Goal: Task Accomplishment & Management: Manage account settings

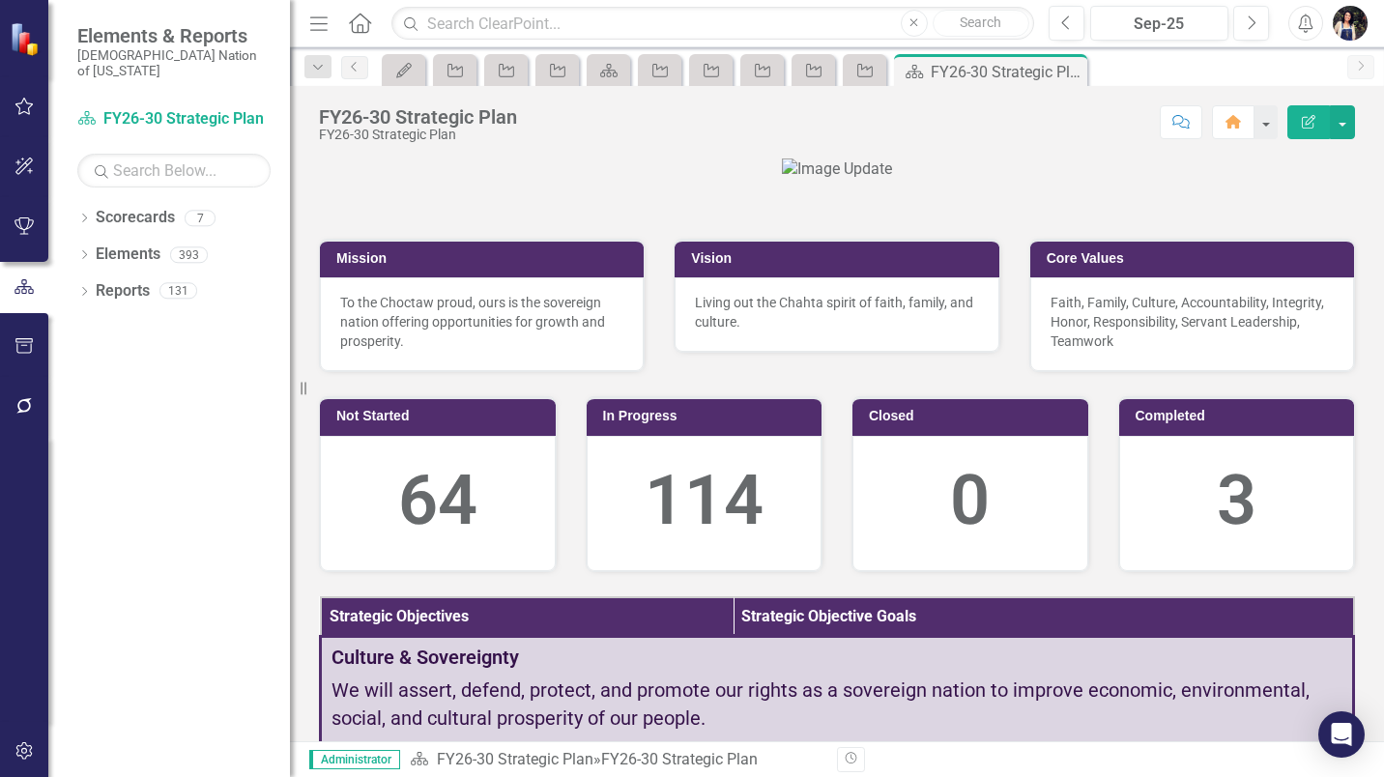
click at [317, 28] on icon "Menu" at bounding box center [318, 23] width 25 height 20
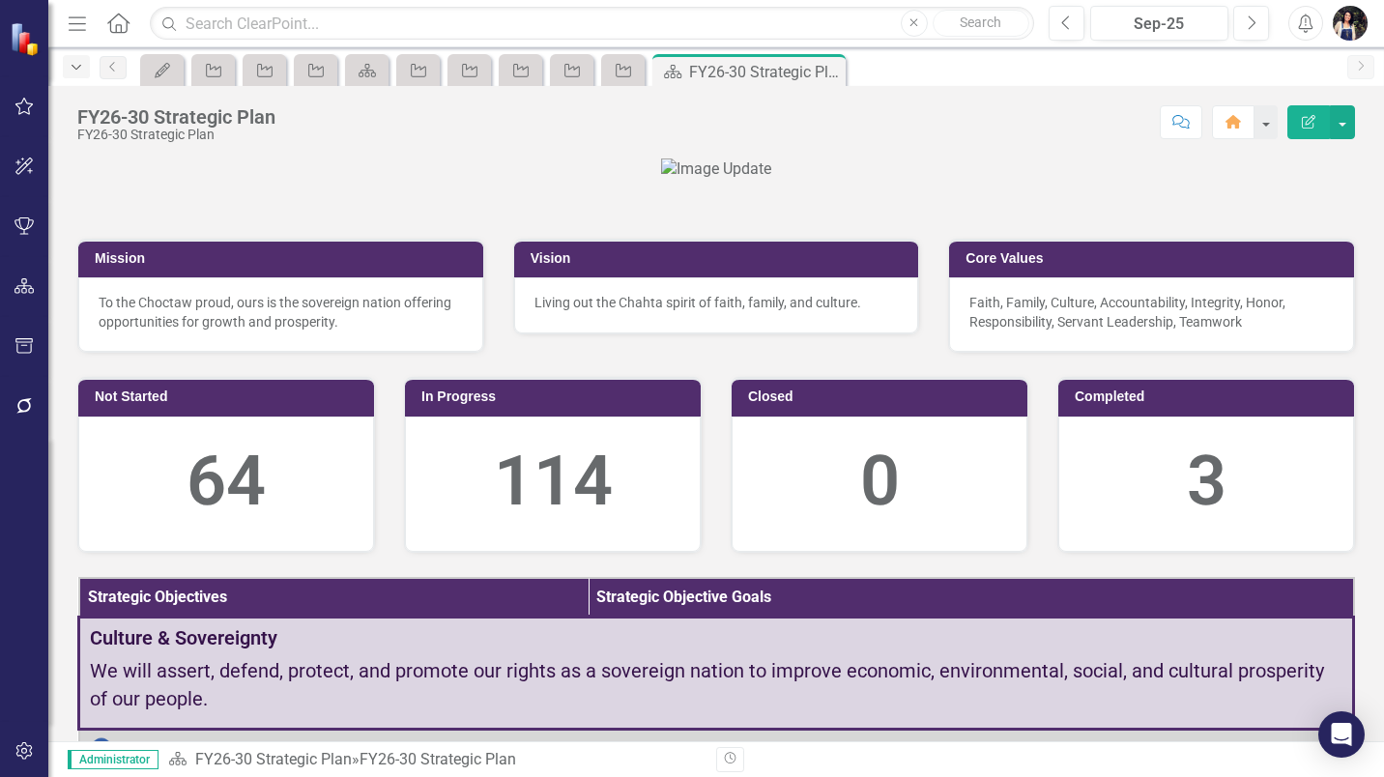
click at [72, 74] on div "Dropdown" at bounding box center [76, 66] width 27 height 23
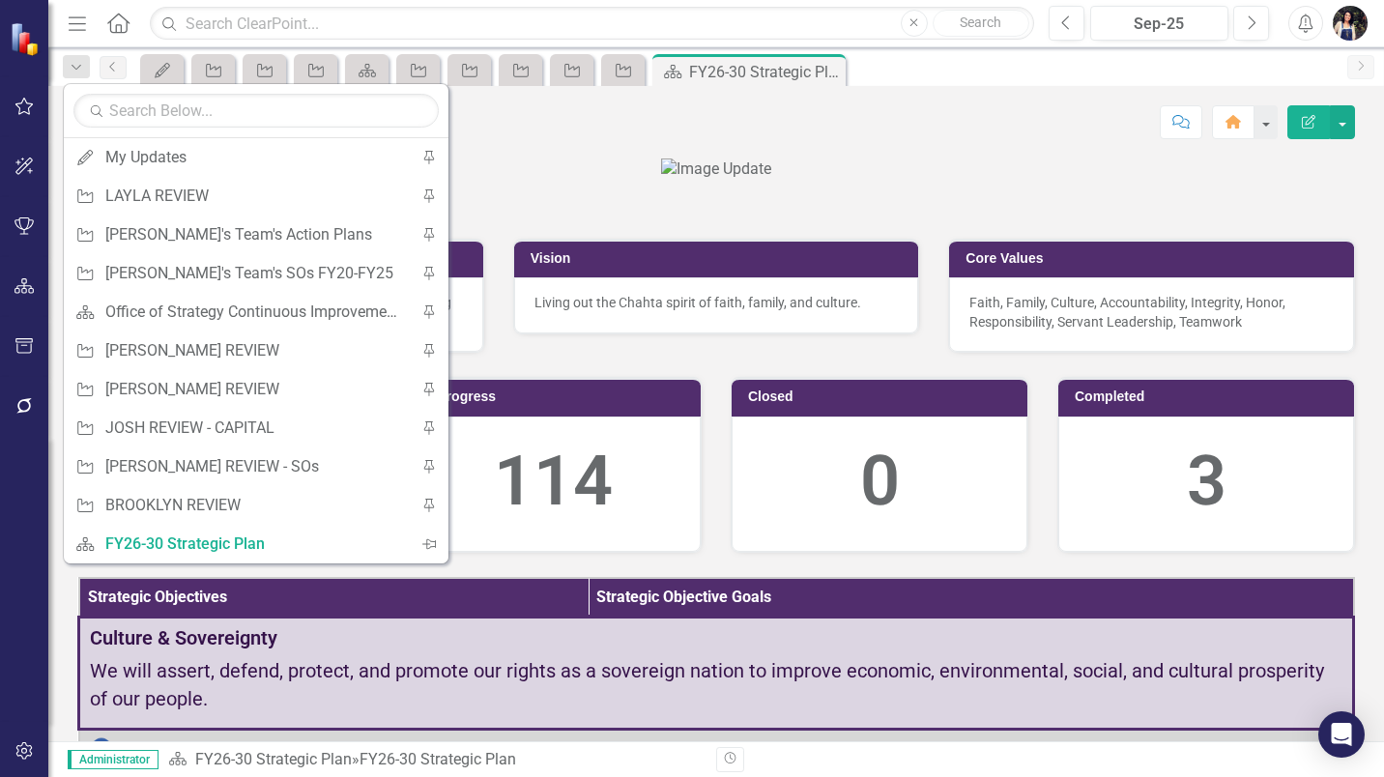
click at [1236, 181] on div at bounding box center [716, 170] width 1278 height 22
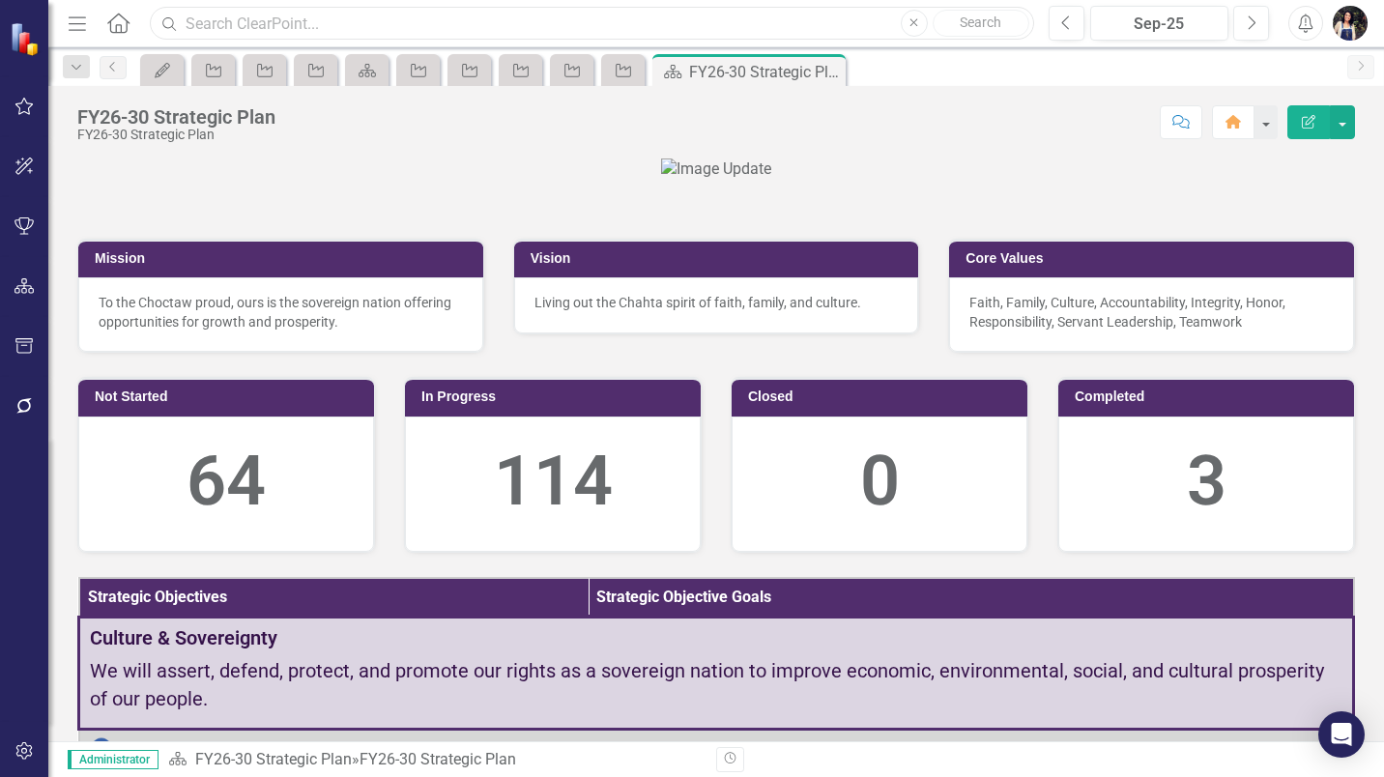
click at [349, 24] on input "text" at bounding box center [592, 24] width 884 height 34
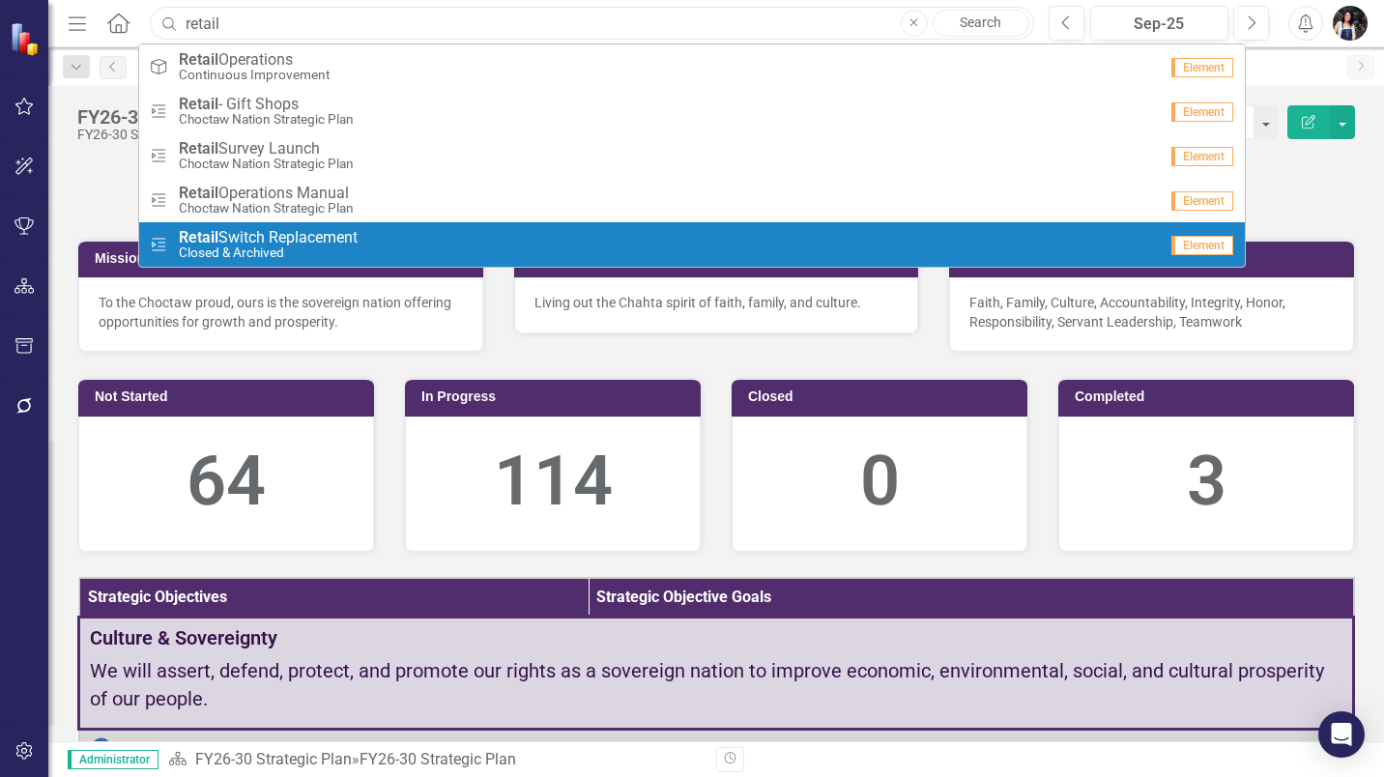
type input "retail"
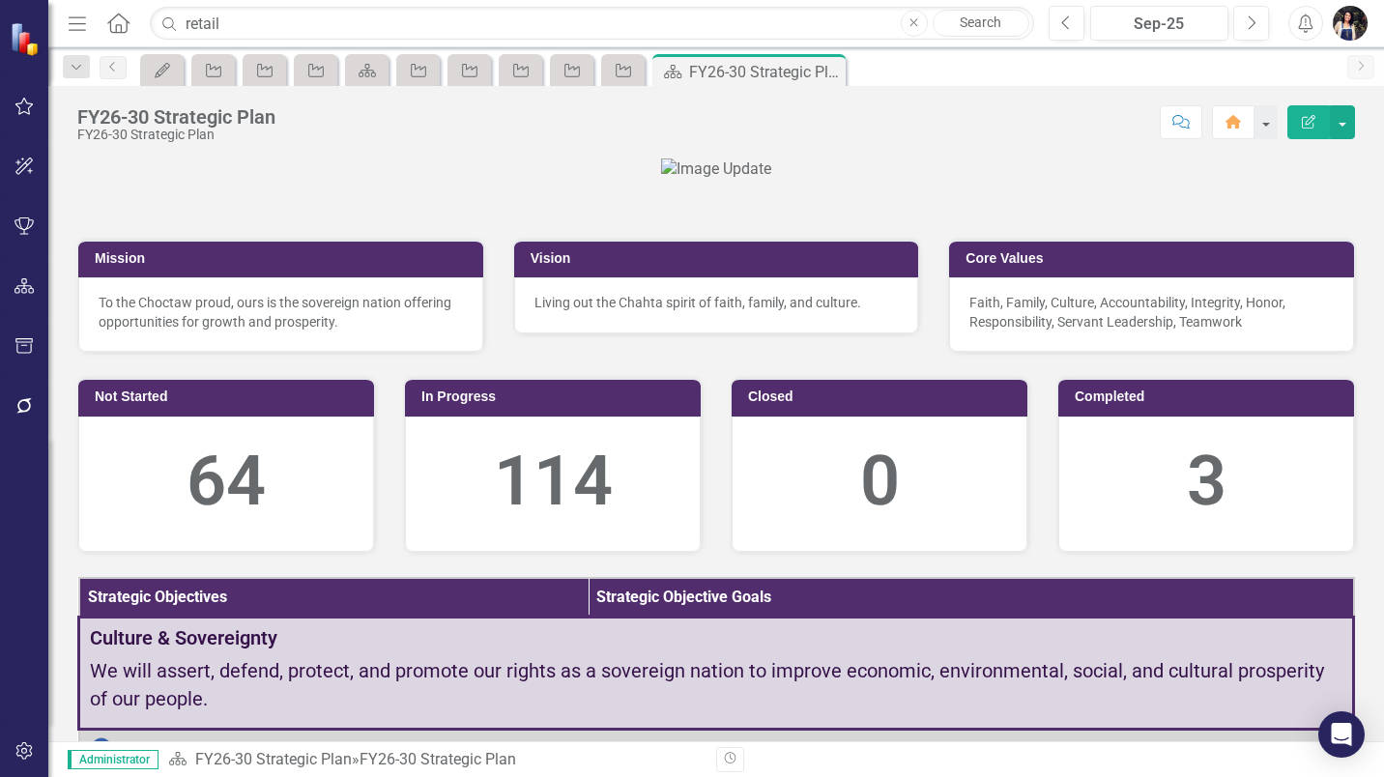
click at [75, 17] on icon "Menu" at bounding box center [77, 23] width 25 height 20
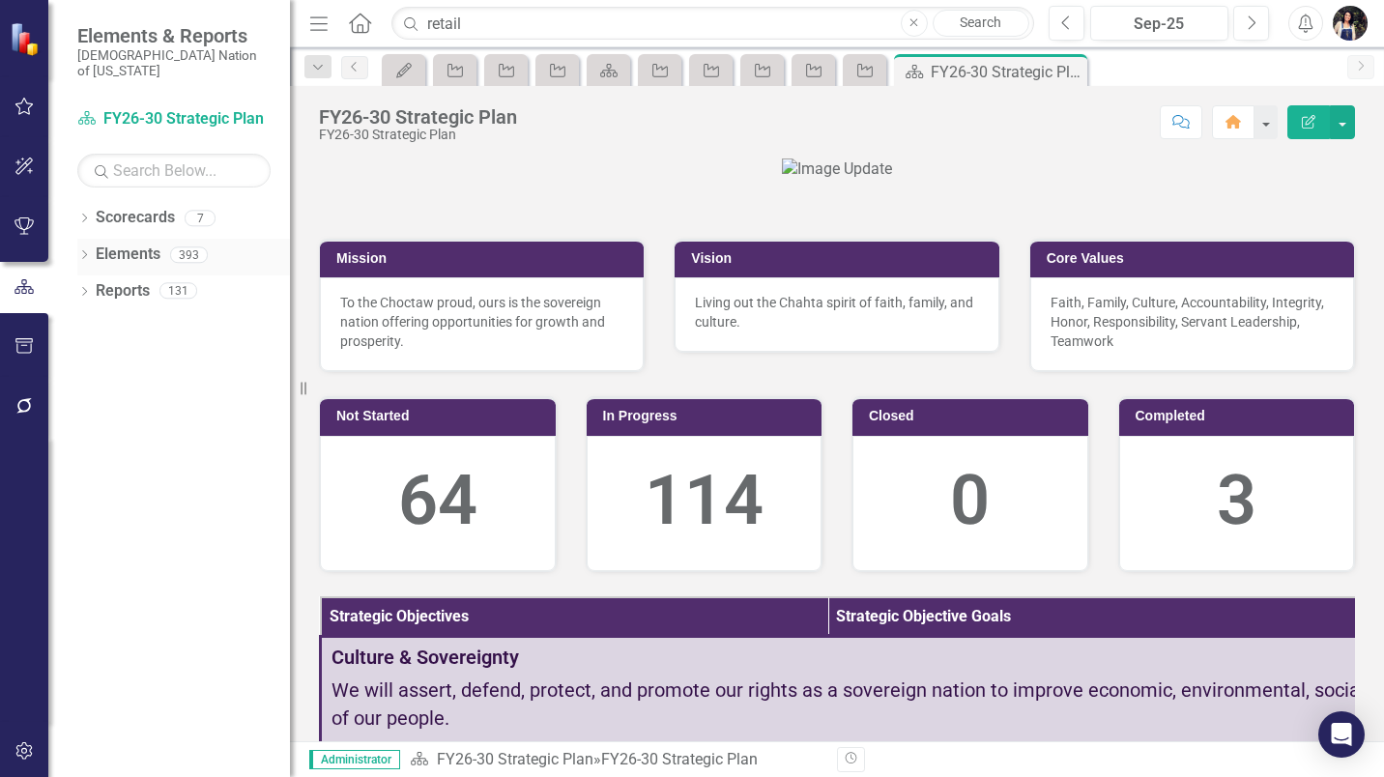
click at [151, 244] on link "Elements" at bounding box center [128, 255] width 65 height 22
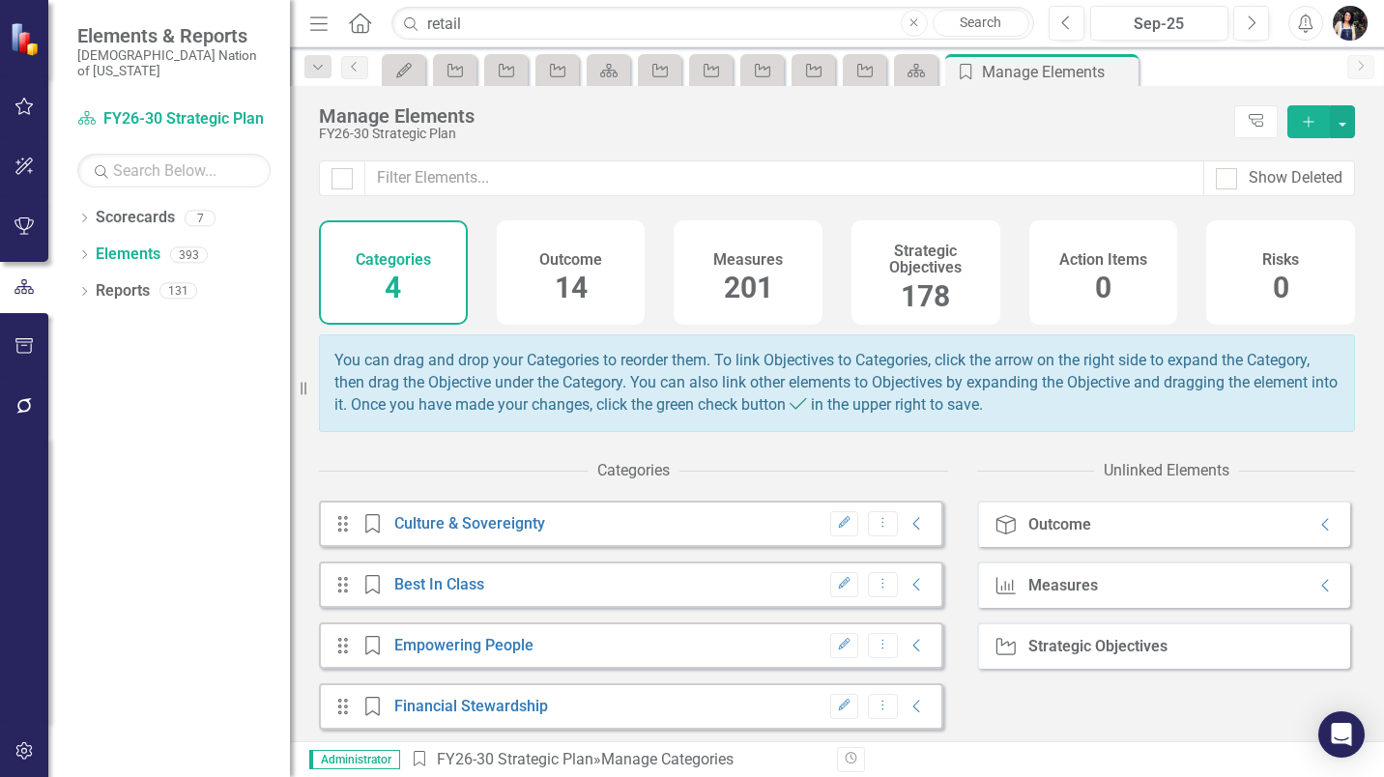
click at [914, 253] on h4 "Strategic Objectives" at bounding box center [926, 260] width 126 height 34
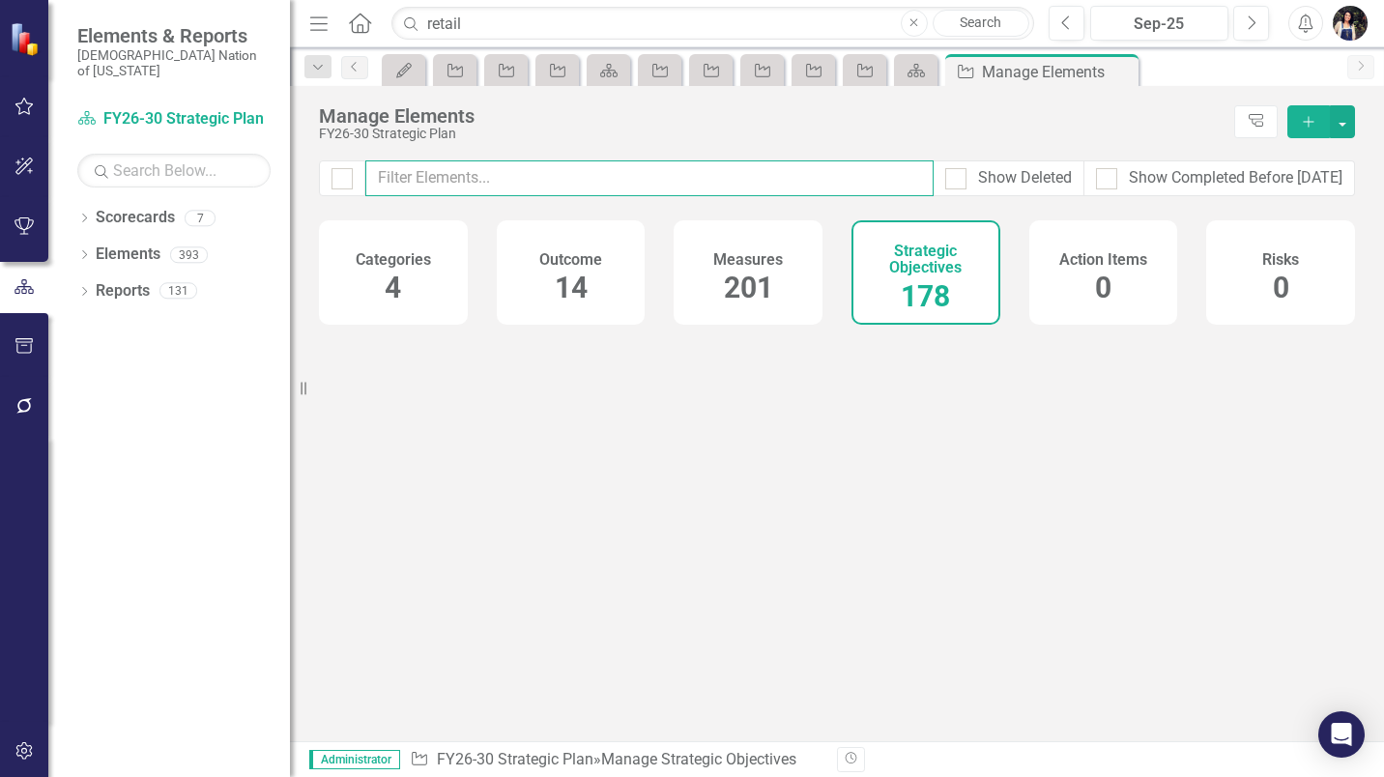
click at [714, 161] on input "text" at bounding box center [649, 178] width 568 height 36
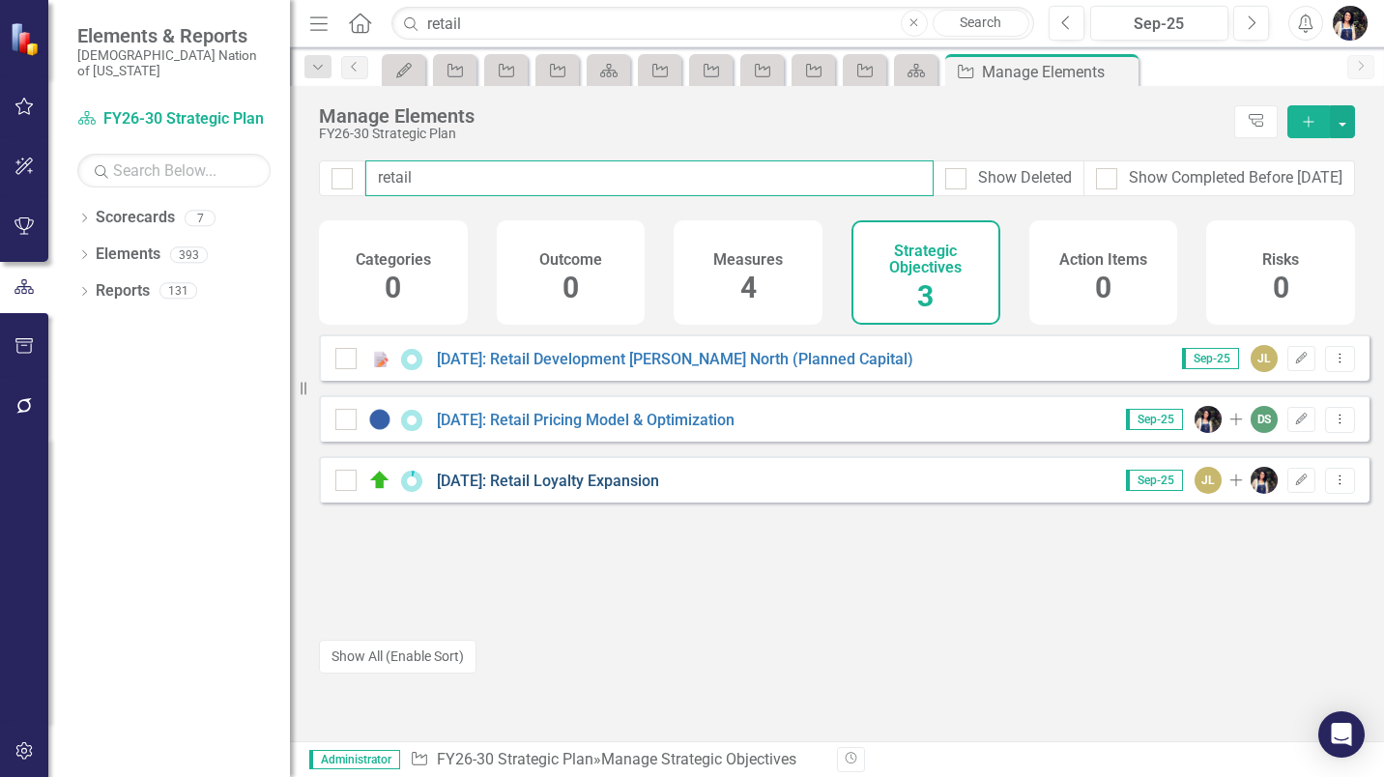
type input "retail"
click at [624, 490] on link "[DATE]: Retail Loyalty Expansion" at bounding box center [548, 481] width 222 height 18
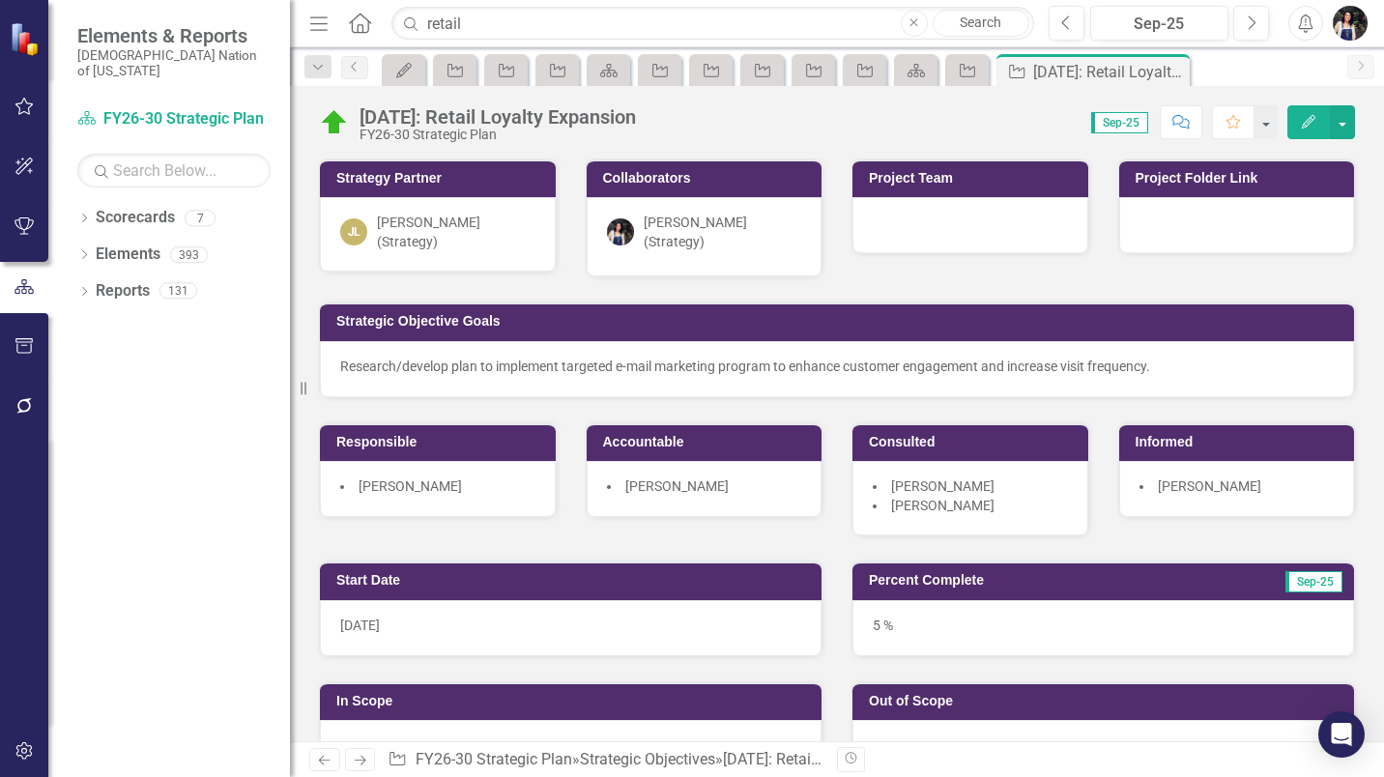
click at [675, 250] on div "[PERSON_NAME] (Strategy)" at bounding box center [705, 236] width 236 height 79
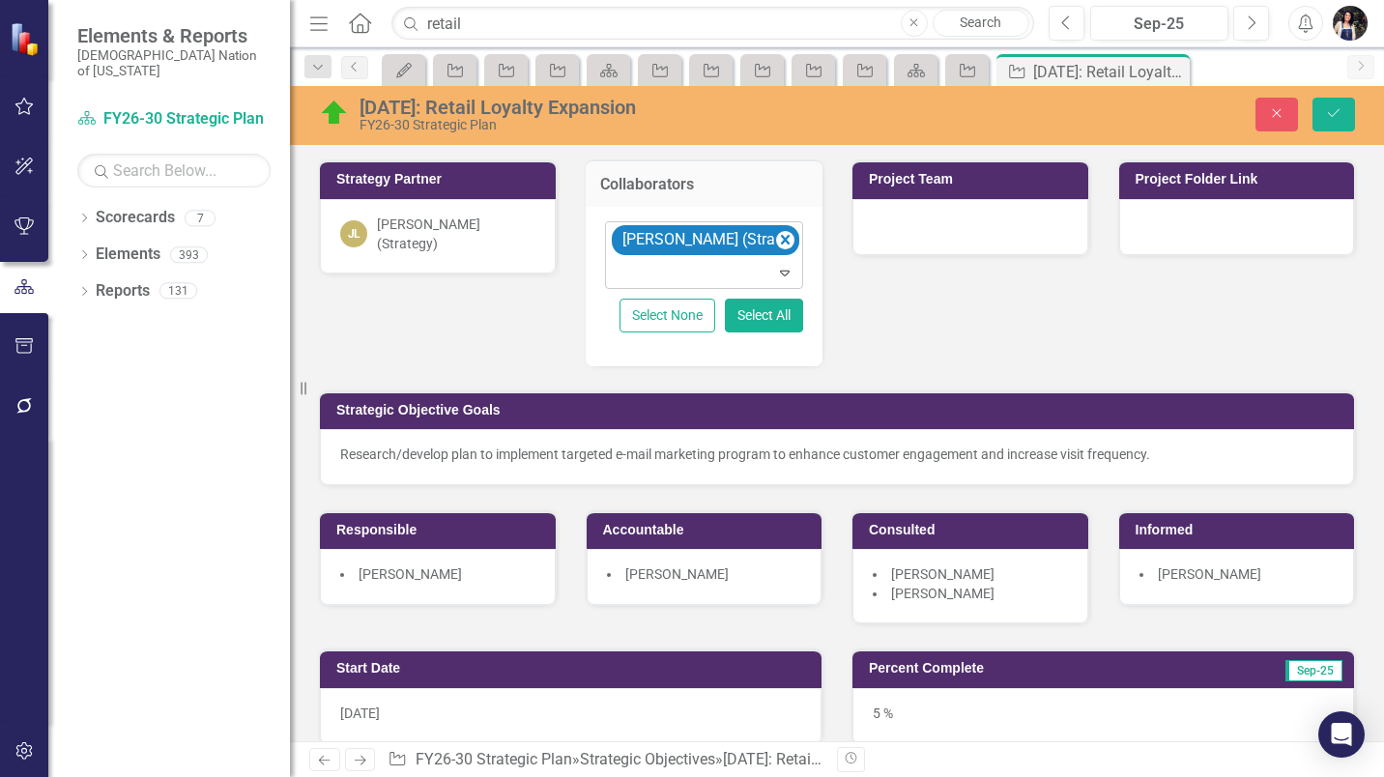
click at [681, 275] on div at bounding box center [706, 273] width 190 height 26
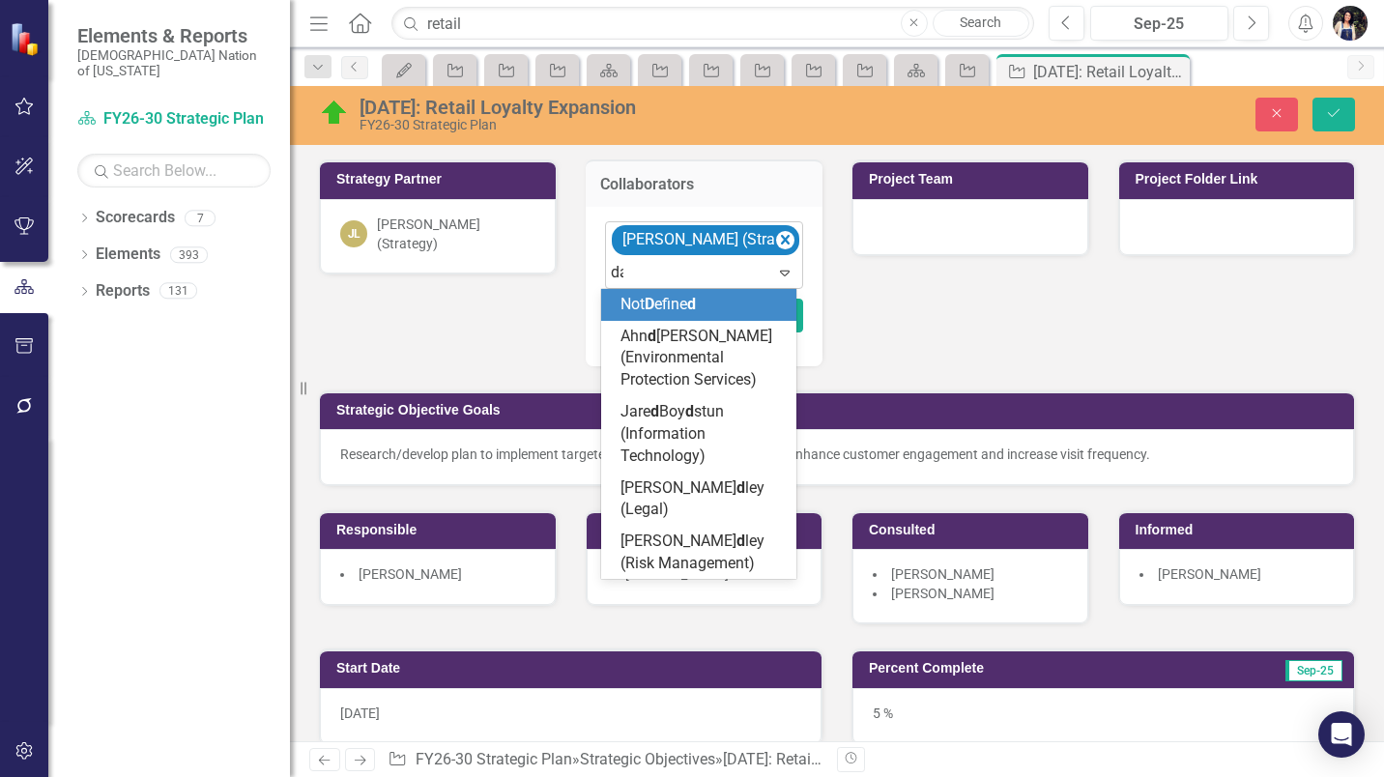
type input "dav"
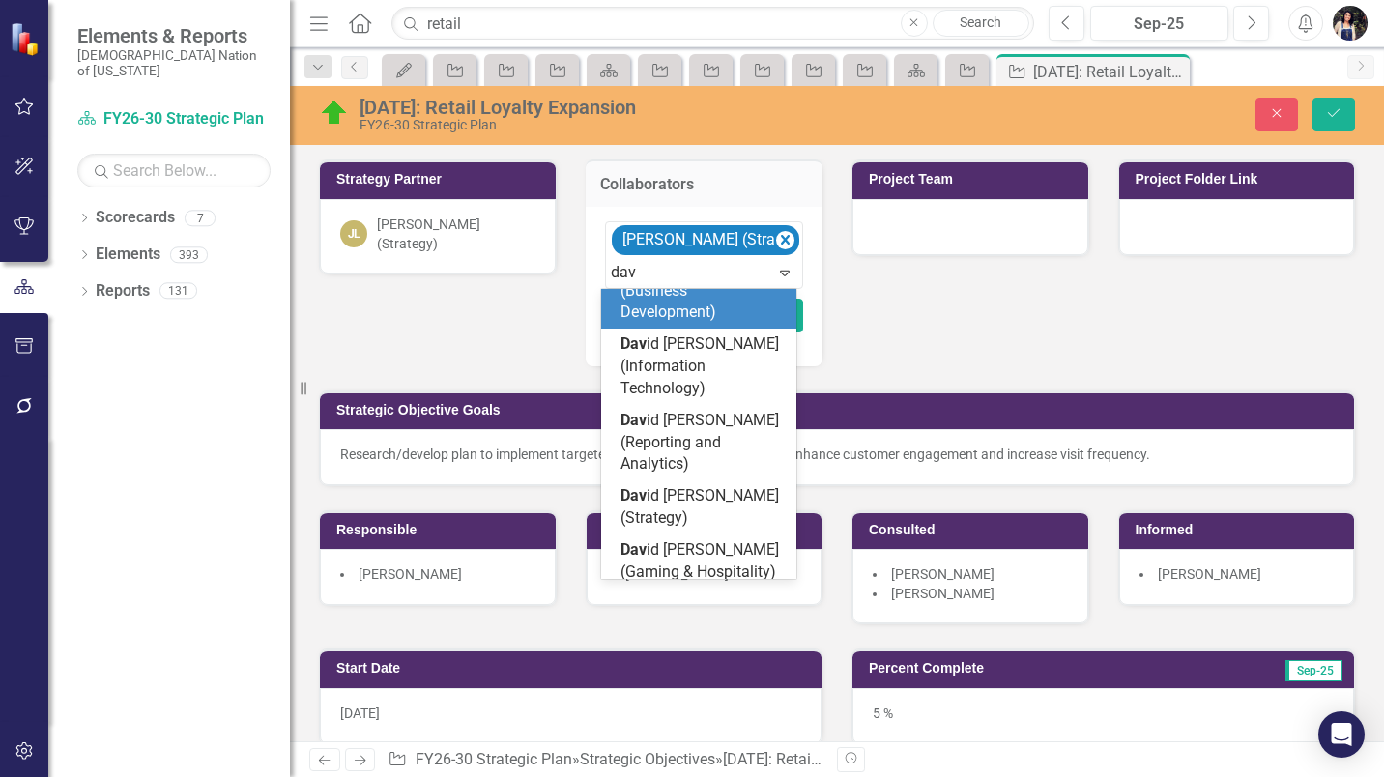
scroll to position [387, 0]
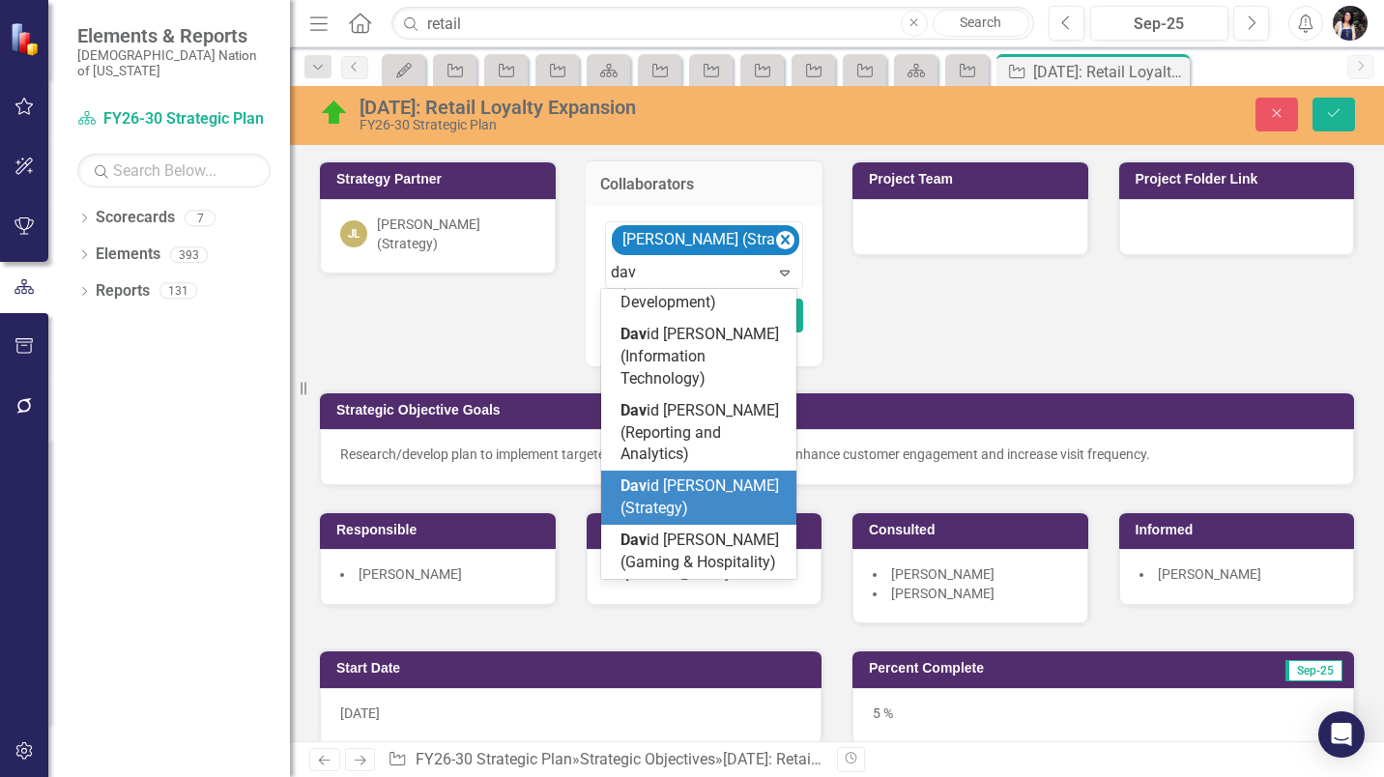
click at [679, 483] on span "Dav id Spaugh (Strategy)" at bounding box center [700, 497] width 159 height 41
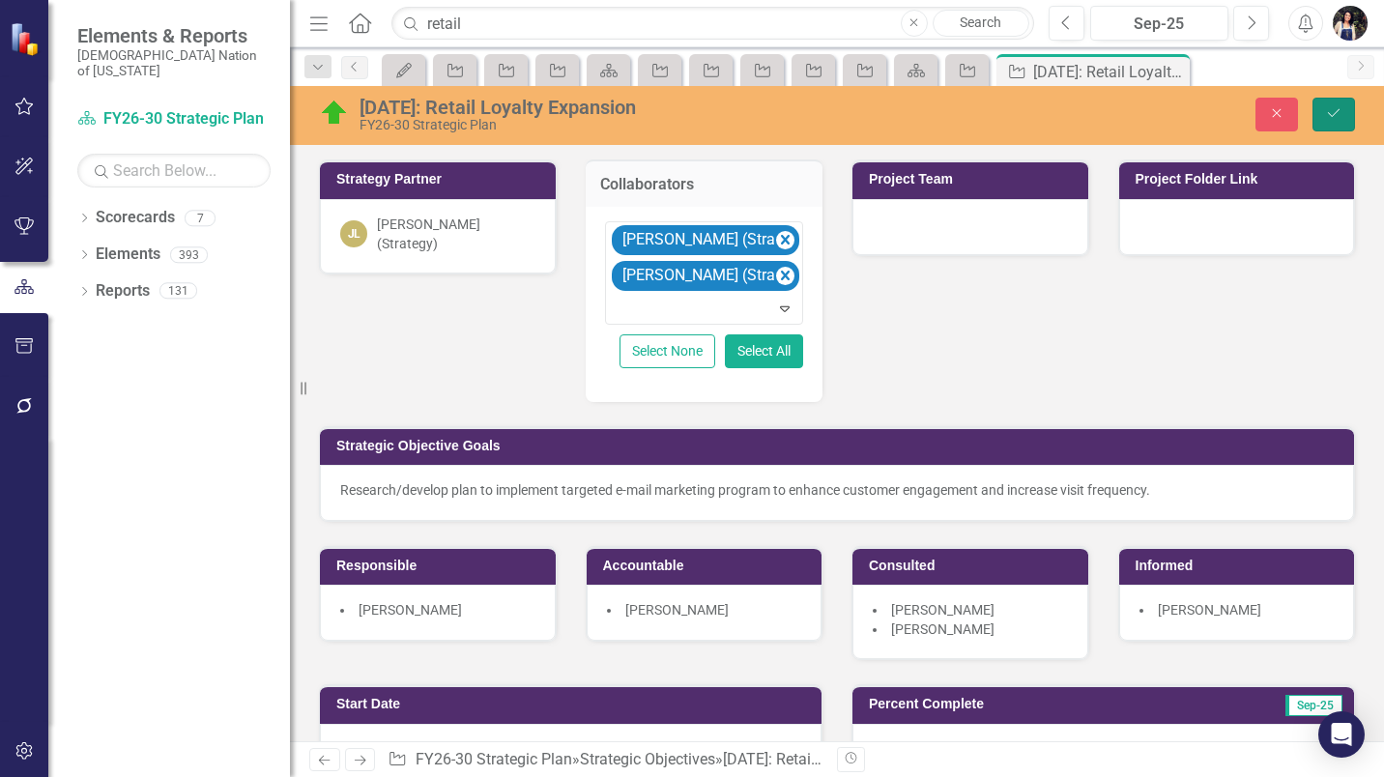
click at [1331, 106] on button "Save" at bounding box center [1334, 115] width 43 height 34
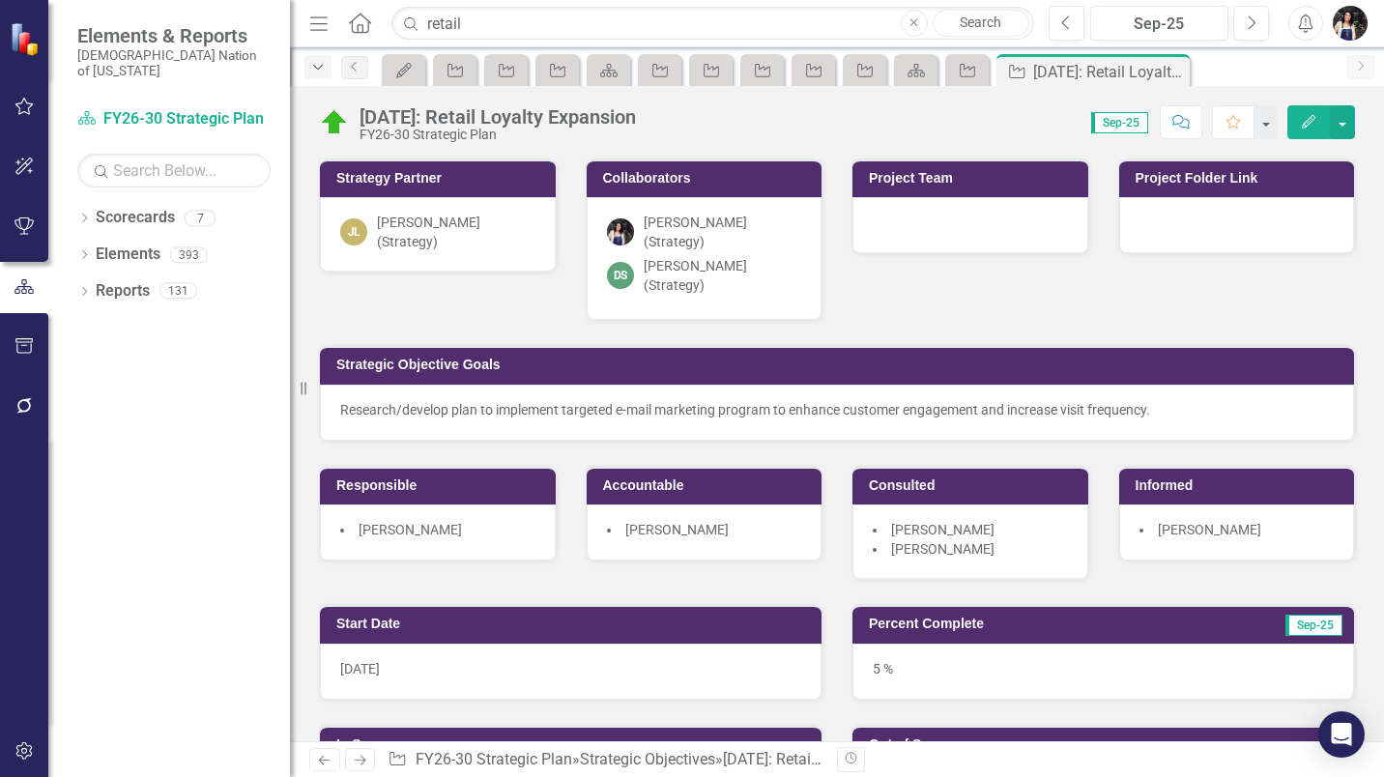
click at [326, 71] on icon "Dropdown" at bounding box center [317, 68] width 17 height 14
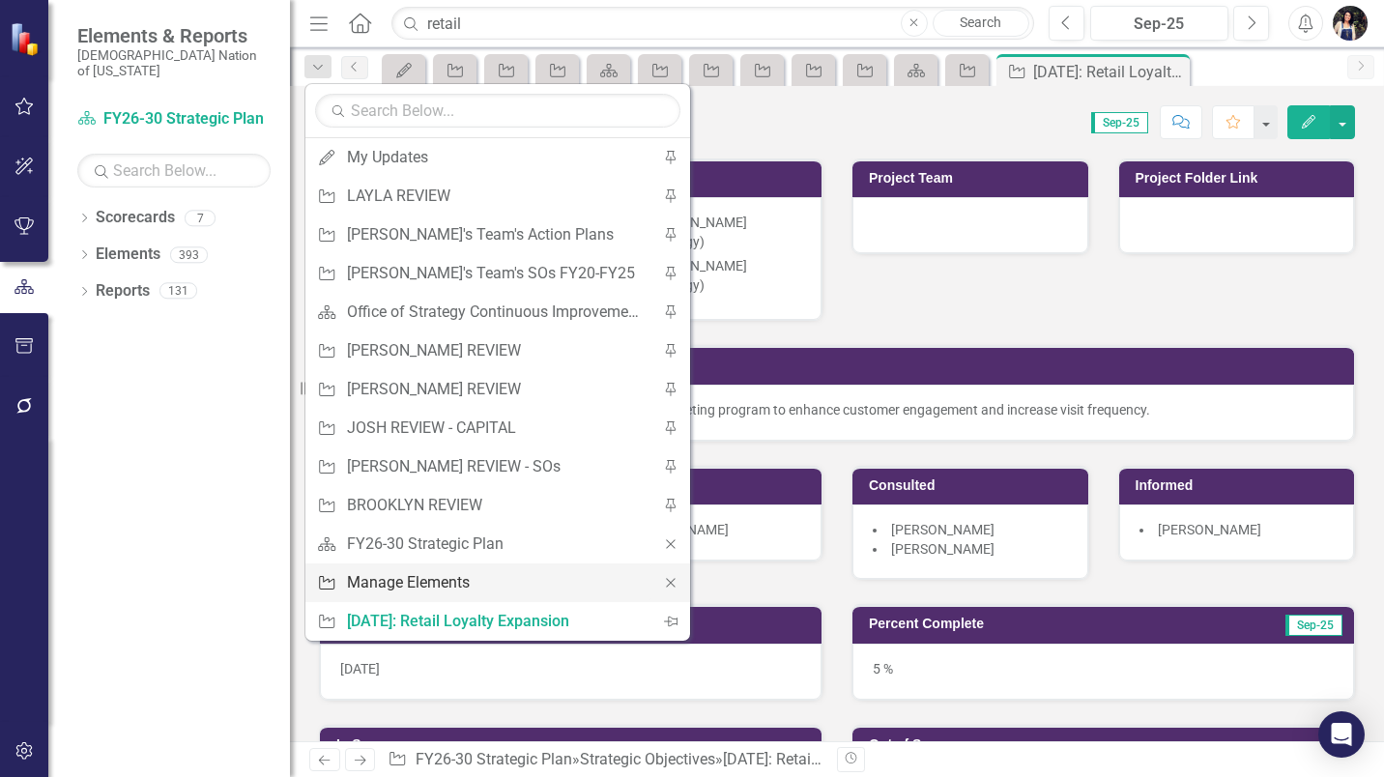
click at [451, 582] on div "Manage Elements" at bounding box center [494, 582] width 295 height 24
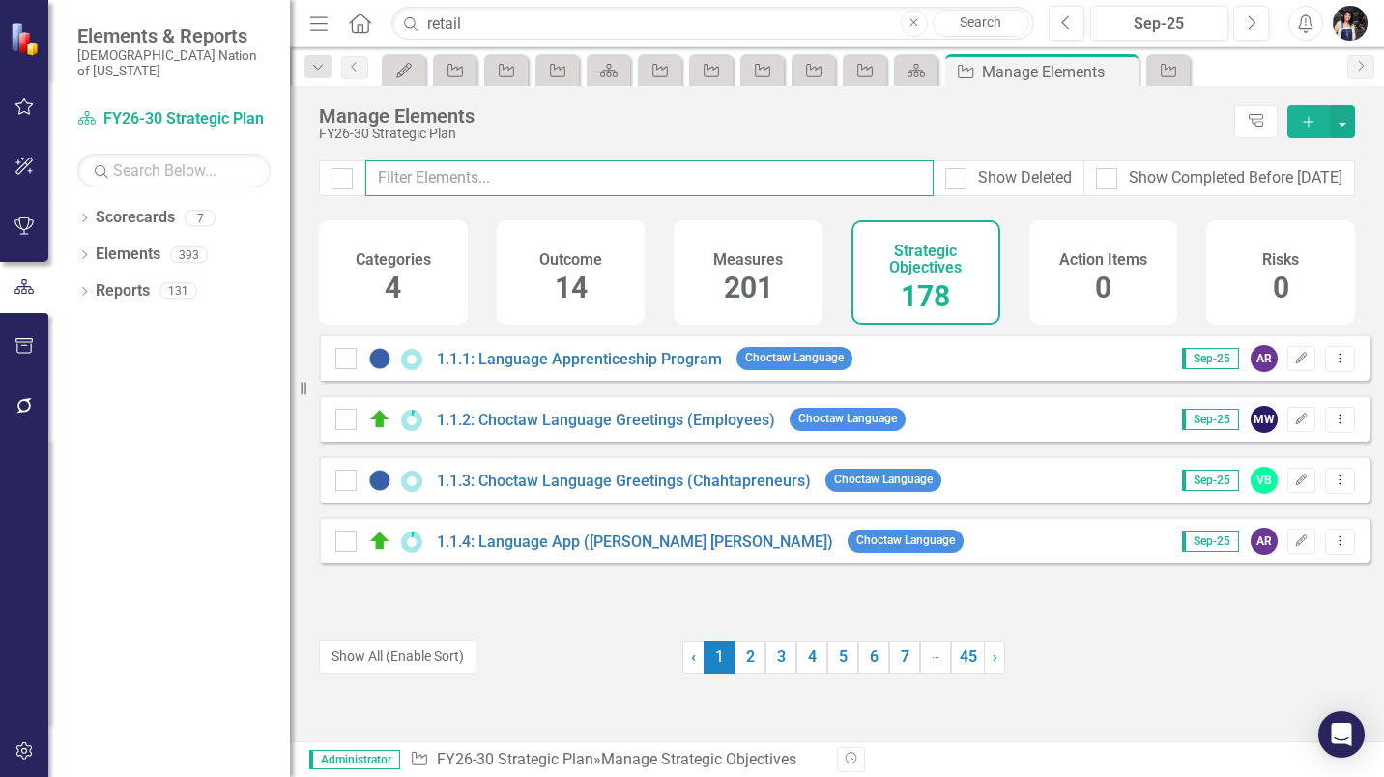
click at [602, 176] on input "text" at bounding box center [649, 178] width 568 height 36
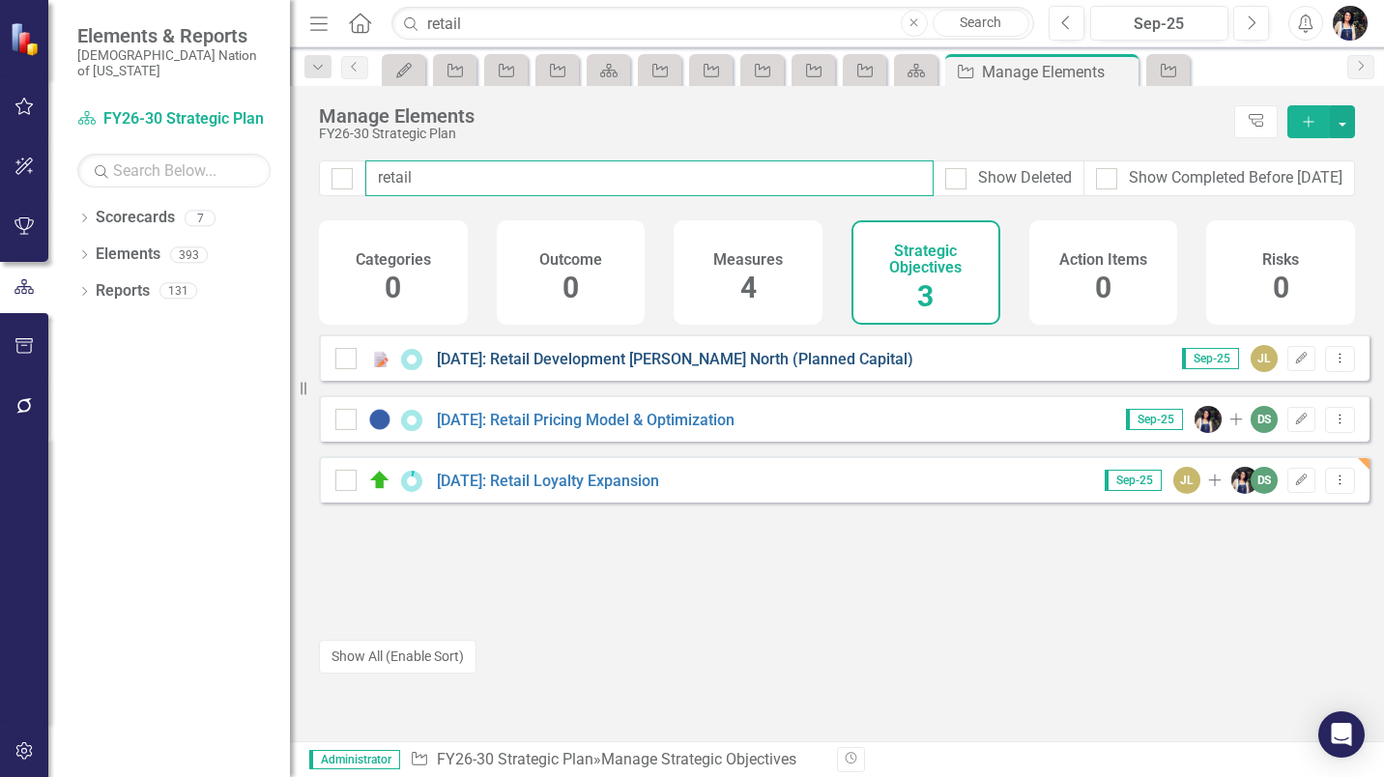
type input "retail"
click at [713, 368] on link "9.4.23: Retail Development Durant North (Planned Capital)" at bounding box center [675, 359] width 477 height 18
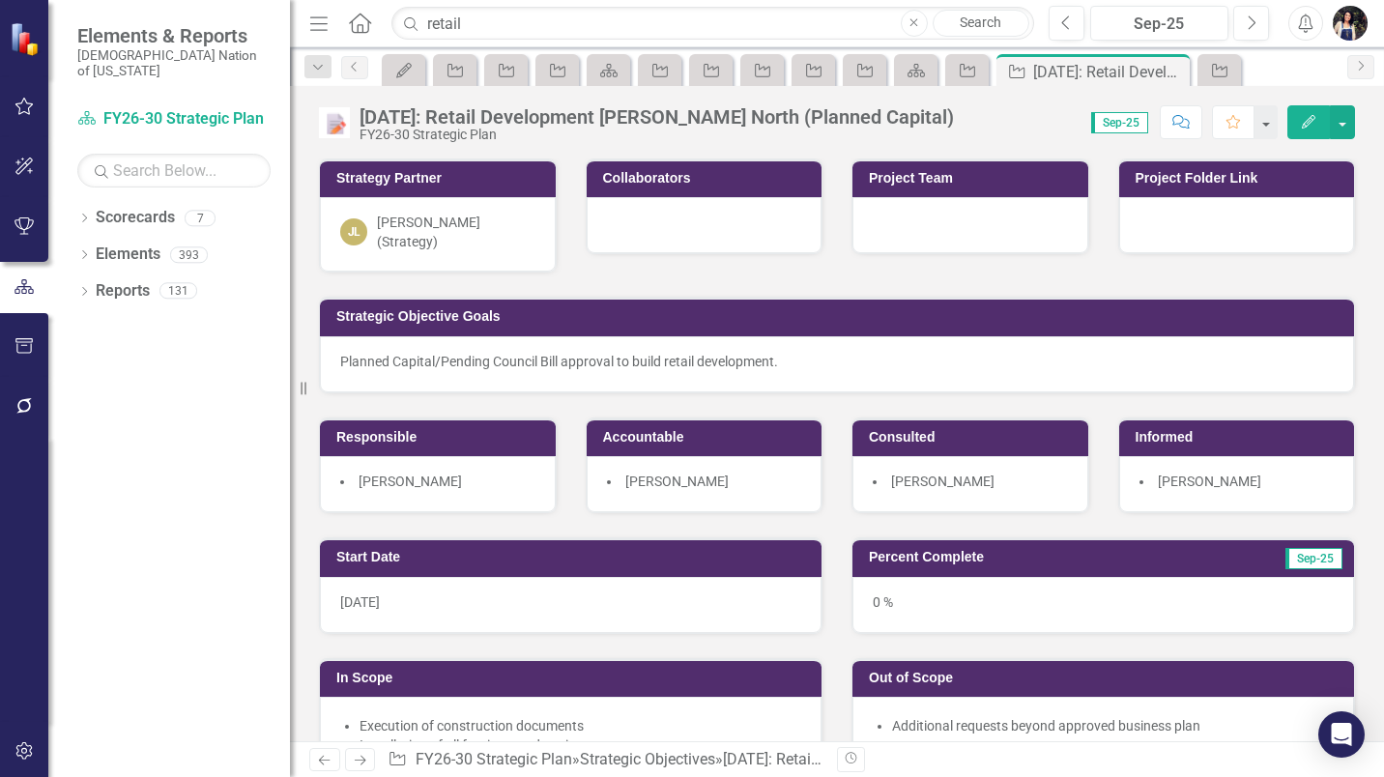
click at [666, 217] on div at bounding box center [705, 225] width 236 height 56
click at [665, 217] on div at bounding box center [705, 225] width 236 height 56
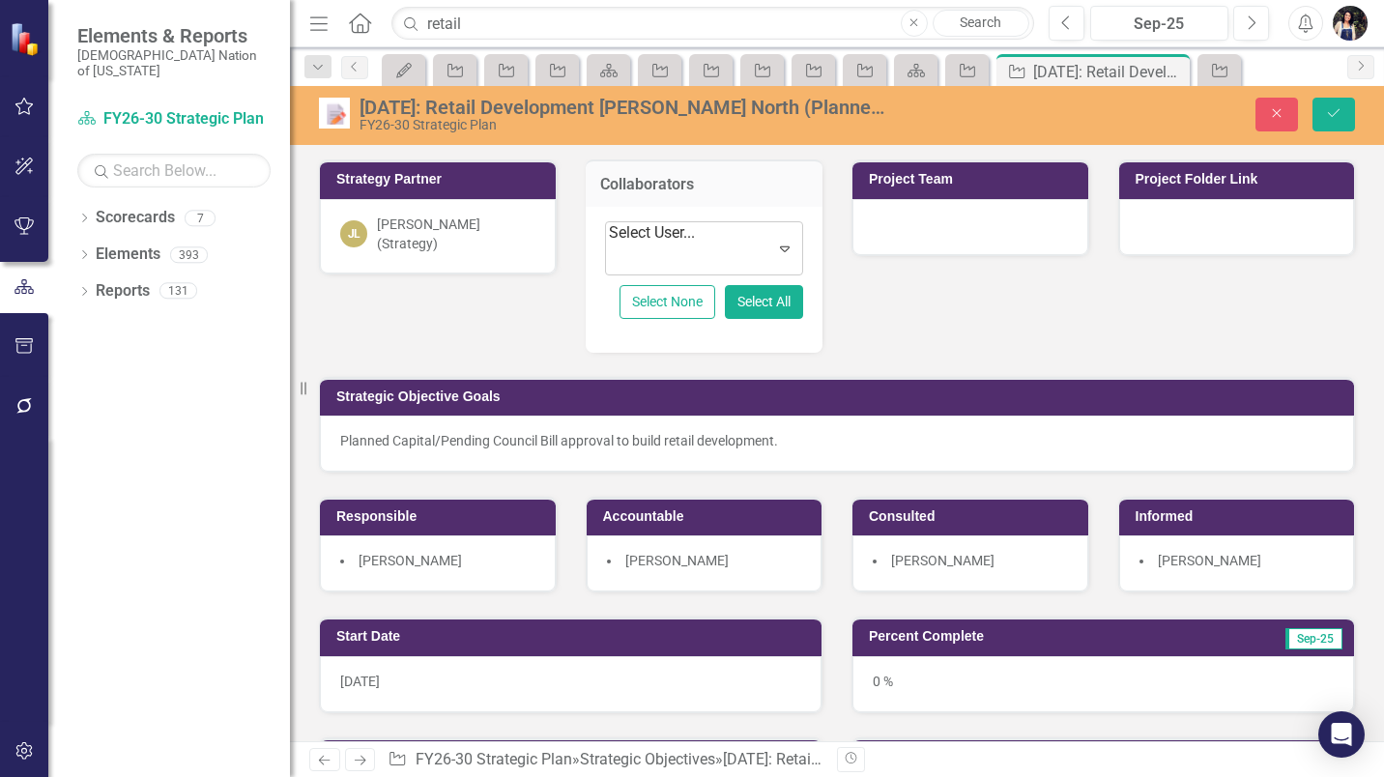
click at [697, 250] on div at bounding box center [654, 259] width 86 height 26
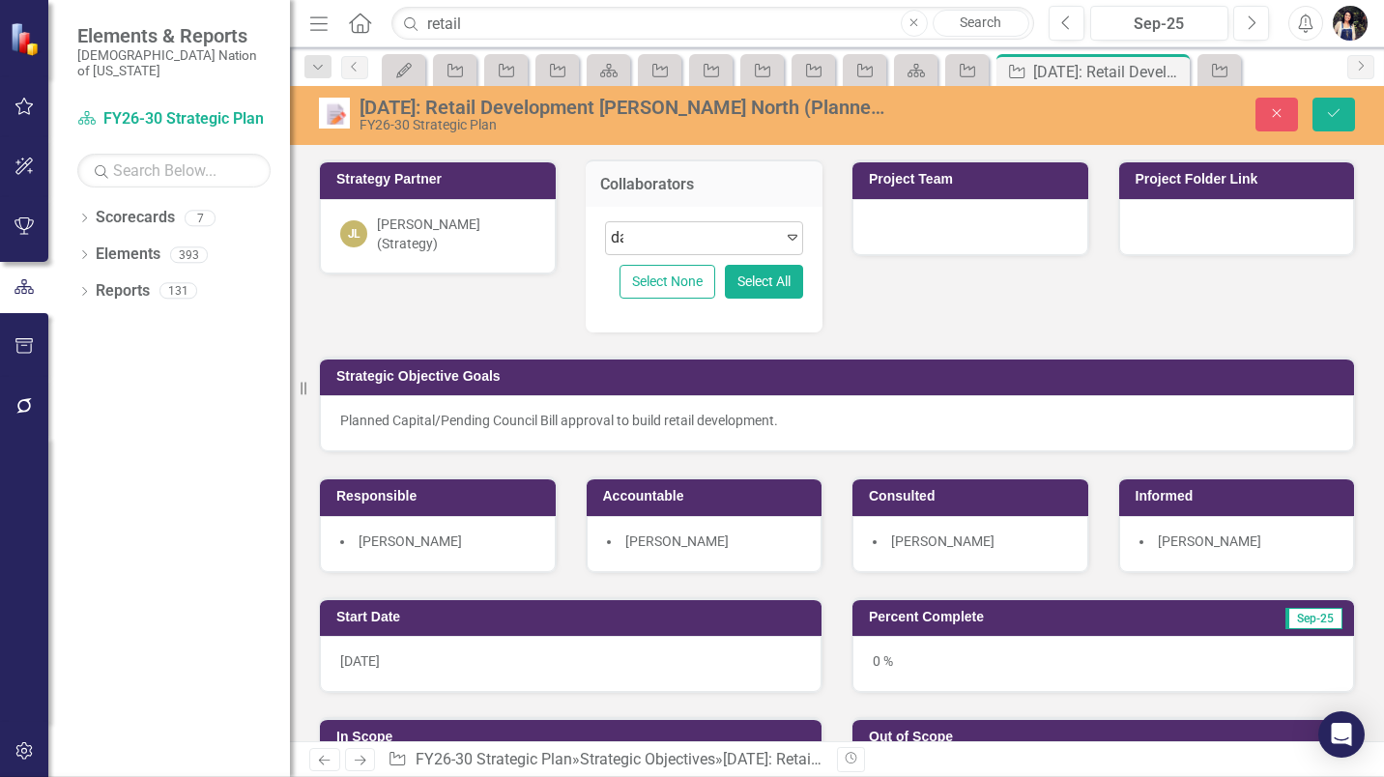
type input "dav"
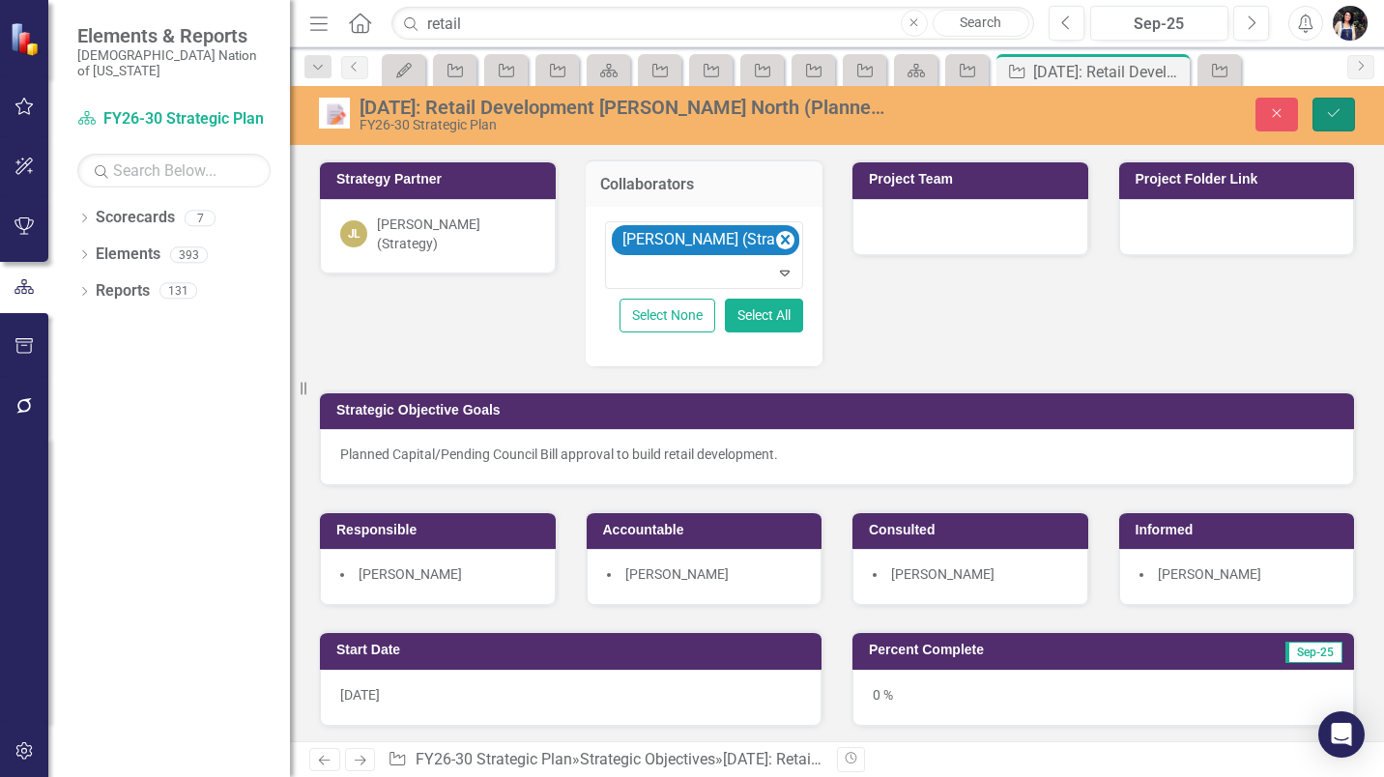
click at [1343, 115] on button "Save" at bounding box center [1334, 115] width 43 height 34
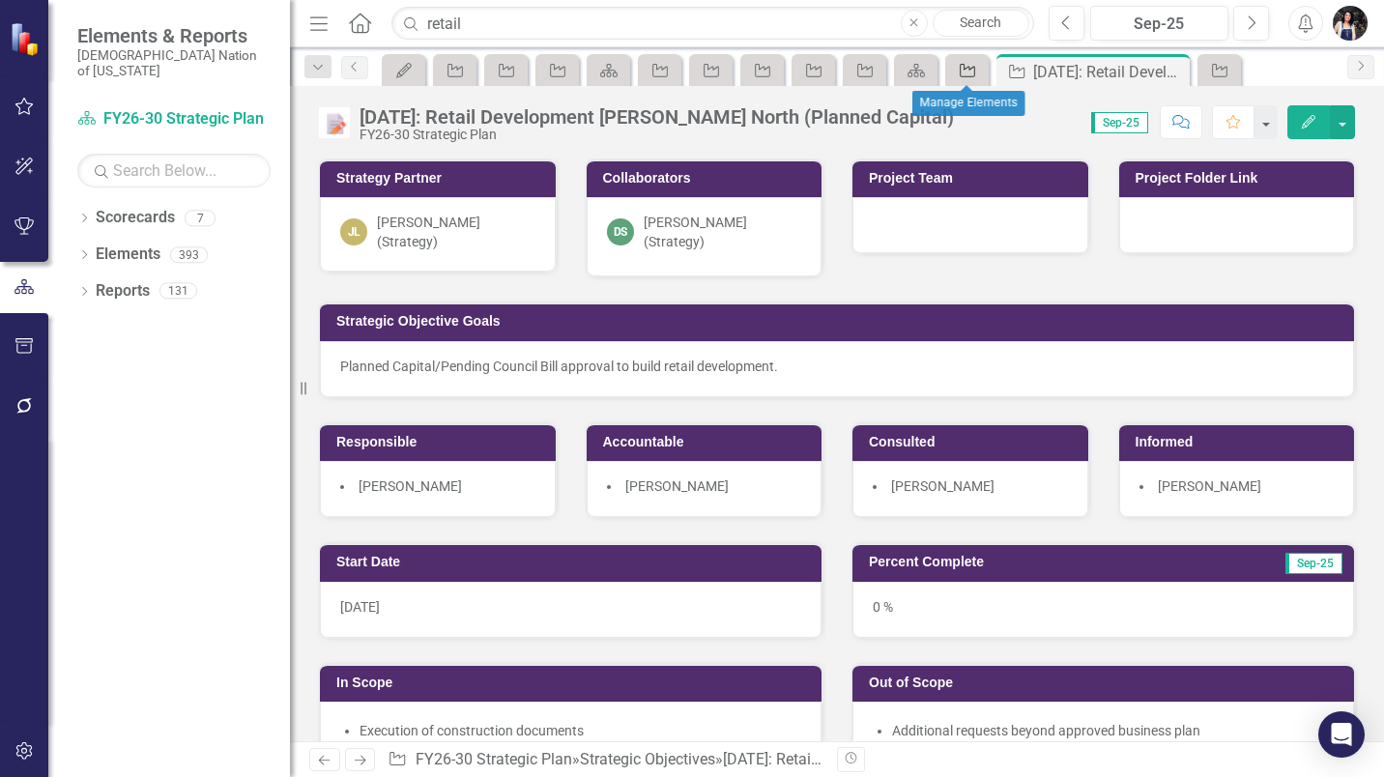
click at [968, 71] on icon "Strategic Objective" at bounding box center [967, 70] width 19 height 15
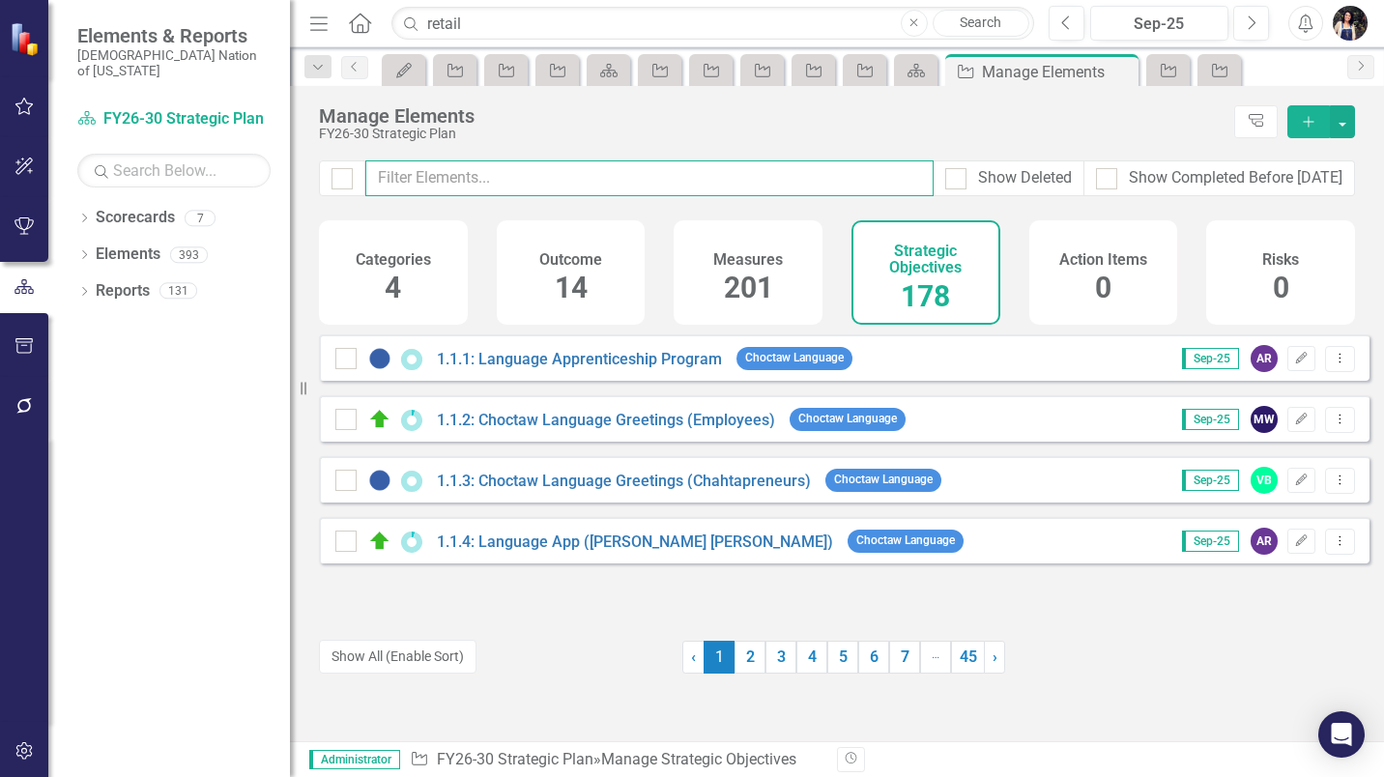
click at [558, 178] on input "text" at bounding box center [649, 178] width 568 height 36
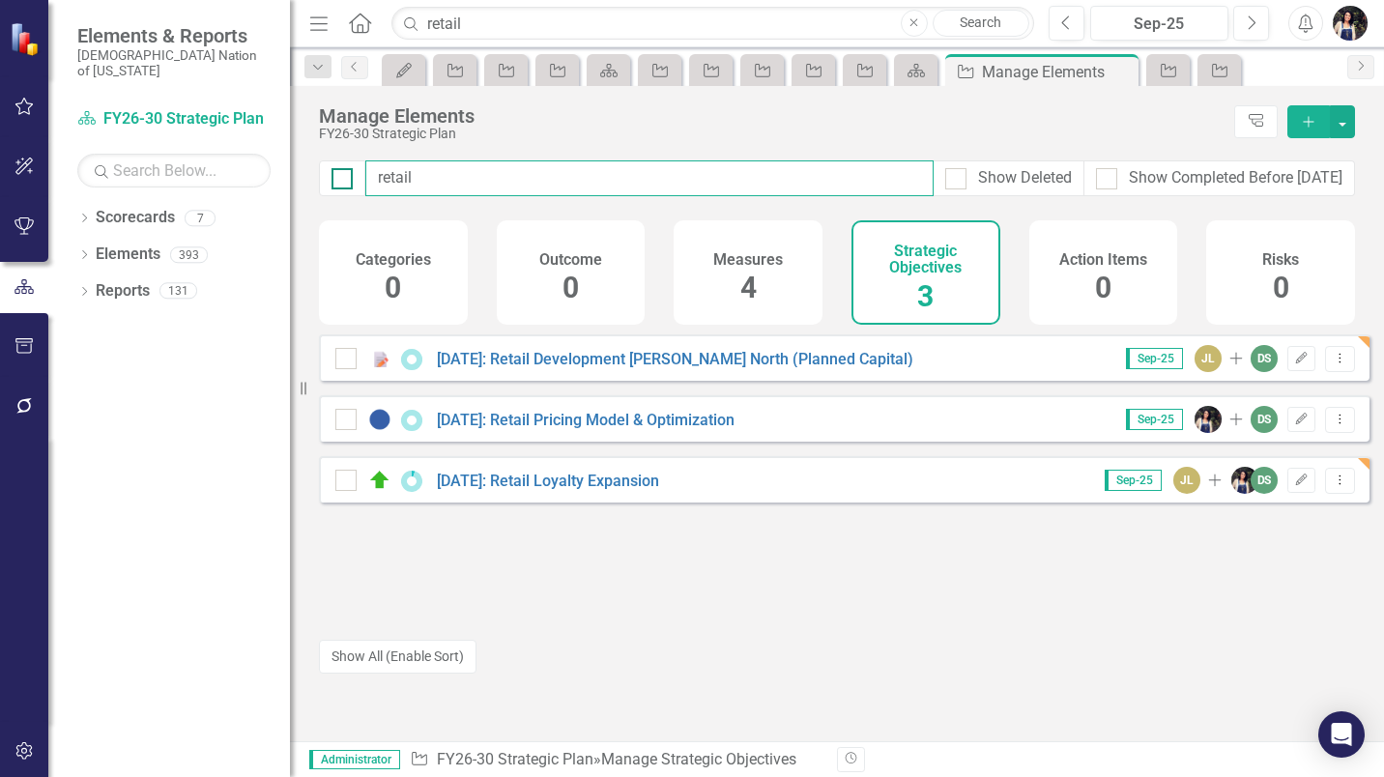
drag, startPoint x: 435, startPoint y: 183, endPoint x: 333, endPoint y: 172, distance: 103.0
click at [333, 172] on div "retail Show Deleted Show Completed Before 9/1/25" at bounding box center [837, 178] width 1036 height 36
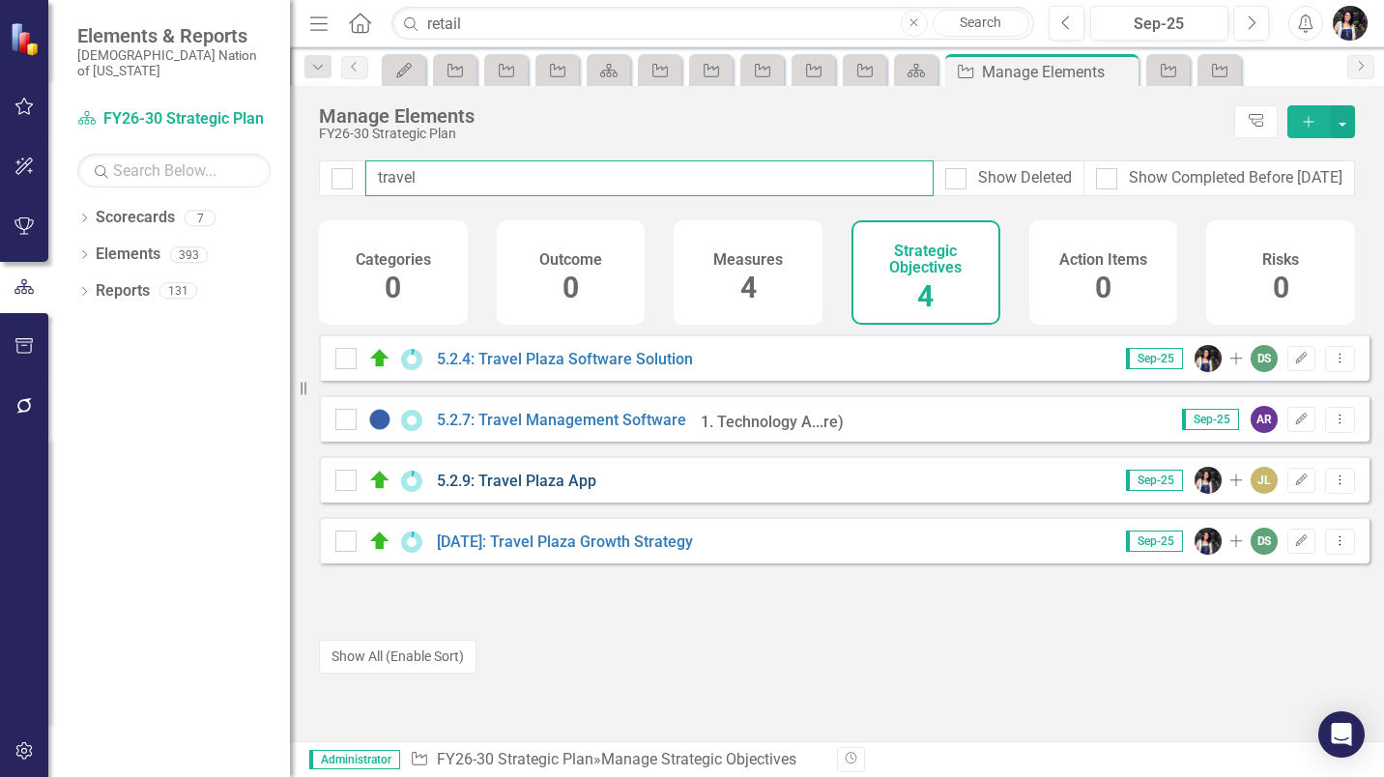
type input "travel"
click at [558, 489] on link "5.2.9: Travel Plaza App" at bounding box center [516, 481] width 159 height 18
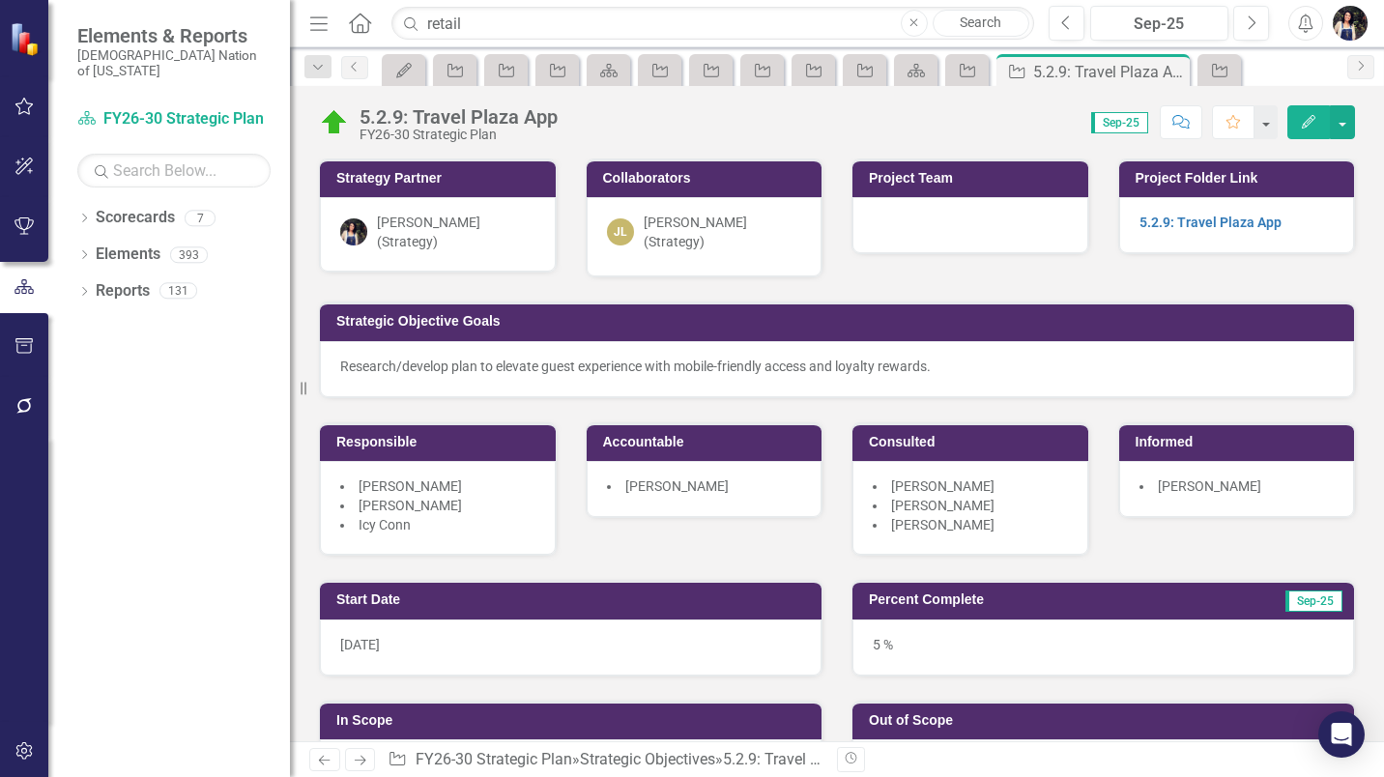
click at [690, 233] on div "[PERSON_NAME] (Strategy)" at bounding box center [723, 232] width 159 height 39
click at [690, 234] on div "[PERSON_NAME] (Strategy)" at bounding box center [723, 232] width 159 height 39
click at [723, 250] on div "JL Joshua Lehew (Strategy)" at bounding box center [705, 236] width 236 height 79
click at [722, 249] on div "JL Joshua Lehew (Strategy)" at bounding box center [705, 236] width 236 height 79
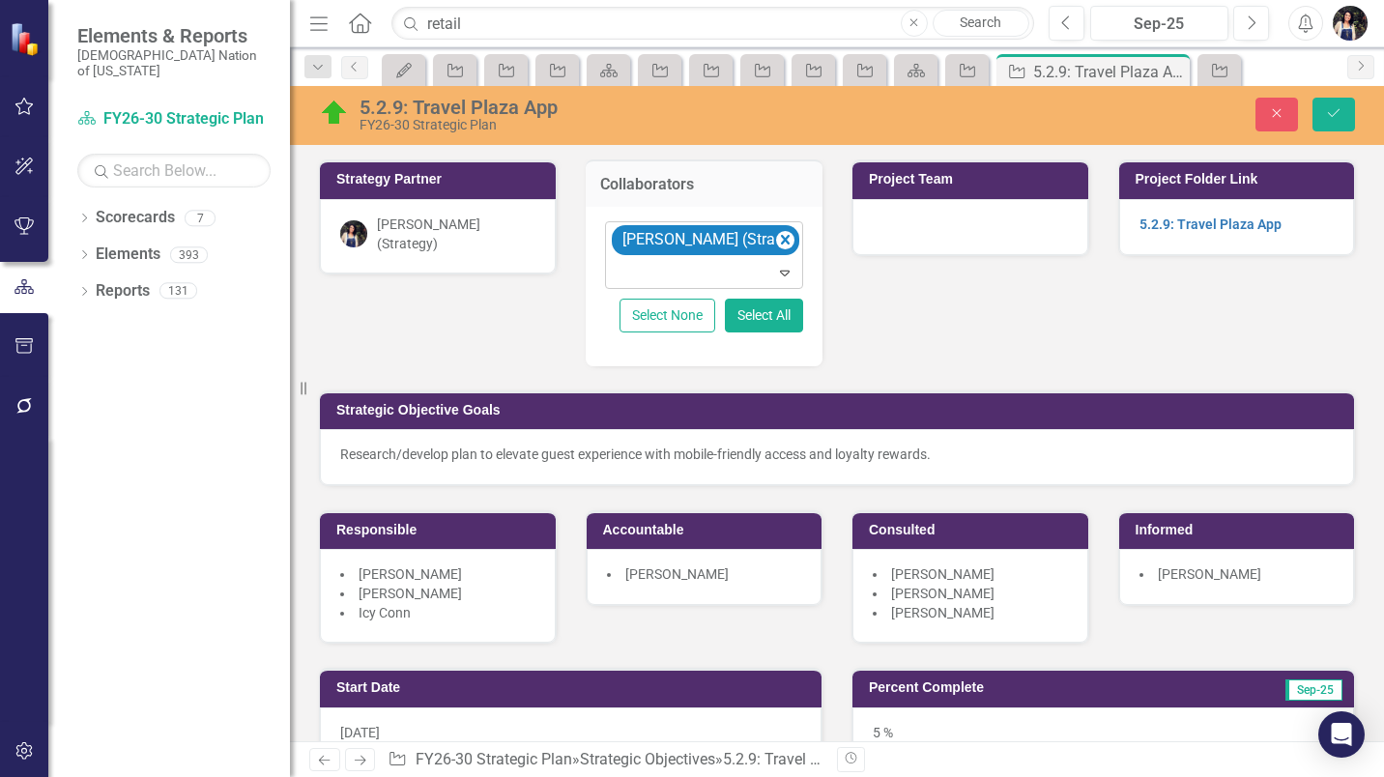
click at [717, 265] on div at bounding box center [706, 273] width 190 height 26
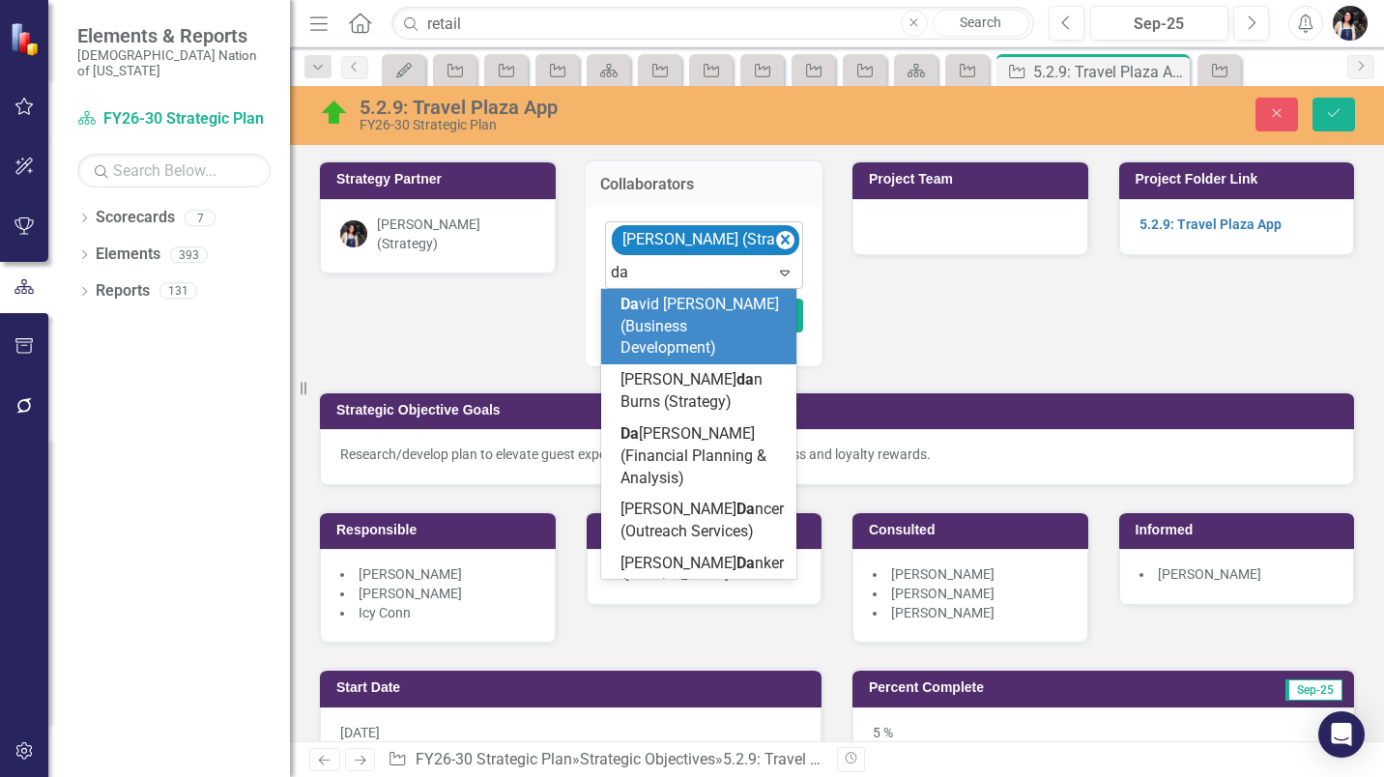
type input "dav"
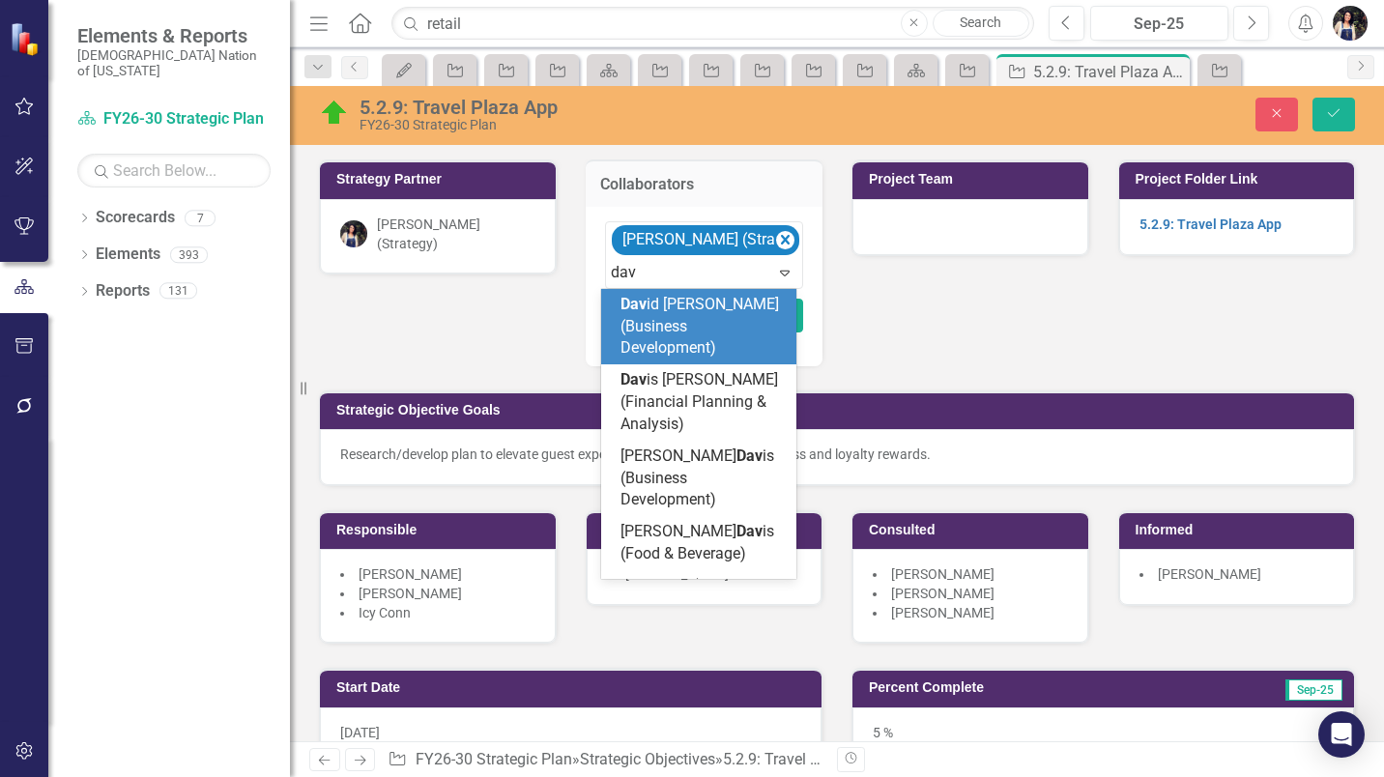
scroll to position [403, 0]
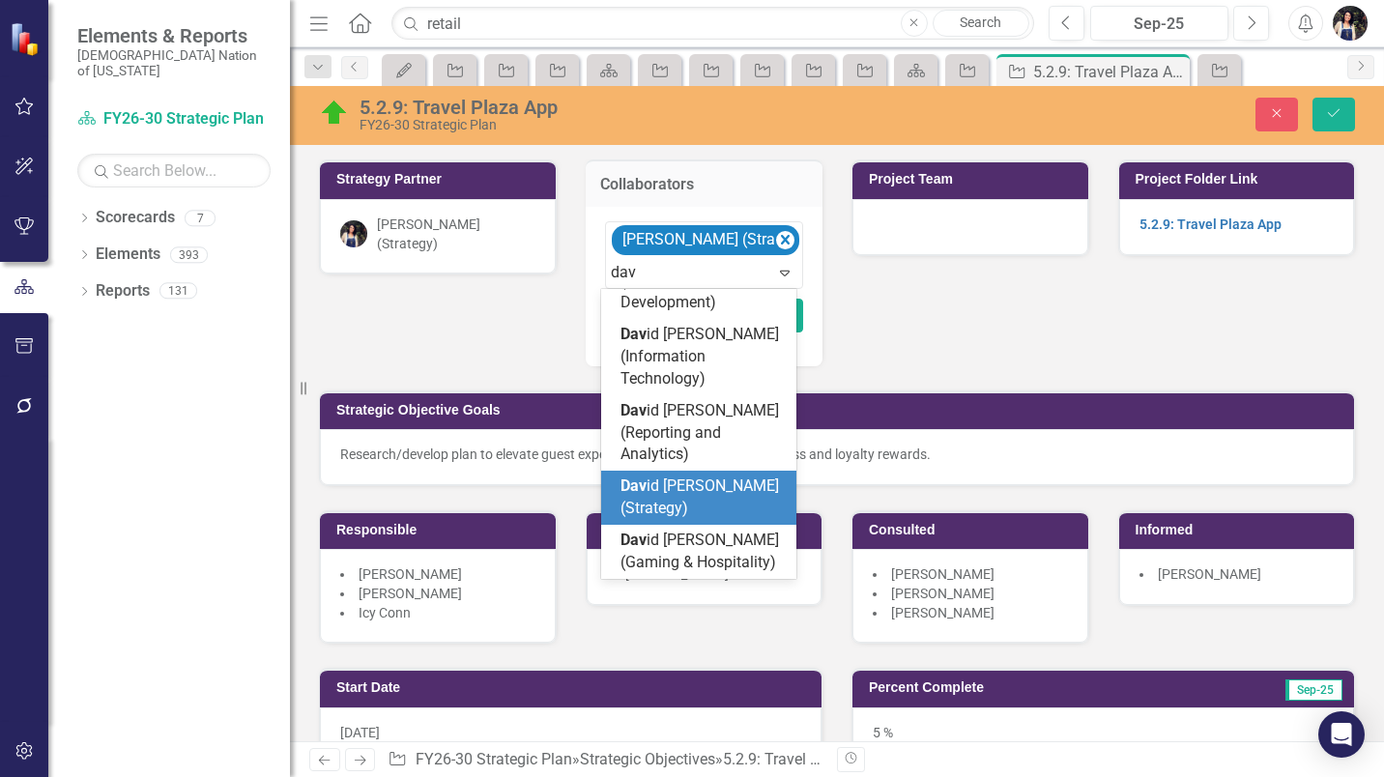
click at [708, 485] on div "Dav id Spaugh (Strategy)" at bounding box center [703, 498] width 164 height 44
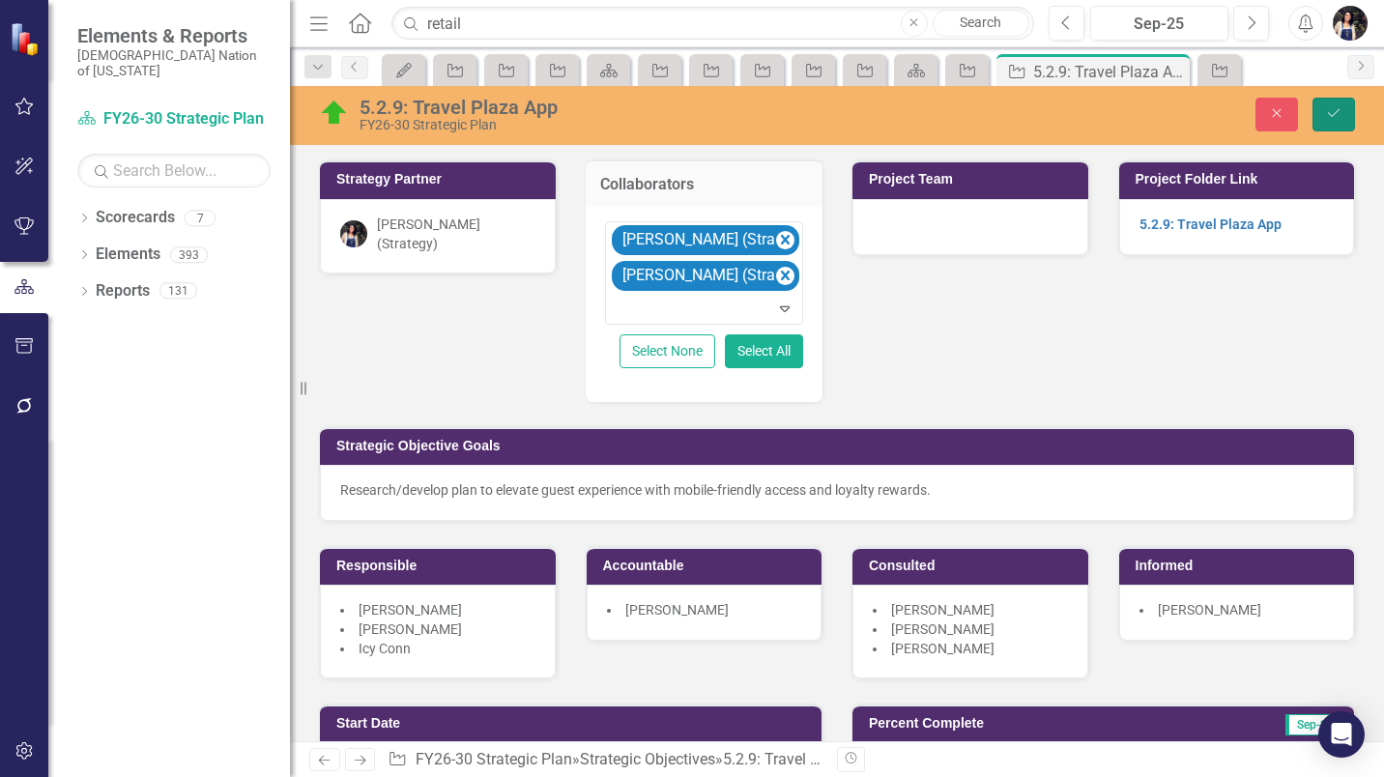
click at [1333, 104] on button "Save" at bounding box center [1334, 115] width 43 height 34
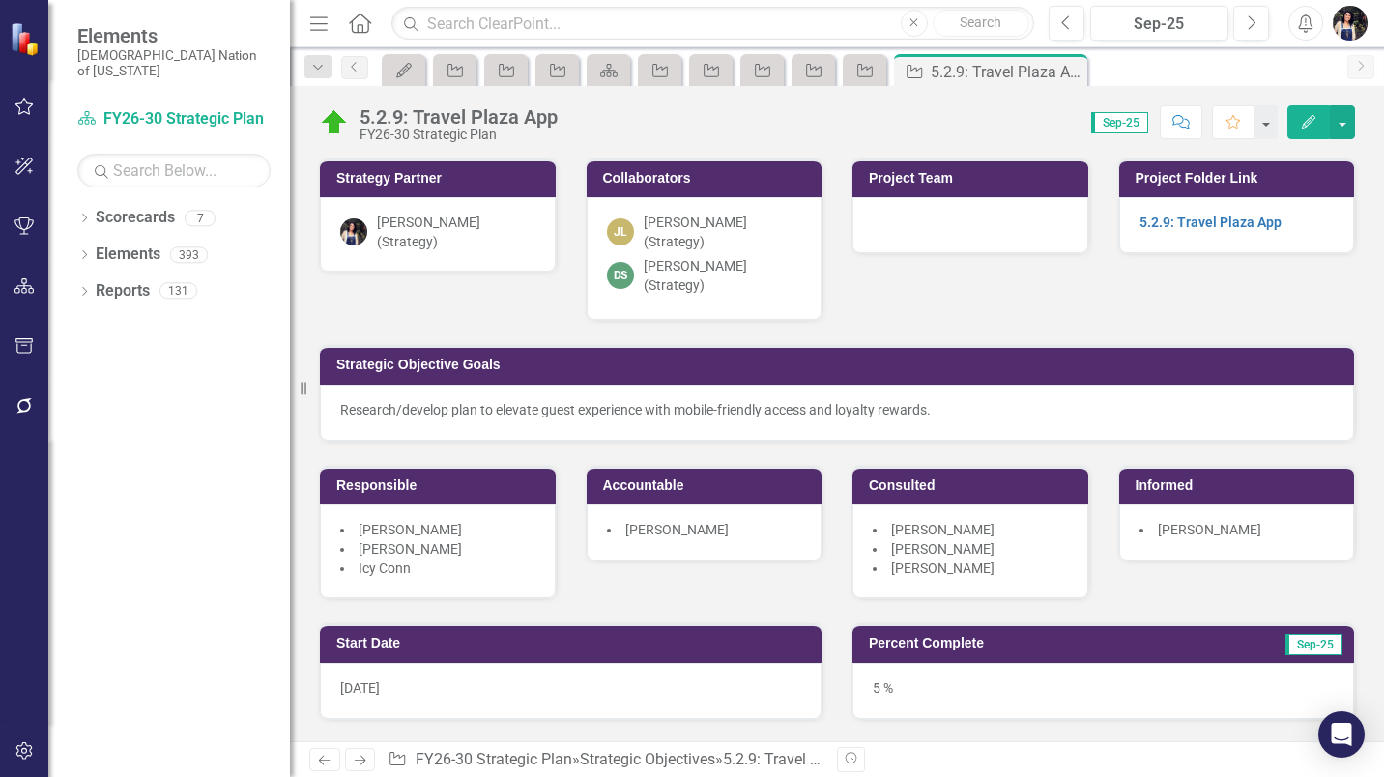
click at [332, 73] on div "Dropdown Search My Updates My Updates Pin Strategic Objective LAYLA REVIEW Pin …" at bounding box center [318, 67] width 46 height 22
click at [323, 74] on div "Dropdown" at bounding box center [317, 66] width 27 height 23
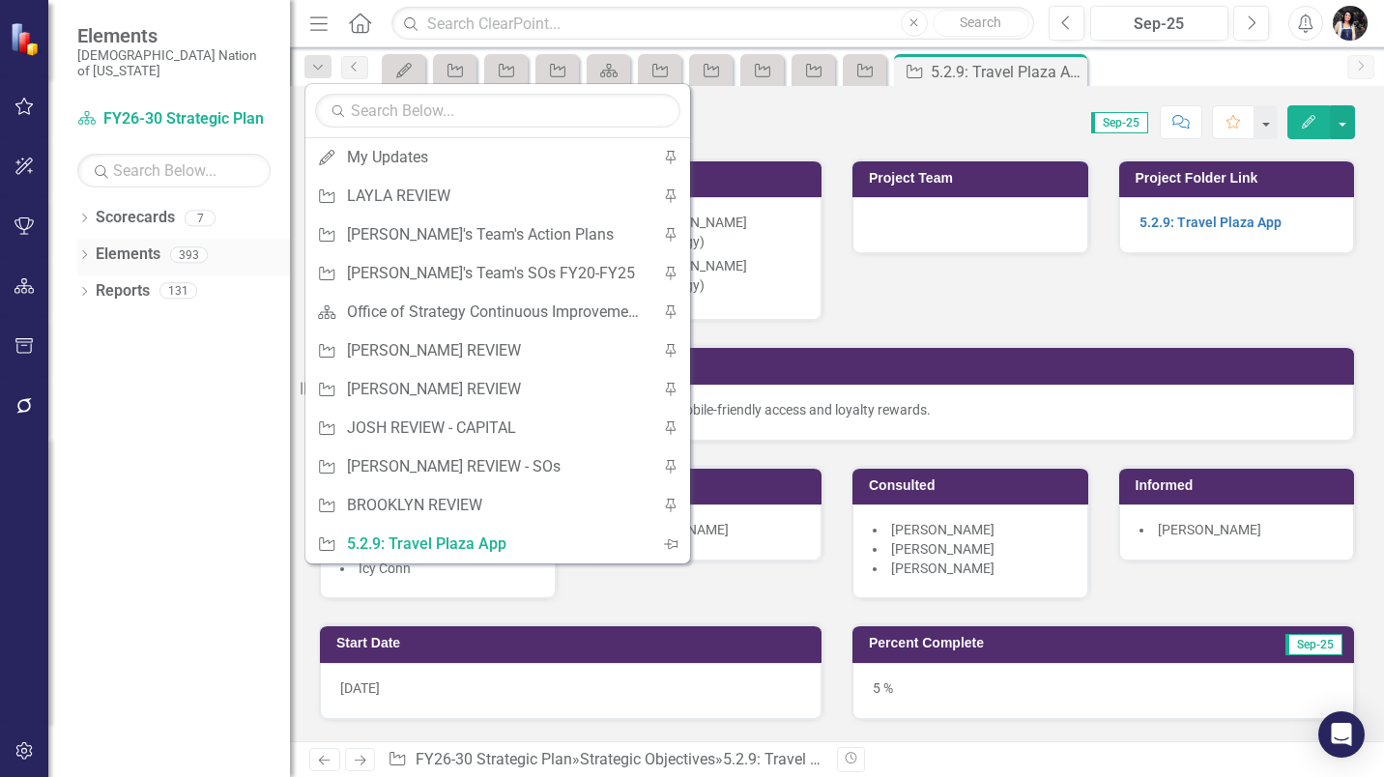
click at [127, 244] on link "Elements" at bounding box center [128, 255] width 65 height 22
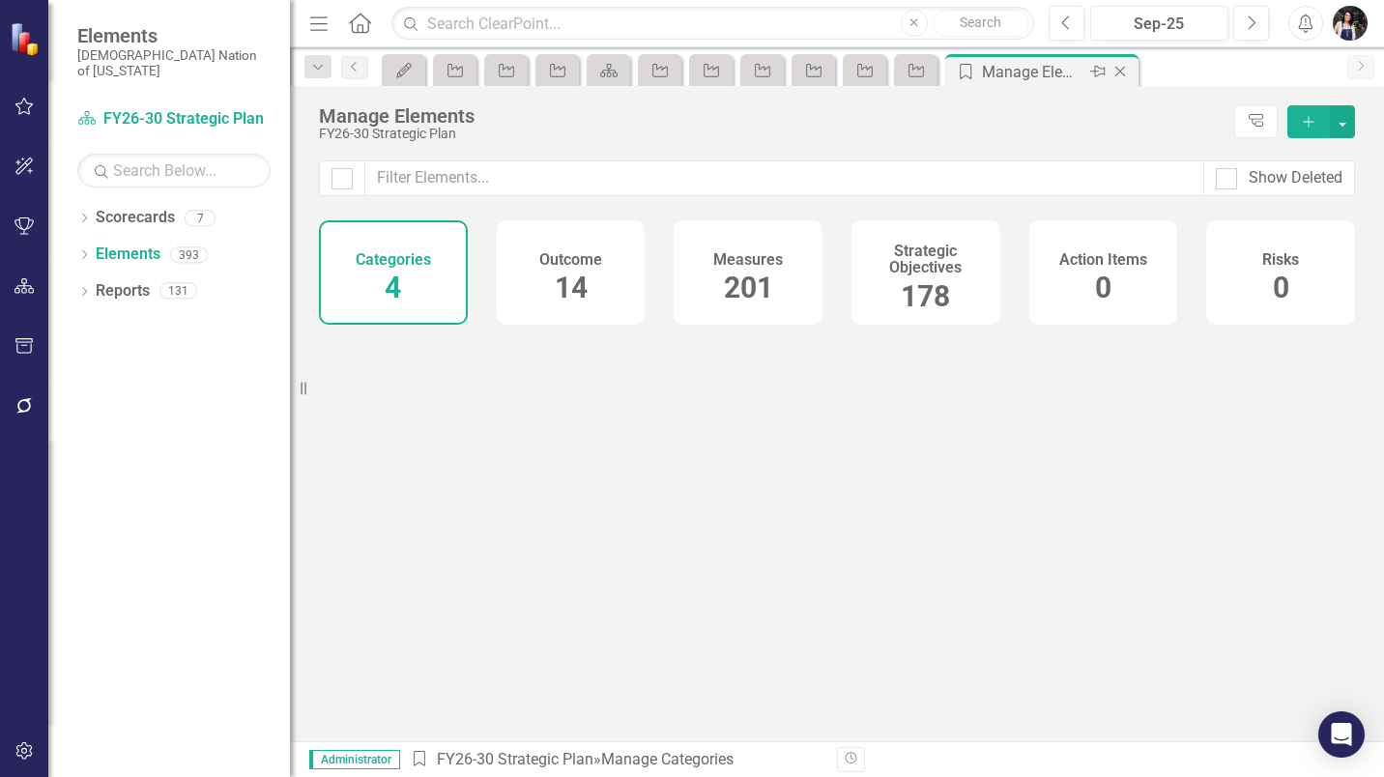
click at [963, 71] on icon "Category" at bounding box center [965, 71] width 19 height 15
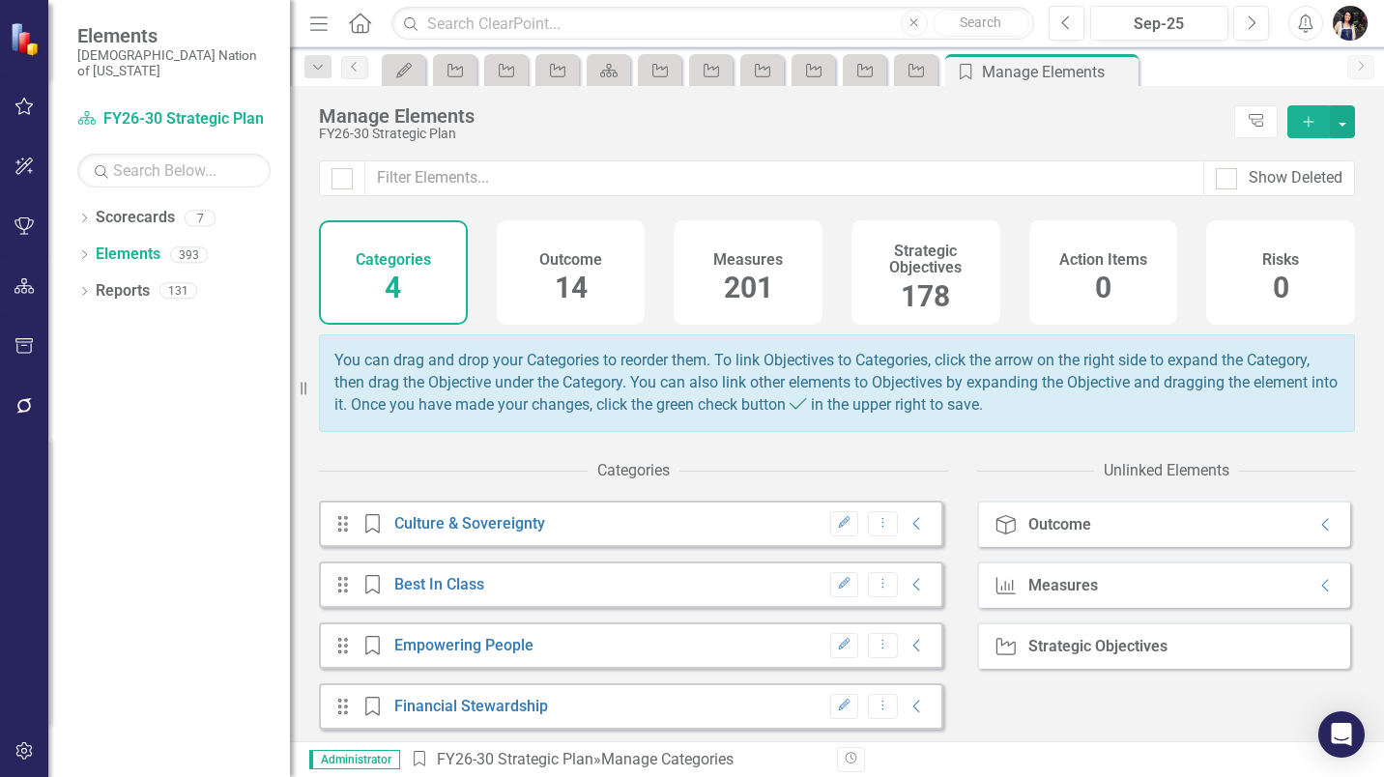
drag, startPoint x: 1100, startPoint y: 70, endPoint x: 1019, endPoint y: 183, distance: 139.2
click at [0, 0] on icon "Pin" at bounding box center [0, 0] width 0 height 0
click at [899, 275] on h4 "Strategic Objectives" at bounding box center [926, 260] width 126 height 34
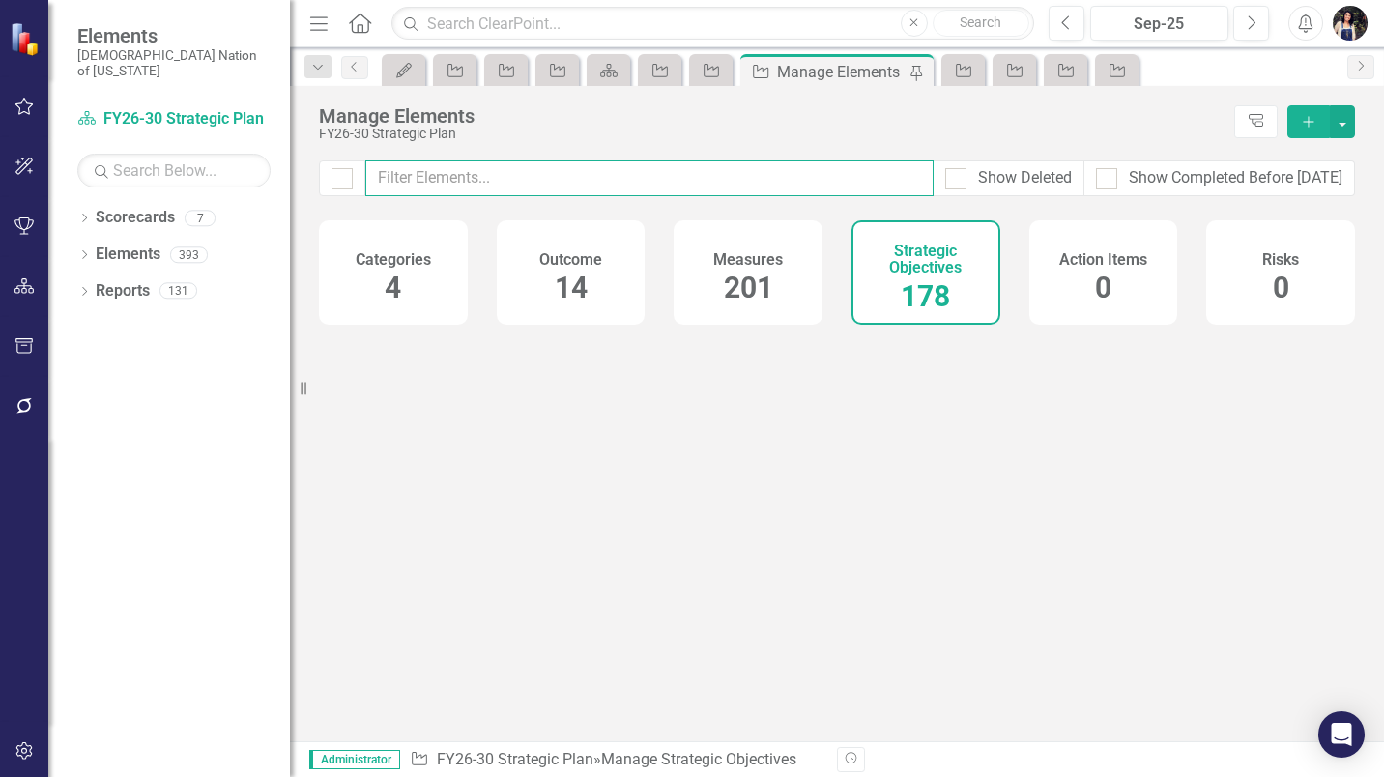
click at [554, 172] on input "text" at bounding box center [649, 178] width 568 height 36
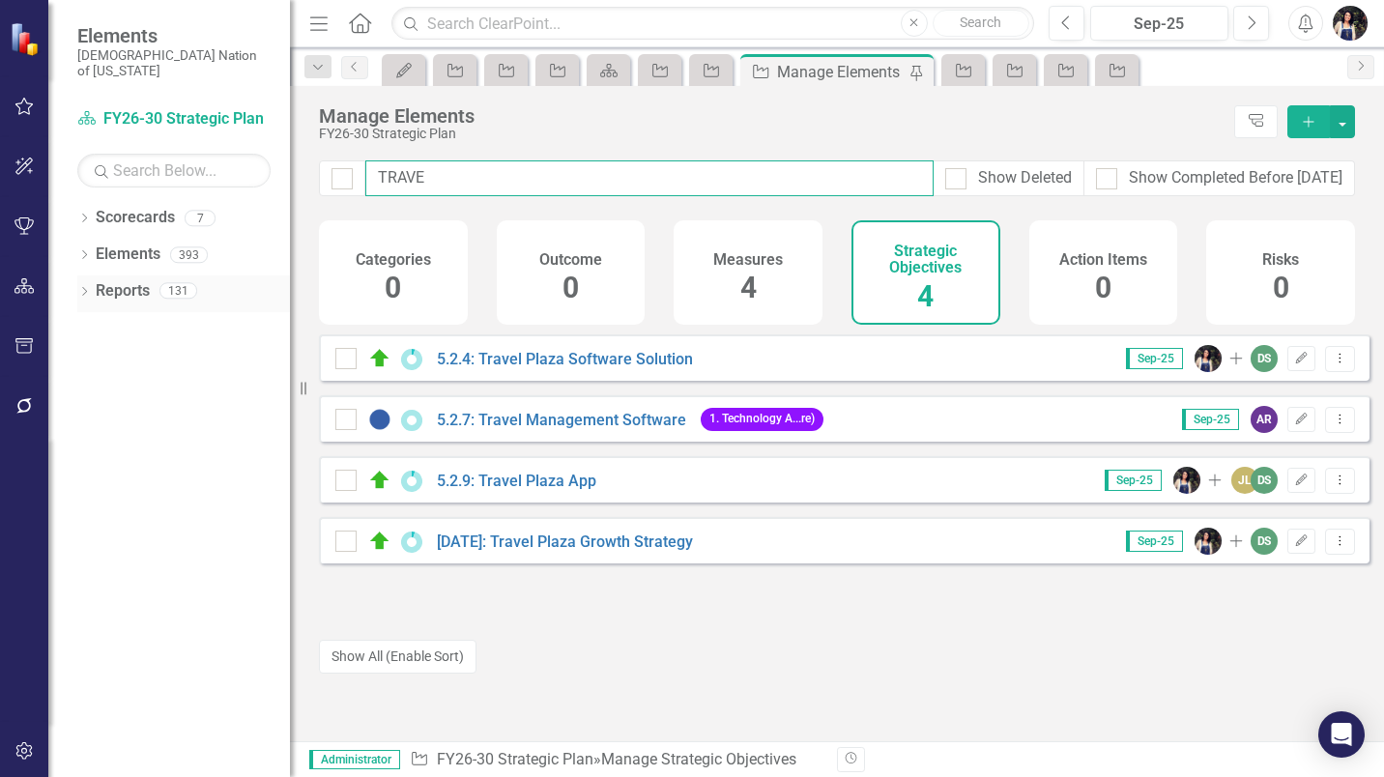
type input "TRAVE"
click at [85, 287] on icon at bounding box center [84, 291] width 5 height 9
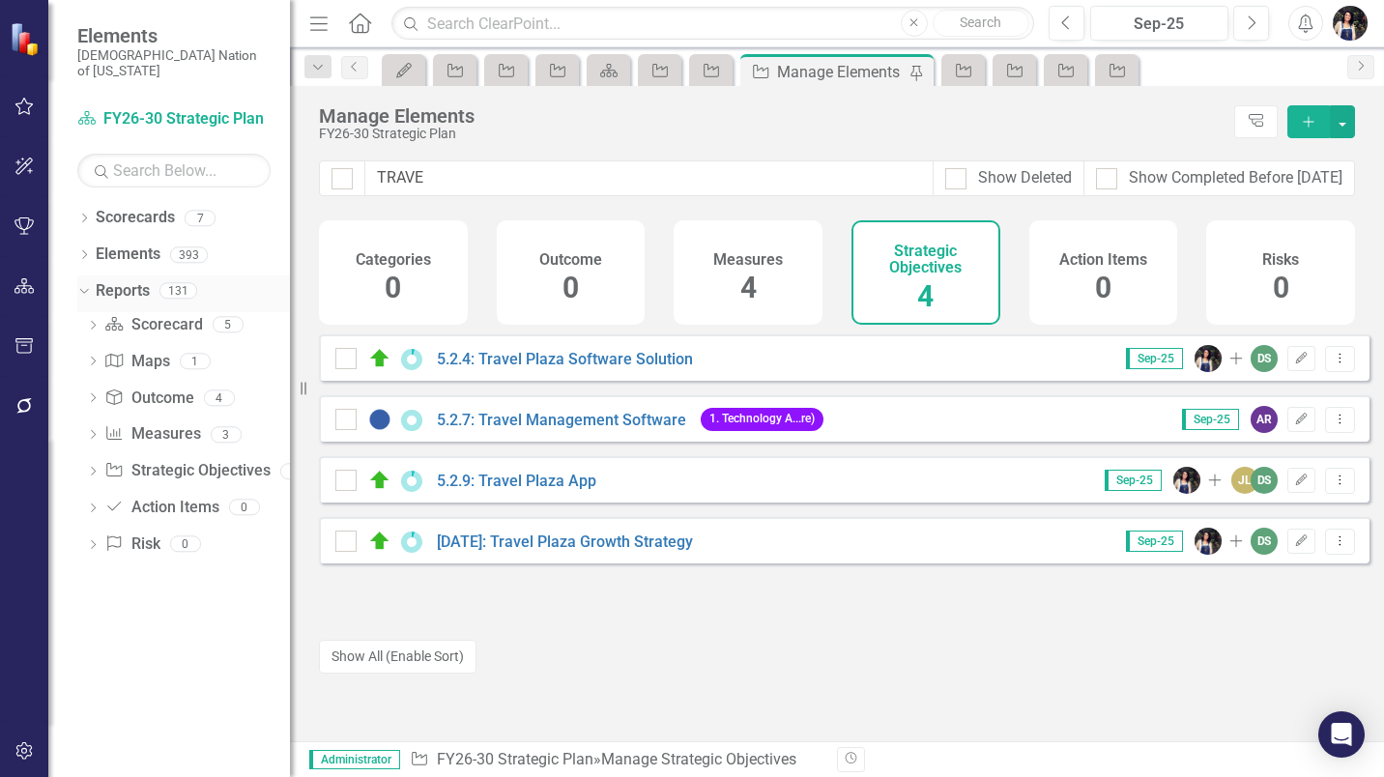
click at [82, 283] on icon "Dropdown" at bounding box center [81, 290] width 11 height 14
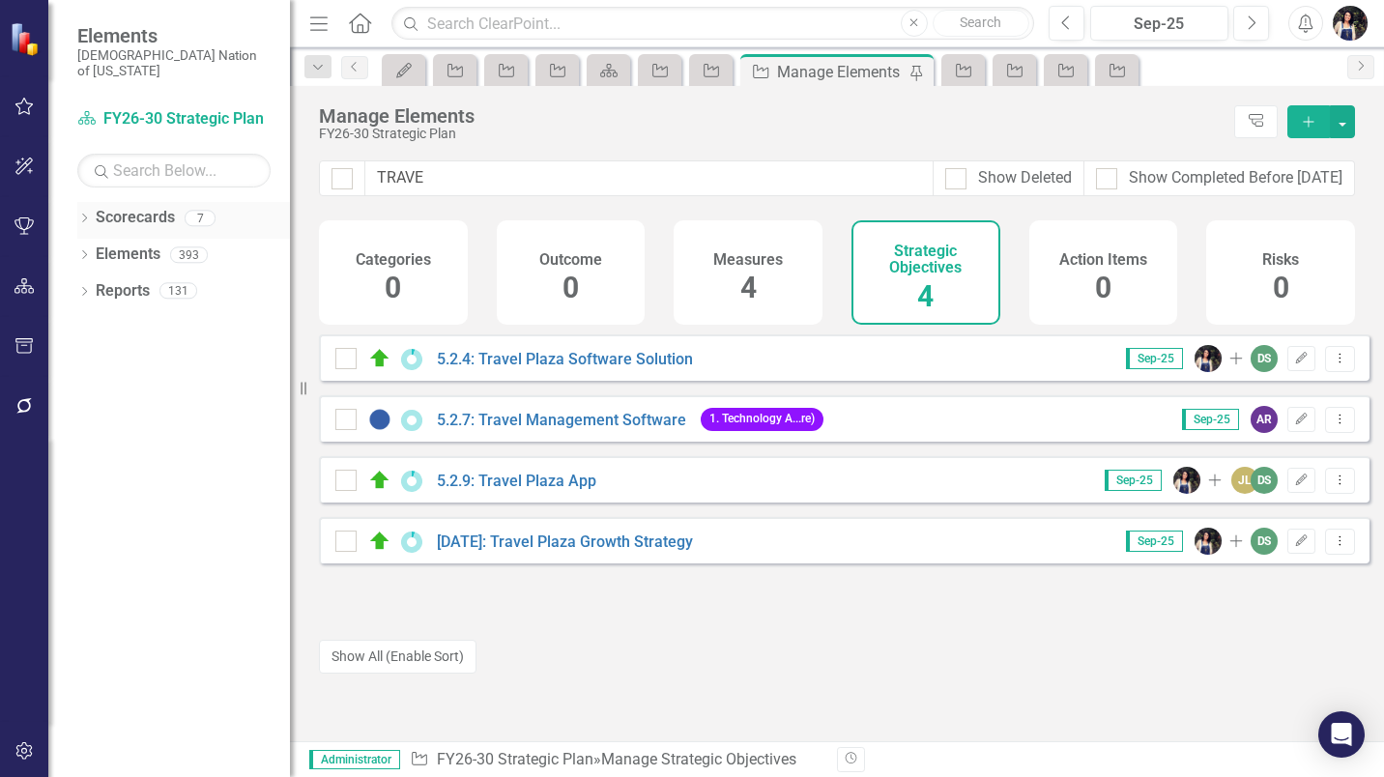
click at [86, 215] on icon "Dropdown" at bounding box center [84, 220] width 14 height 11
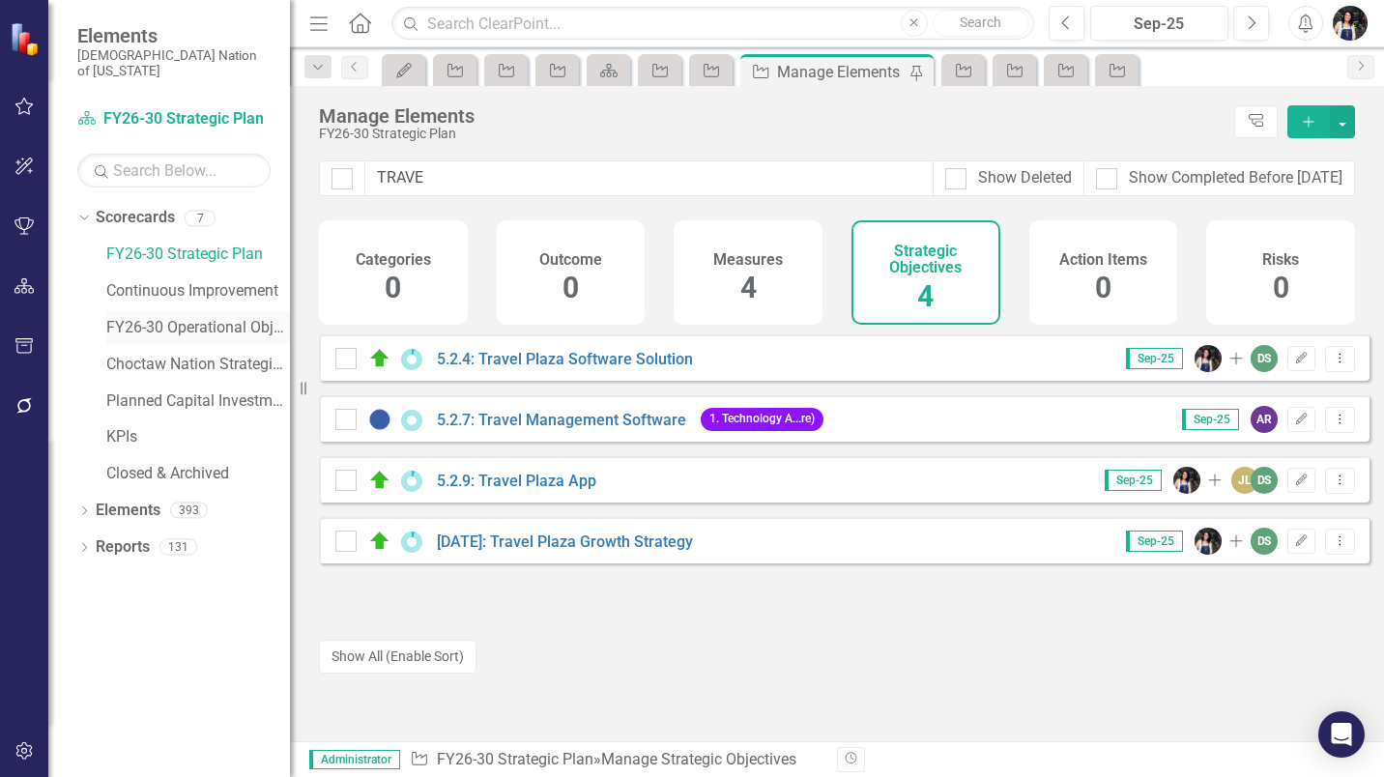
click at [201, 317] on link "FY26-30 Operational Objectives" at bounding box center [198, 328] width 184 height 22
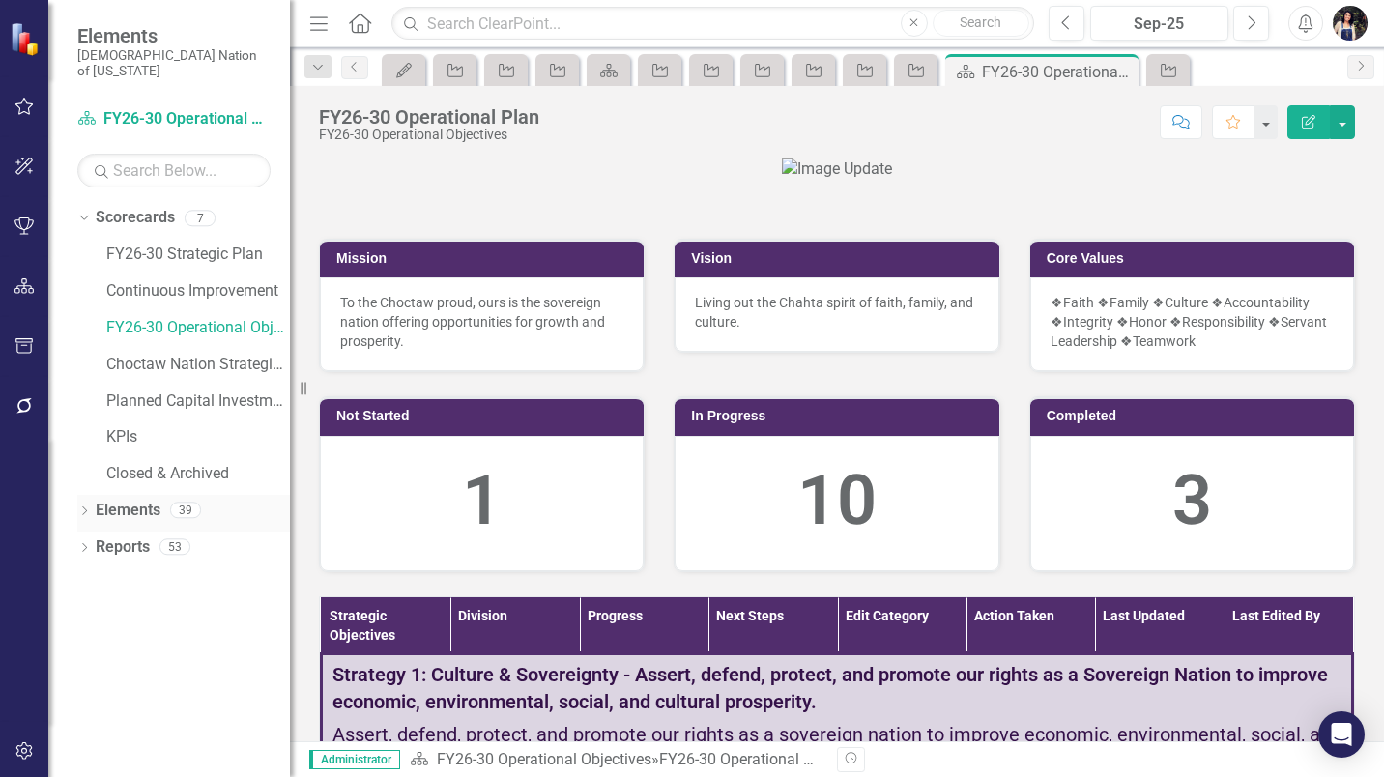
click at [131, 500] on link "Elements" at bounding box center [128, 511] width 65 height 22
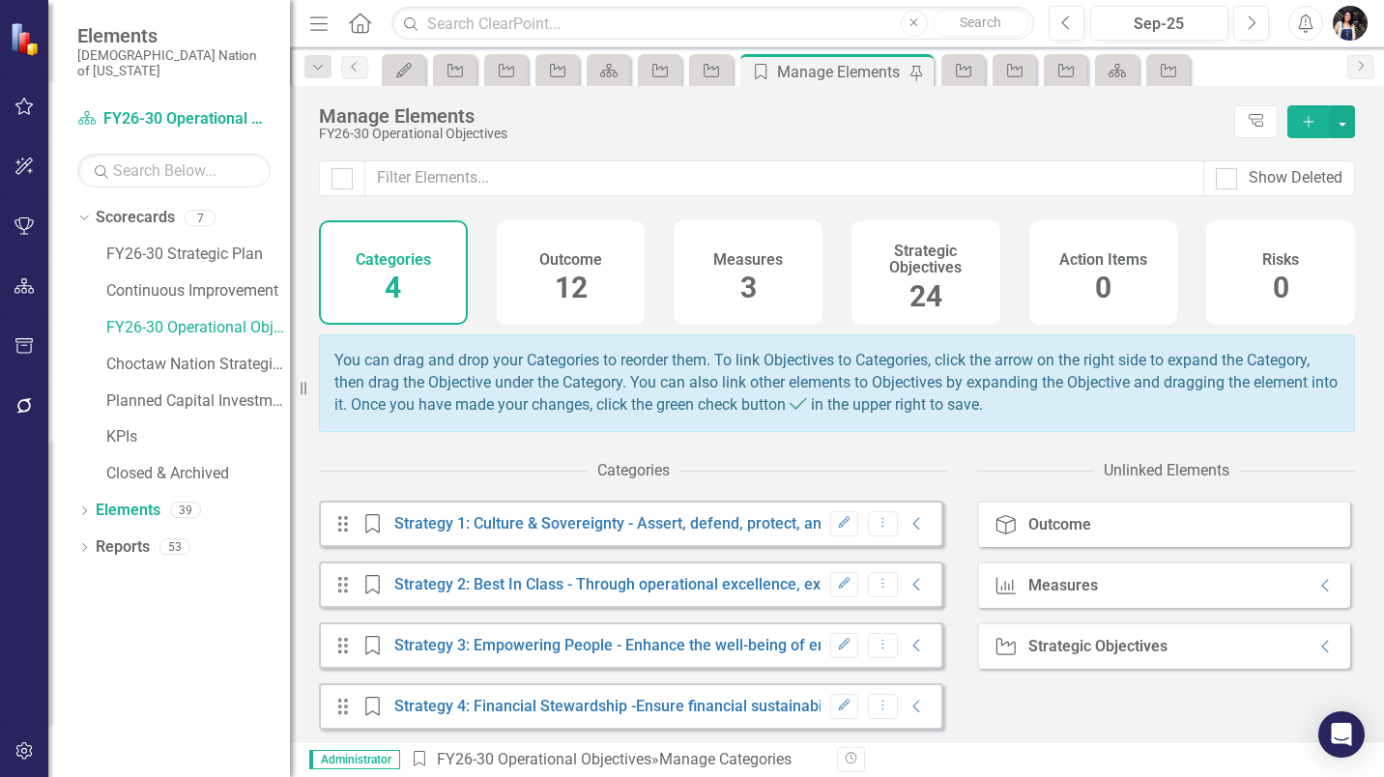
click at [910, 277] on div "24" at bounding box center [926, 297] width 33 height 42
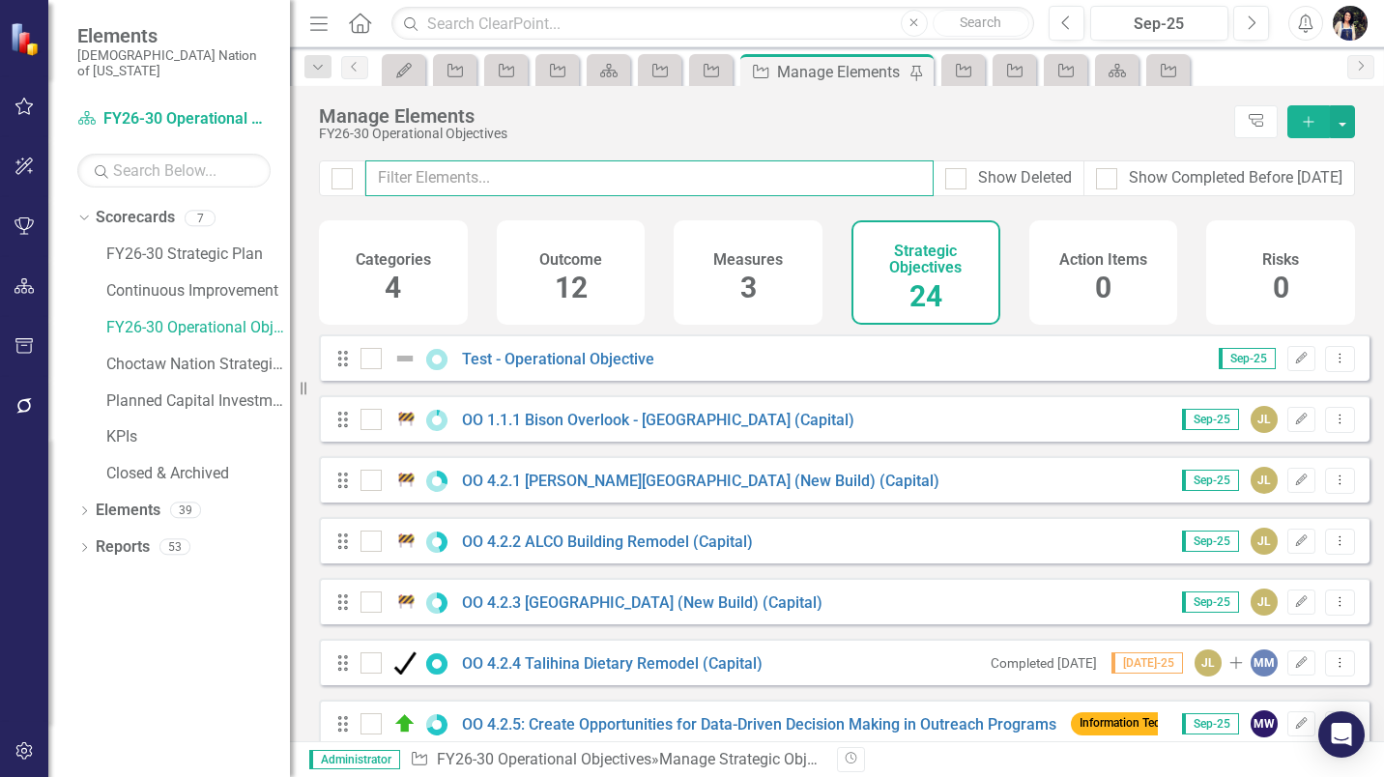
click at [615, 180] on input "text" at bounding box center [649, 178] width 568 height 36
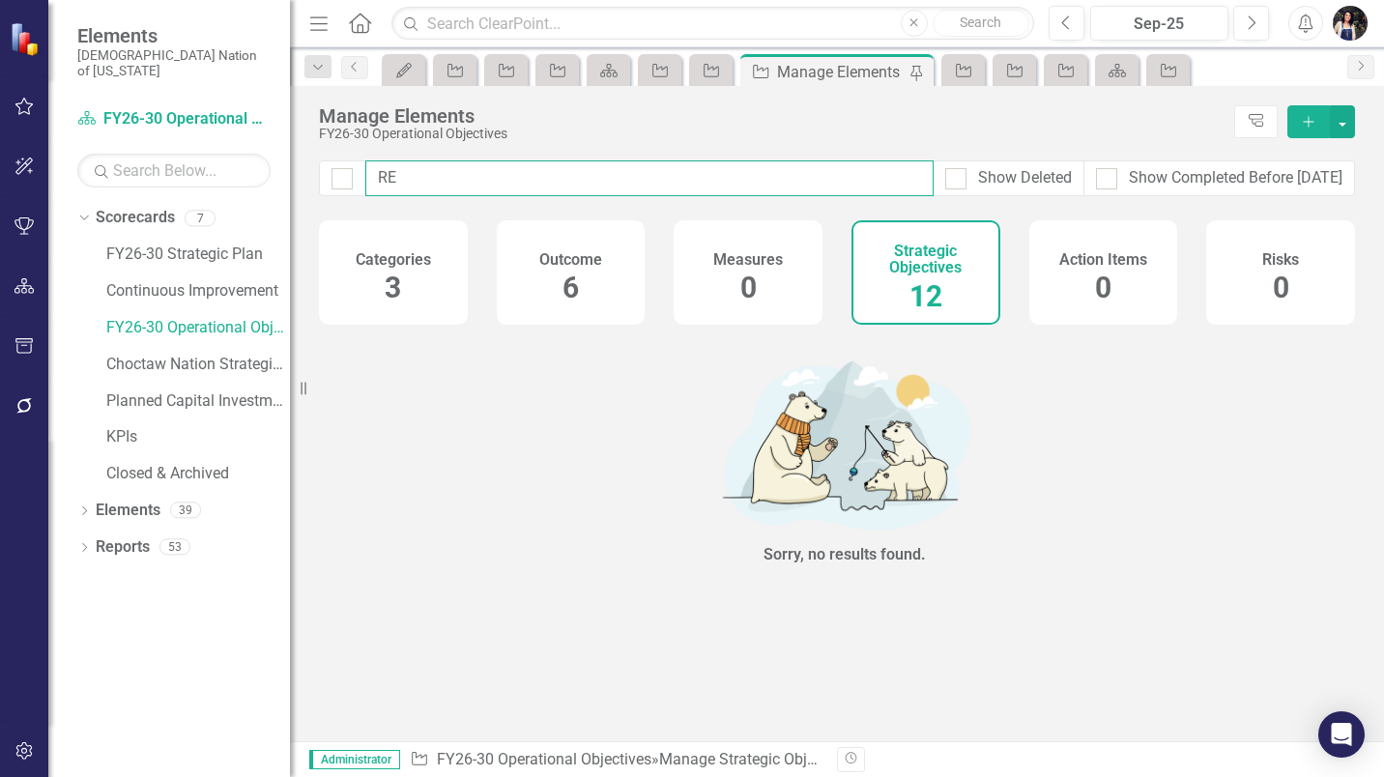
type input "R"
type input "T"
checkbox input "false"
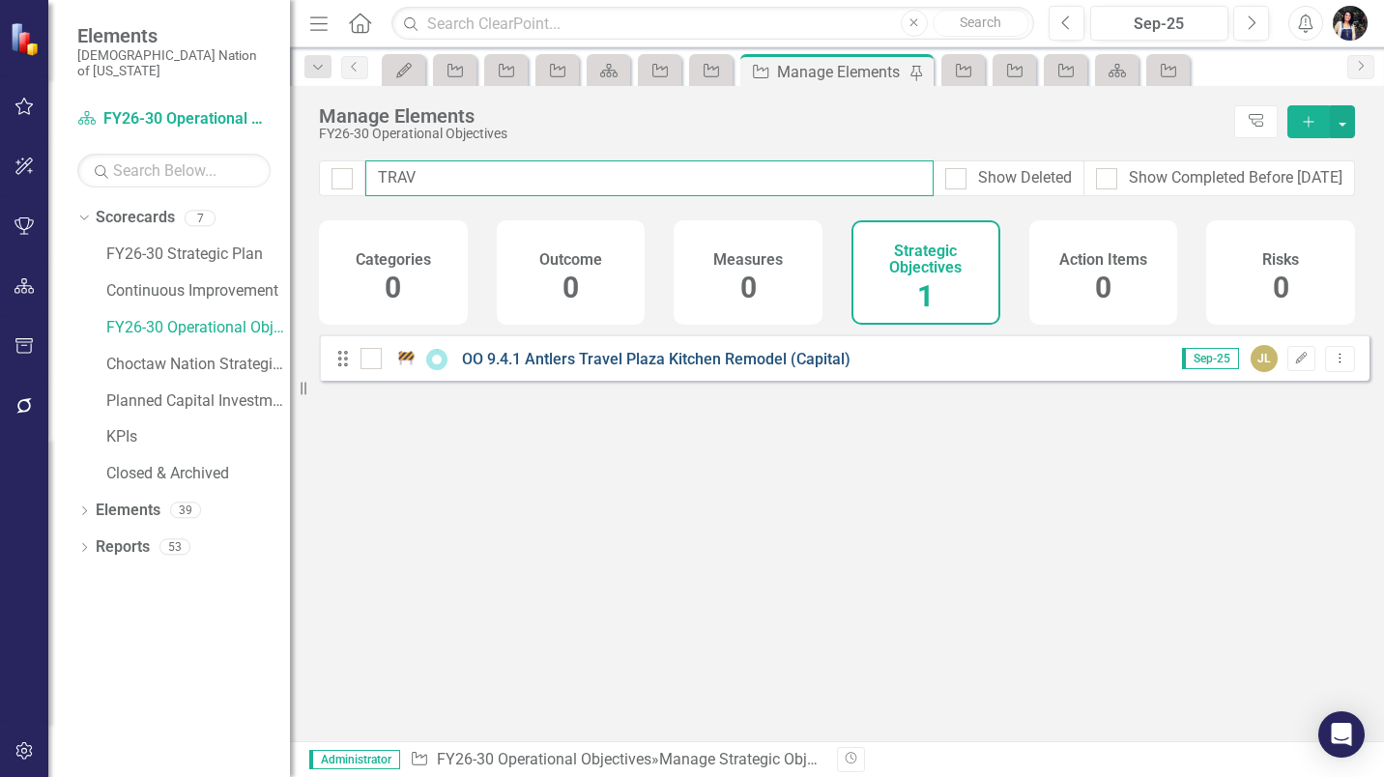
type input "TRAV"
click at [810, 368] on link "OO 9.4.1 Antlers Travel Plaza Kitchen Remodel (Capital)" at bounding box center [656, 359] width 389 height 18
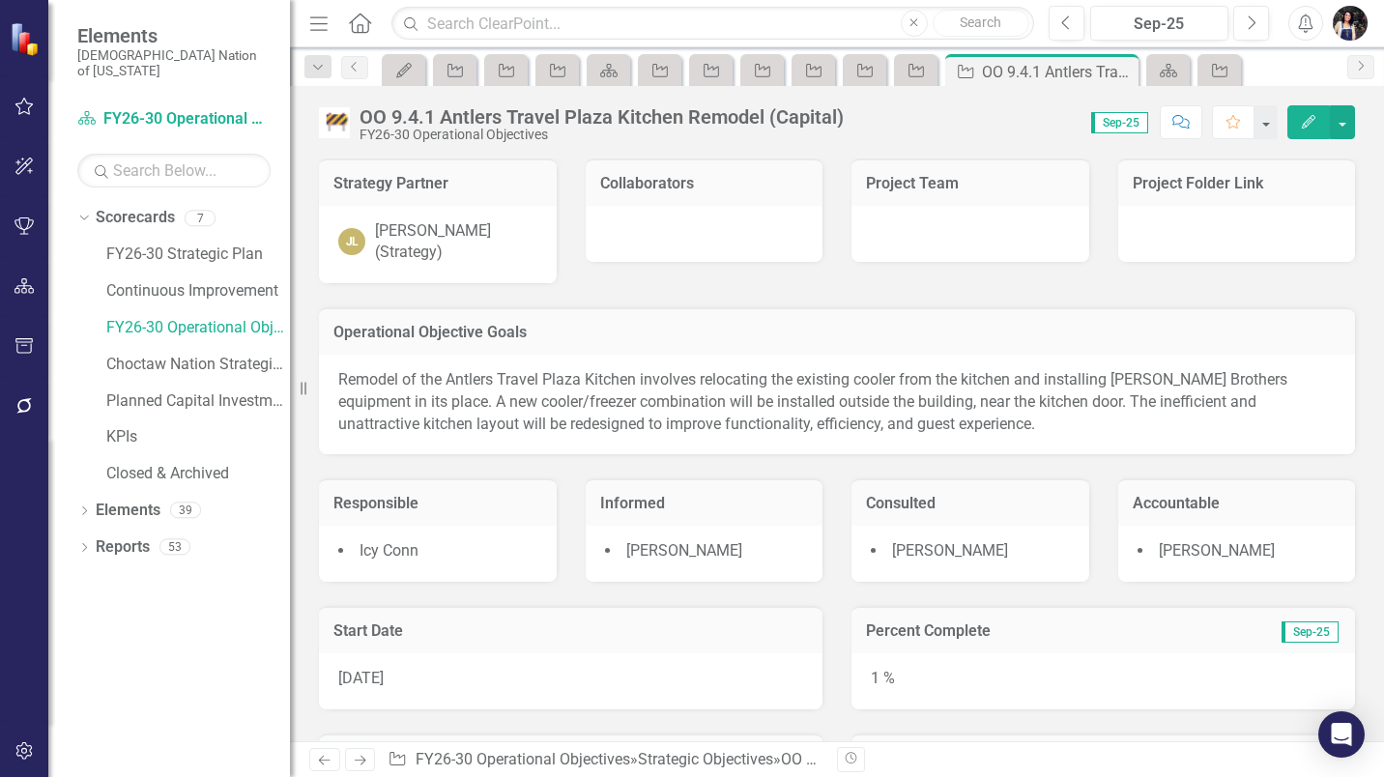
click at [731, 242] on div at bounding box center [705, 234] width 238 height 56
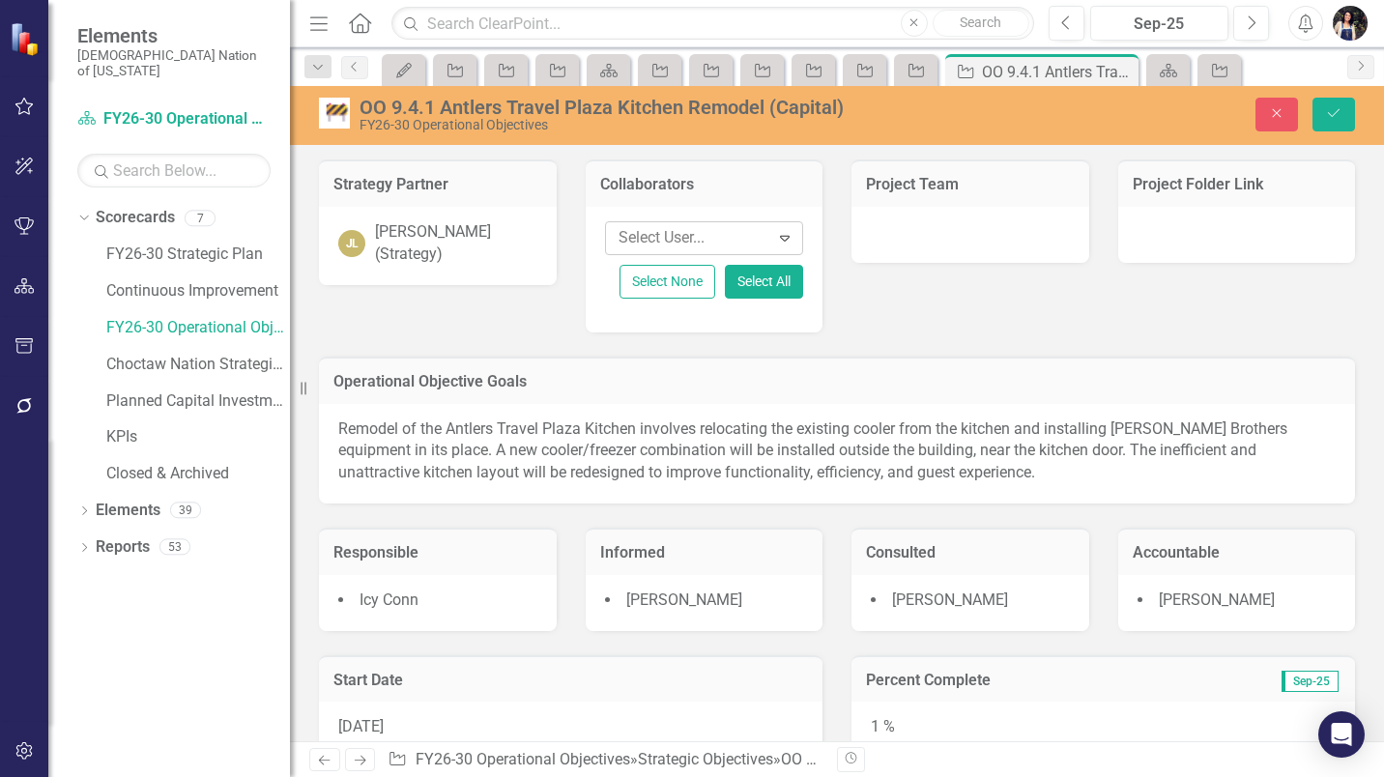
click at [711, 237] on div at bounding box center [690, 238] width 159 height 26
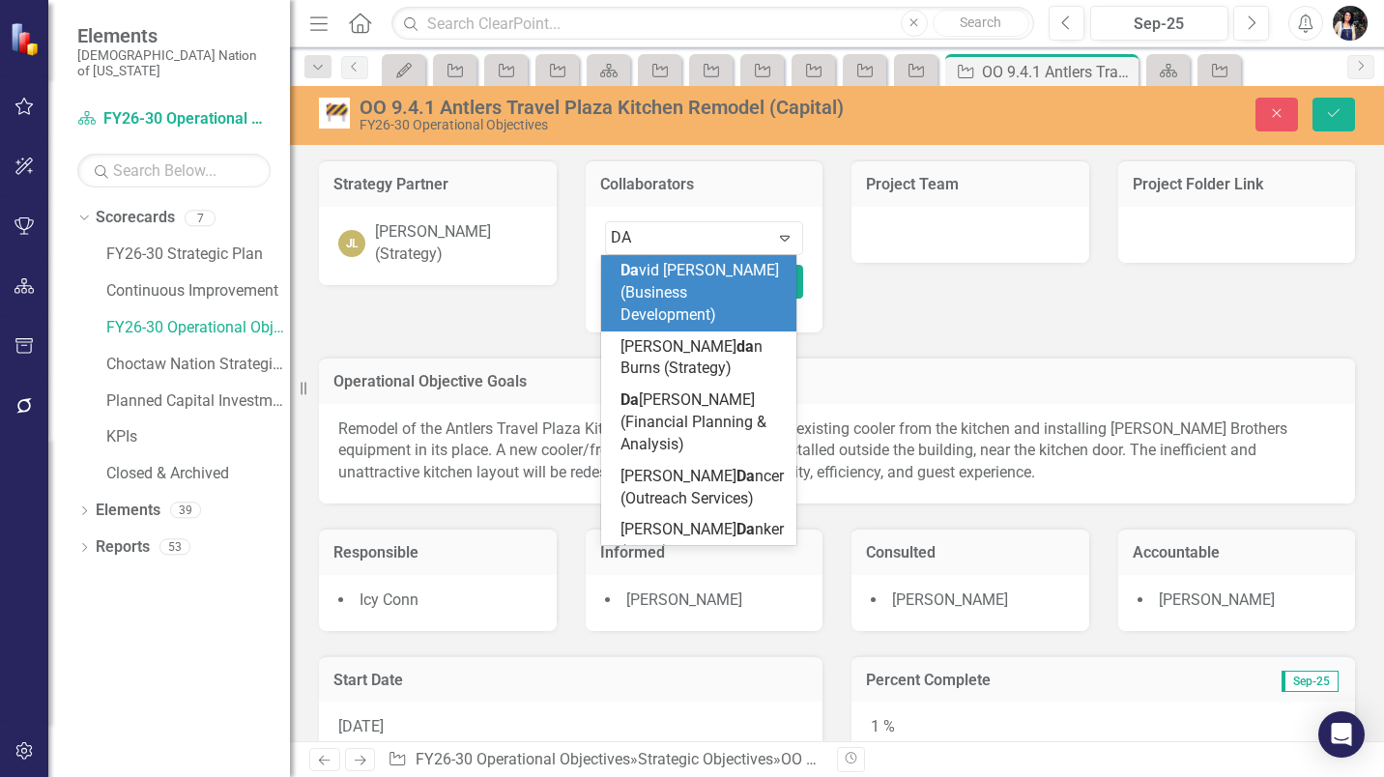
type input "DAV"
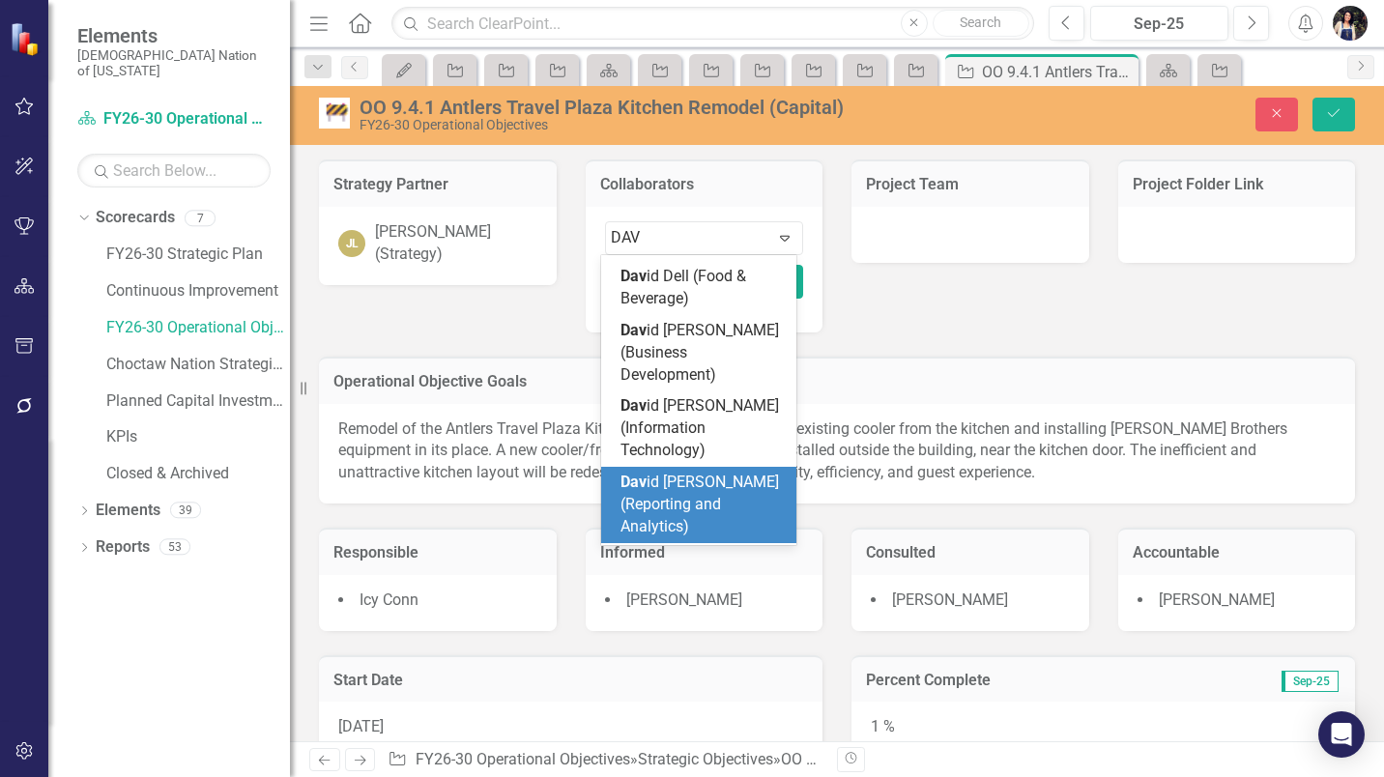
scroll to position [403, 0]
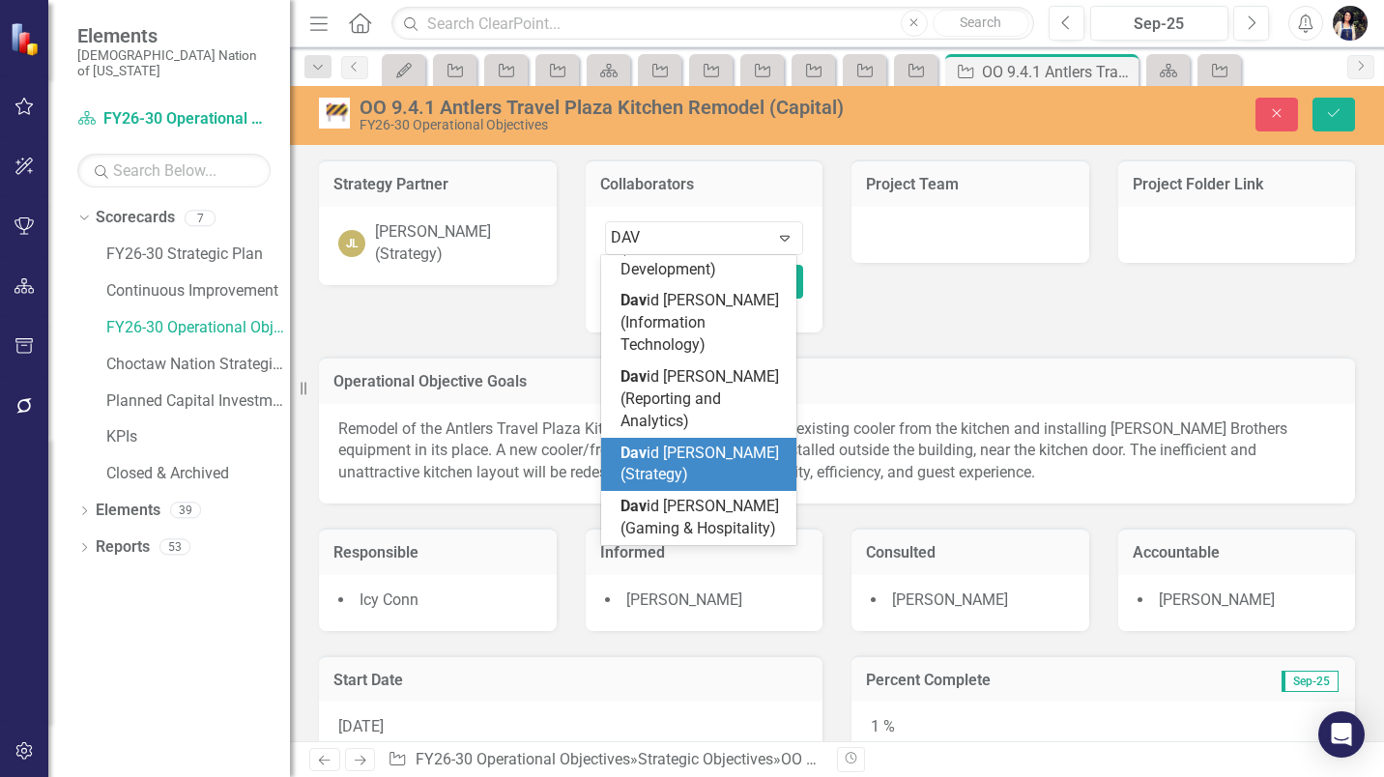
click at [687, 444] on span "Dav id [PERSON_NAME] (Strategy)" at bounding box center [700, 464] width 159 height 41
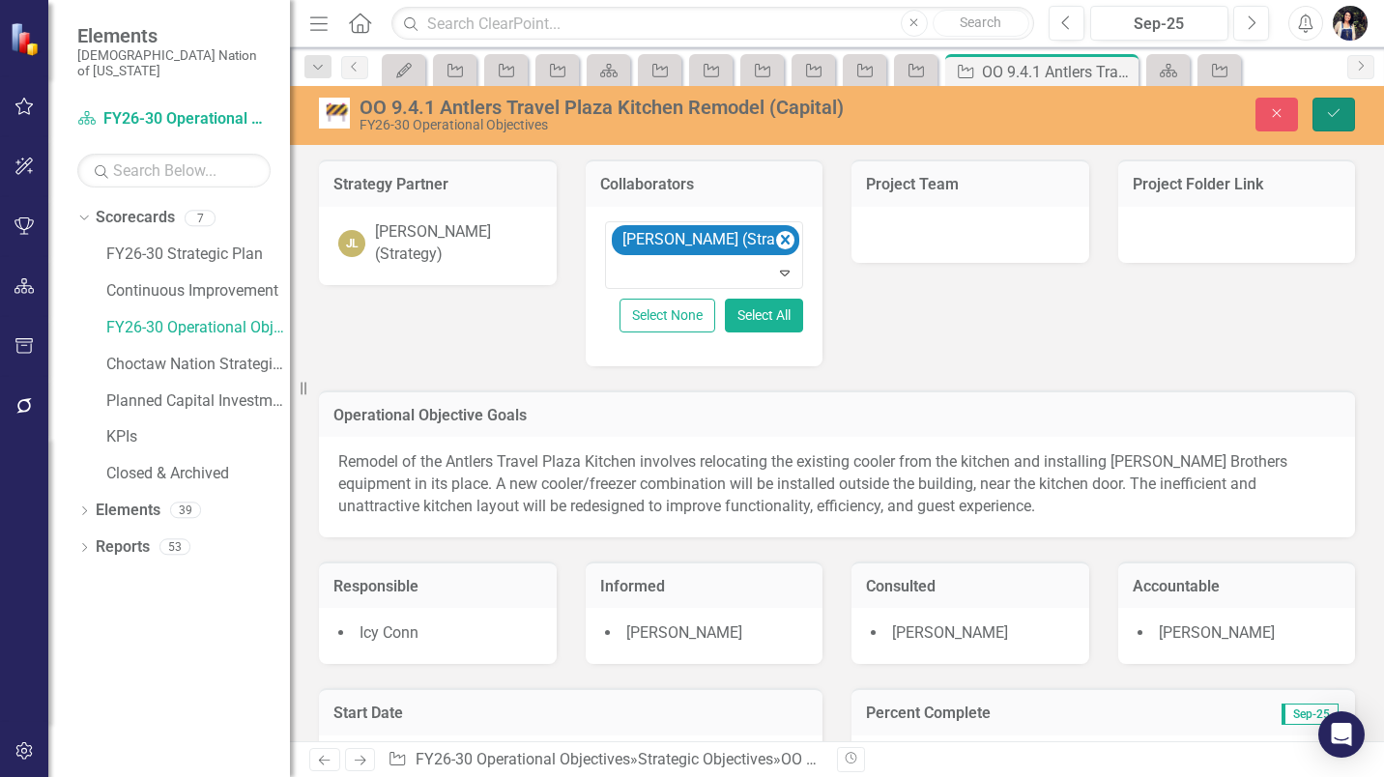
click at [1339, 111] on icon "Save" at bounding box center [1333, 113] width 17 height 14
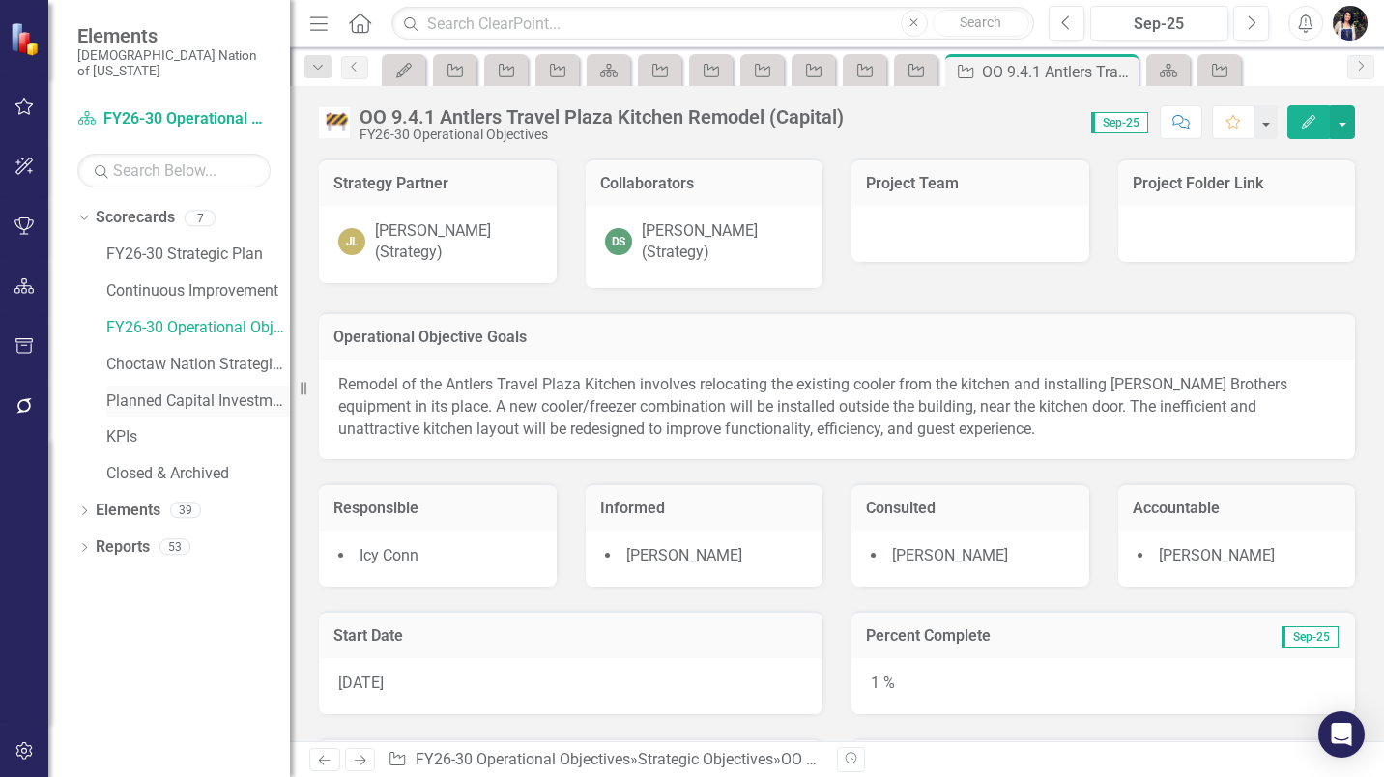
click at [180, 391] on link "Planned Capital Investments" at bounding box center [198, 402] width 184 height 22
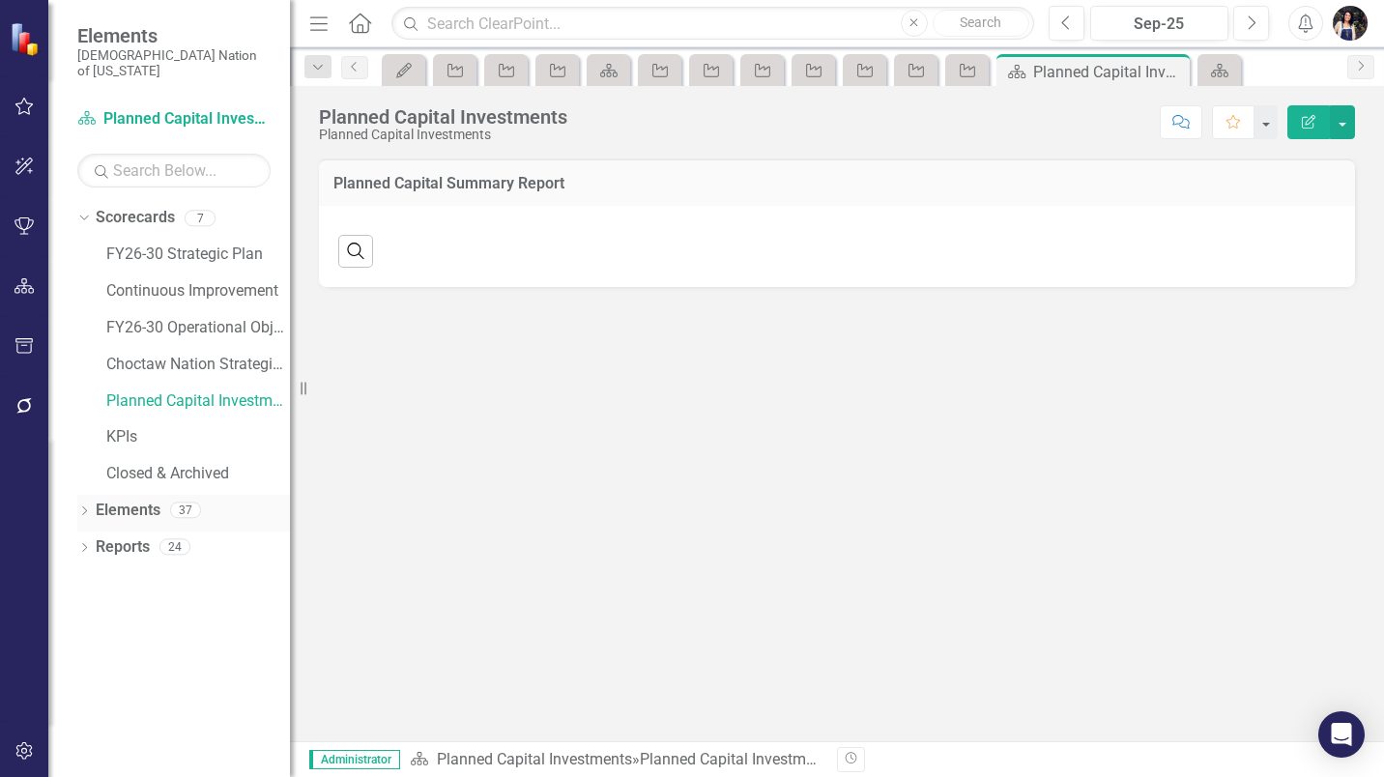
click at [124, 500] on link "Elements" at bounding box center [128, 511] width 65 height 22
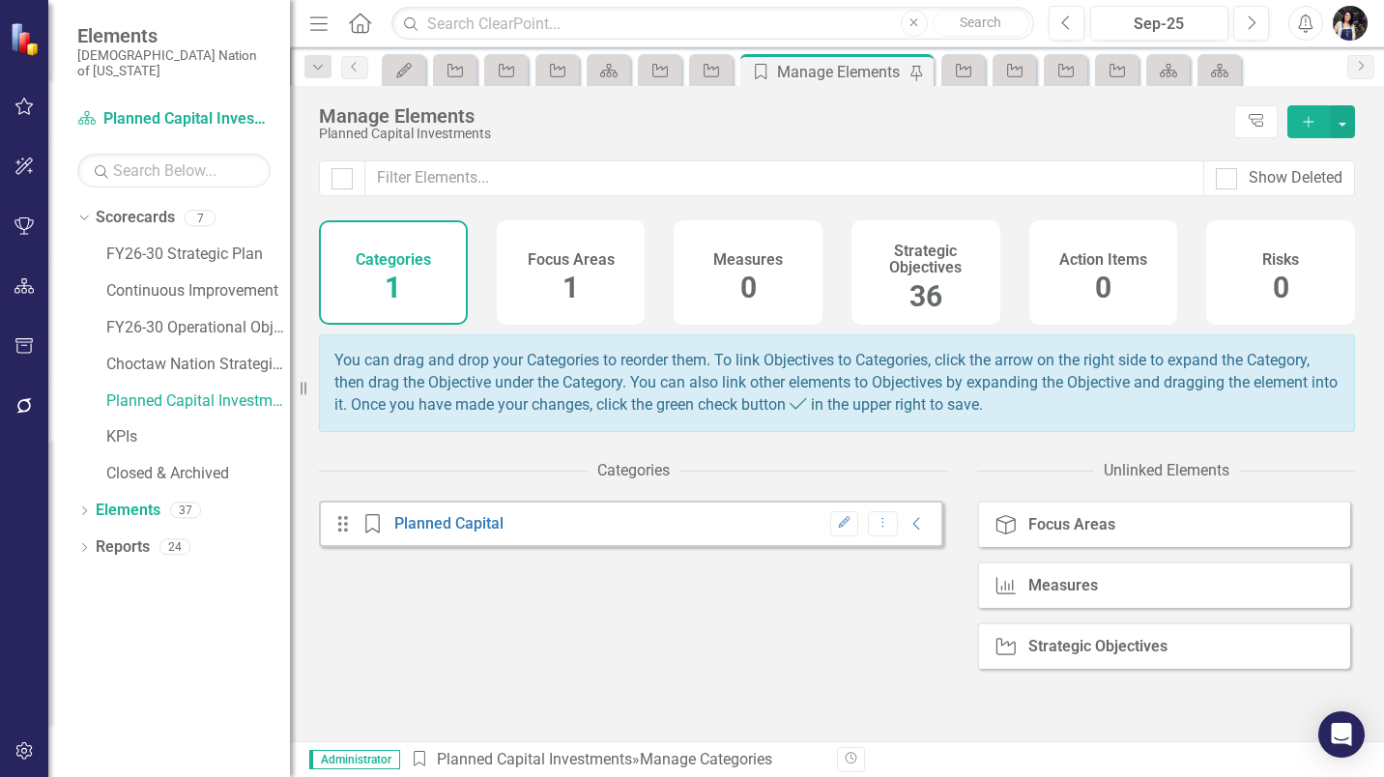
click at [899, 264] on h4 "Strategic Objectives" at bounding box center [926, 260] width 126 height 34
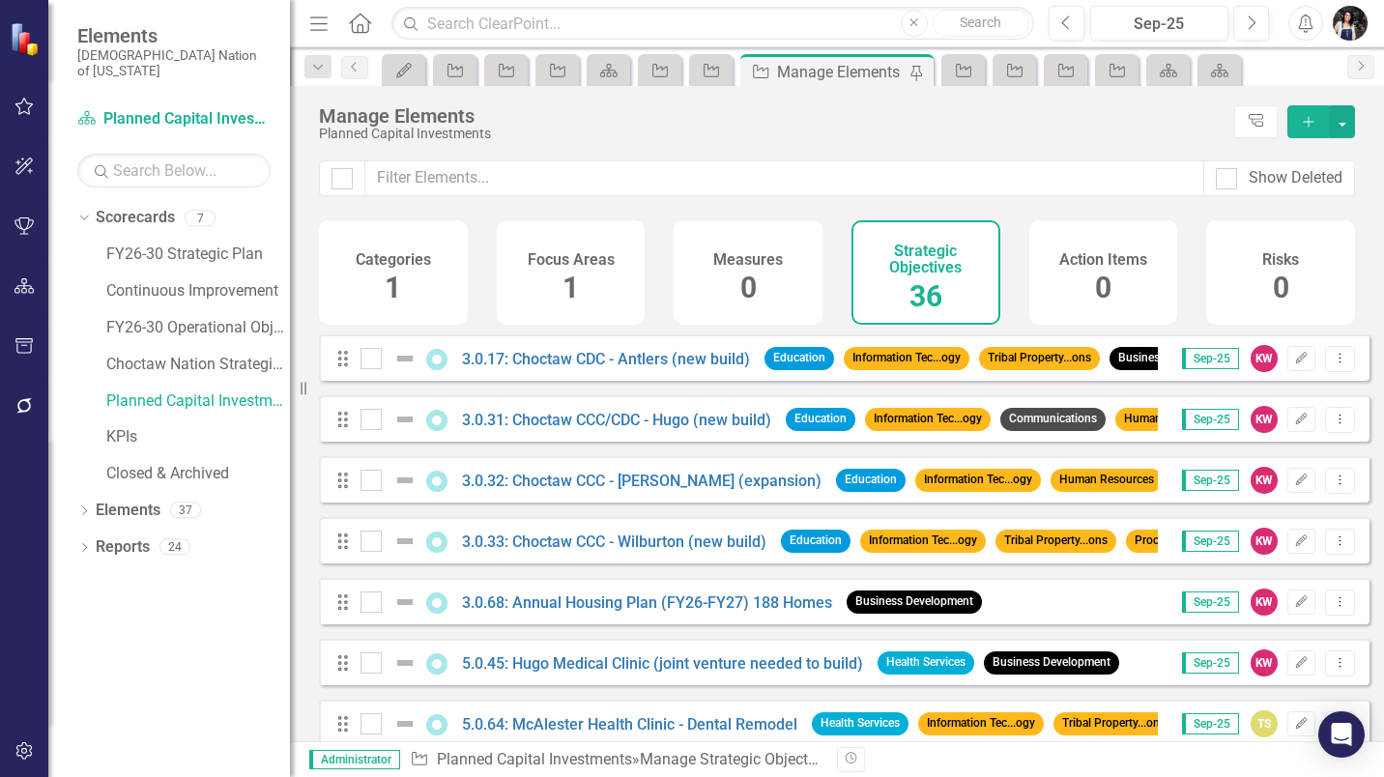
checkbox input "false"
click at [711, 182] on input "text" at bounding box center [784, 178] width 839 height 36
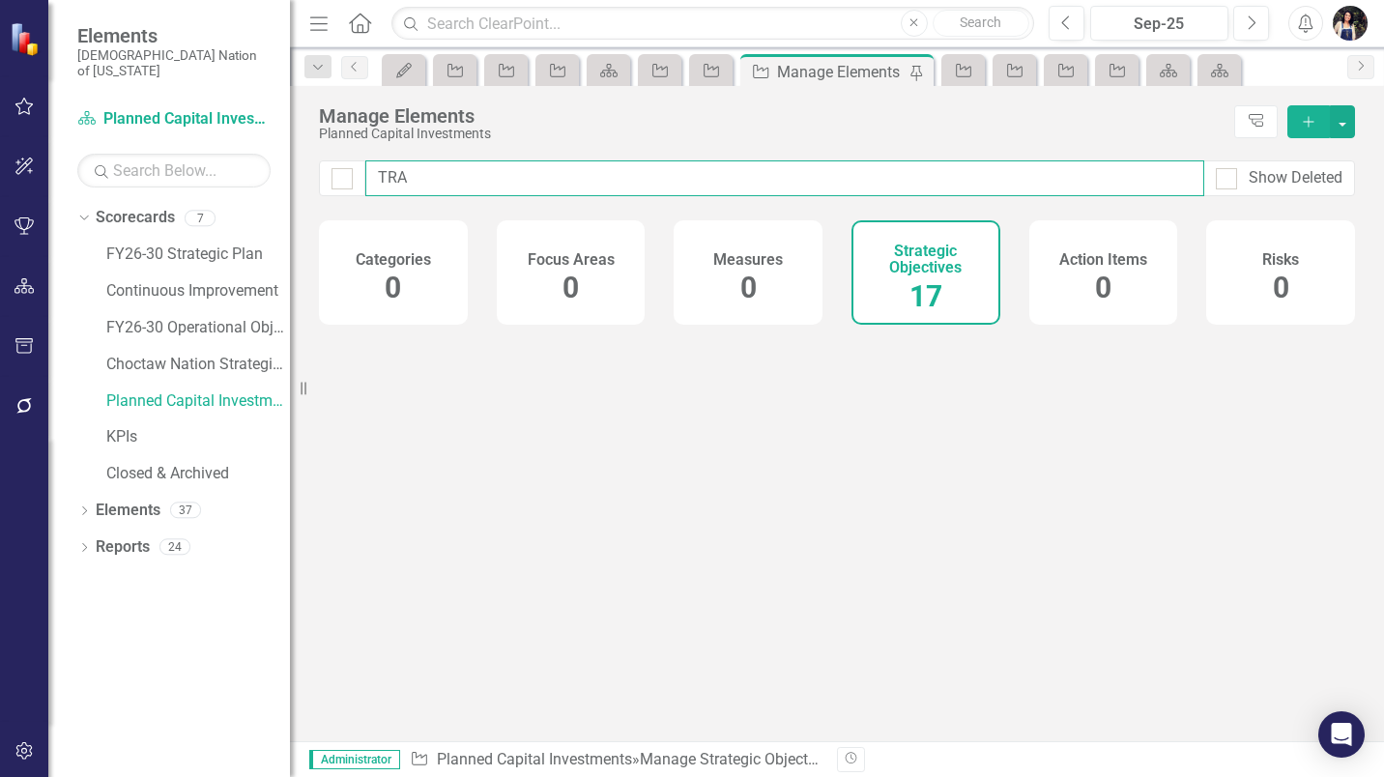
type input "TRAV"
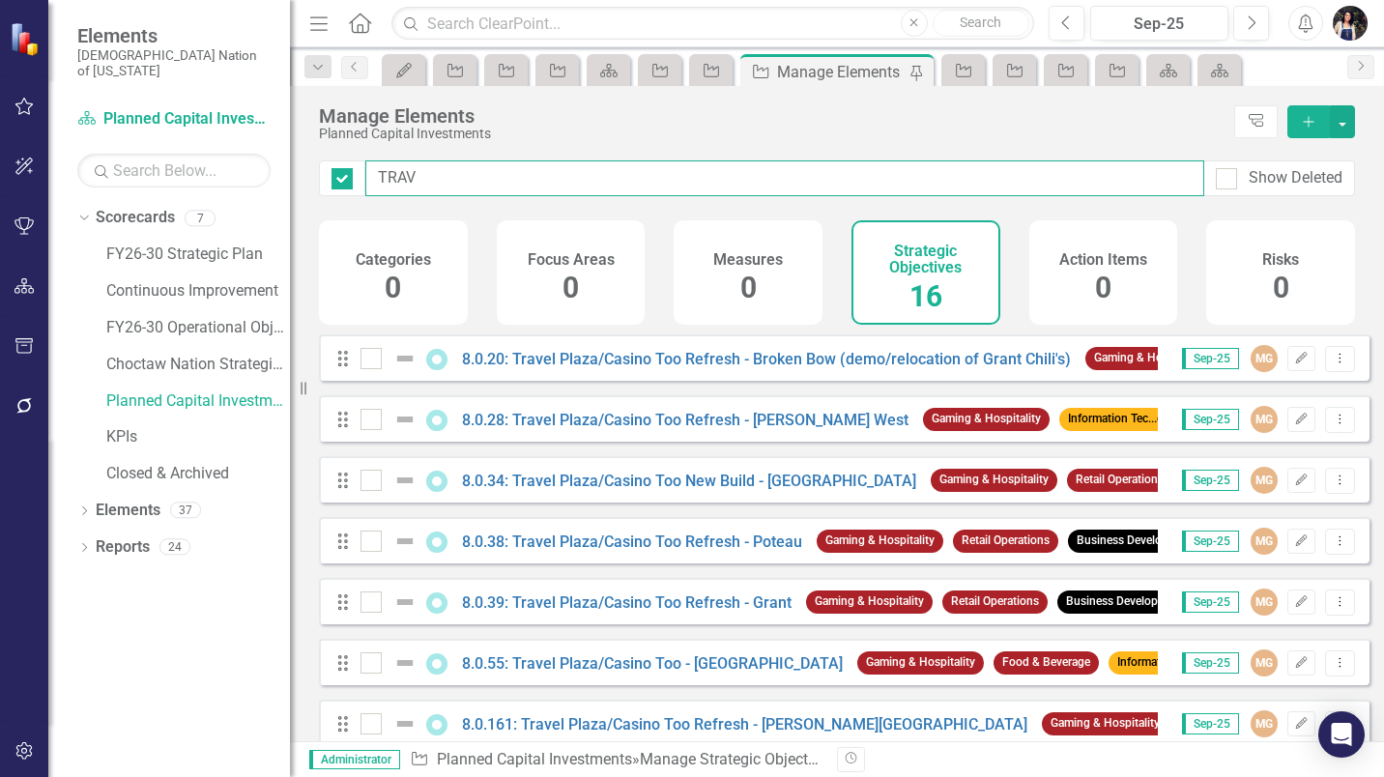
checkbox input "false"
type input "TRAVE"
checkbox input "false"
type input "TRAVEL"
checkbox input "false"
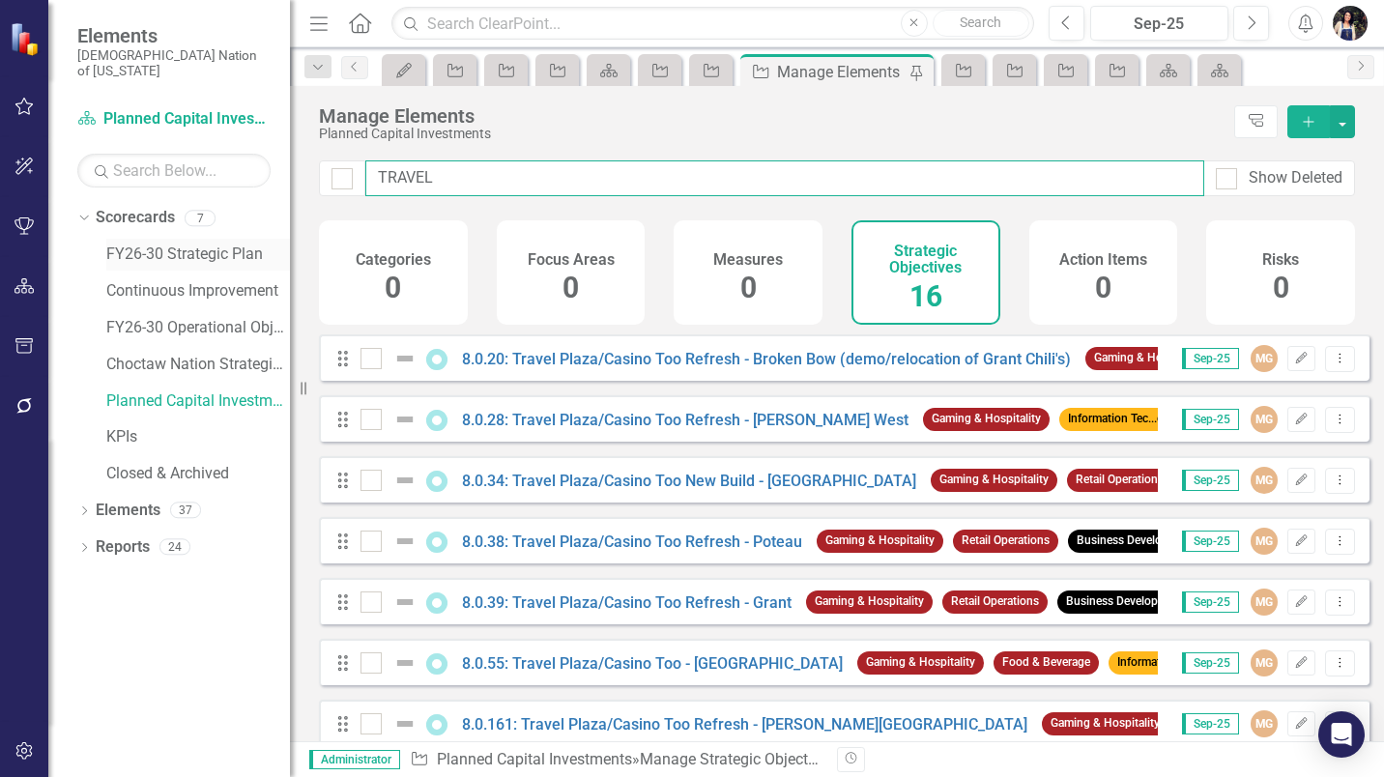
type input "TRAVEL"
click at [158, 244] on link "FY26-30 Strategic Plan" at bounding box center [198, 255] width 184 height 22
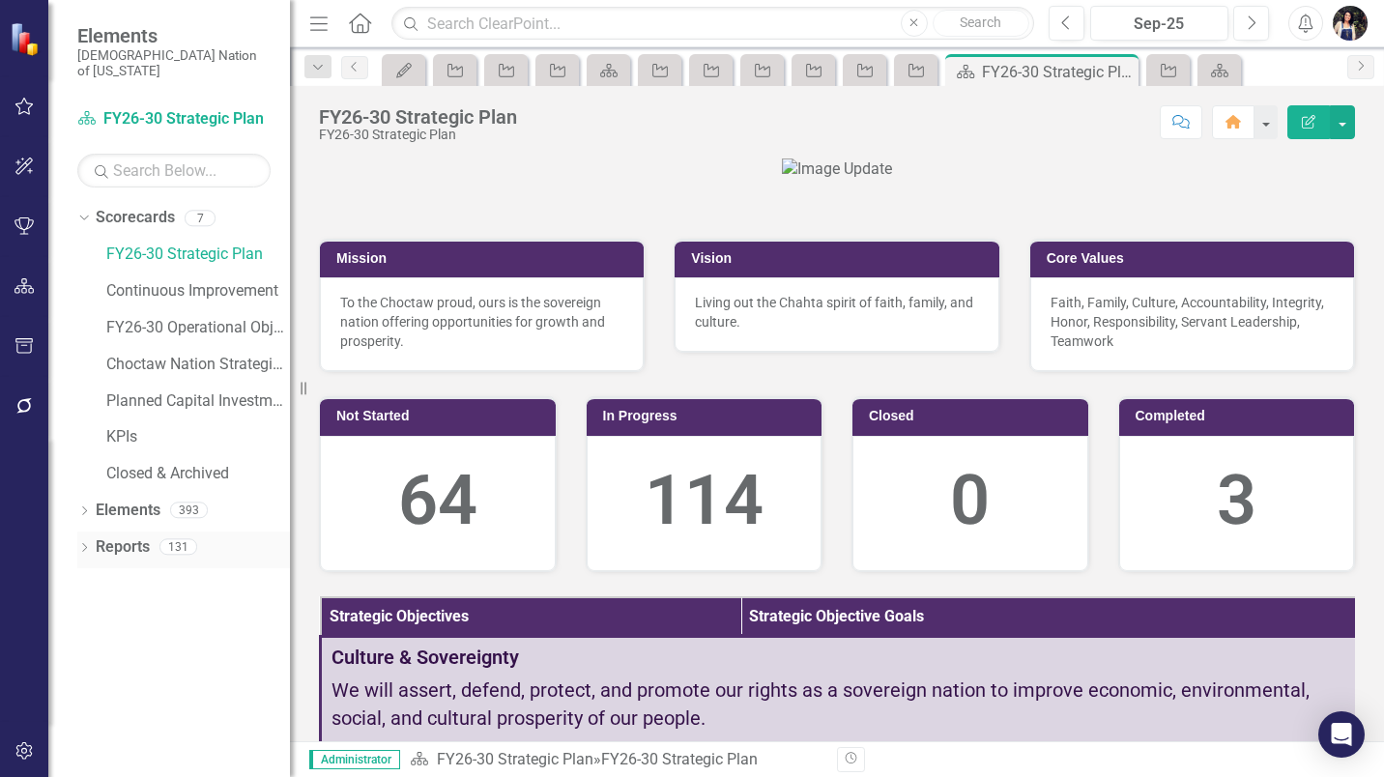
click at [133, 536] on link "Reports" at bounding box center [123, 547] width 54 height 22
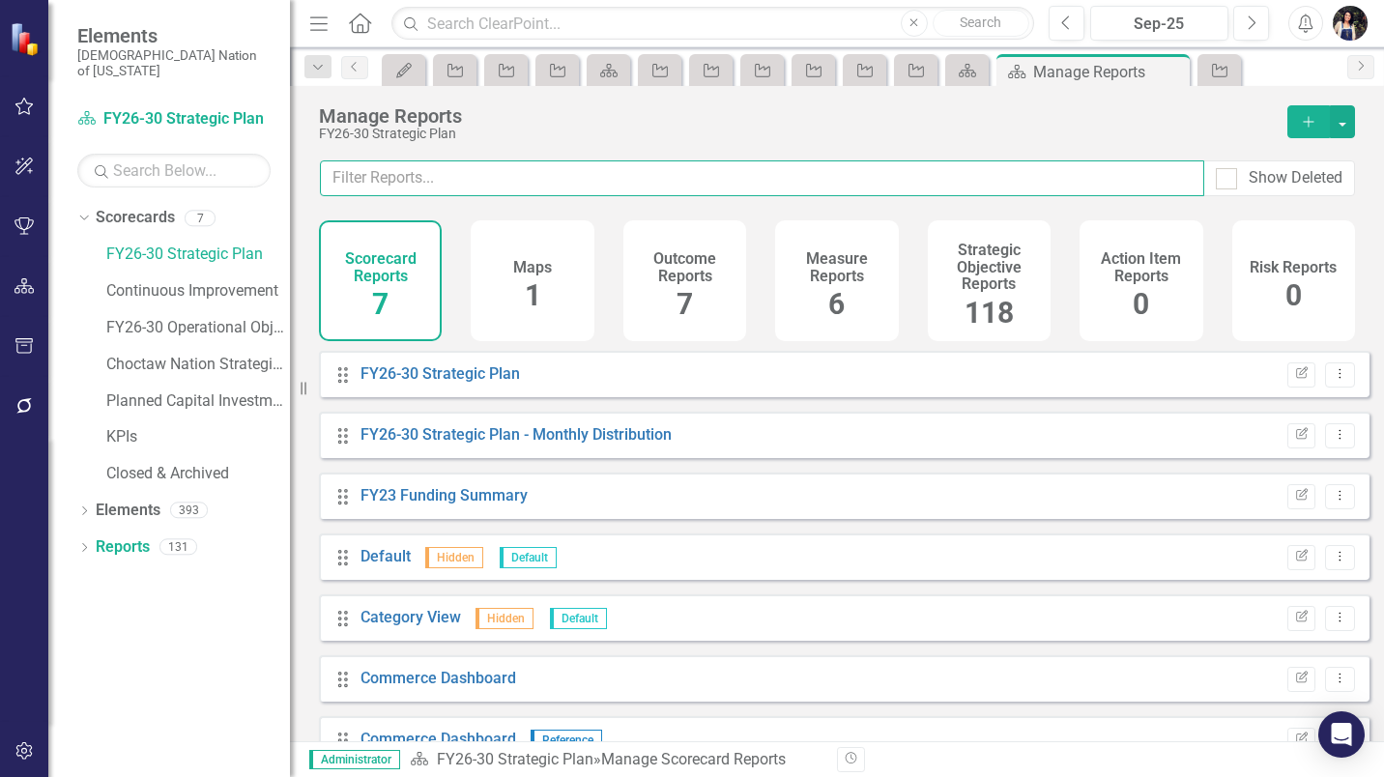
click at [584, 181] on input "text" at bounding box center [762, 178] width 884 height 36
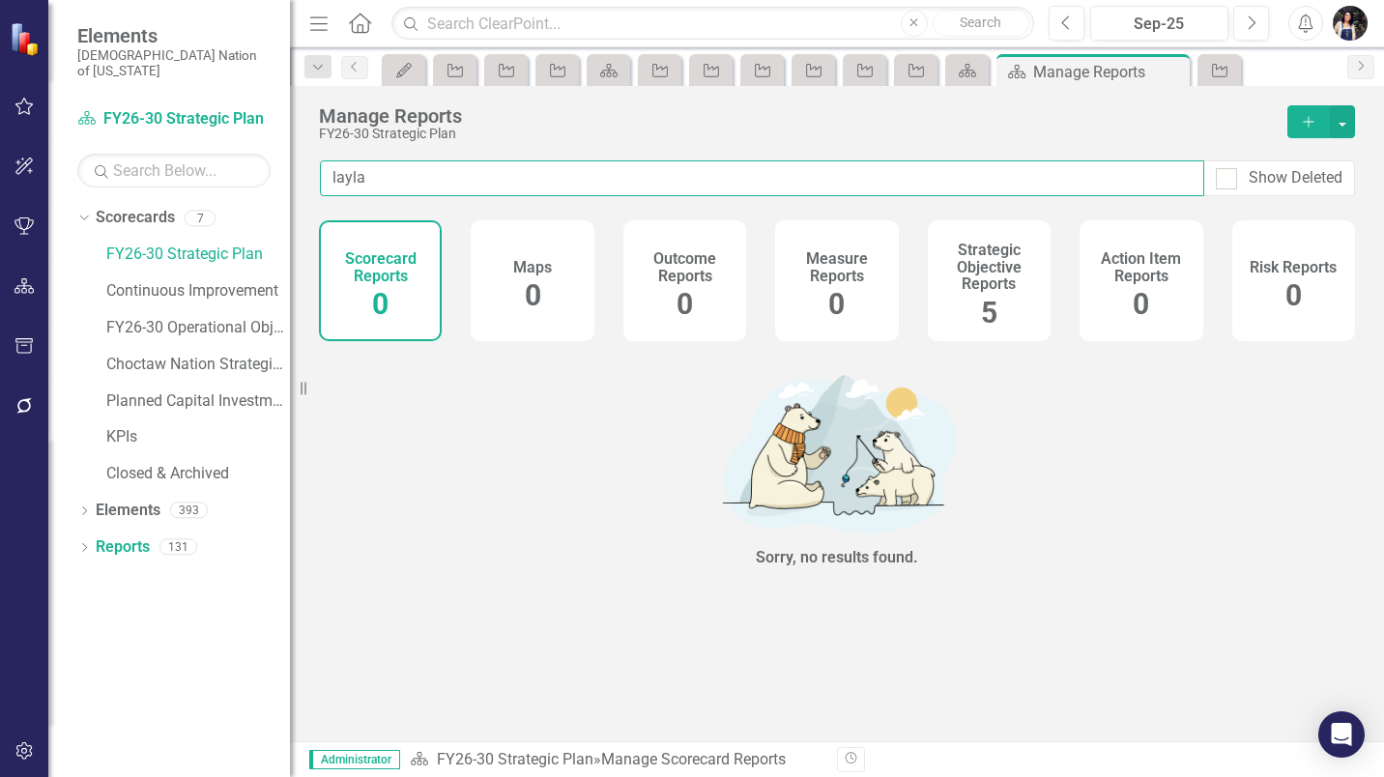
type input "layla"
click at [1059, 283] on div "Scorecard Reports 0 Maps 0 Outcome Reports 0 Measure Reports 0 Strategic Object…" at bounding box center [837, 280] width 1036 height 121
click at [1000, 273] on h4 "Strategic Objective Reports" at bounding box center [990, 267] width 100 height 51
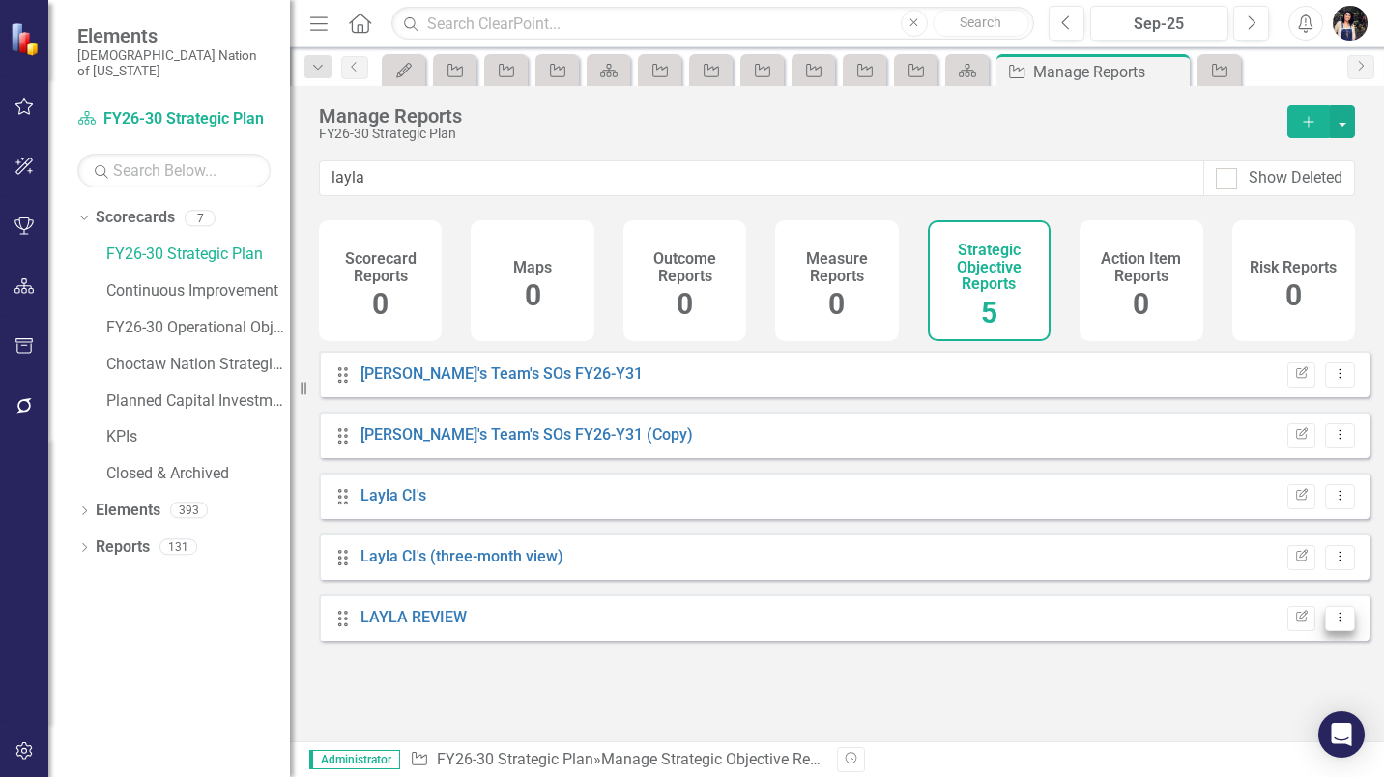
click at [1325, 632] on button "Dropdown Menu" at bounding box center [1340, 619] width 30 height 26
click at [1274, 565] on link "Copy Duplicate Report" at bounding box center [1259, 566] width 159 height 36
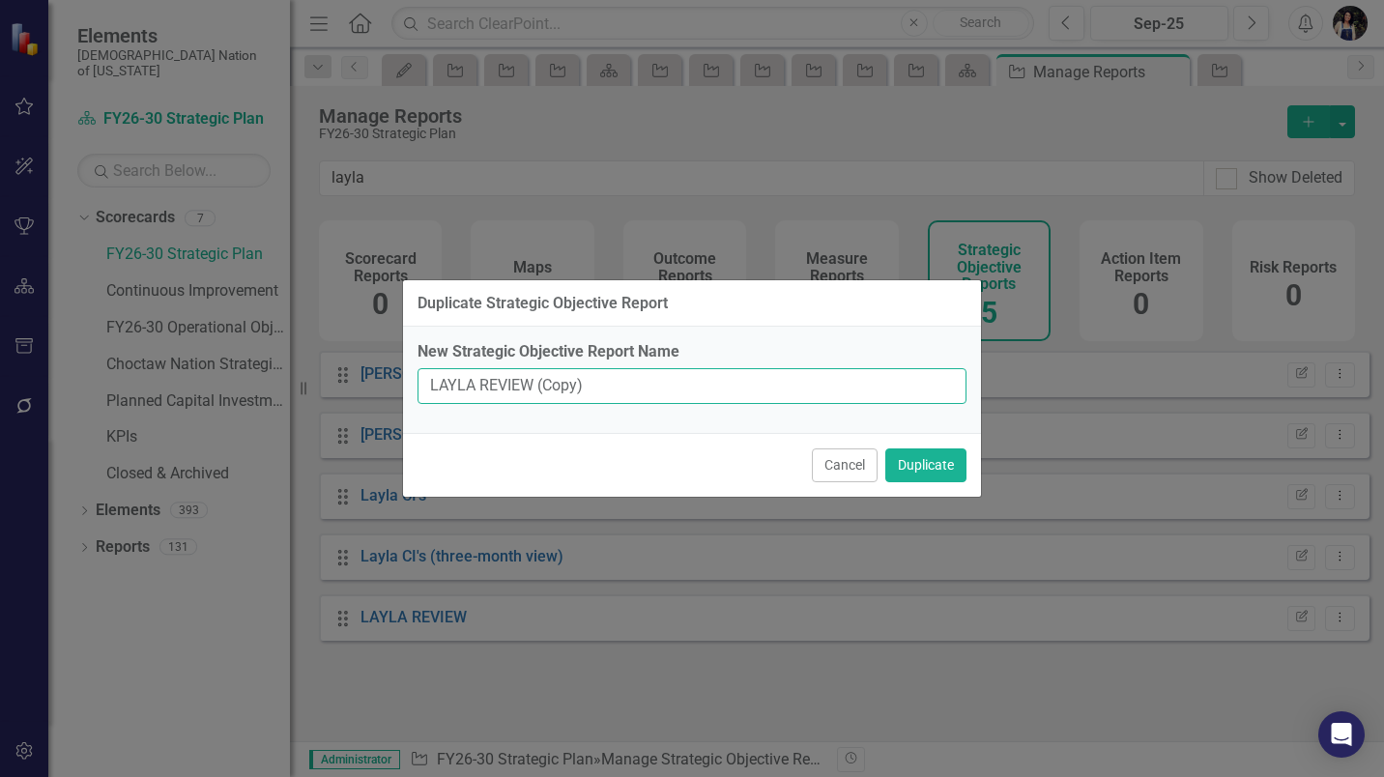
click at [459, 389] on input "LAYLA REVIEW (Copy)" at bounding box center [692, 386] width 549 height 36
type input "[PERSON_NAME] REVIEW"
click at [931, 460] on button "Duplicate" at bounding box center [925, 466] width 81 height 34
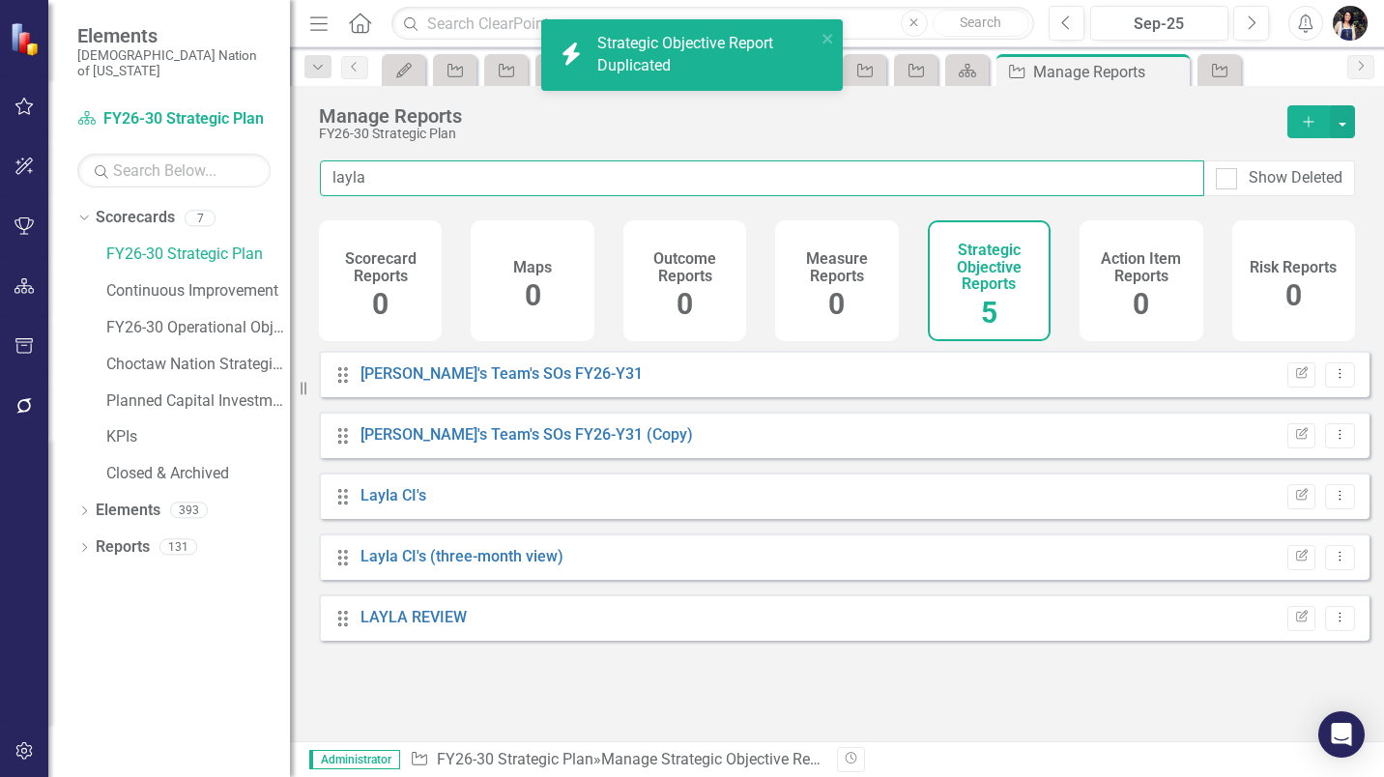
click at [432, 184] on input "layla" at bounding box center [762, 178] width 884 height 36
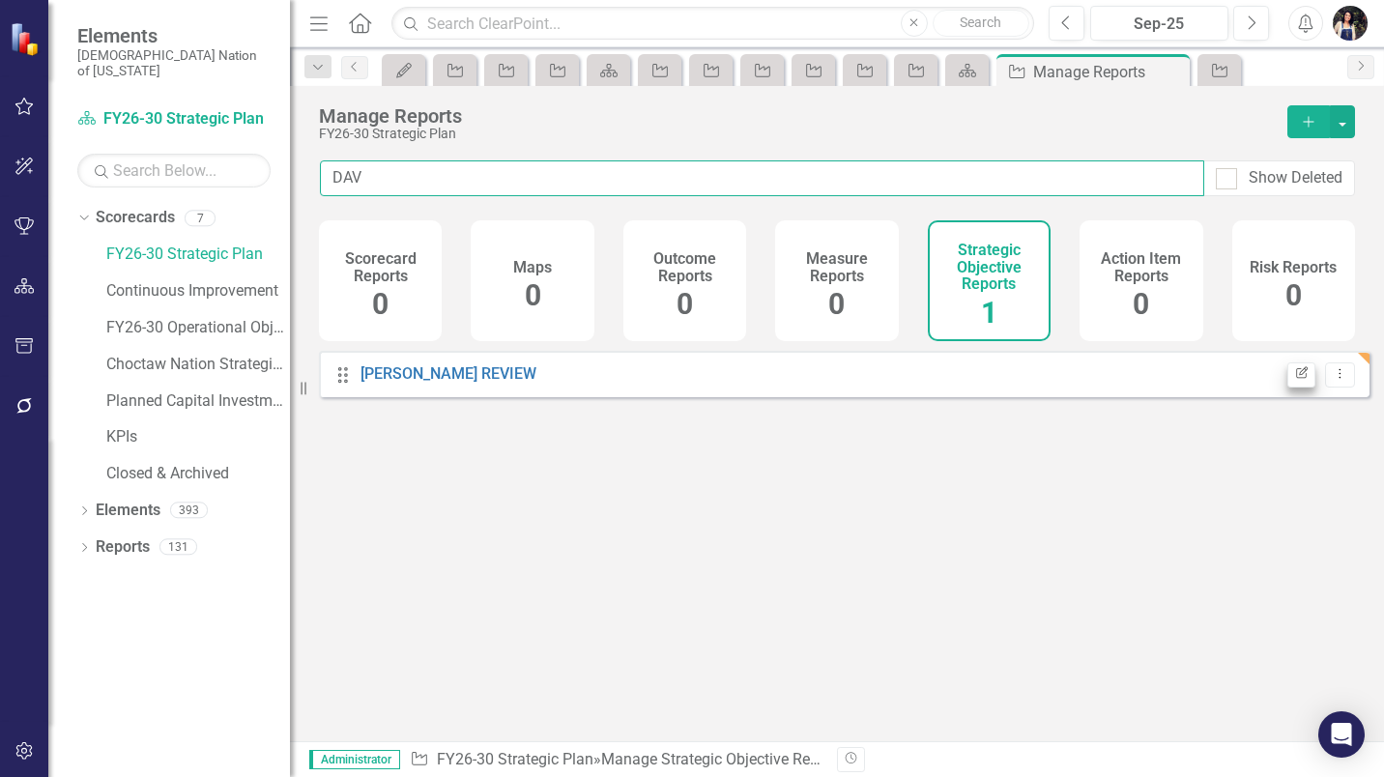
type input "DAV"
click at [1294, 380] on icon "Edit Report" at bounding box center [1301, 374] width 14 height 12
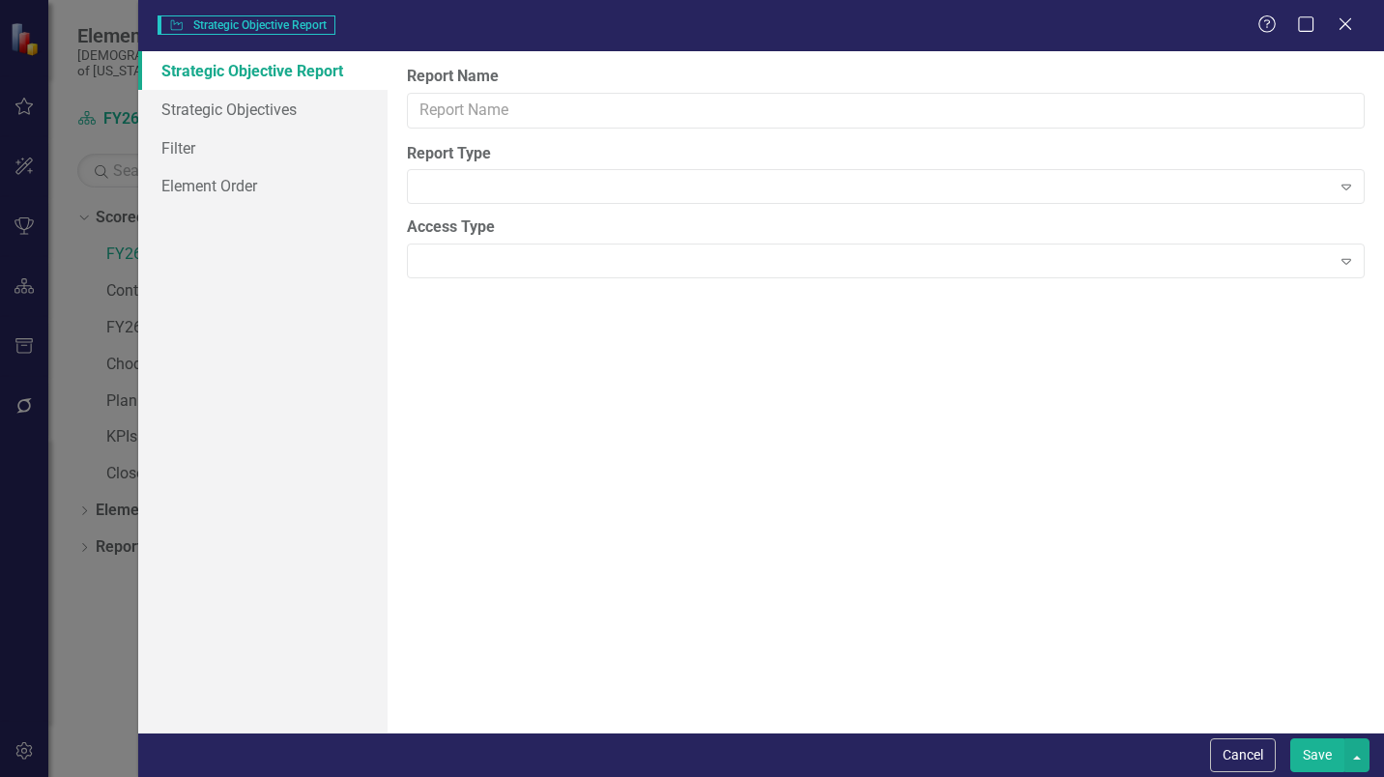
type input "[PERSON_NAME] REVIEW"
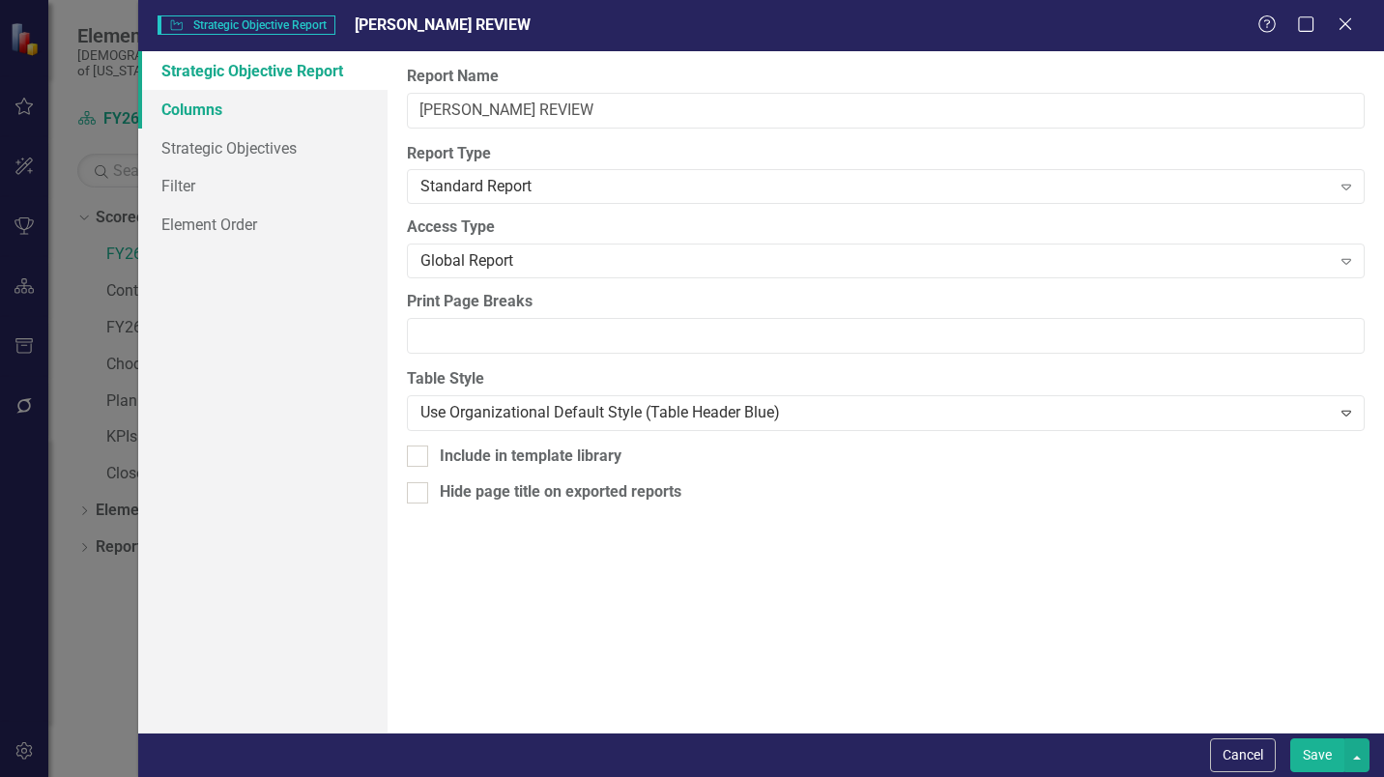
click at [265, 109] on link "Columns" at bounding box center [262, 109] width 249 height 39
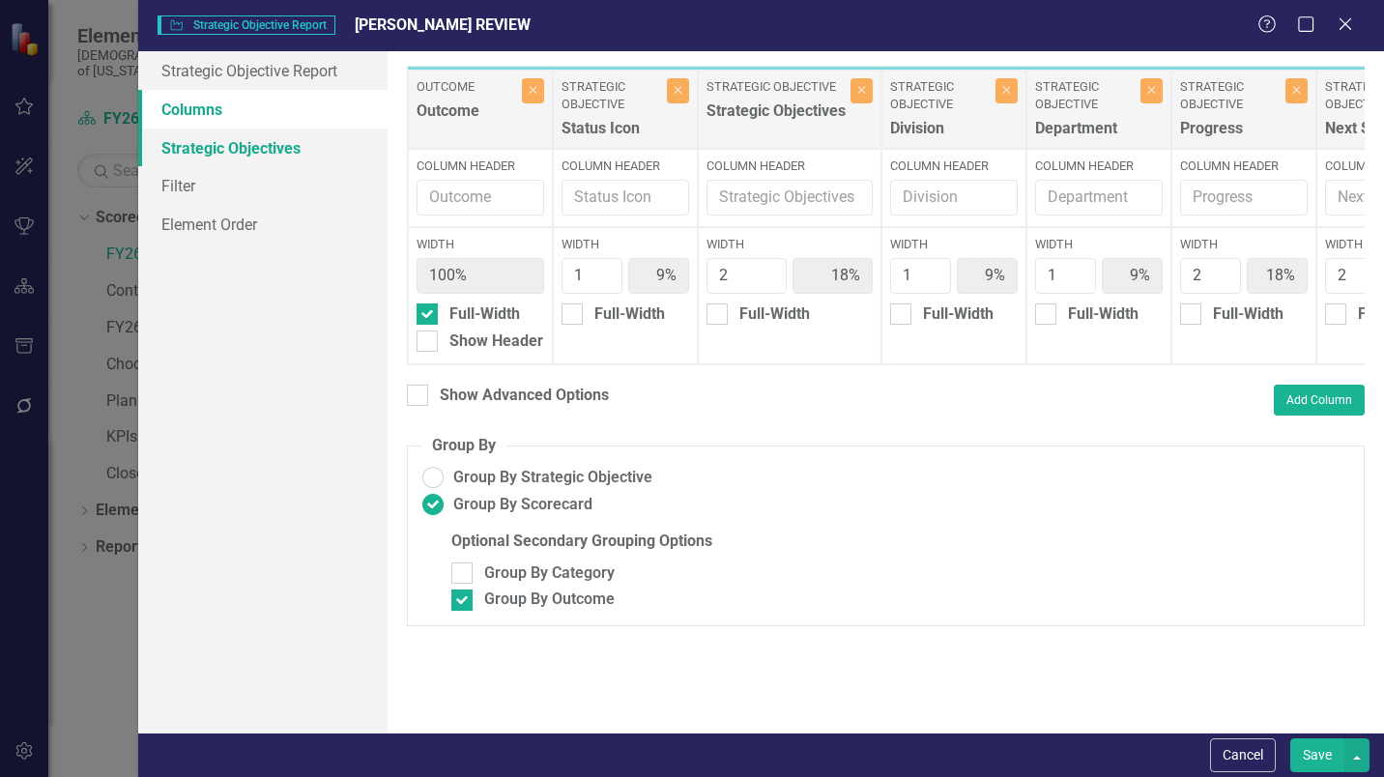
click at [265, 144] on link "Strategic Objectives" at bounding box center [262, 148] width 249 height 39
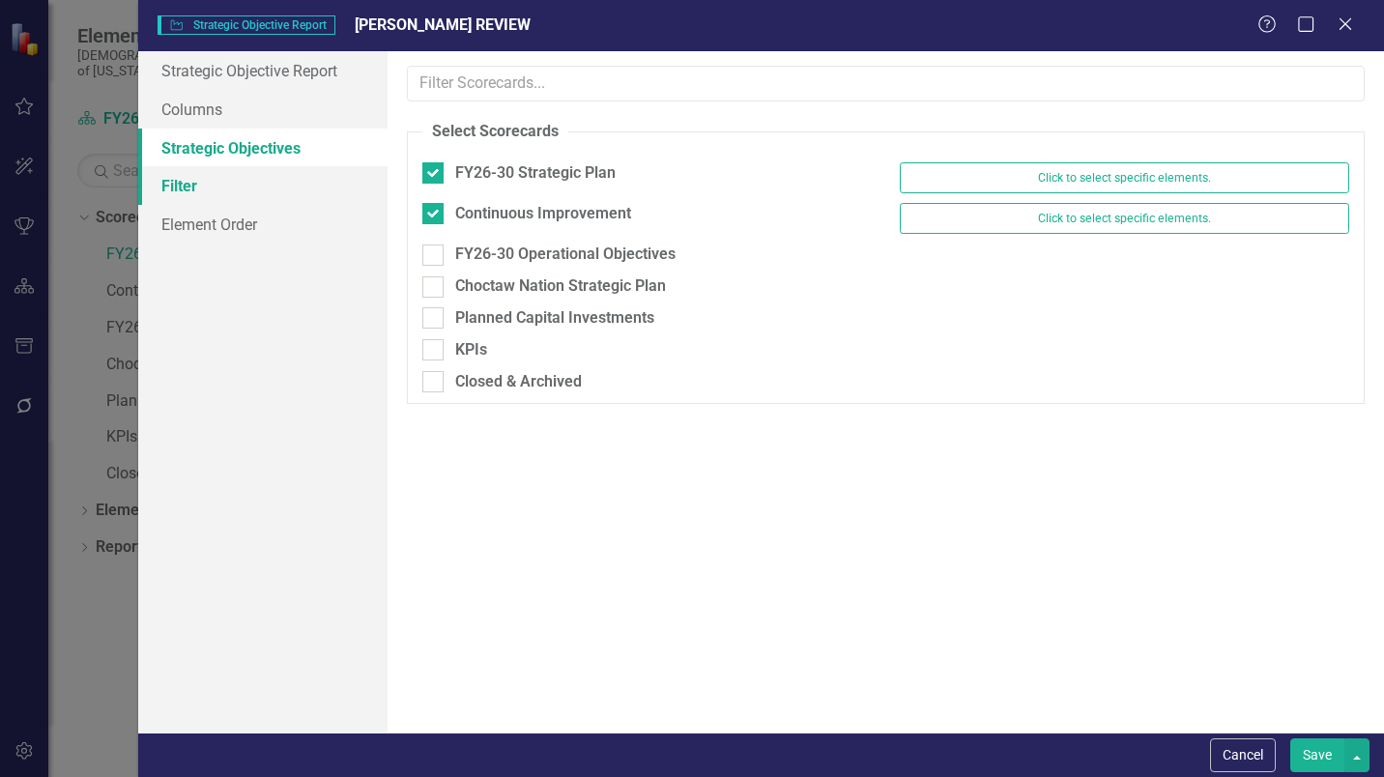
click at [252, 198] on link "Filter" at bounding box center [262, 185] width 249 height 39
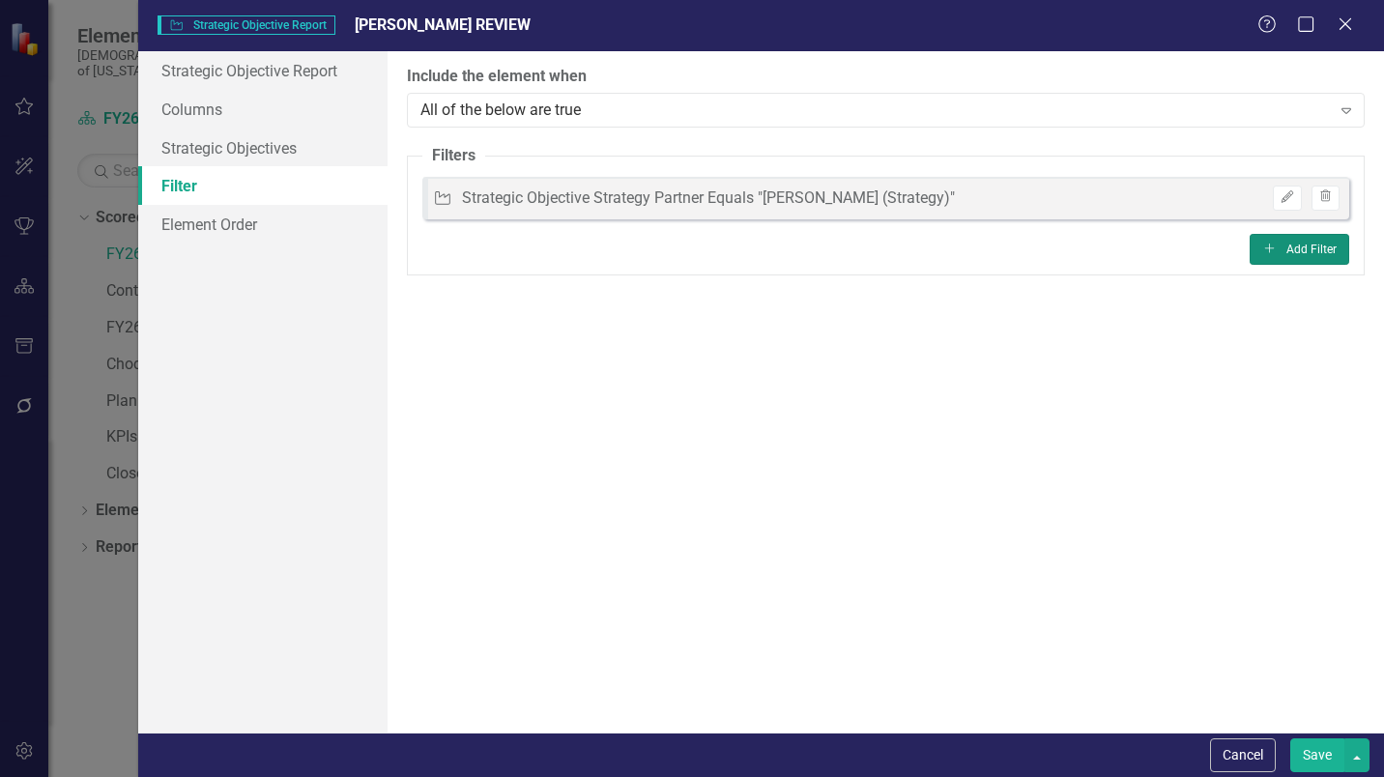
click at [1311, 250] on button "Add Add Filter" at bounding box center [1300, 249] width 100 height 31
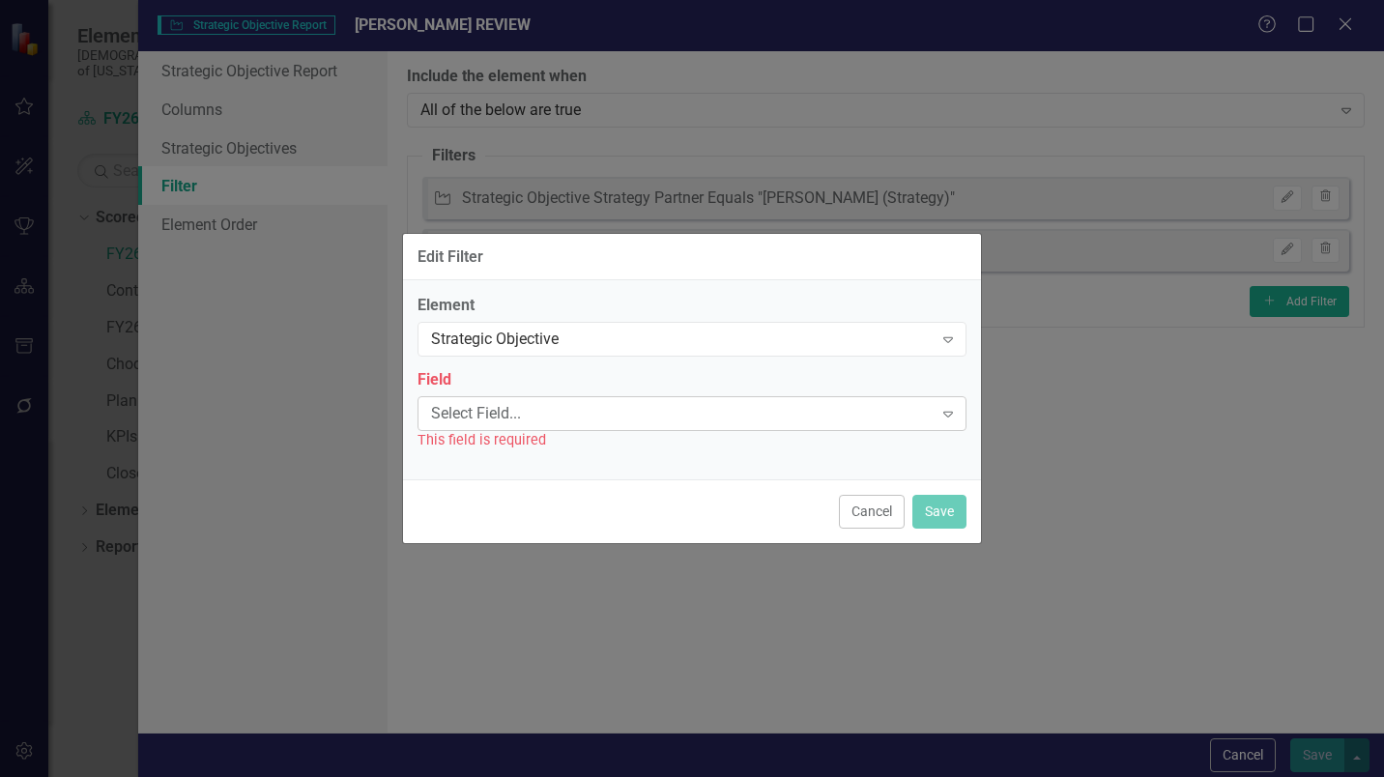
click at [595, 420] on div "Select Field..." at bounding box center [682, 413] width 502 height 22
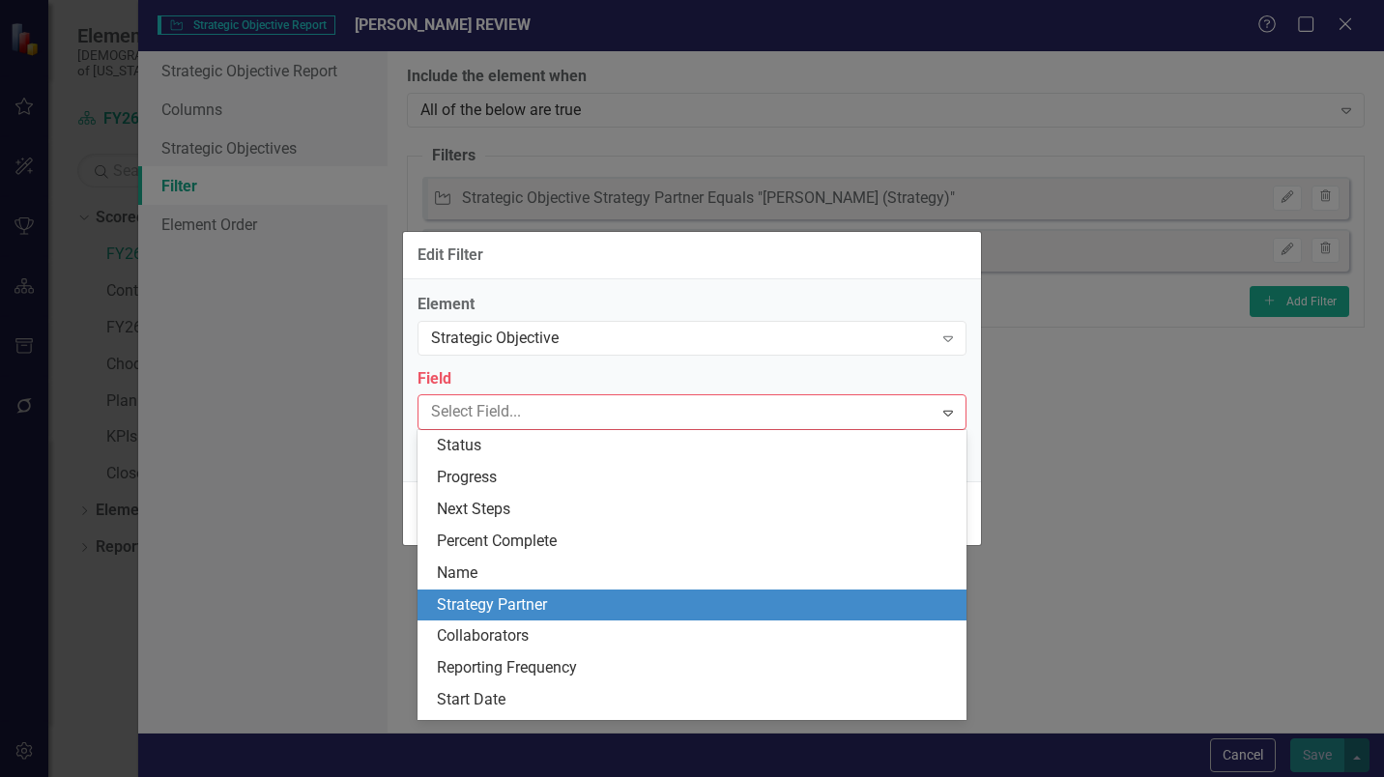
click at [547, 608] on div "Strategy Partner" at bounding box center [696, 605] width 518 height 22
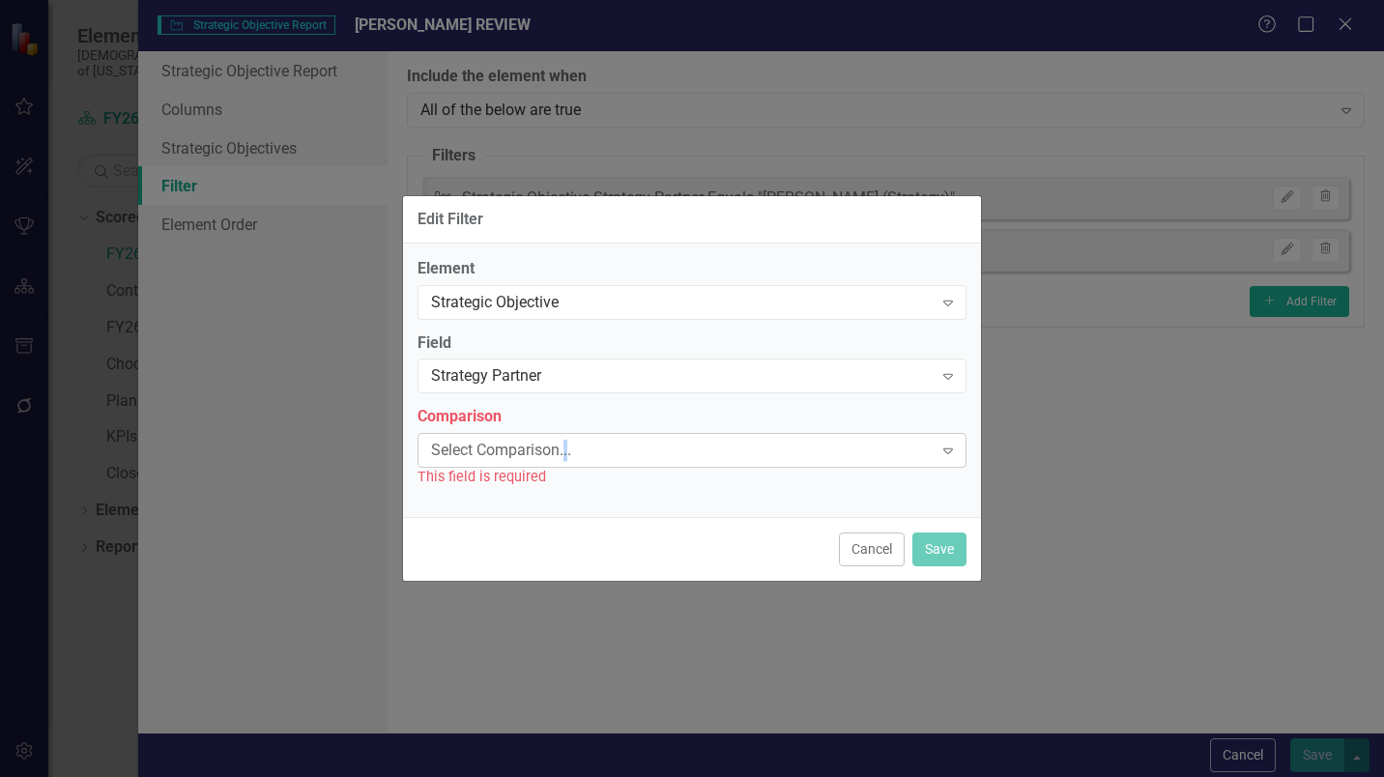
click at [567, 446] on div "Select Comparison..." at bounding box center [682, 451] width 502 height 22
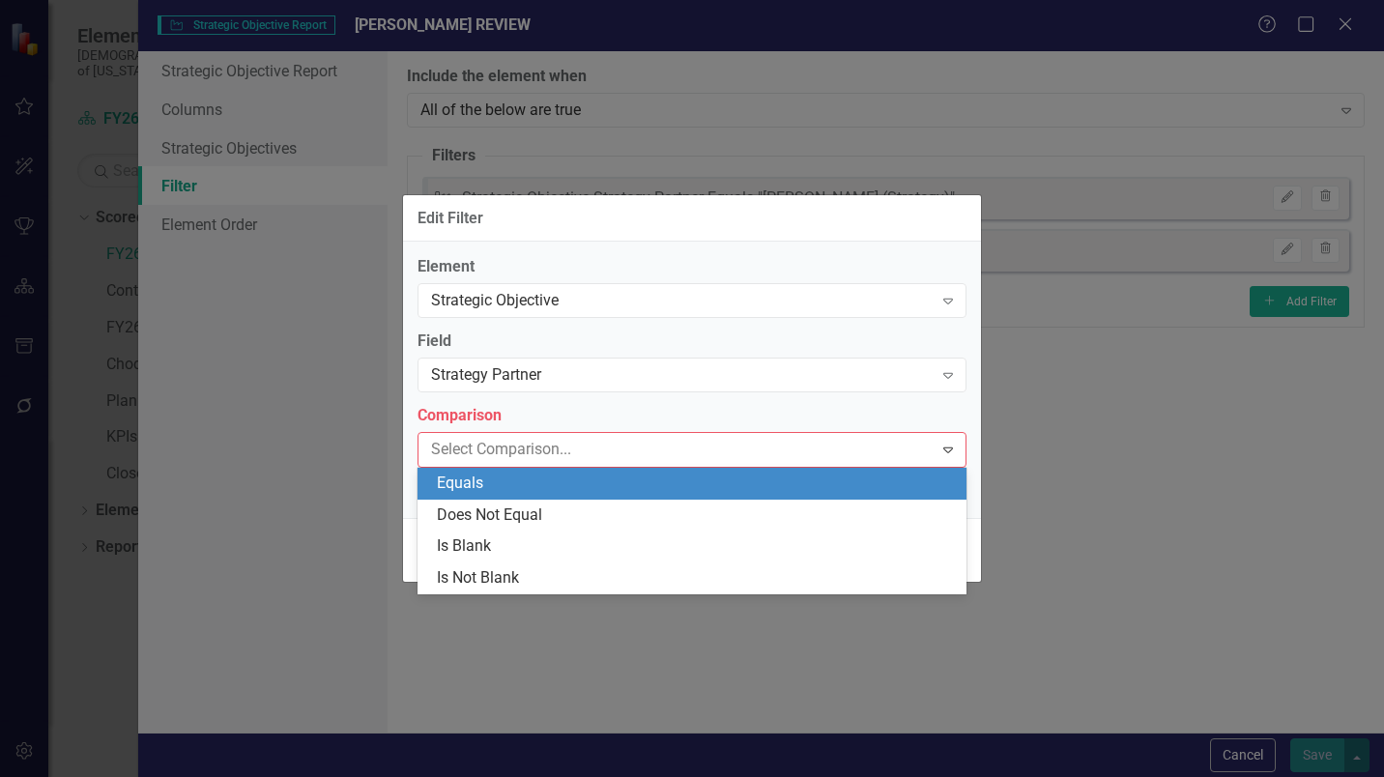
click at [550, 487] on div "Equals" at bounding box center [696, 484] width 518 height 22
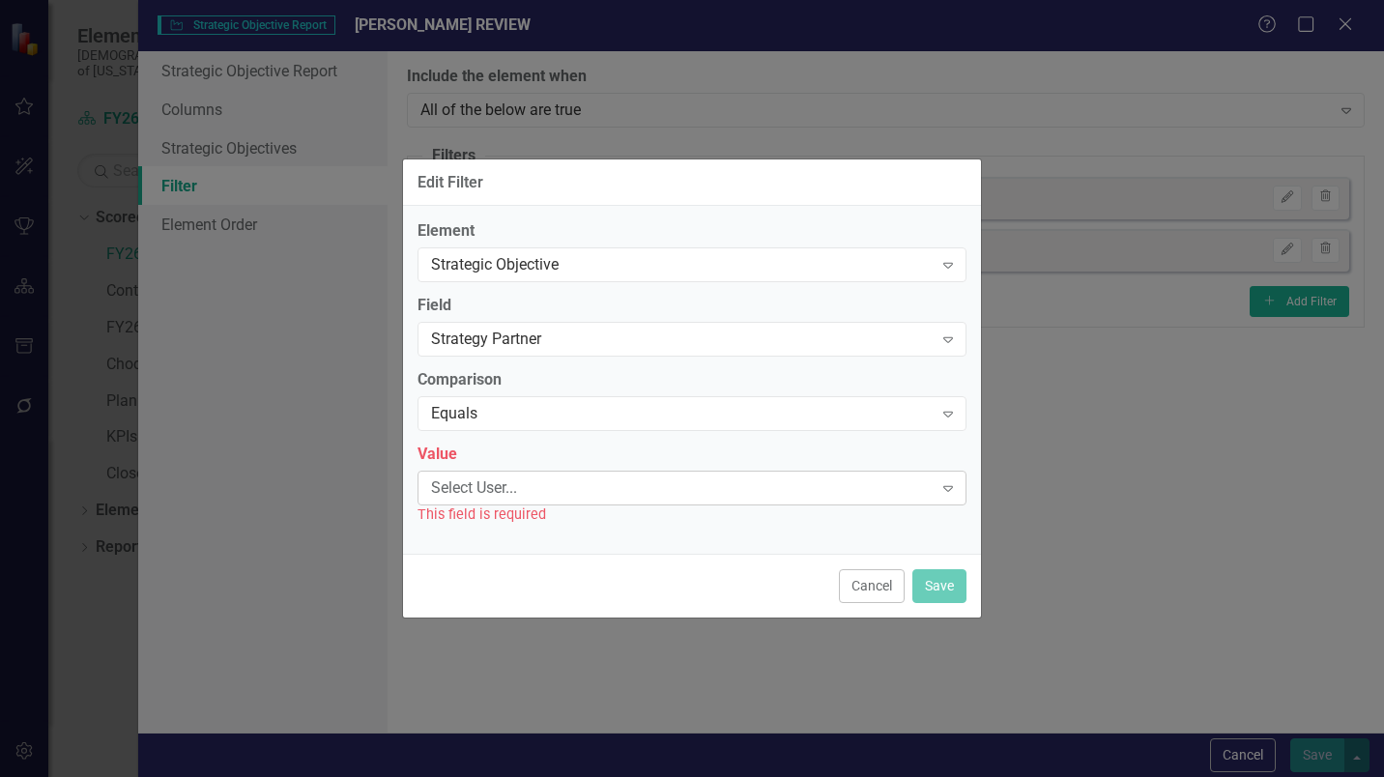
click at [556, 495] on div "Select User..." at bounding box center [682, 488] width 502 height 22
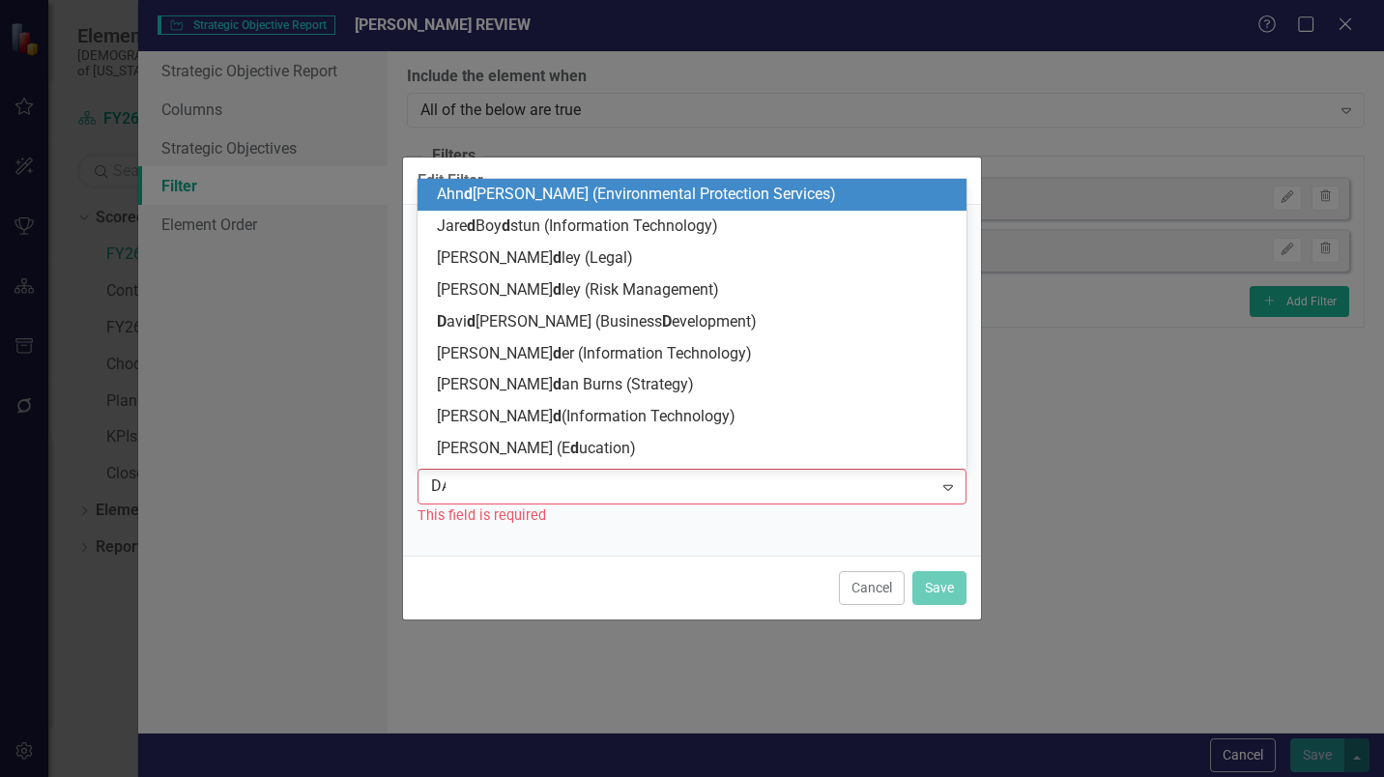
type input "DAV"
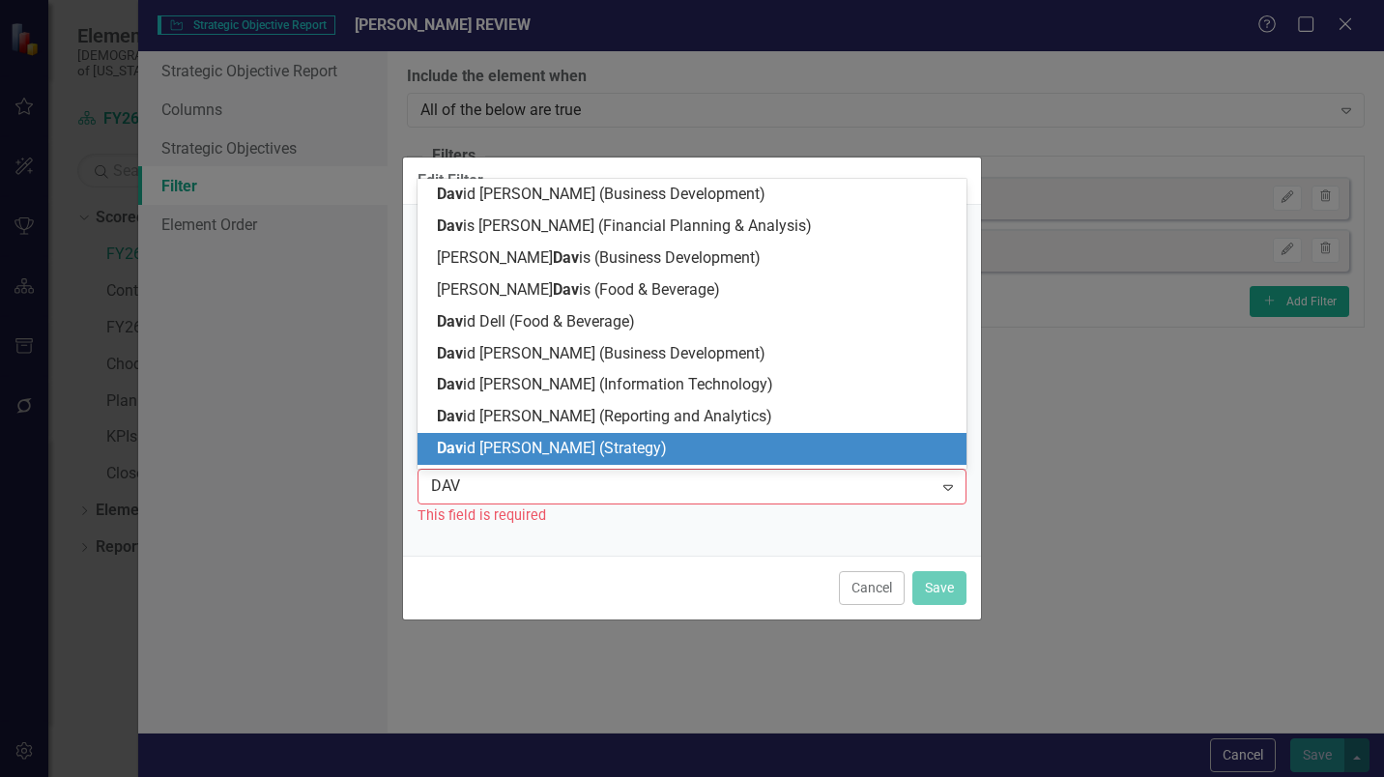
click at [563, 451] on span "Dav id Spaugh (Strategy)" at bounding box center [552, 448] width 230 height 18
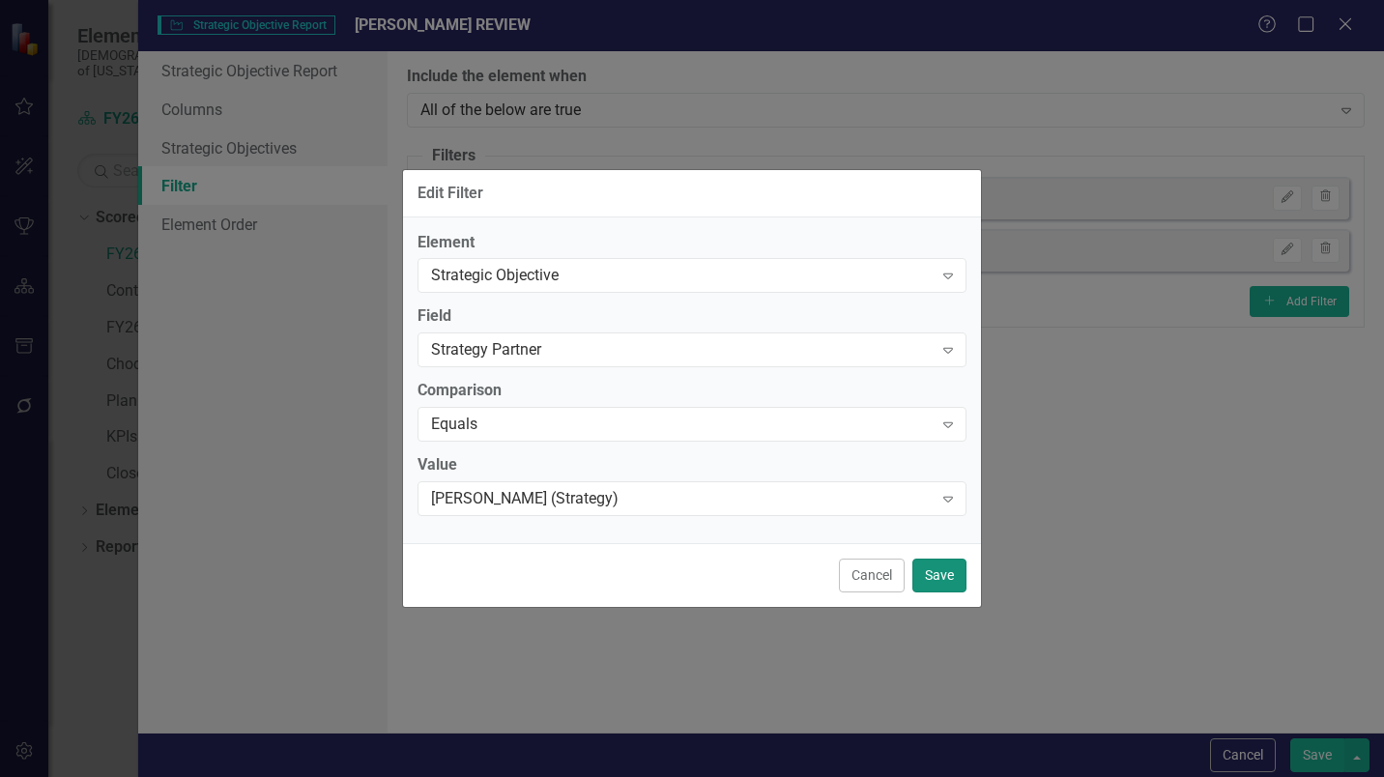
click at [932, 571] on button "Save" at bounding box center [940, 576] width 54 height 34
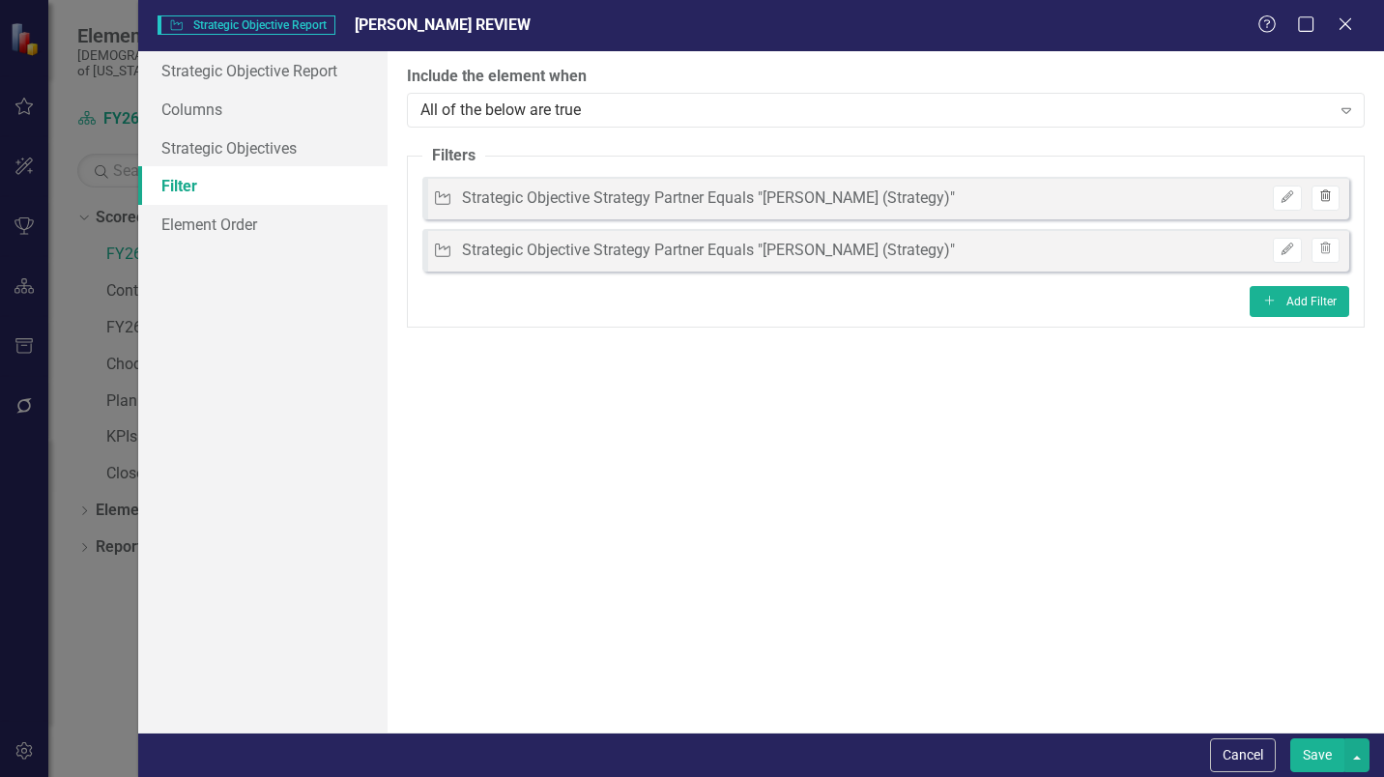
click at [1329, 201] on icon "Trash" at bounding box center [1326, 197] width 14 height 12
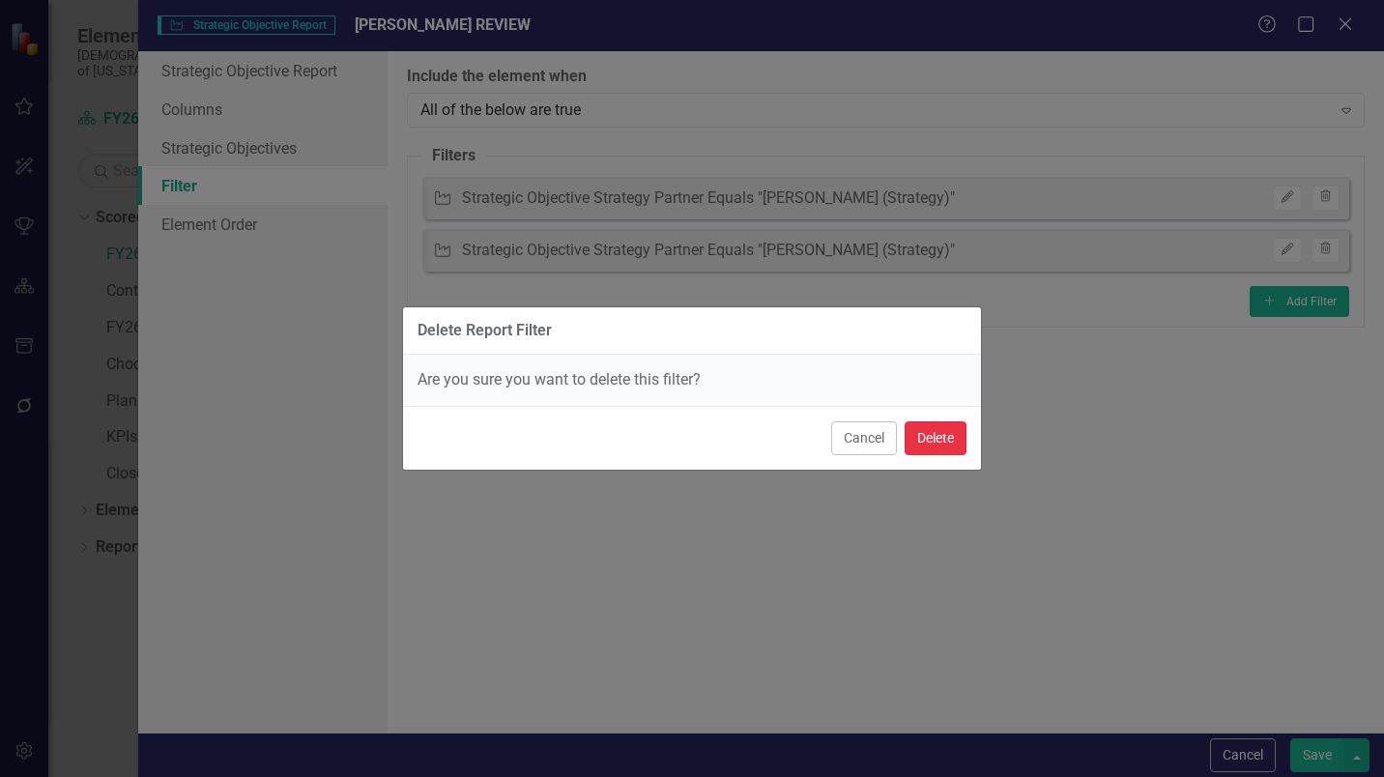
click at [942, 437] on button "Delete" at bounding box center [936, 438] width 62 height 34
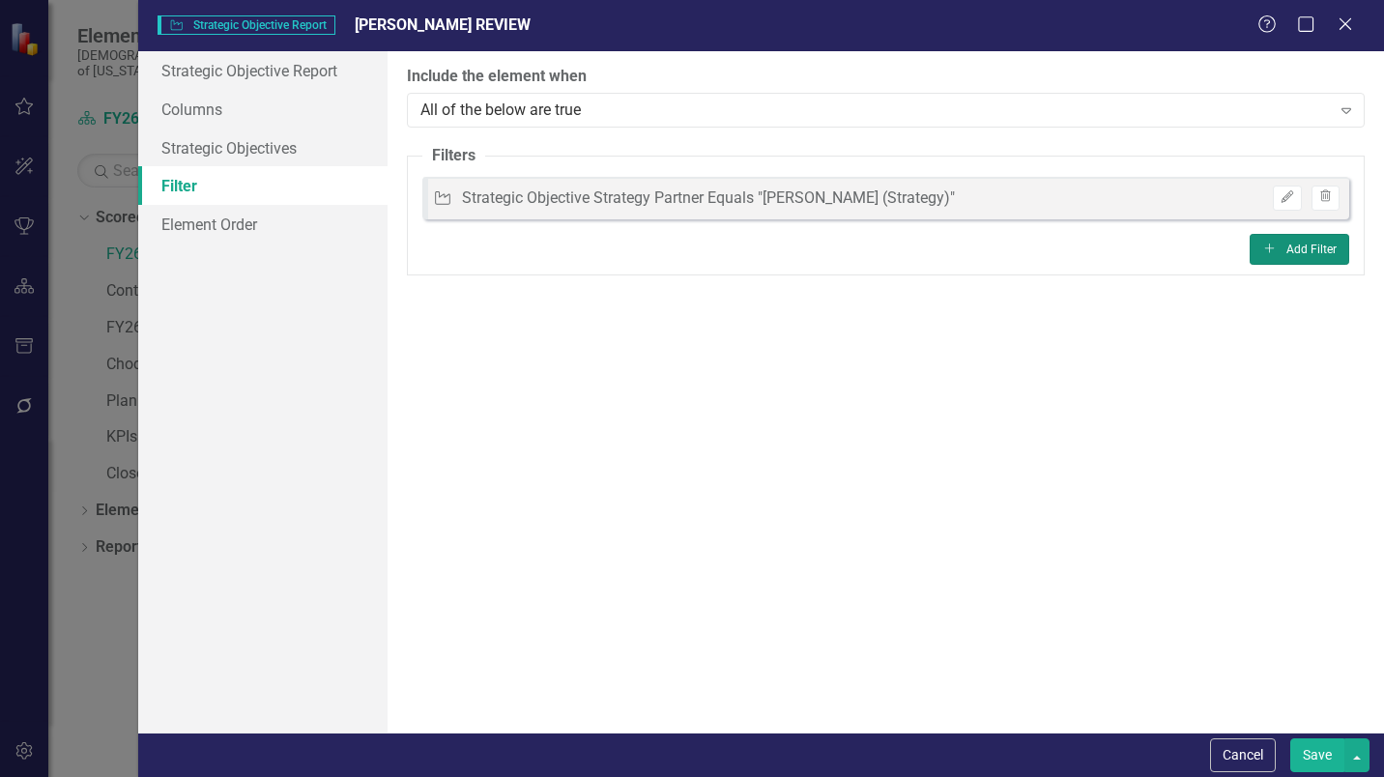
click at [1306, 252] on button "Add Add Filter" at bounding box center [1300, 249] width 100 height 31
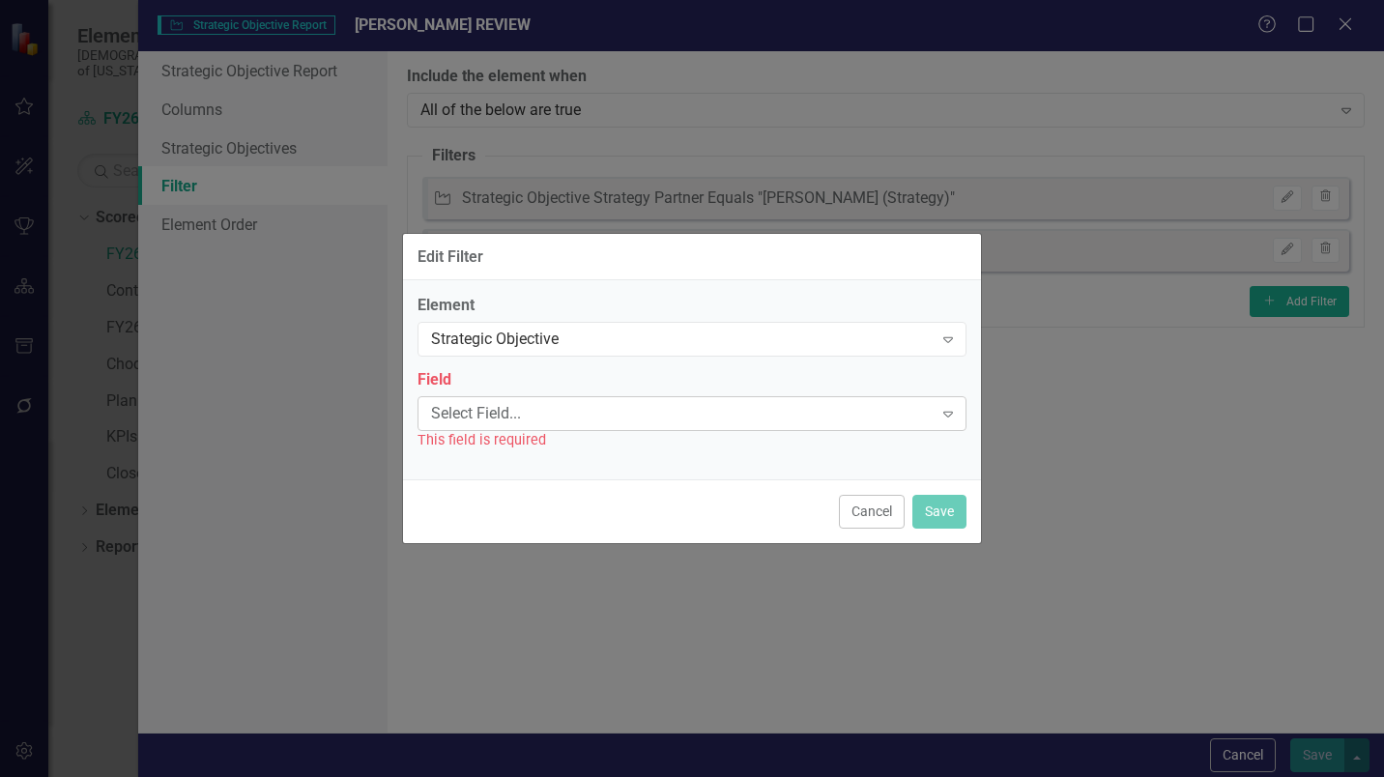
click at [569, 420] on div "Select Field..." at bounding box center [682, 413] width 502 height 22
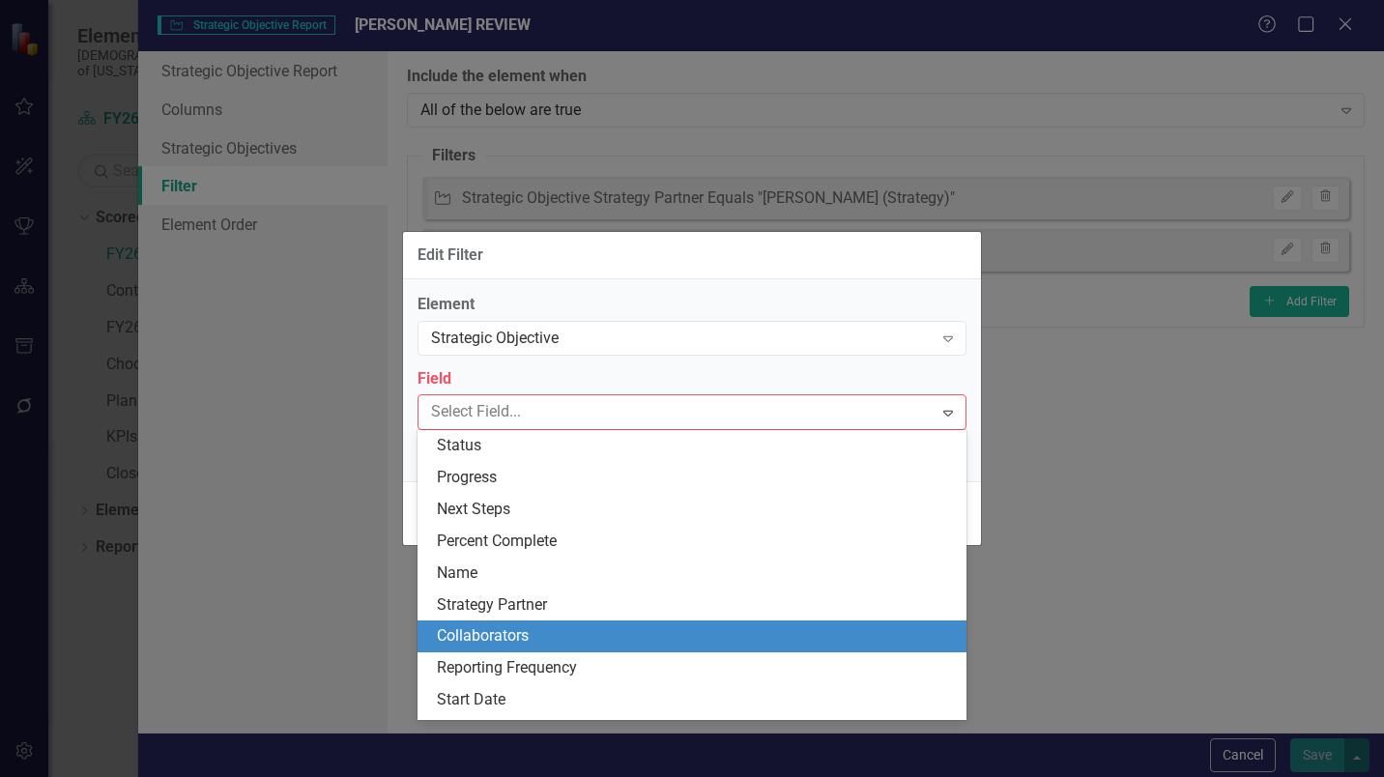
click at [534, 634] on div "Collaborators" at bounding box center [696, 636] width 518 height 22
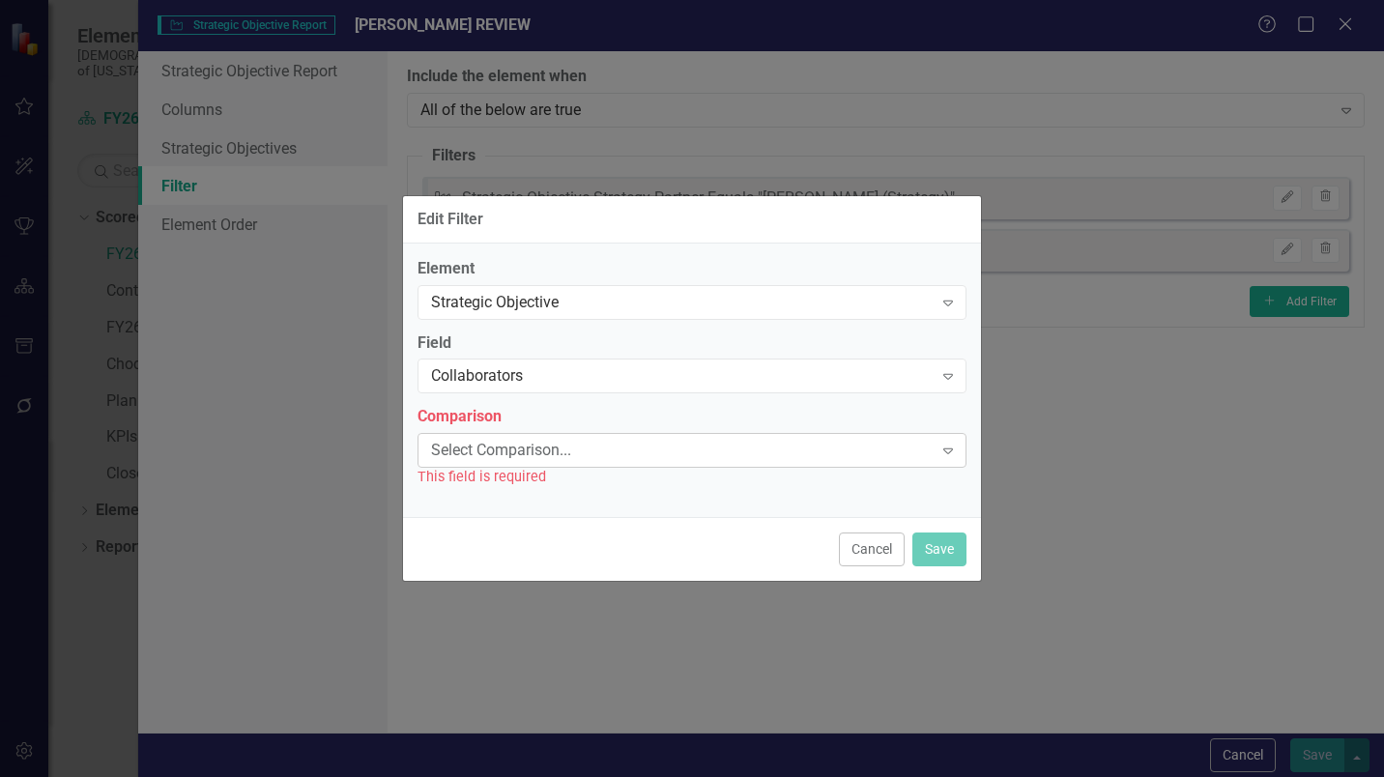
click at [571, 442] on div "Select Comparison..." at bounding box center [682, 451] width 502 height 22
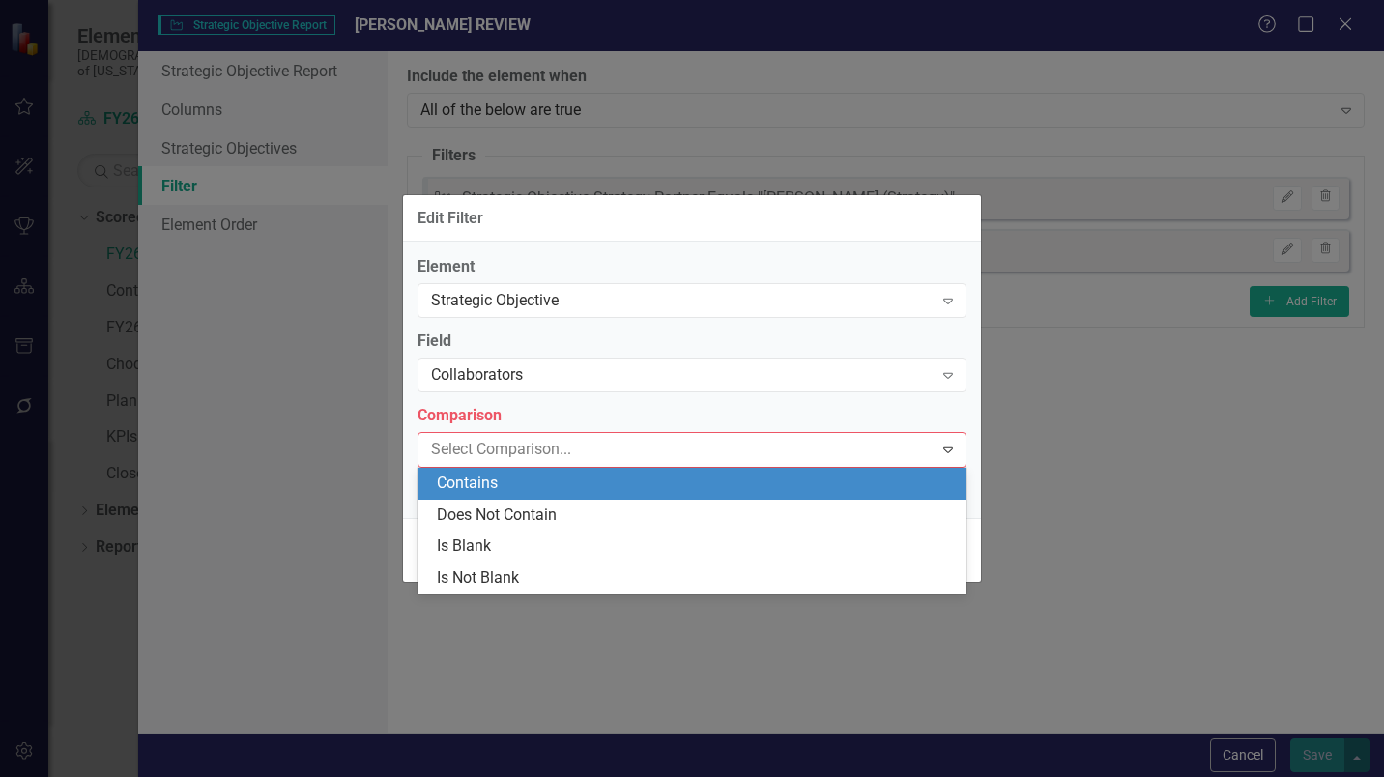
click at [492, 475] on div "Contains" at bounding box center [696, 484] width 518 height 22
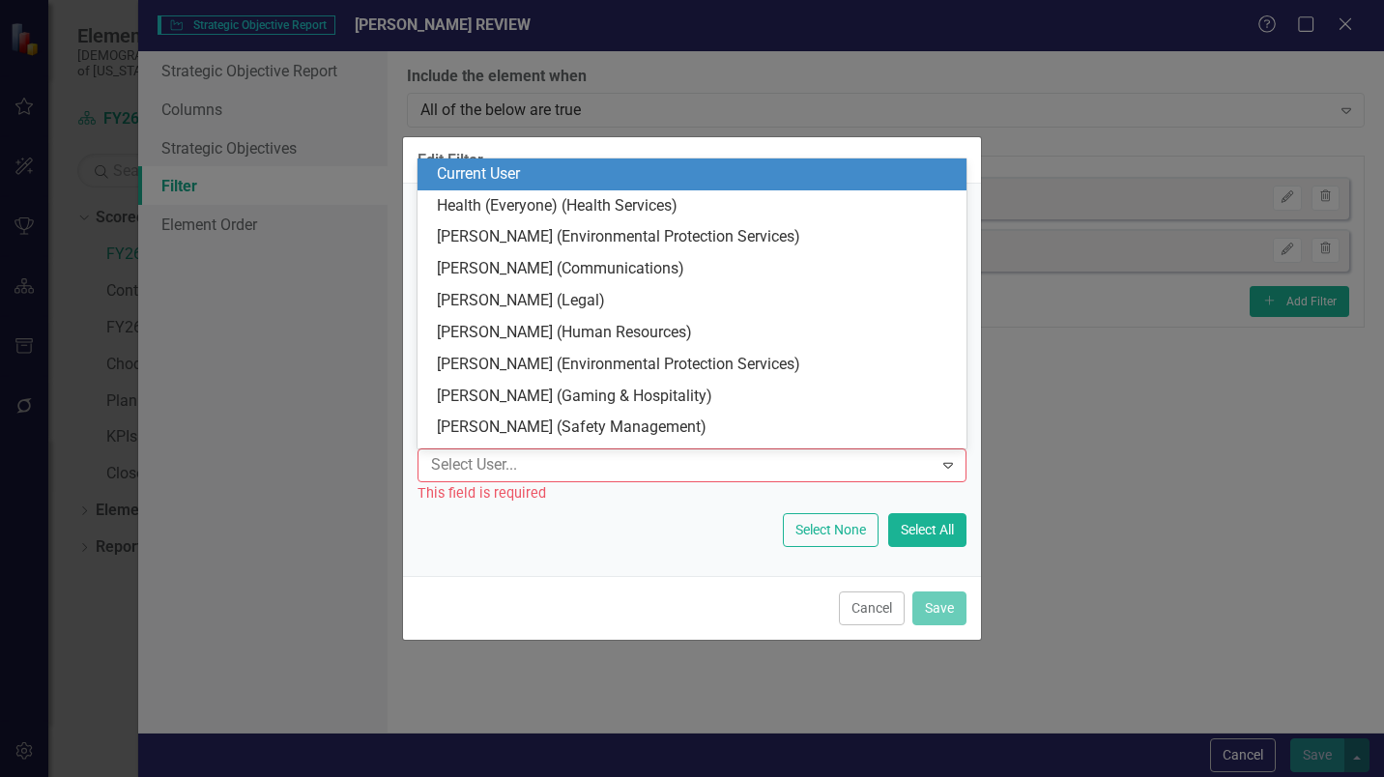
click at [502, 471] on div at bounding box center [677, 465] width 509 height 26
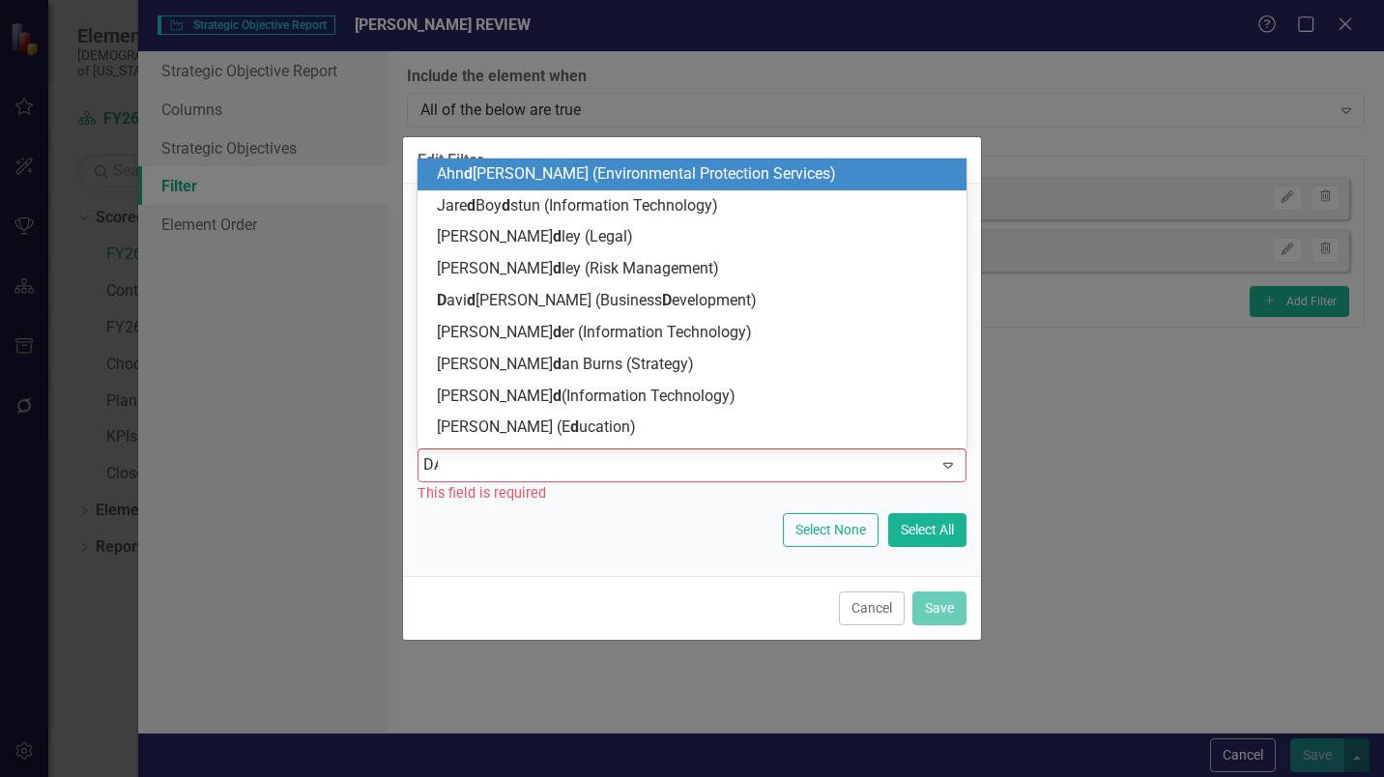
type input "DAV"
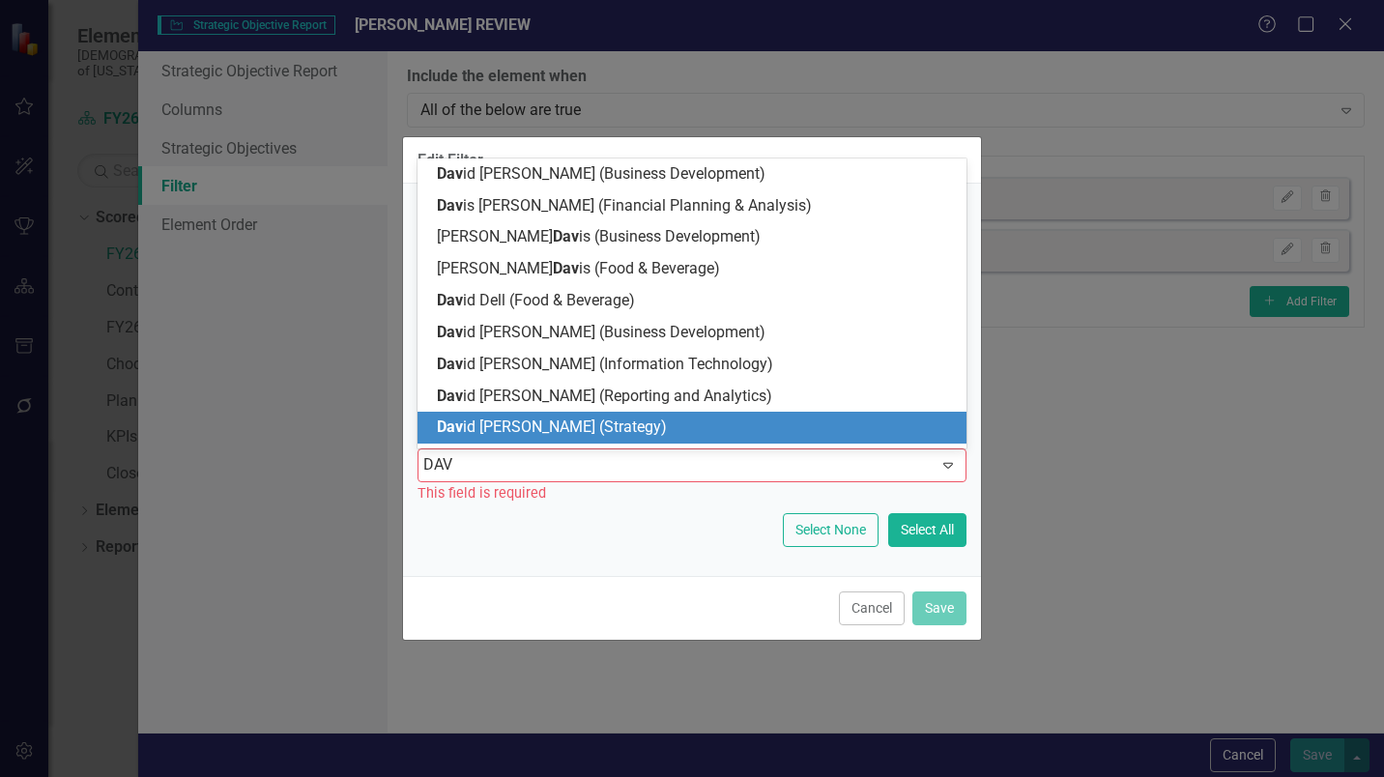
click at [511, 432] on span "Dav id Spaugh (Strategy)" at bounding box center [552, 427] width 230 height 18
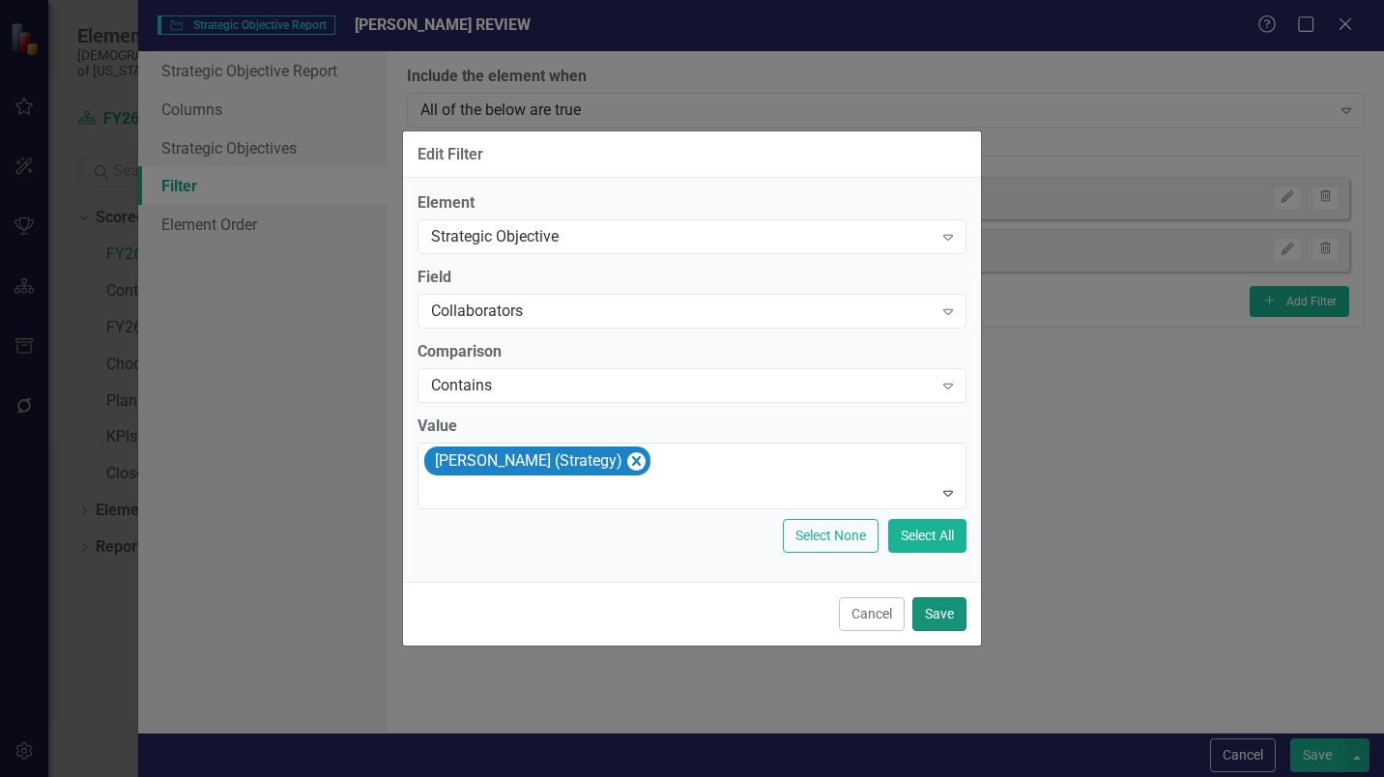
click at [942, 616] on button "Save" at bounding box center [940, 614] width 54 height 34
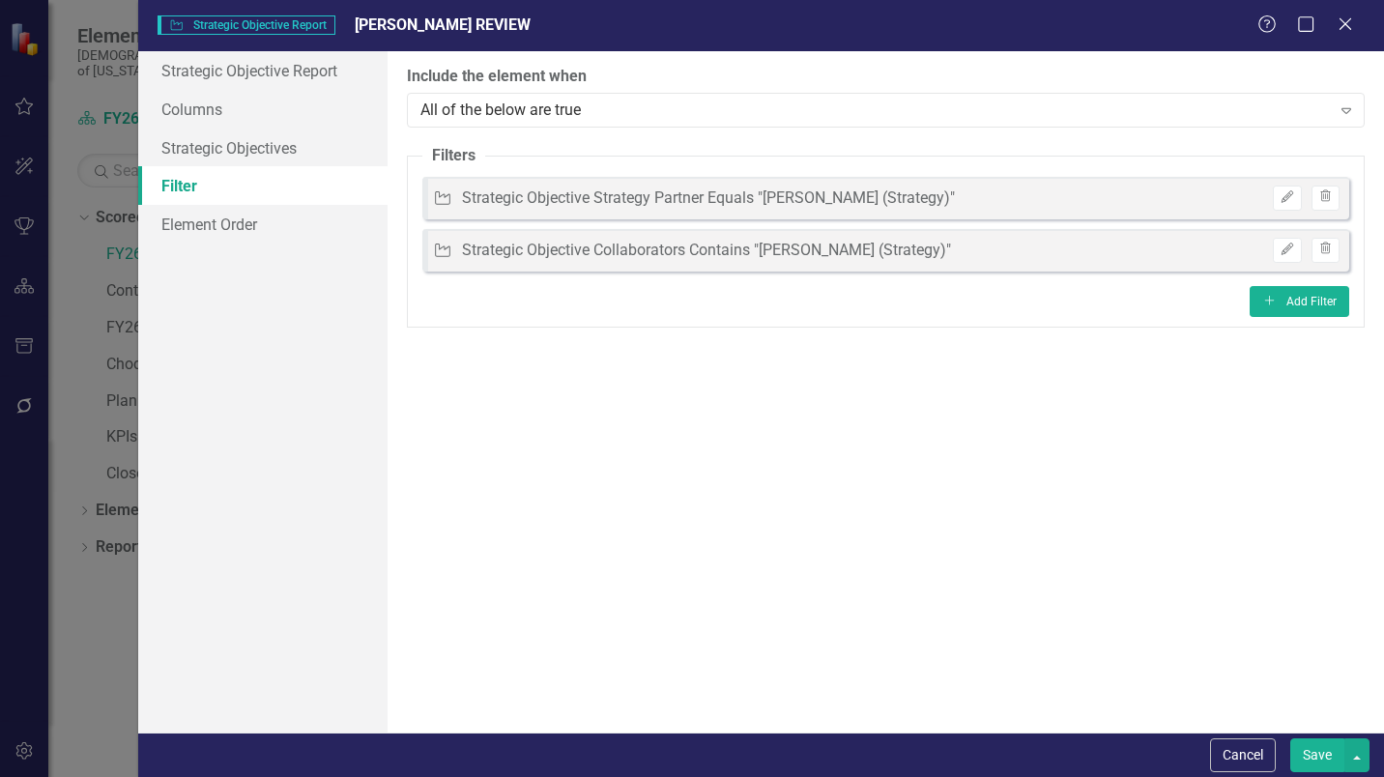
click at [1314, 757] on button "Save" at bounding box center [1317, 756] width 54 height 34
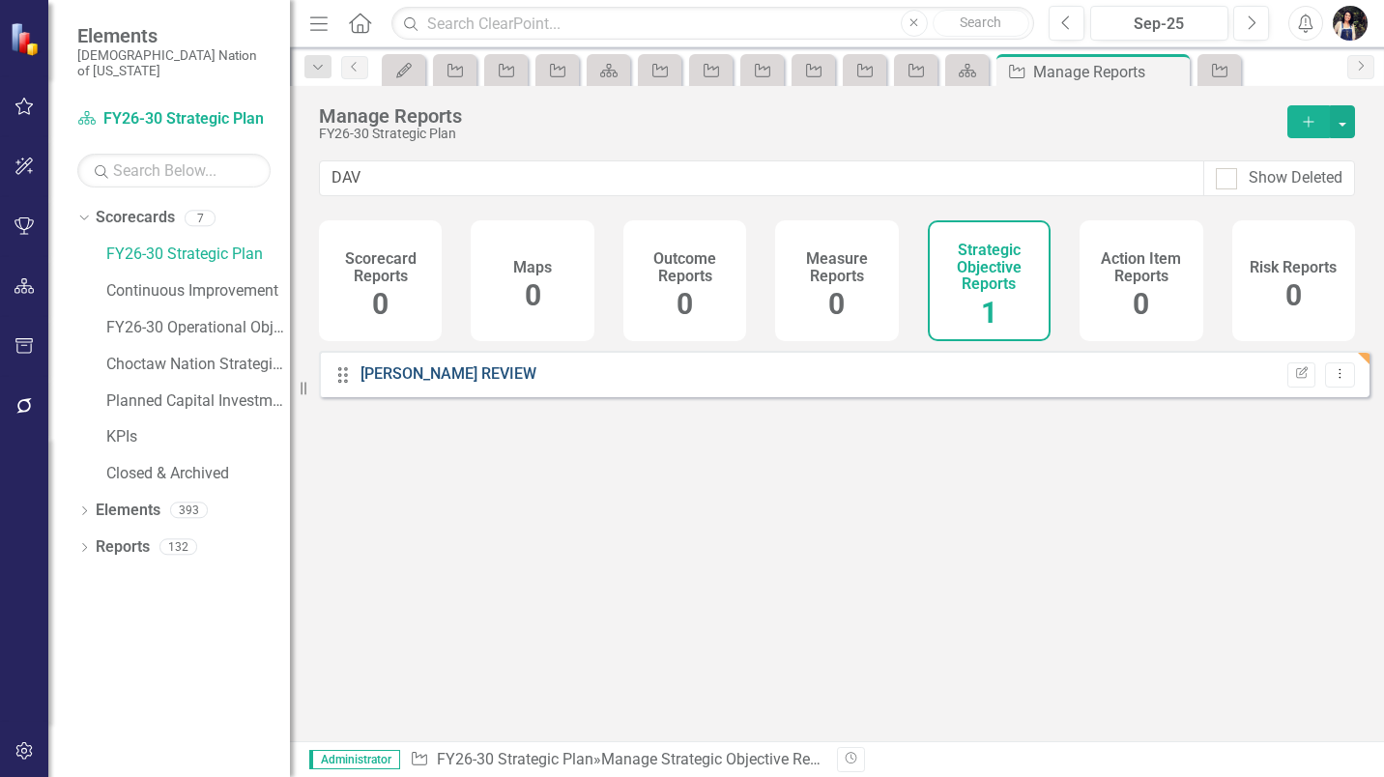
click at [419, 383] on link "[PERSON_NAME] REVIEW" at bounding box center [449, 373] width 176 height 18
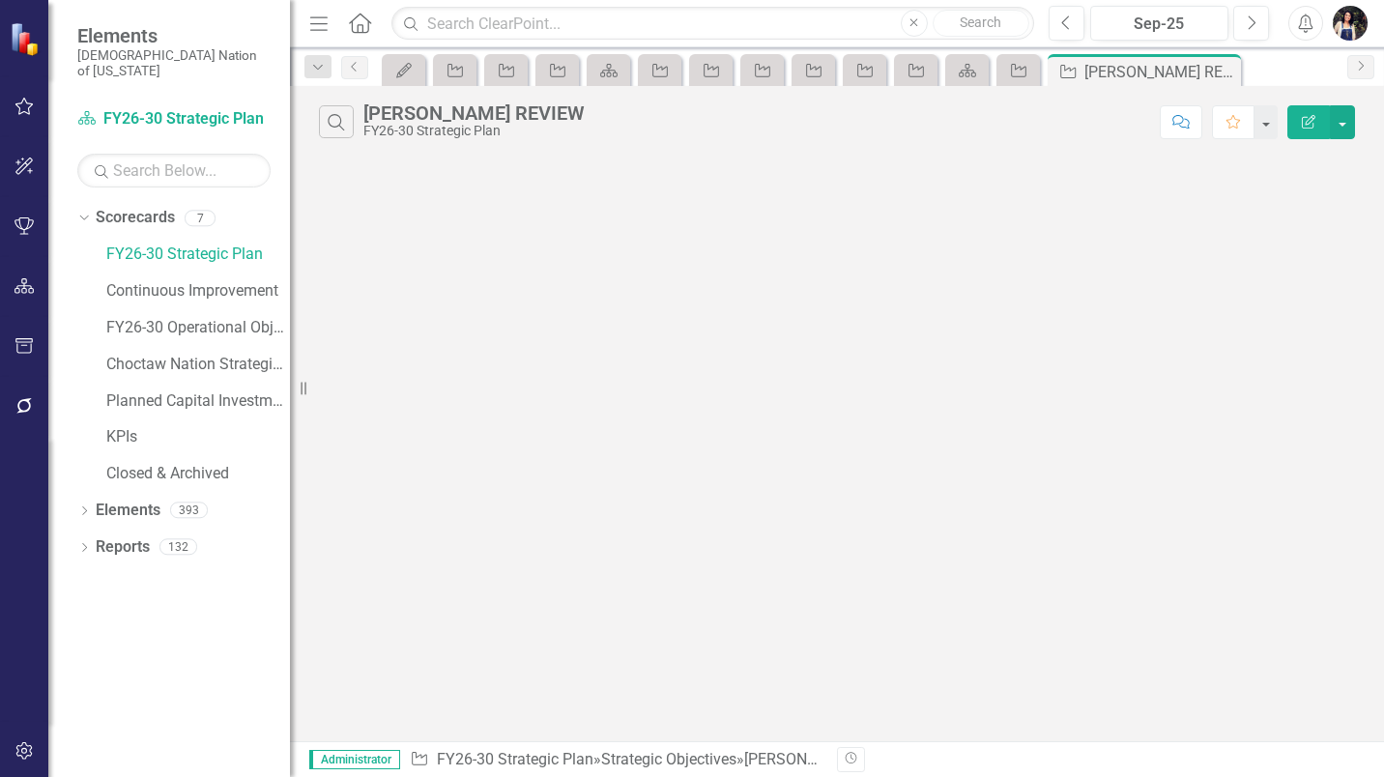
click at [1309, 120] on icon "button" at bounding box center [1309, 122] width 14 height 14
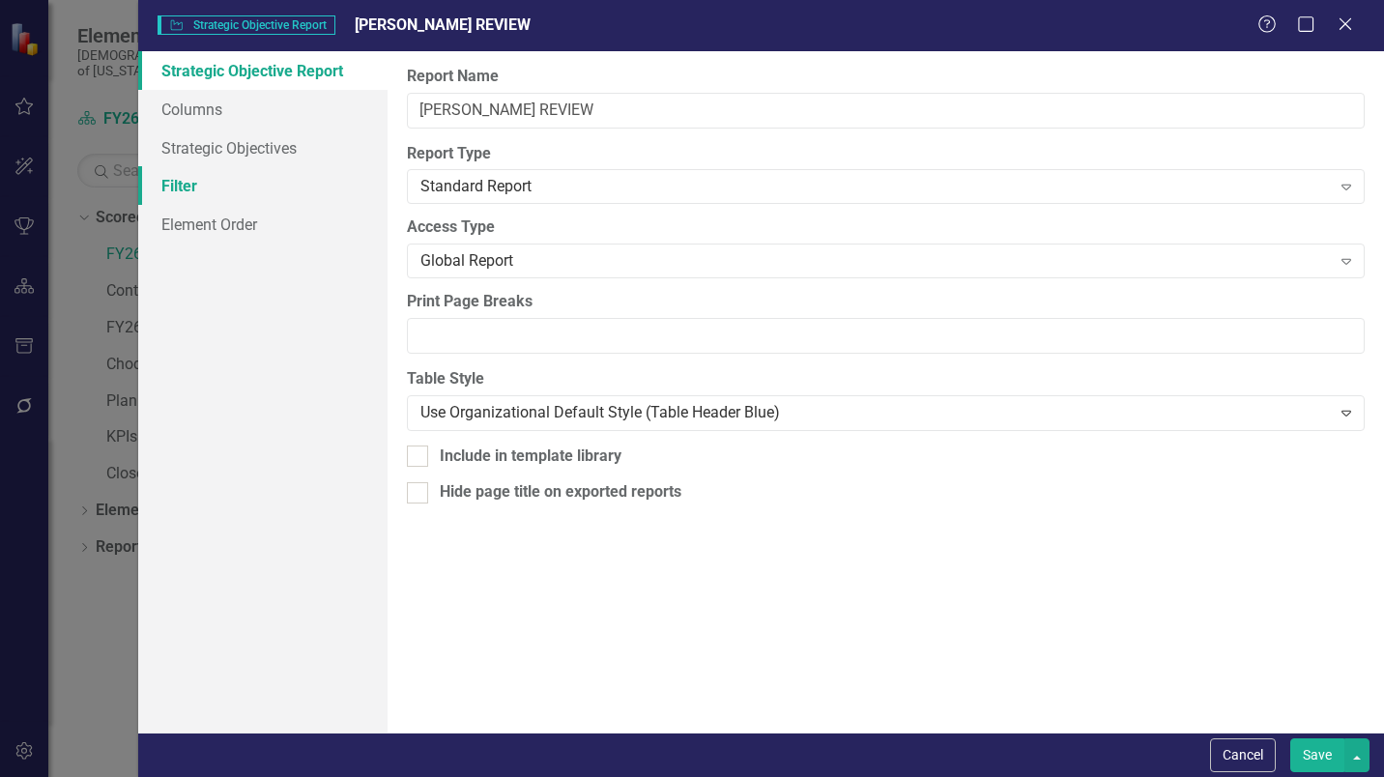
click at [211, 176] on link "Filter" at bounding box center [262, 185] width 249 height 39
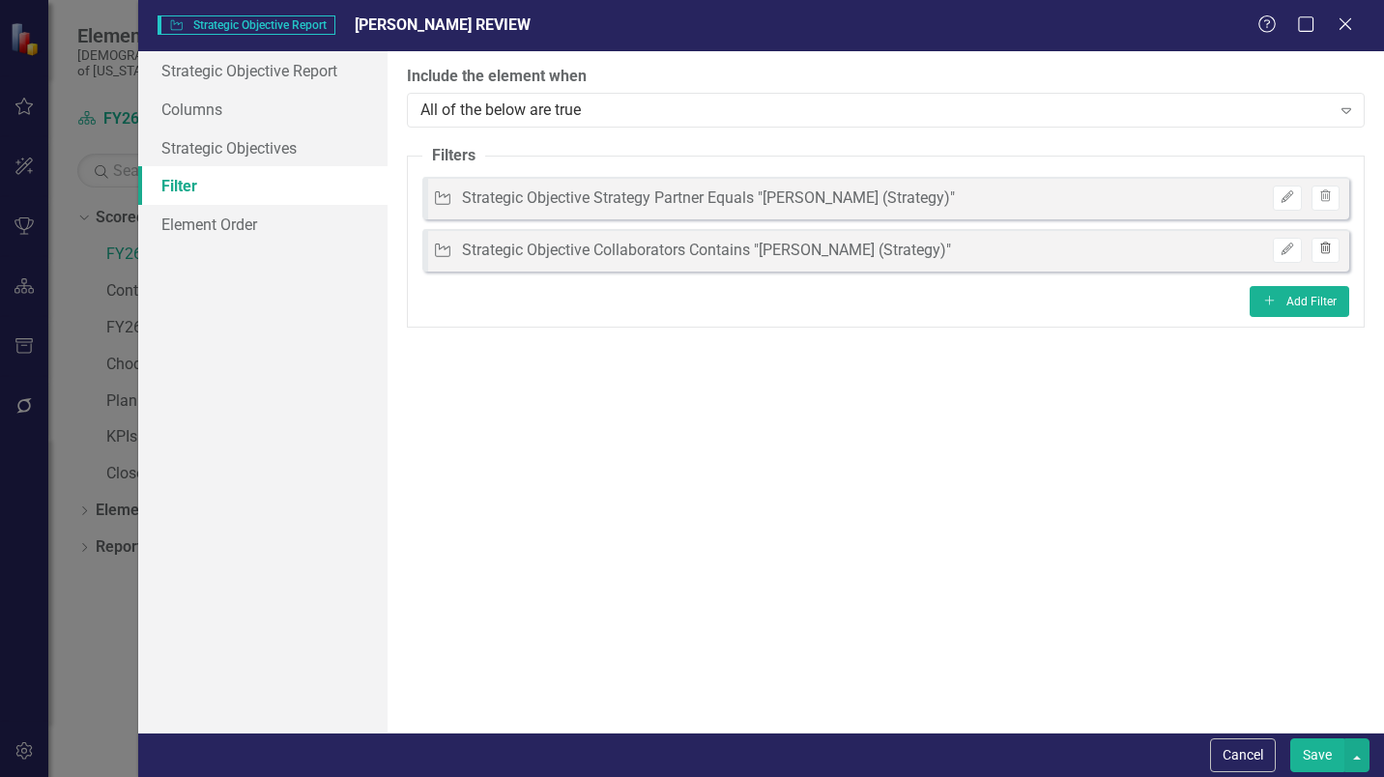
click at [1328, 253] on icon "Trash" at bounding box center [1326, 250] width 14 height 12
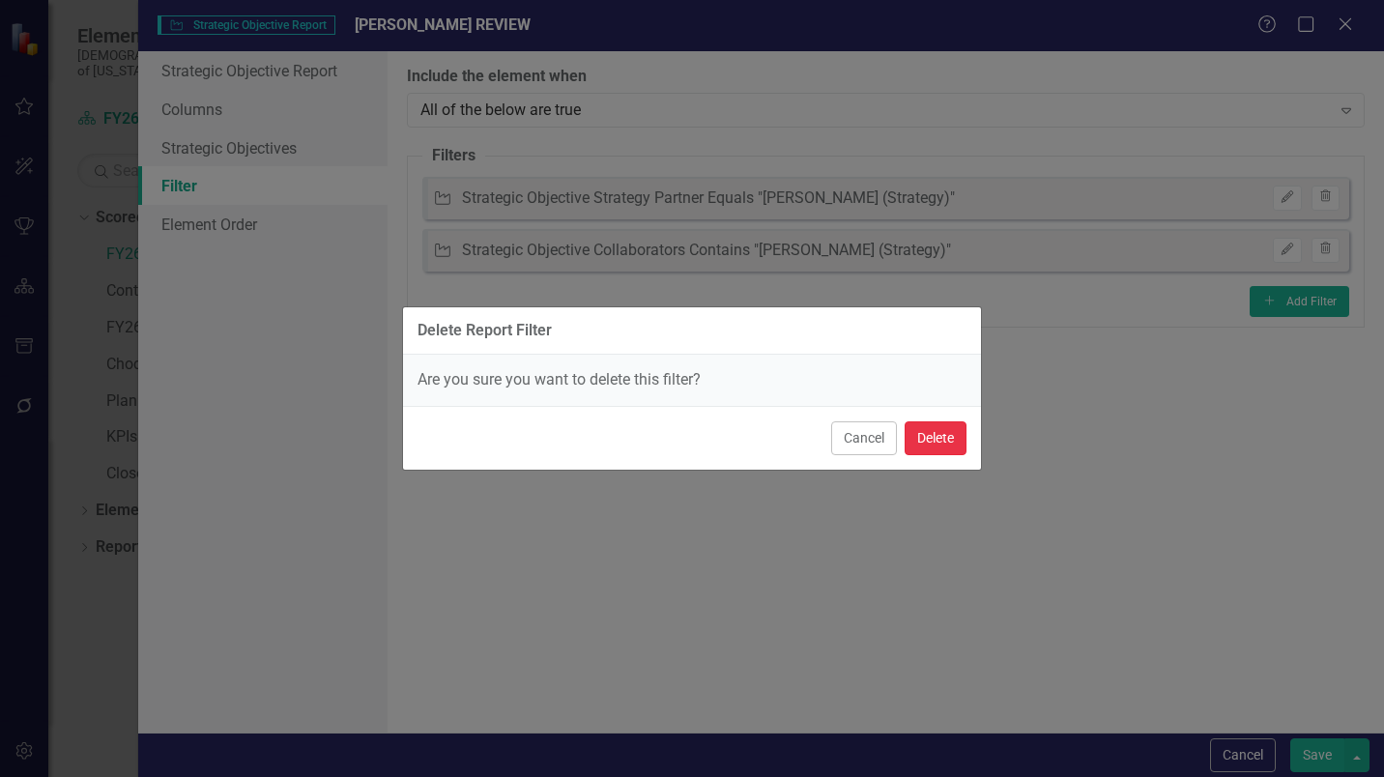
click at [952, 436] on button "Delete" at bounding box center [936, 438] width 62 height 34
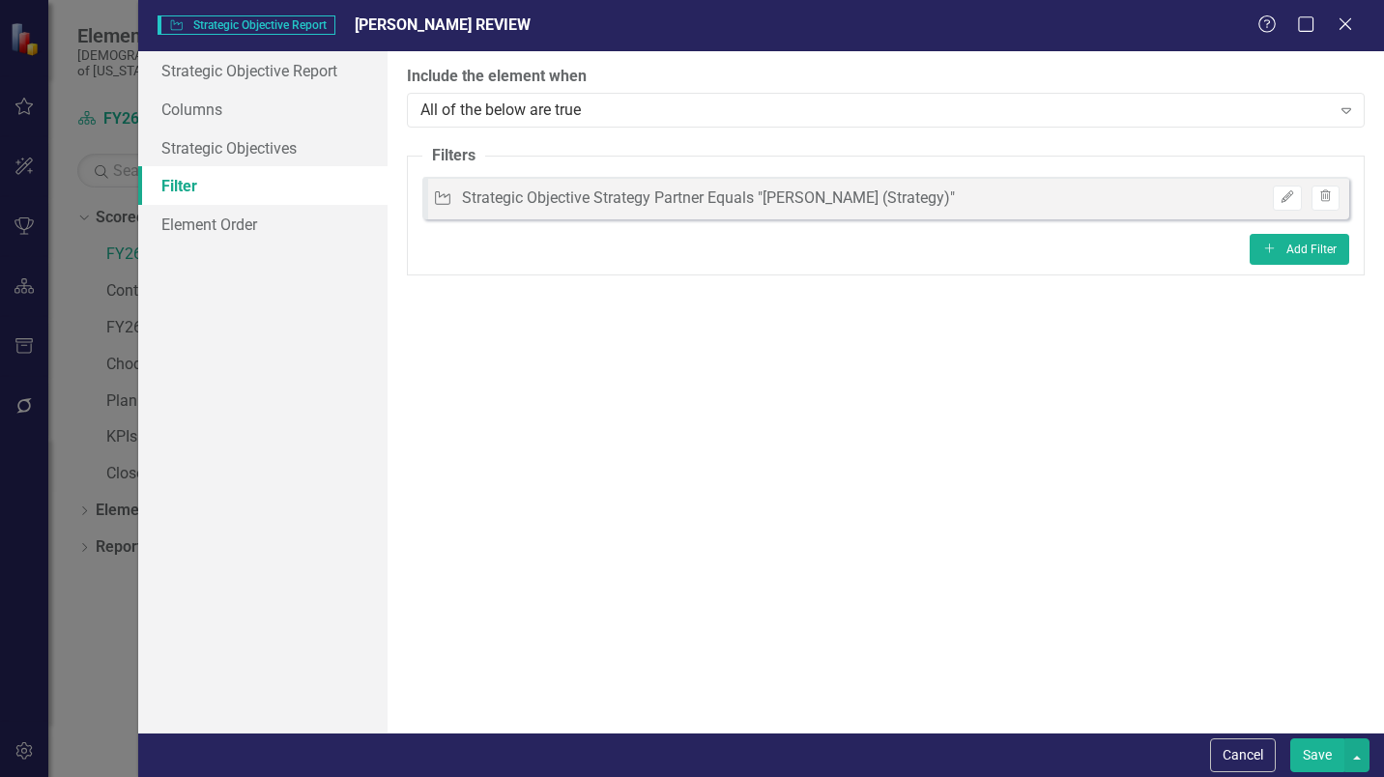
click at [1317, 753] on button "Save" at bounding box center [1317, 756] width 54 height 34
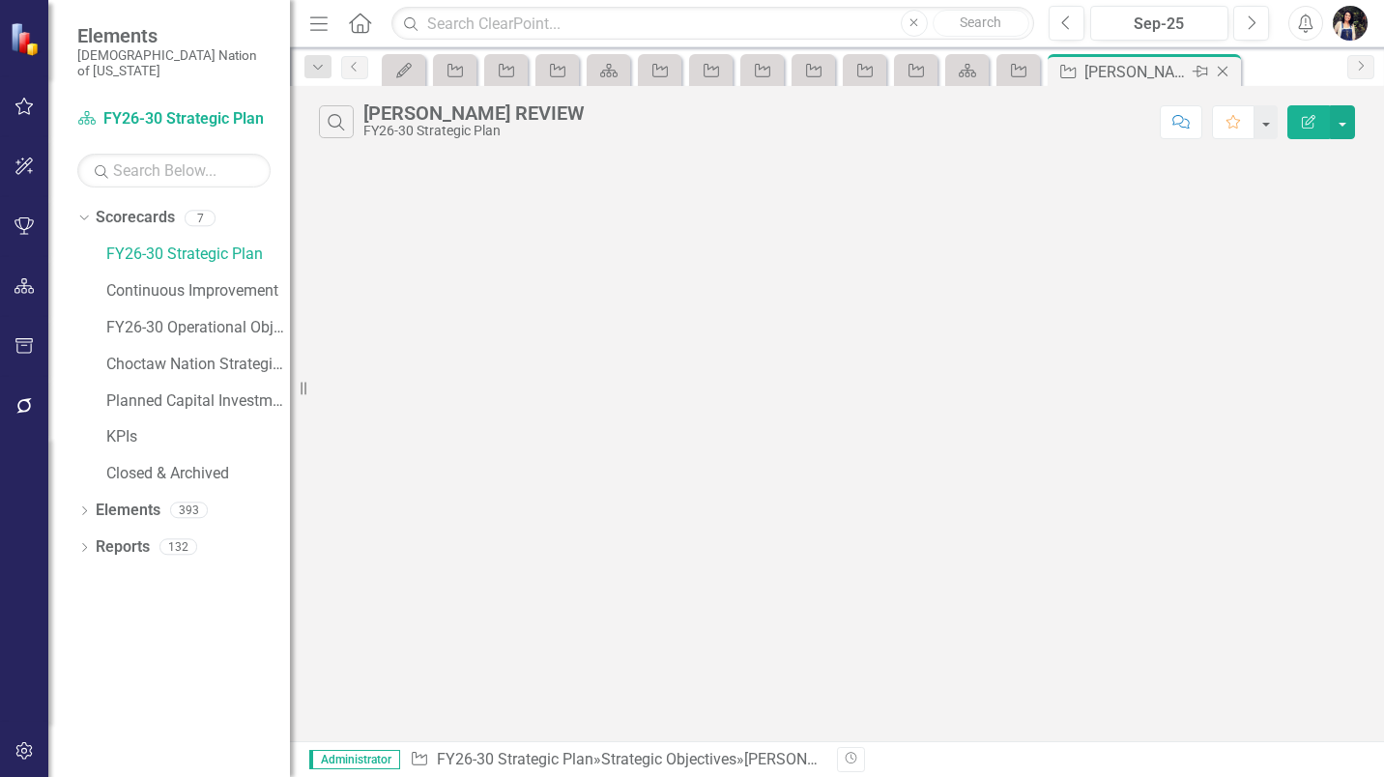
click at [1202, 72] on icon "Pin" at bounding box center [1200, 71] width 15 height 19
click at [316, 69] on icon "Dropdown" at bounding box center [317, 68] width 17 height 14
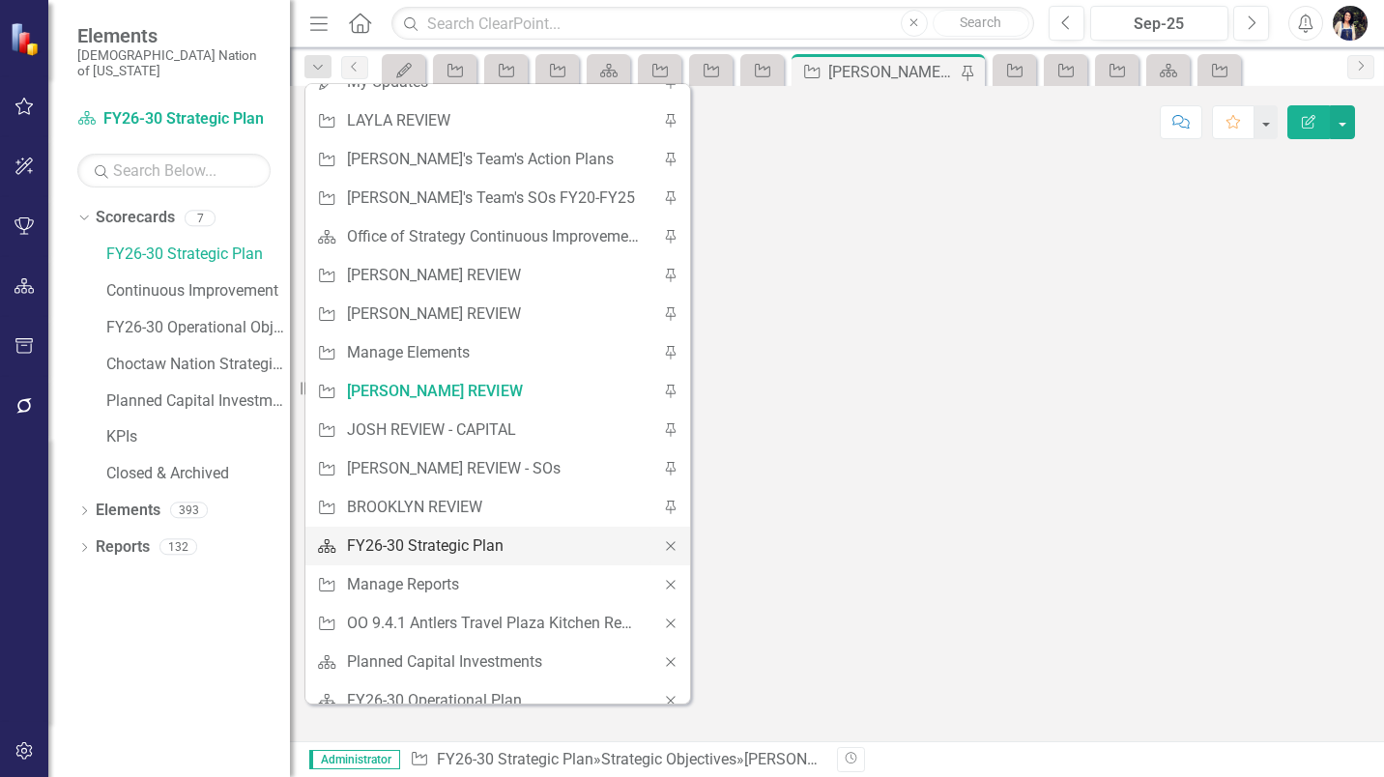
scroll to position [130, 0]
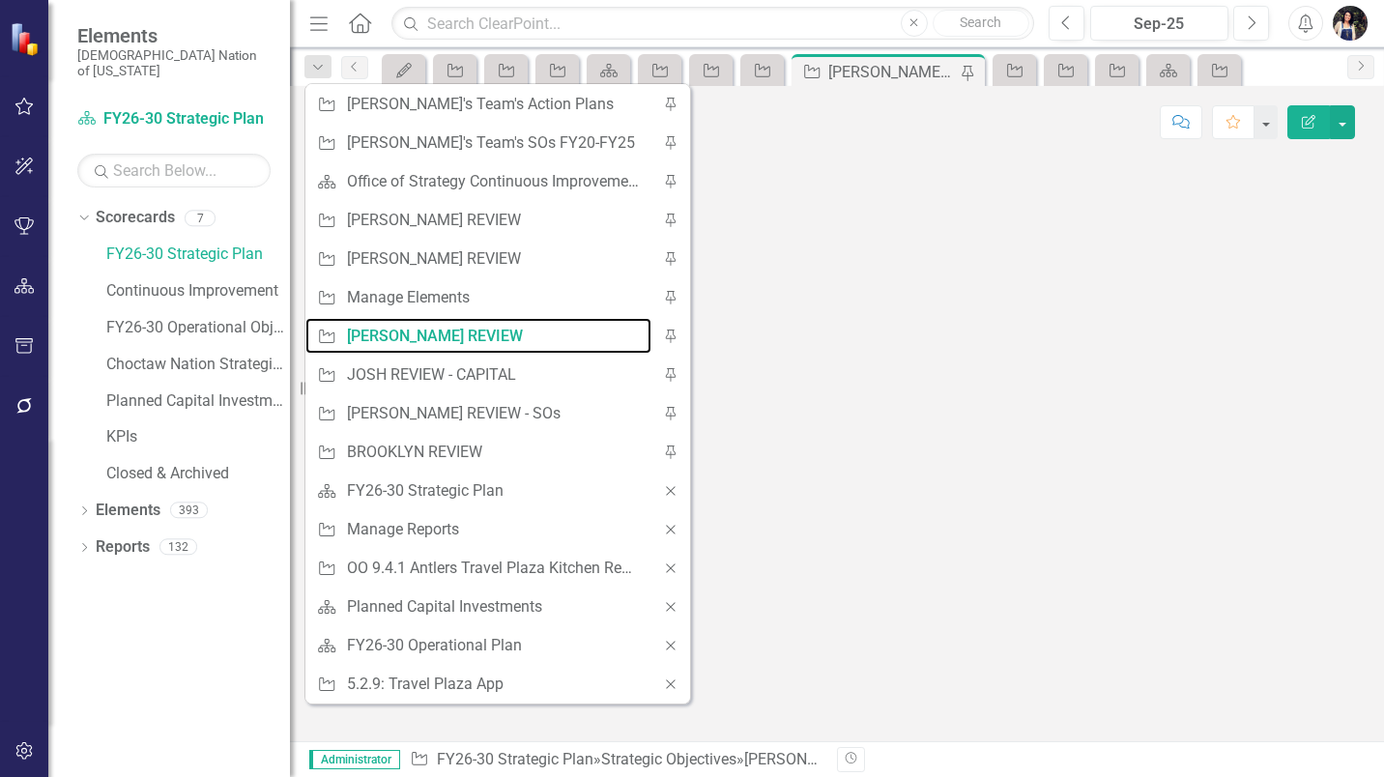
click at [450, 335] on div "[PERSON_NAME] REVIEW" at bounding box center [494, 336] width 295 height 24
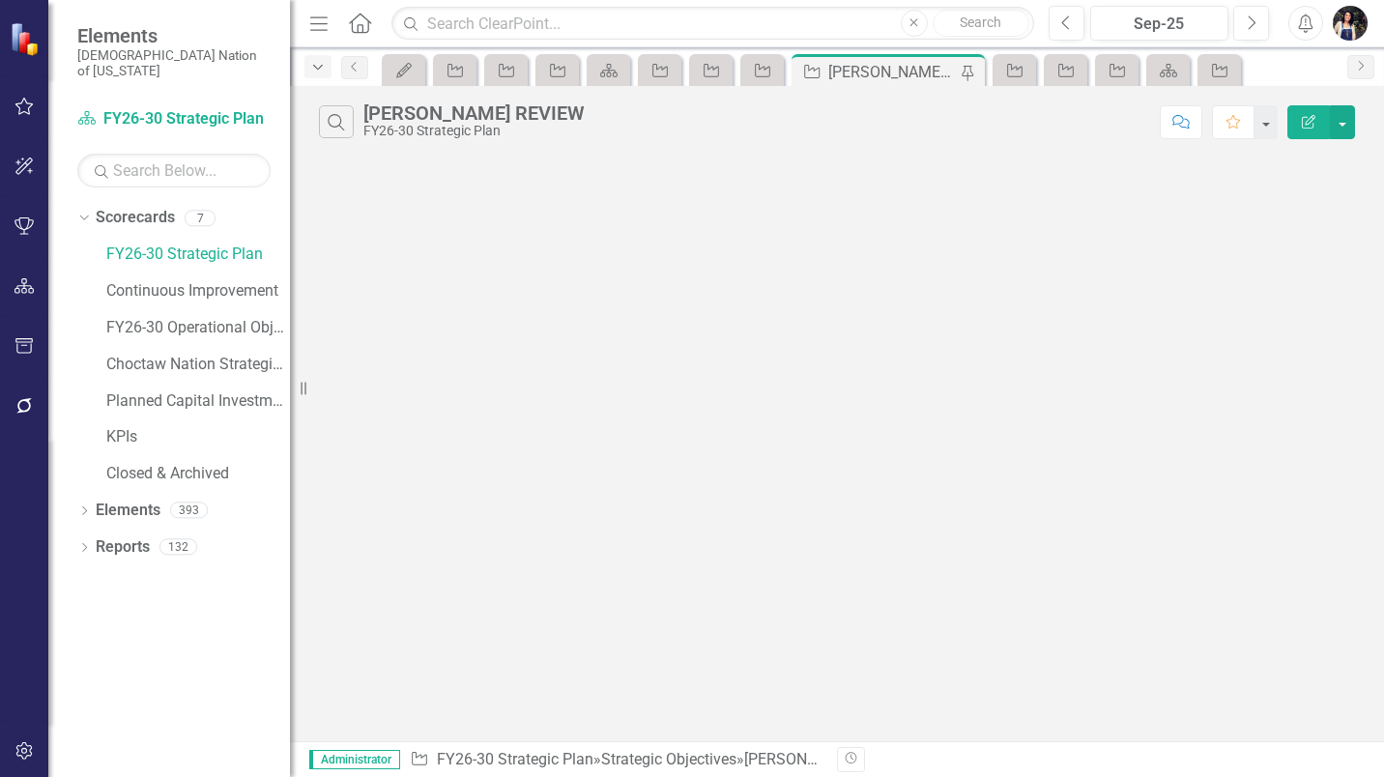
click at [318, 72] on icon "Dropdown" at bounding box center [317, 68] width 17 height 14
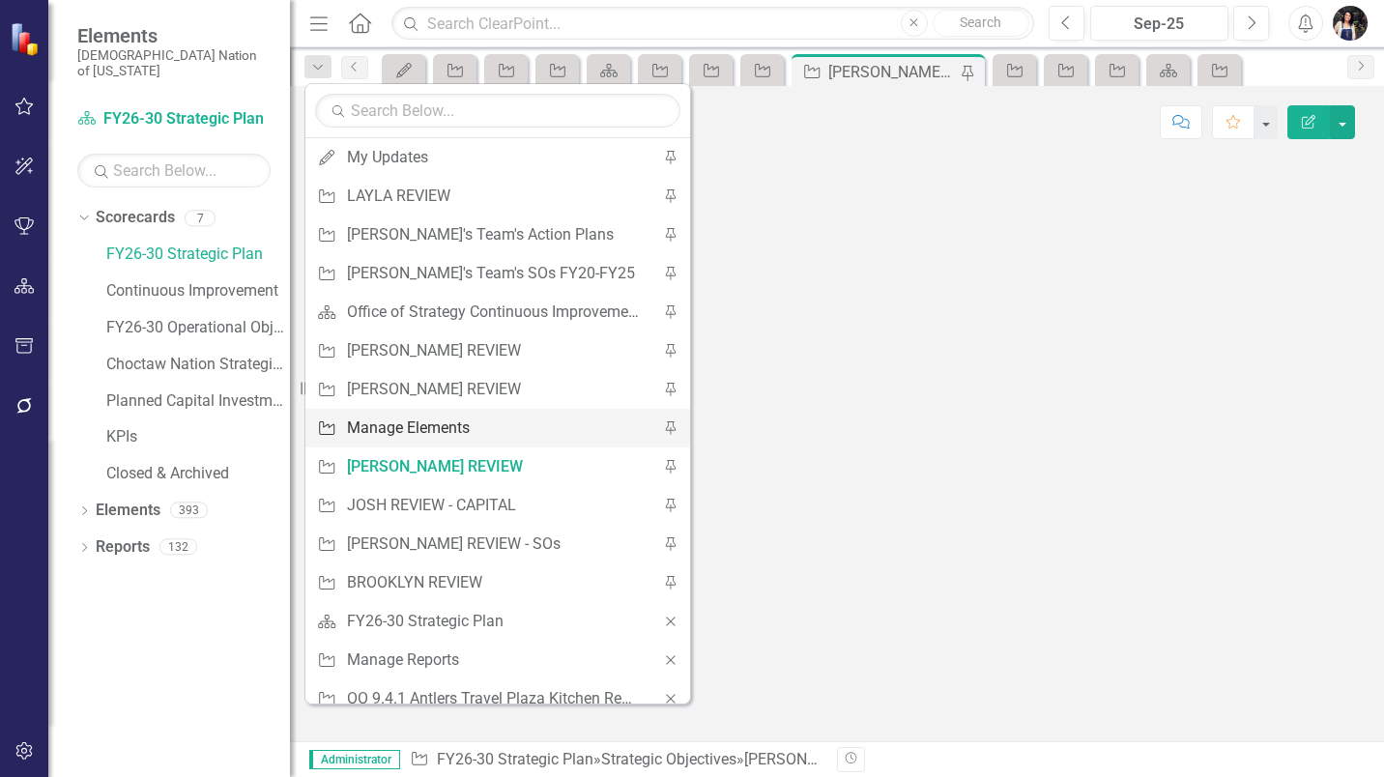
scroll to position [0, 0]
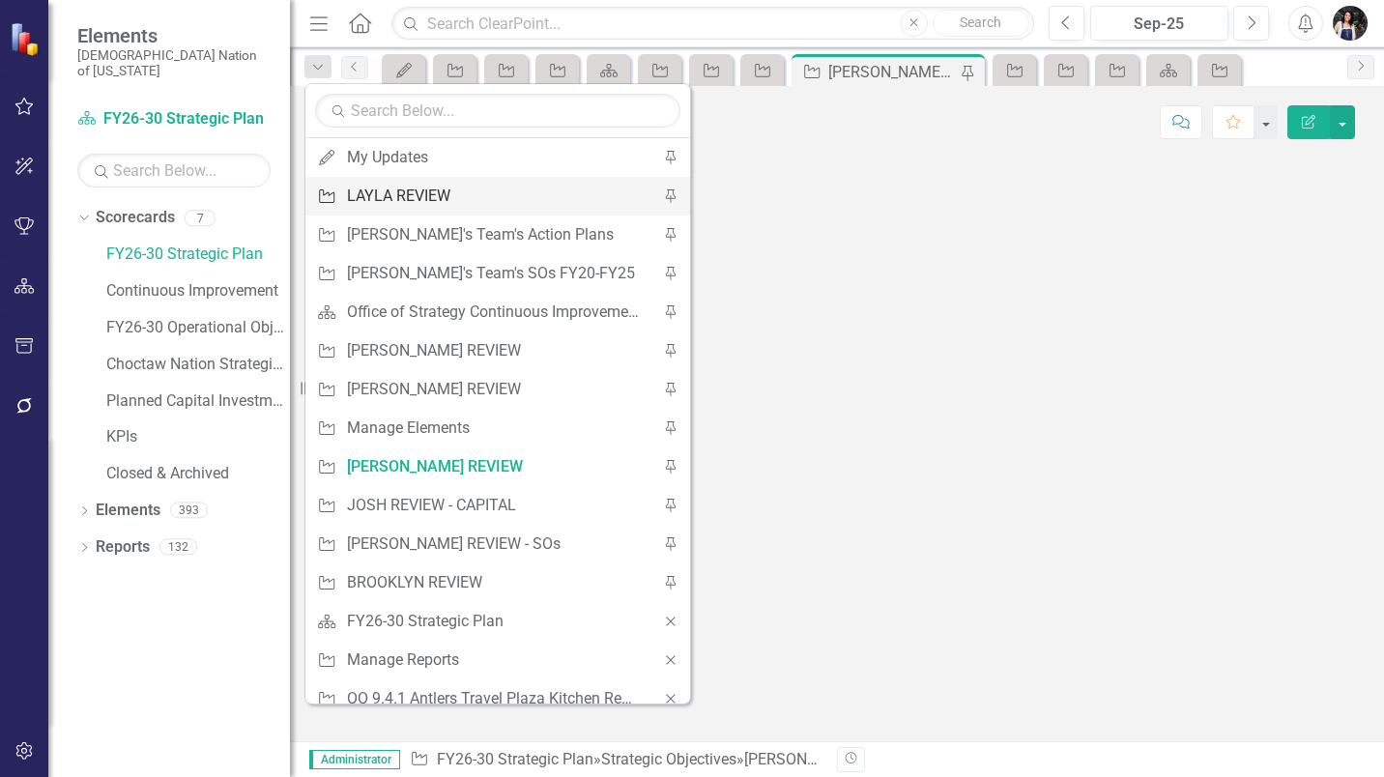
click at [448, 190] on div "LAYLA REVIEW" at bounding box center [494, 196] width 295 height 24
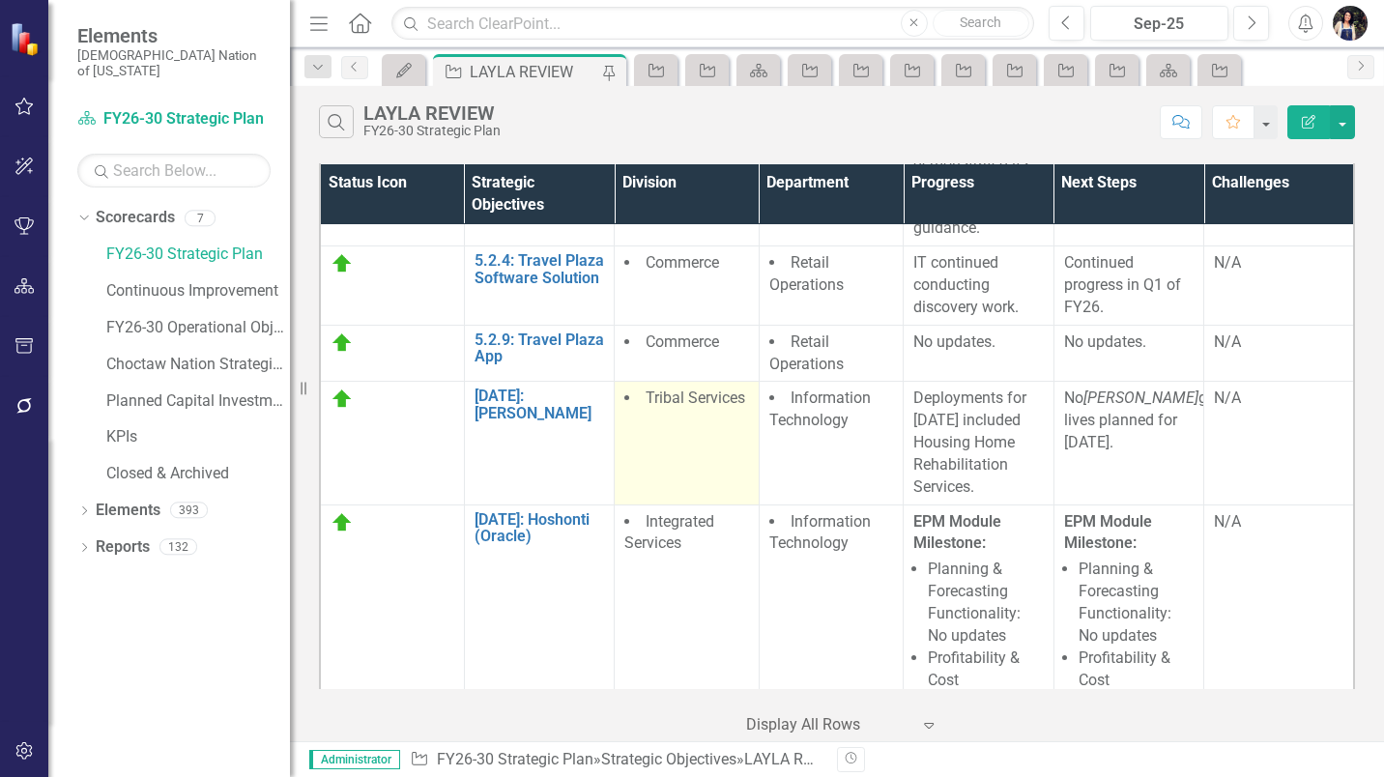
scroll to position [387, 0]
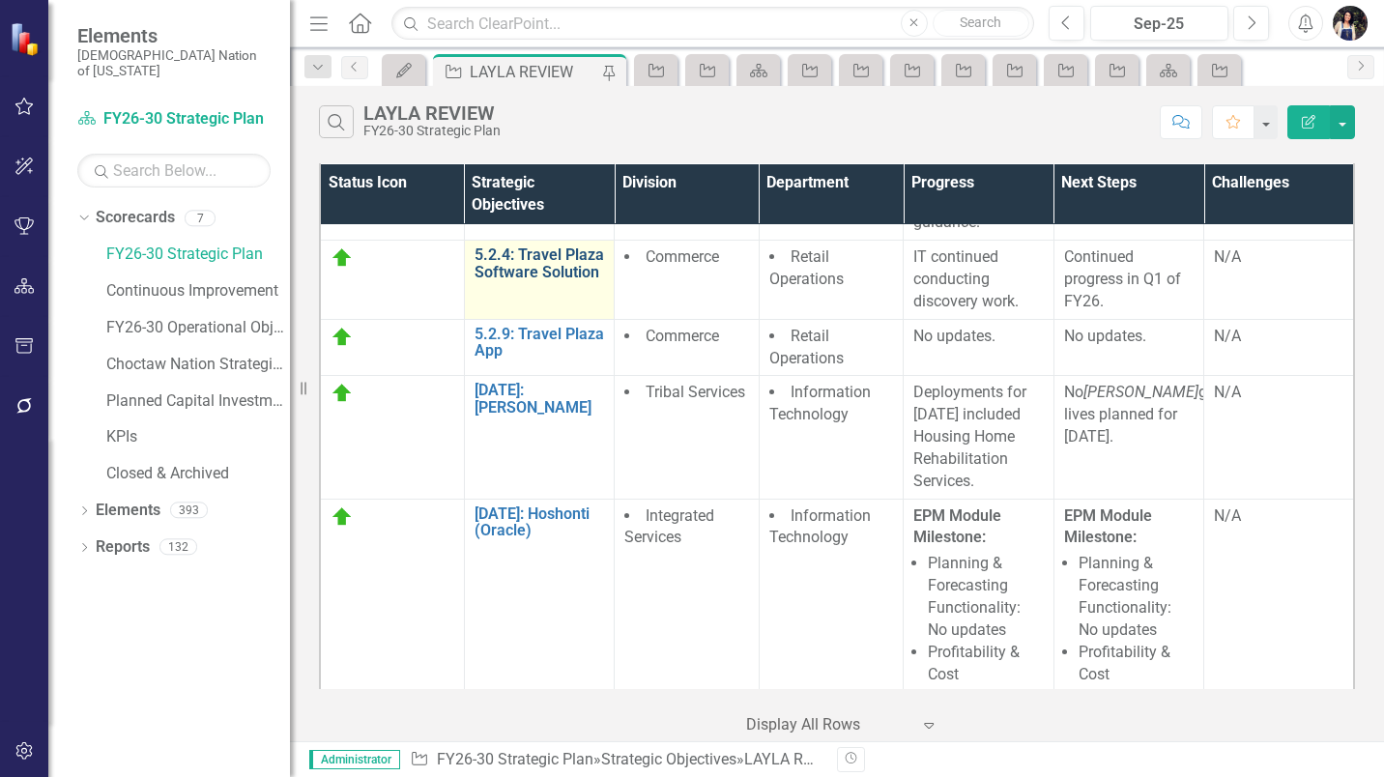
click at [563, 265] on link "5.2.4: Travel Plaza Software Solution" at bounding box center [540, 263] width 130 height 34
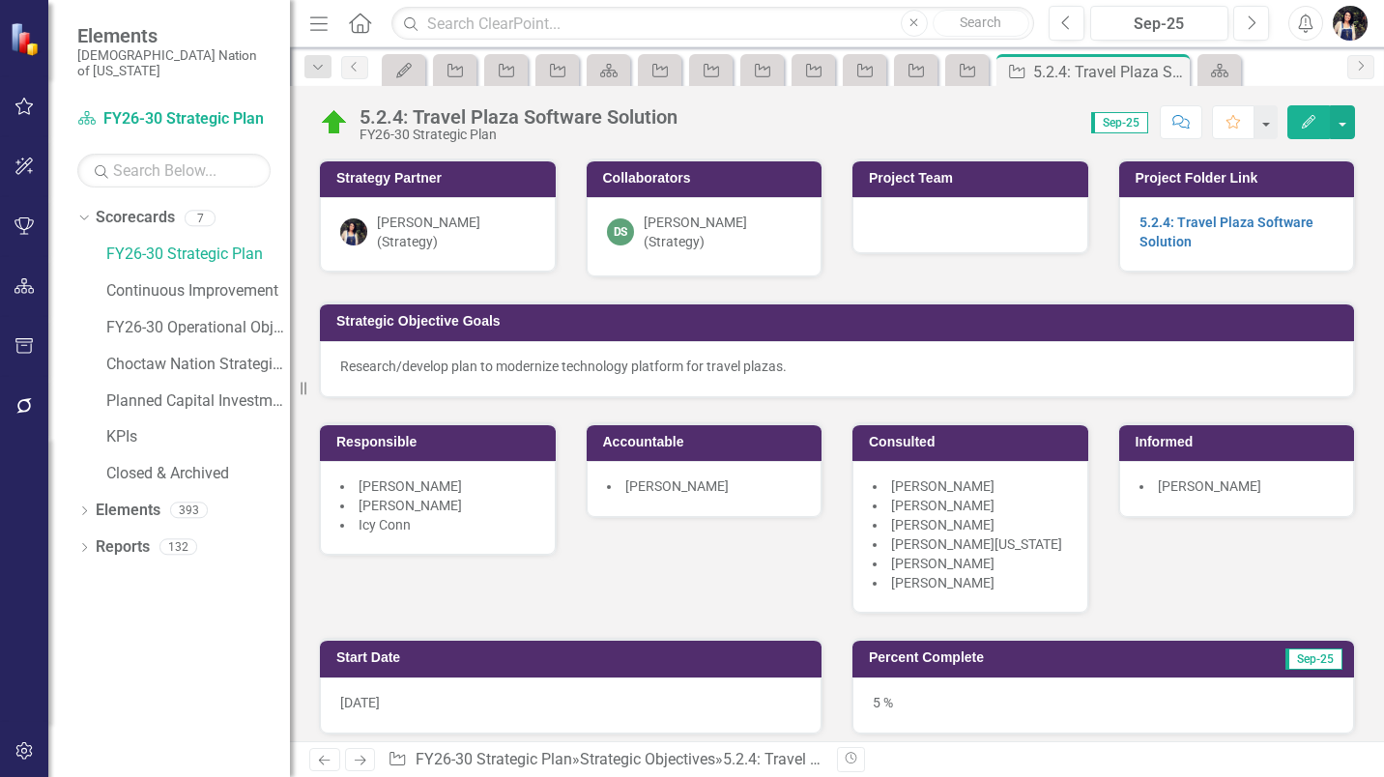
click at [705, 237] on div "DS David Spaugh (Strategy)" at bounding box center [704, 232] width 195 height 39
drag, startPoint x: 705, startPoint y: 237, endPoint x: 684, endPoint y: 207, distance: 36.2
click at [703, 234] on div "DS David Spaugh (Strategy)" at bounding box center [704, 232] width 195 height 39
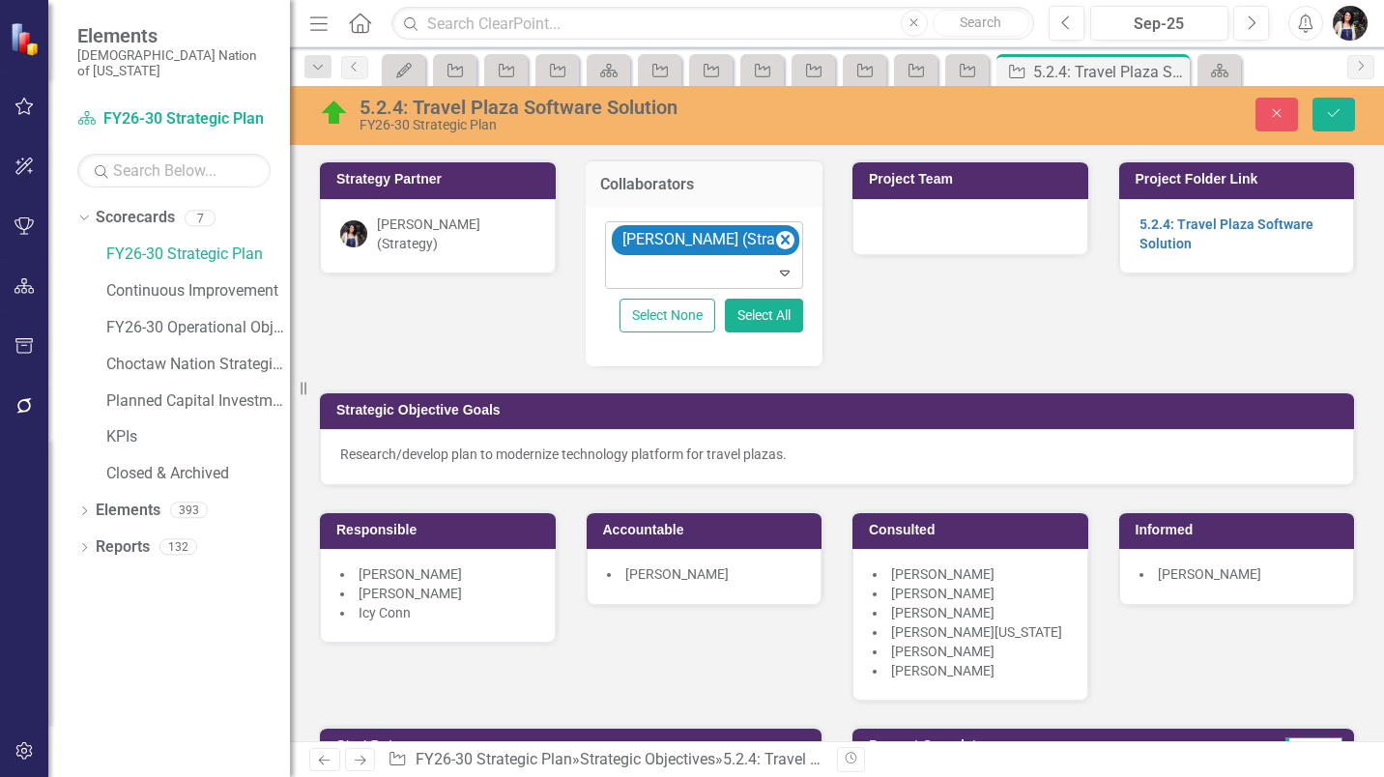
click at [699, 274] on div at bounding box center [706, 273] width 190 height 26
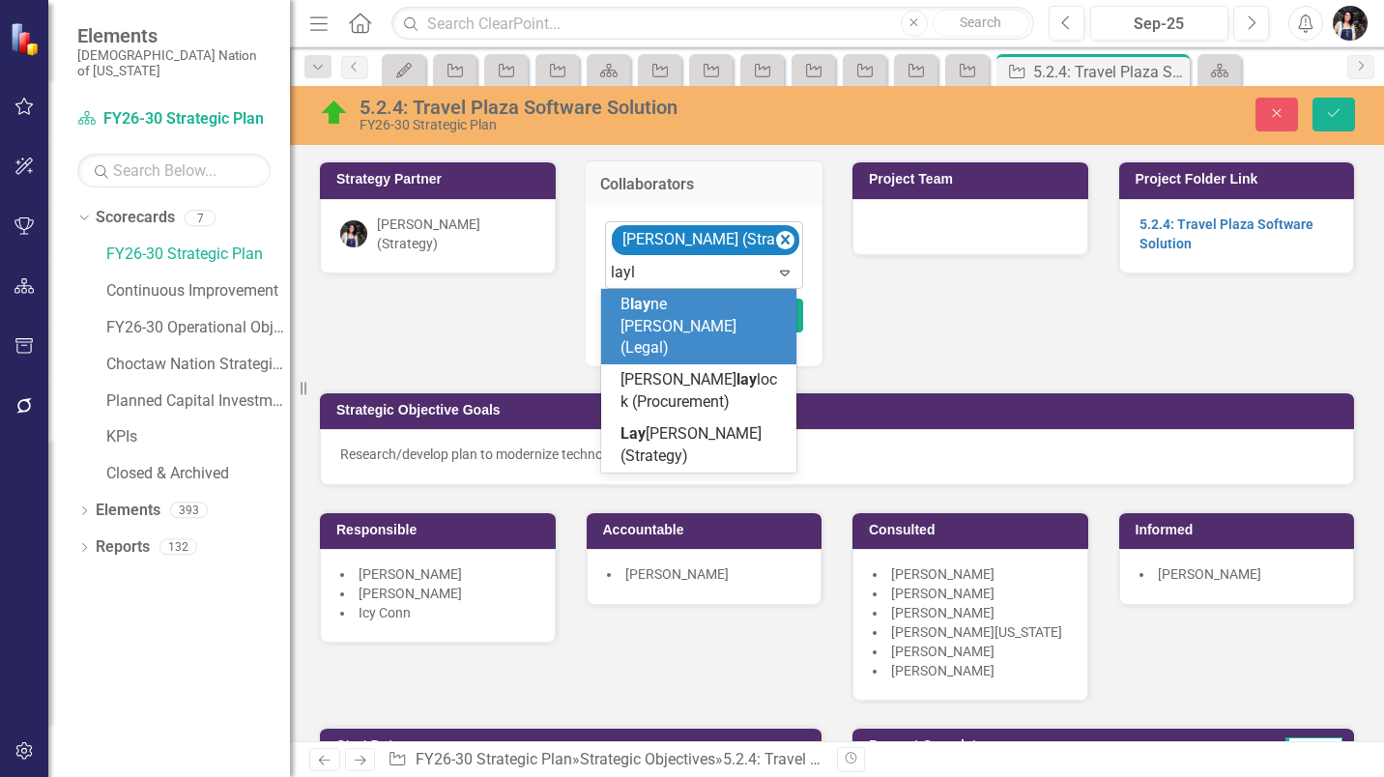
type input "layla"
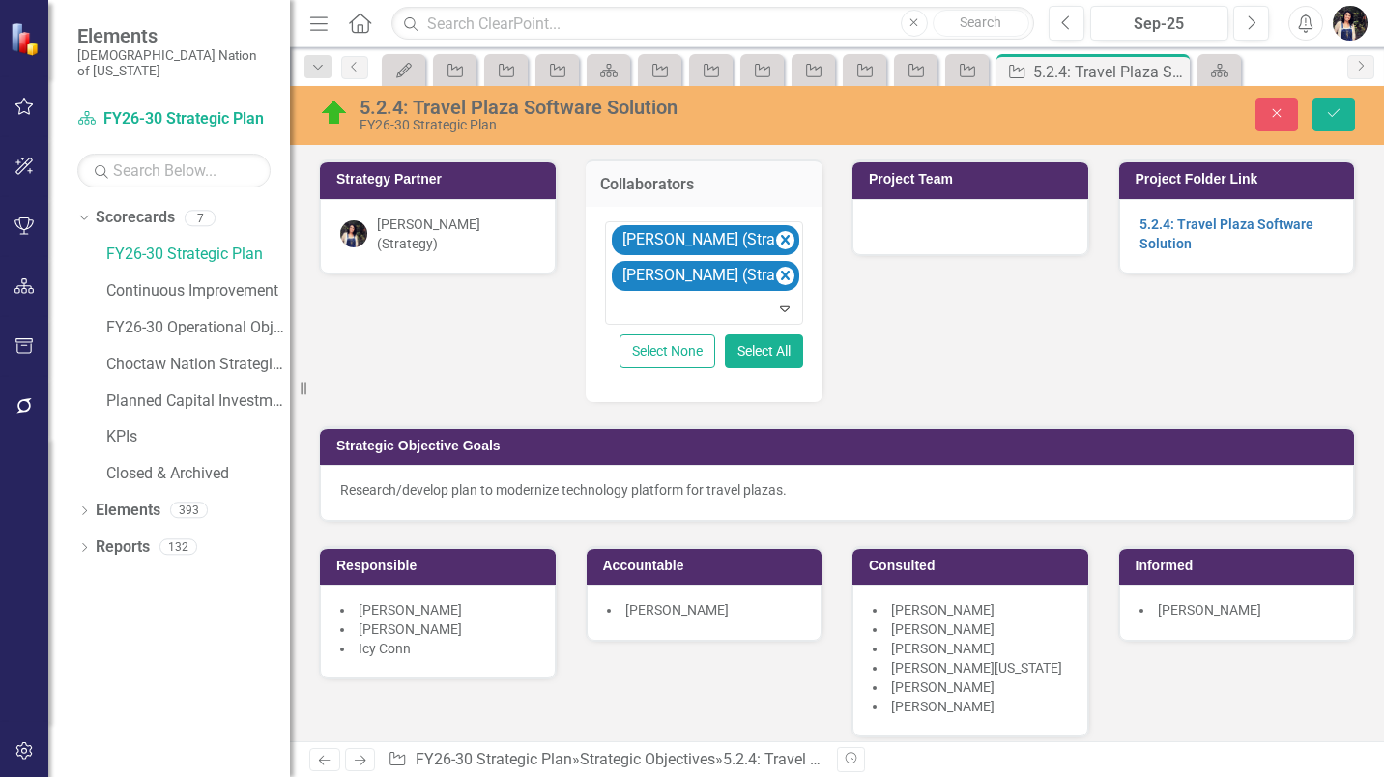
click at [474, 231] on div "[PERSON_NAME] (Strategy)" at bounding box center [456, 234] width 159 height 39
click at [473, 231] on div "[PERSON_NAME] (Strategy)" at bounding box center [456, 234] width 159 height 39
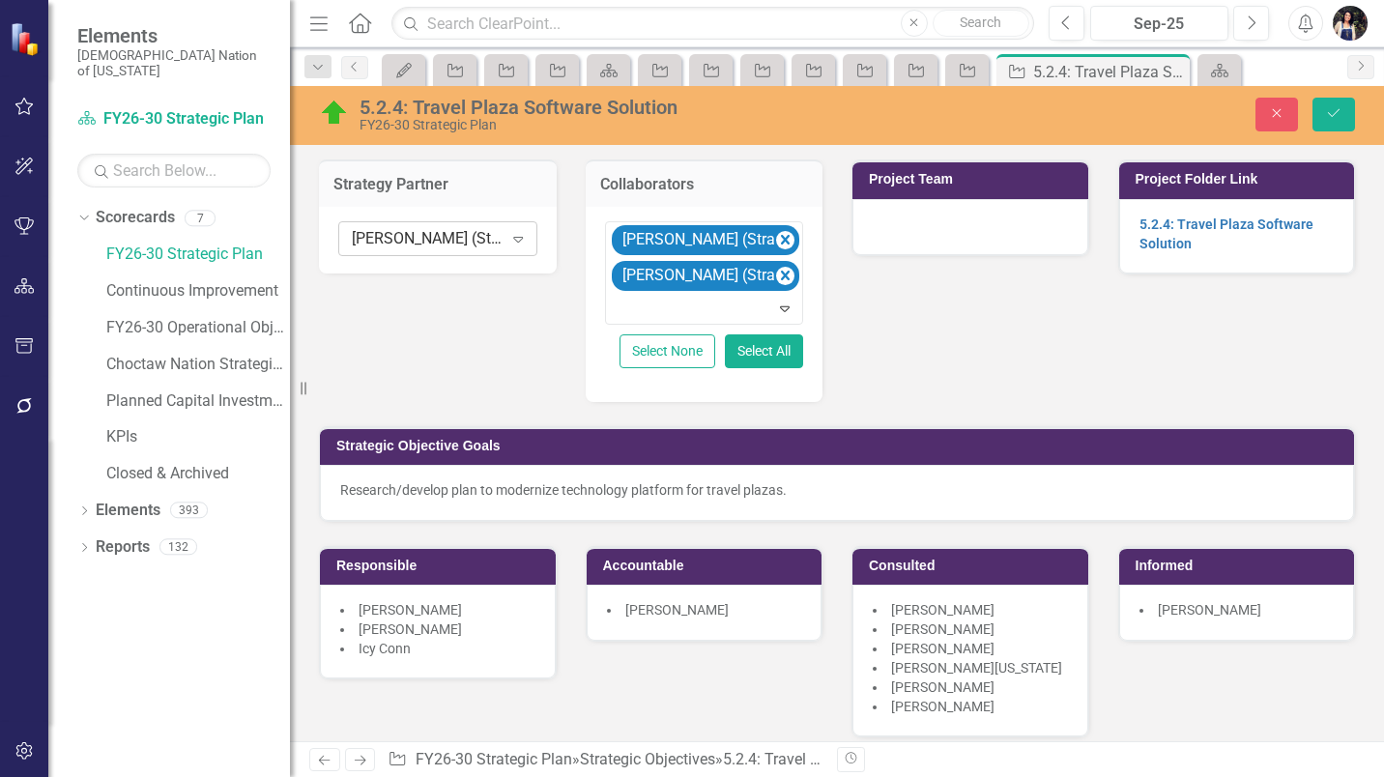
click at [475, 251] on div "Layla Freeman (Strategy) Expand" at bounding box center [437, 238] width 199 height 35
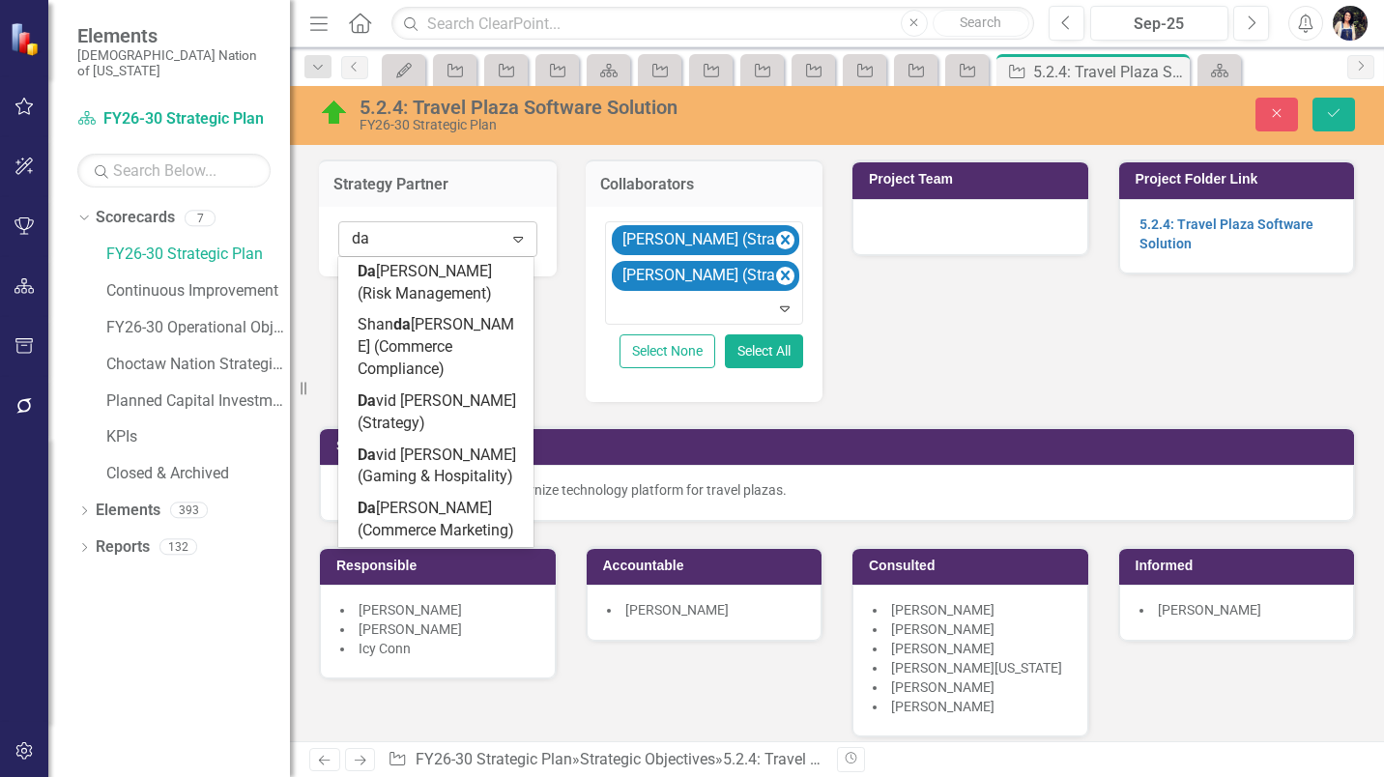
scroll to position [403, 0]
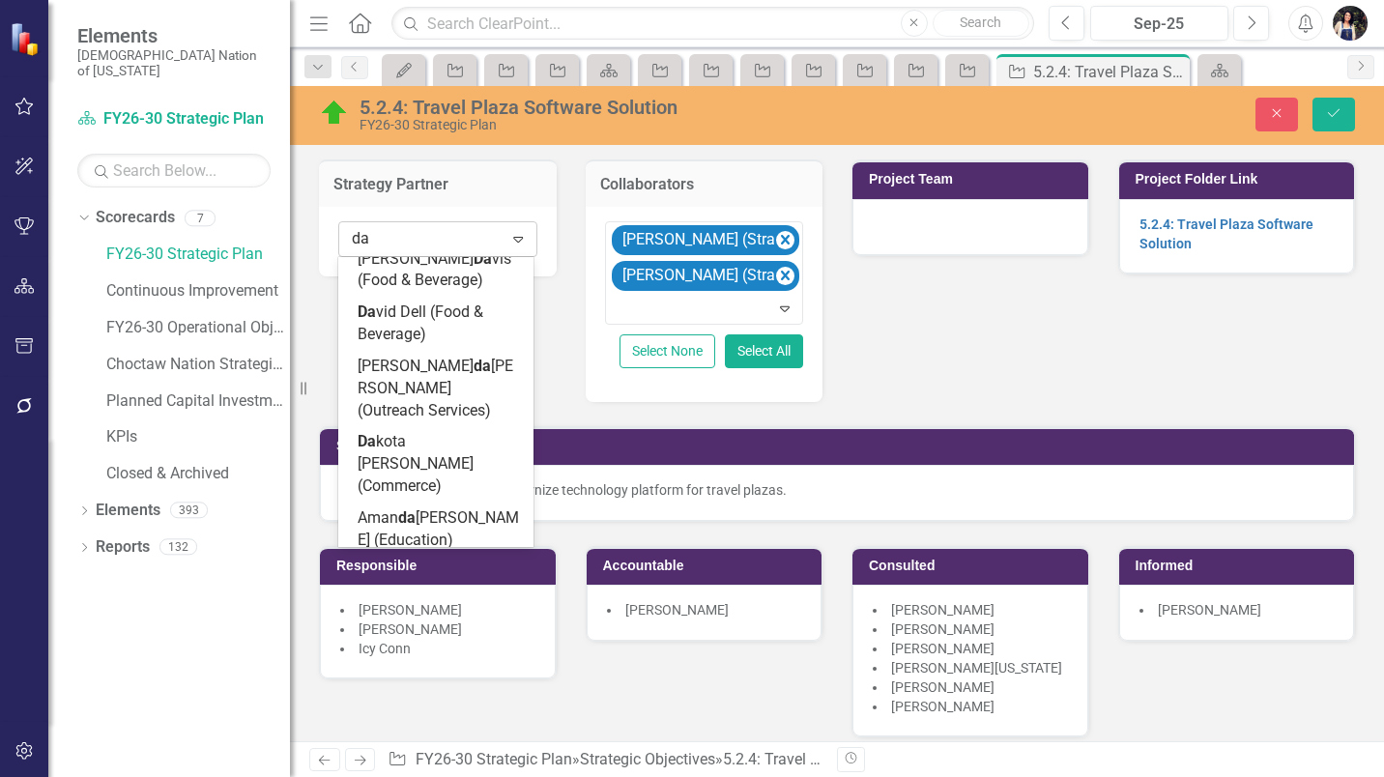
type input "dav"
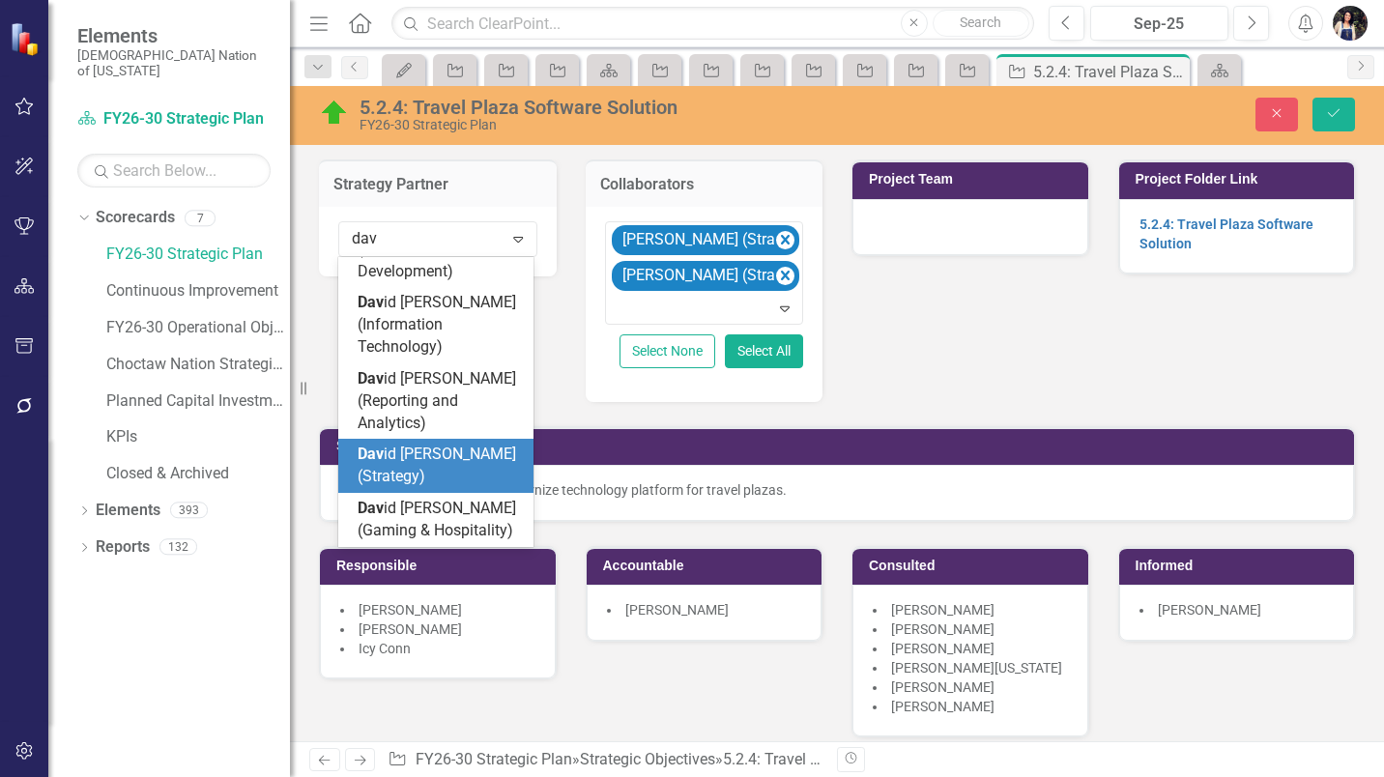
click at [438, 445] on span "Dav id Spaugh (Strategy)" at bounding box center [437, 465] width 159 height 41
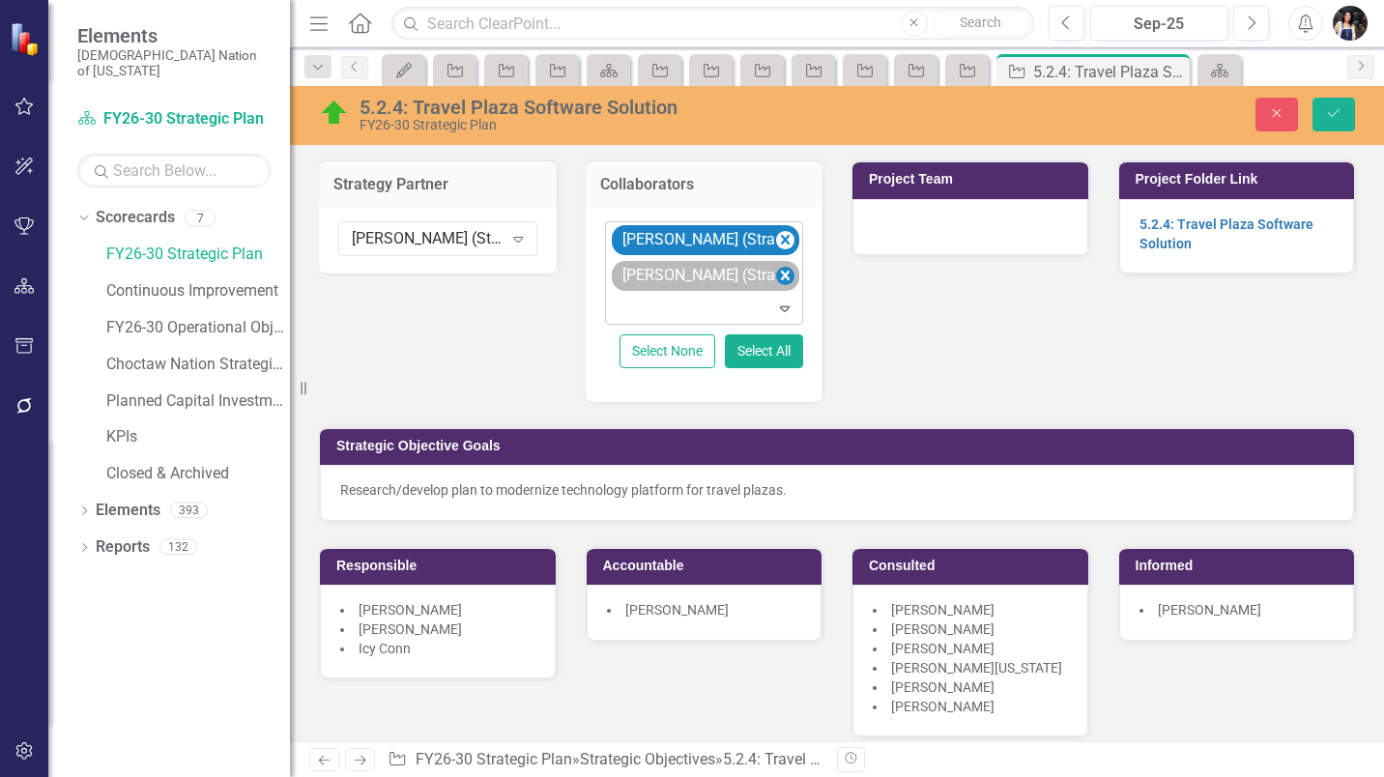
click at [781, 277] on icon "Remove David Spaugh (Strategy)" at bounding box center [785, 276] width 9 height 10
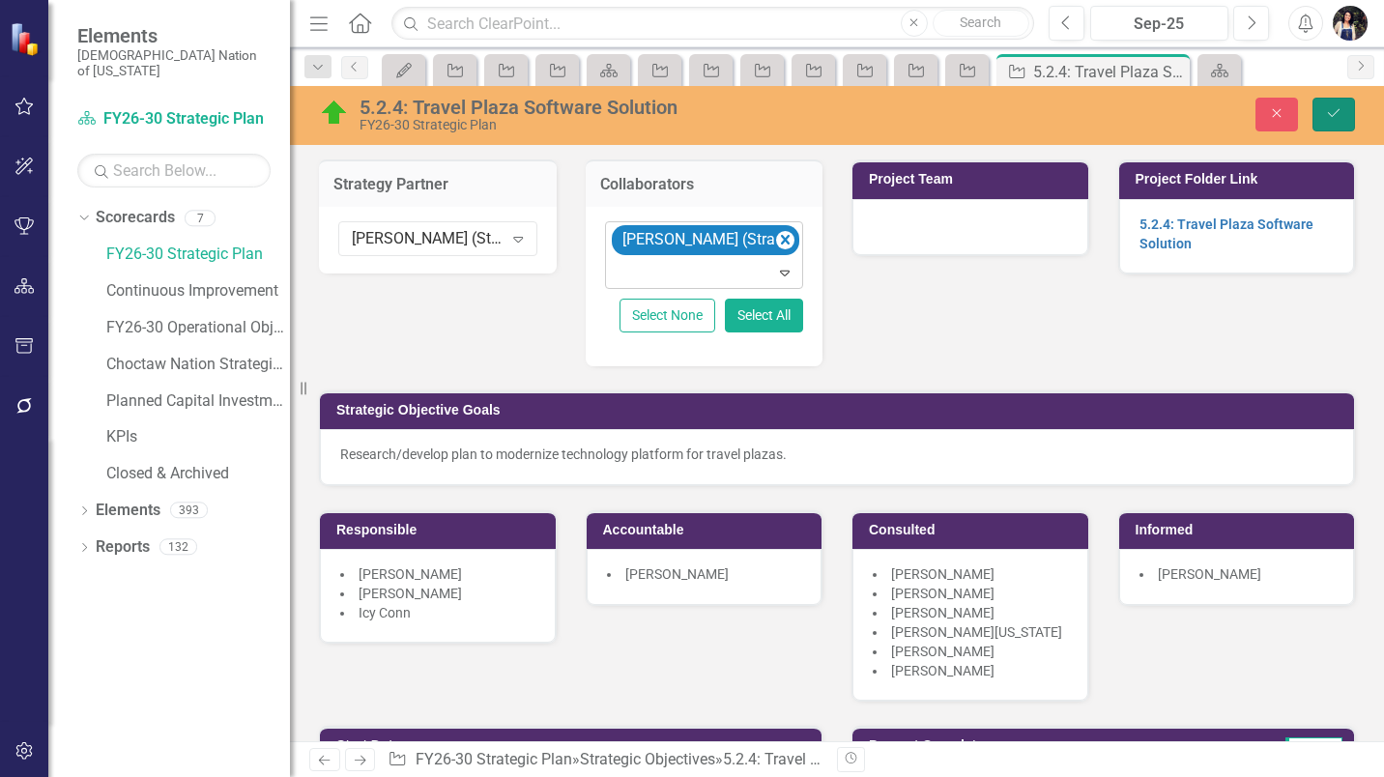
click at [1333, 113] on icon "Save" at bounding box center [1333, 113] width 17 height 14
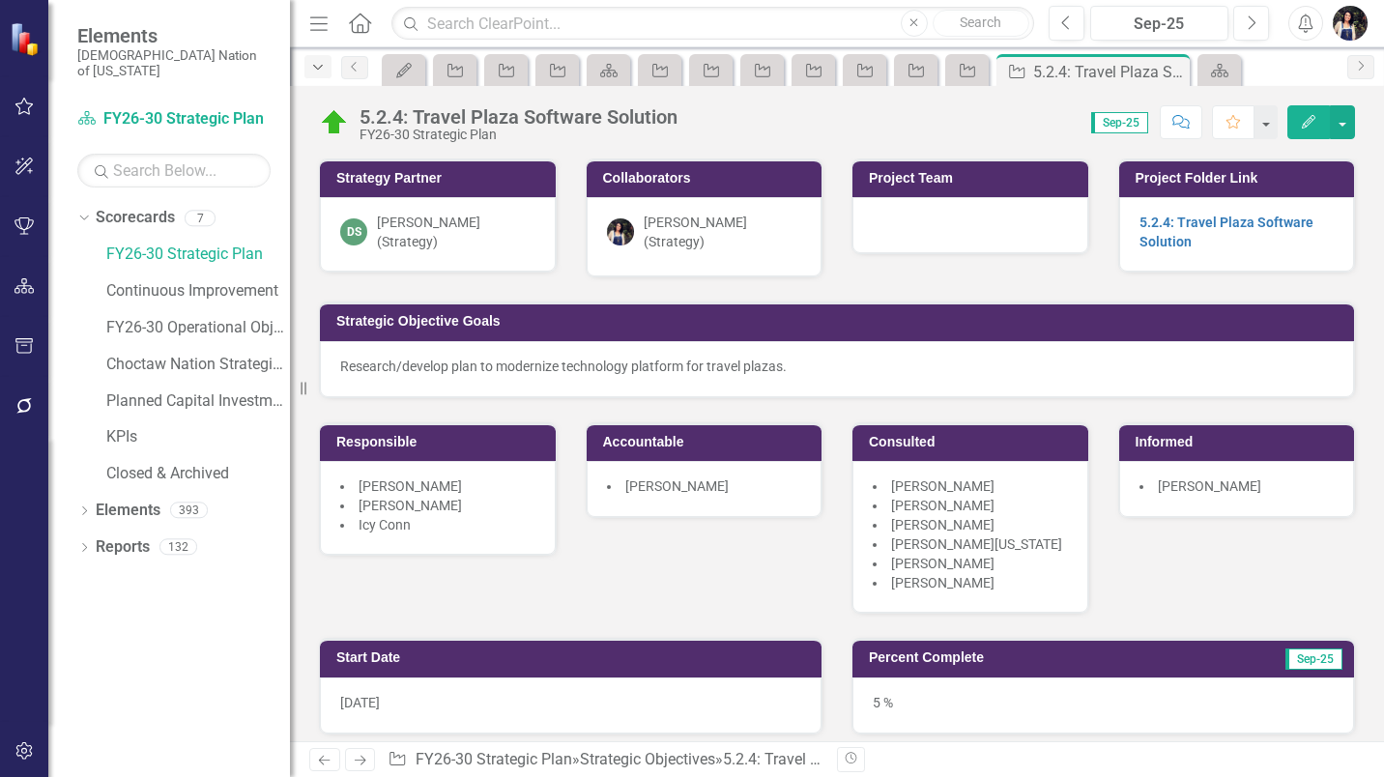
click at [319, 69] on icon "Dropdown" at bounding box center [317, 68] width 17 height 14
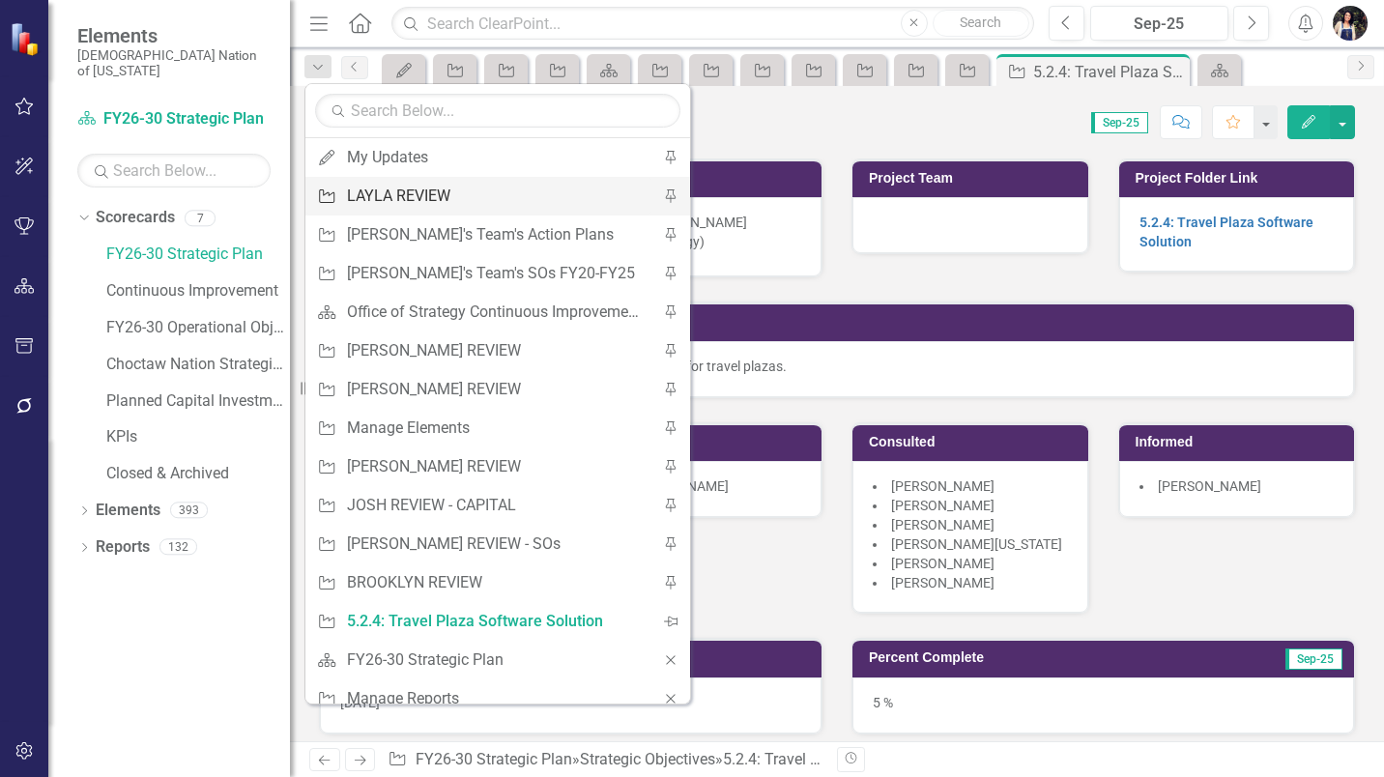
click at [386, 197] on div "LAYLA REVIEW" at bounding box center [494, 196] width 295 height 24
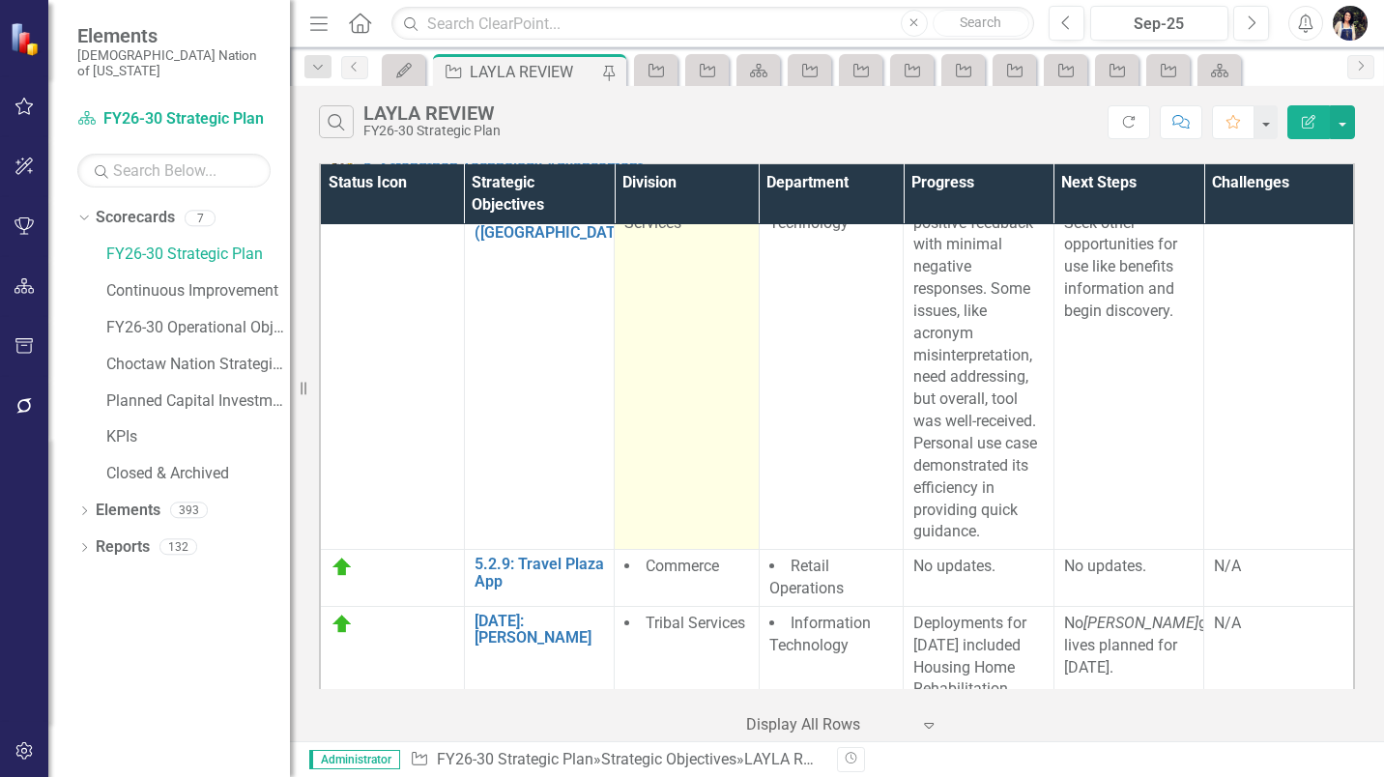
scroll to position [97, 0]
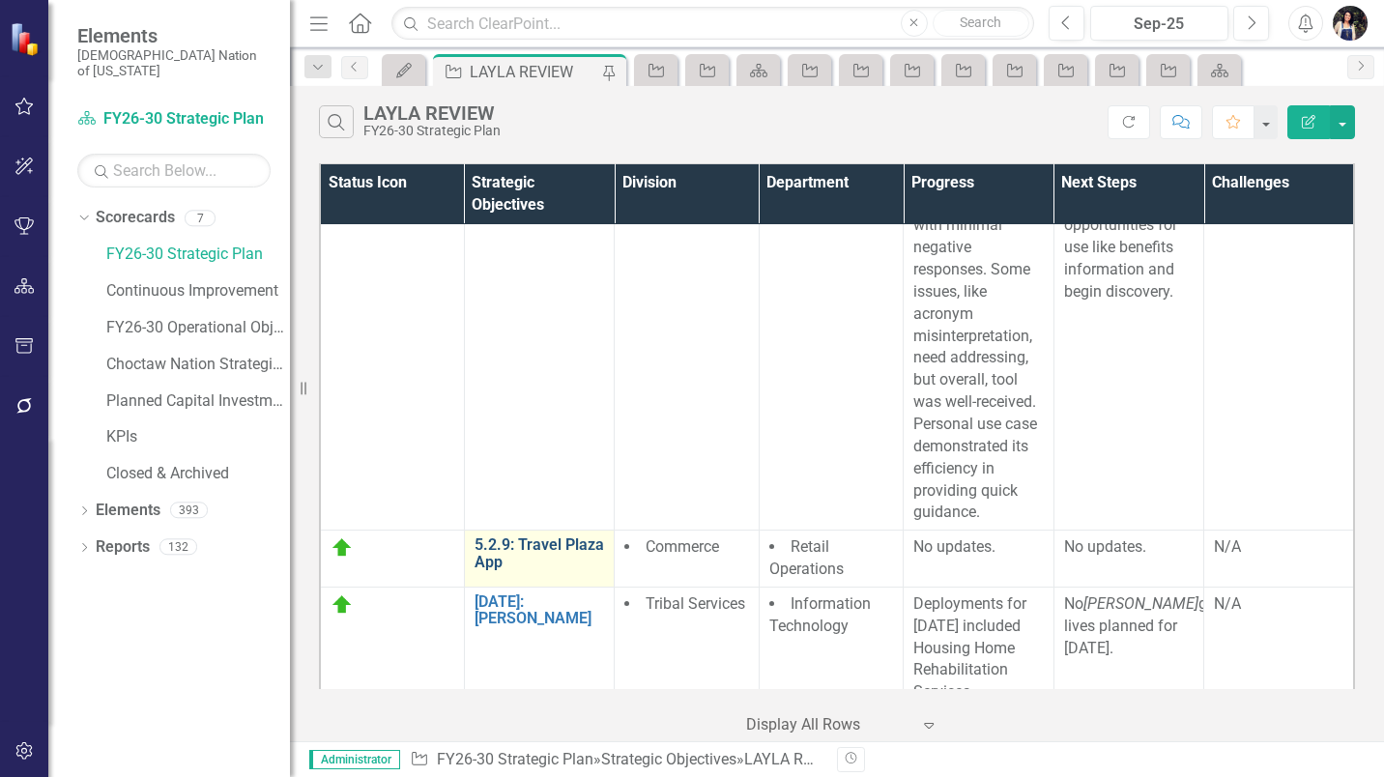
click at [544, 541] on link "5.2.9: Travel Plaza App" at bounding box center [540, 553] width 130 height 34
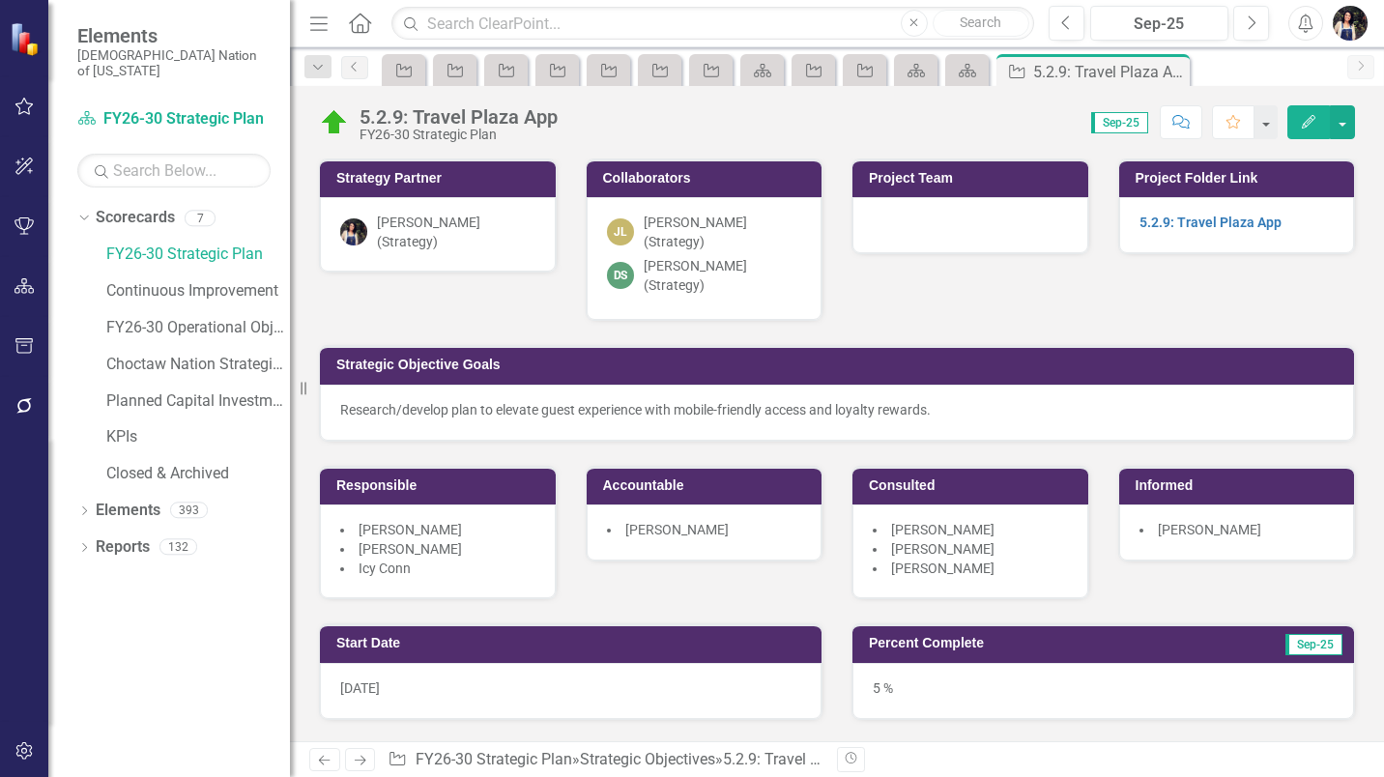
click at [508, 246] on div "[PERSON_NAME] (Strategy)" at bounding box center [438, 234] width 236 height 74
click at [507, 242] on div "[PERSON_NAME] (Strategy)" at bounding box center [438, 234] width 236 height 74
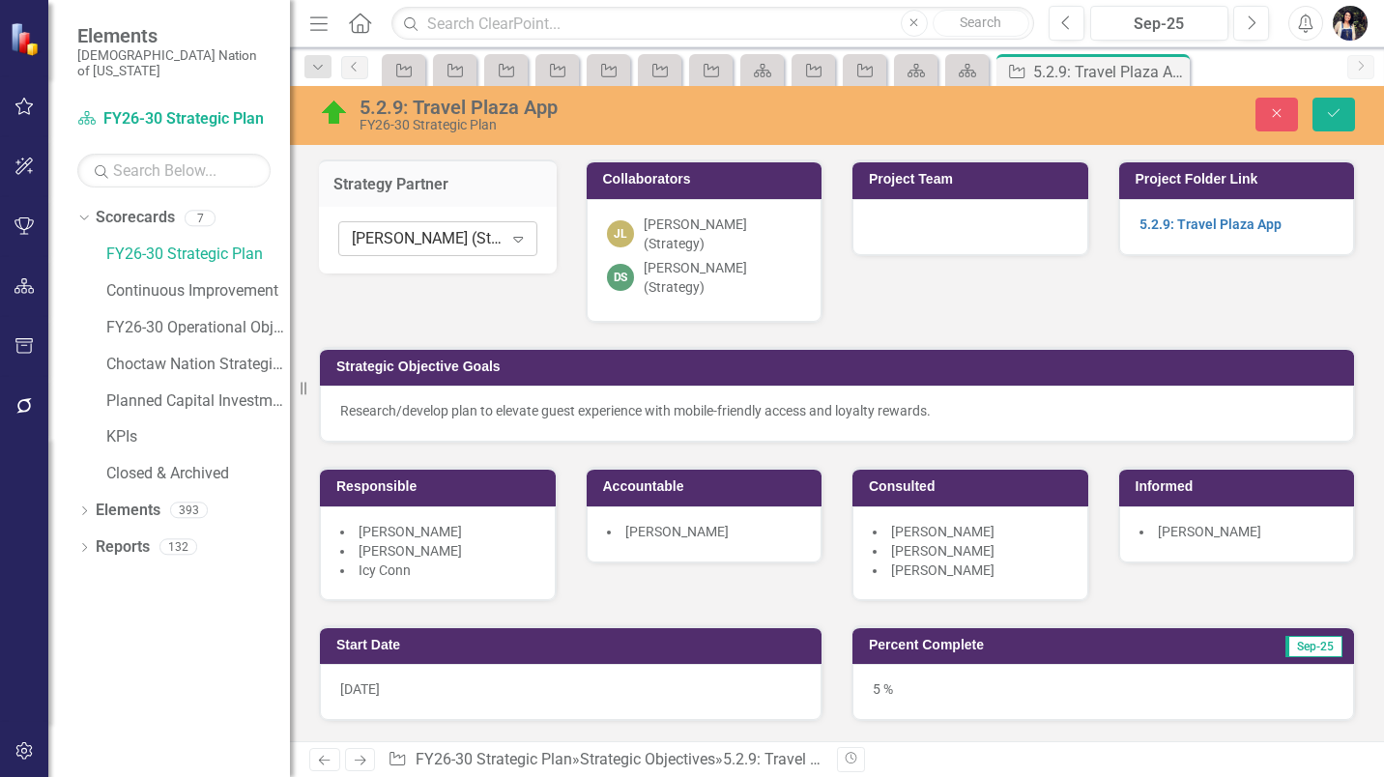
click at [493, 246] on div "[PERSON_NAME] (Strategy)" at bounding box center [427, 239] width 151 height 22
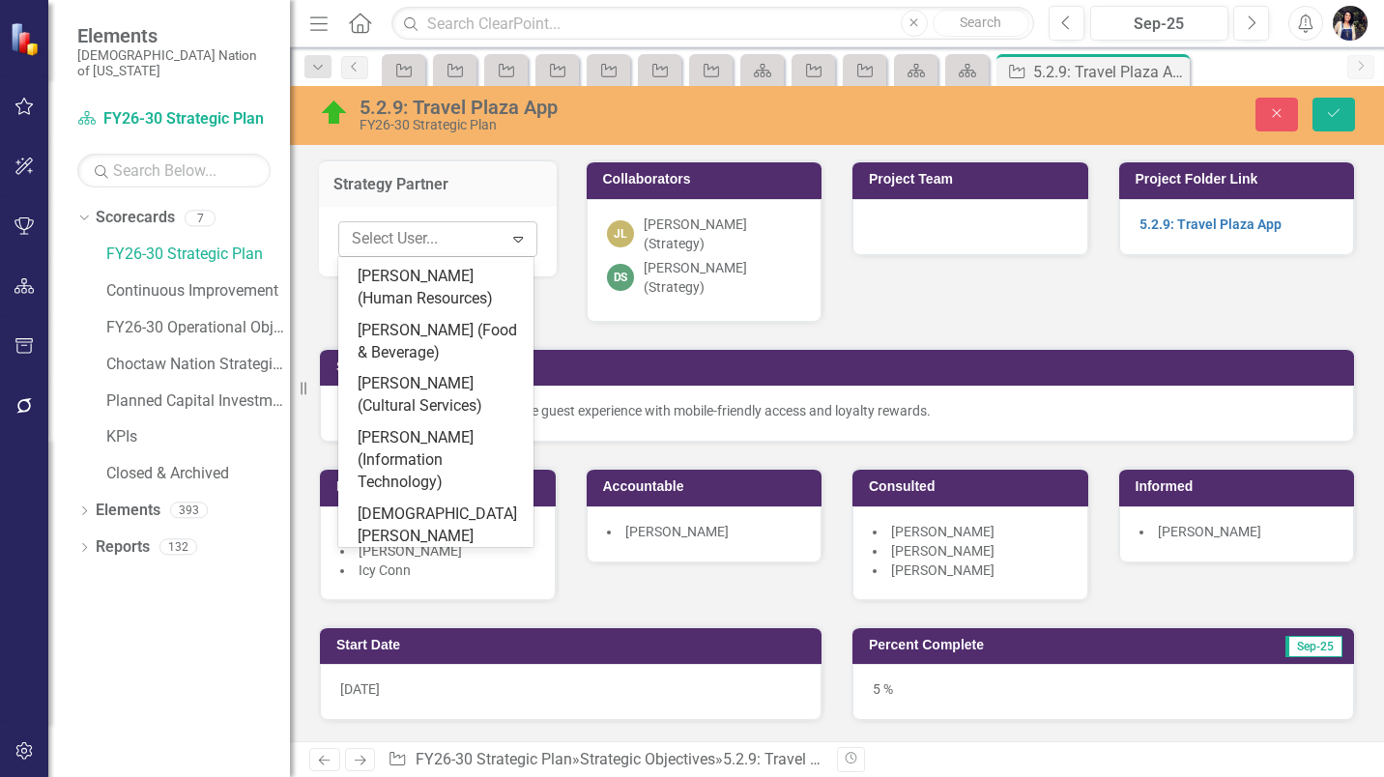
scroll to position [3669, 0]
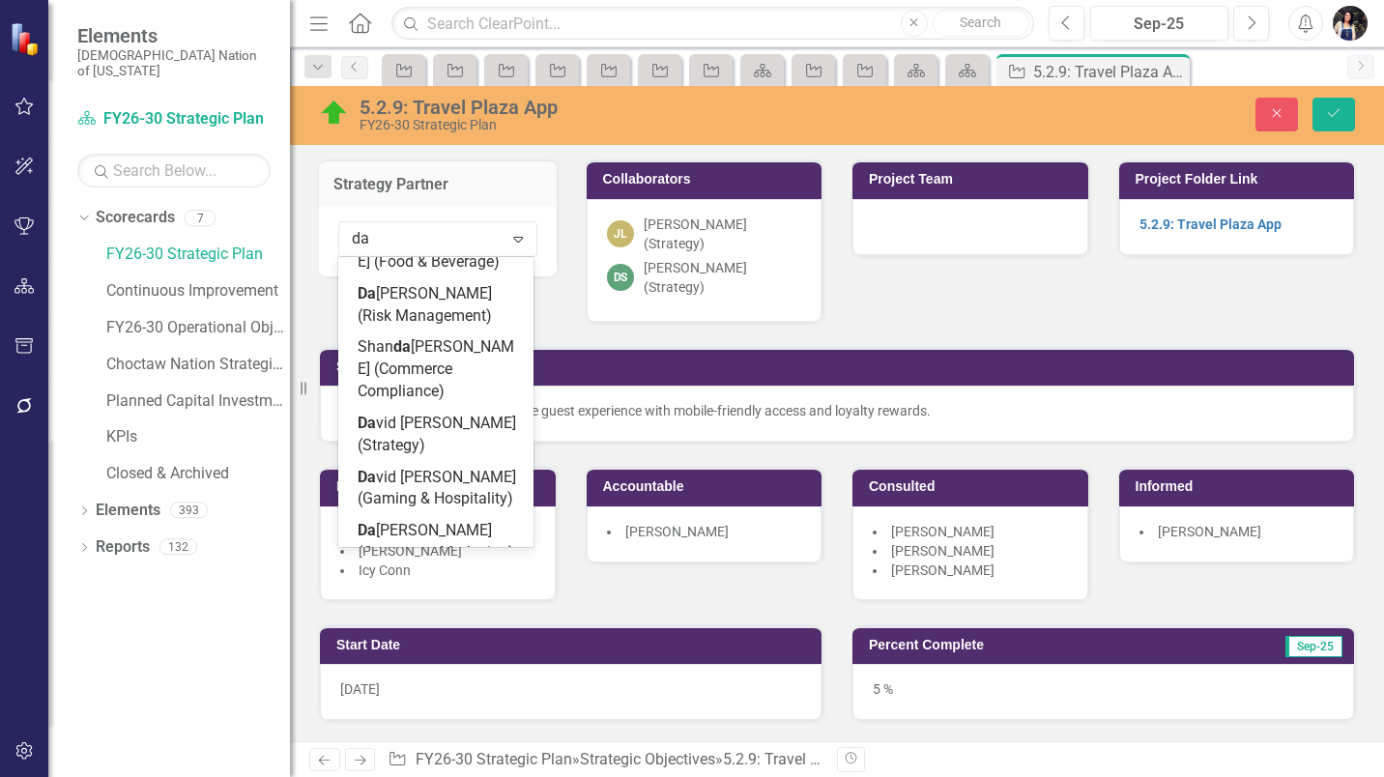
type input "dav"
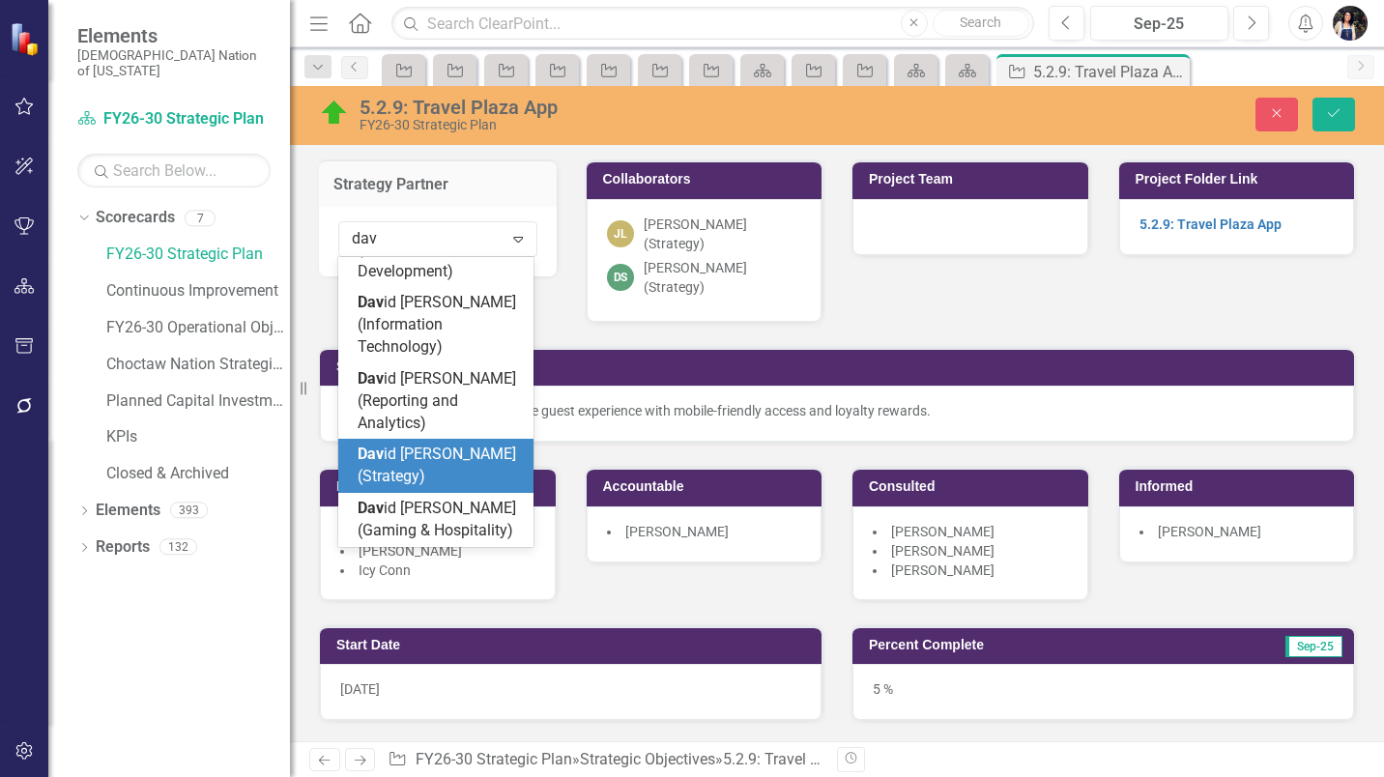
click at [485, 444] on div "Dav id [PERSON_NAME] (Strategy)" at bounding box center [440, 466] width 164 height 44
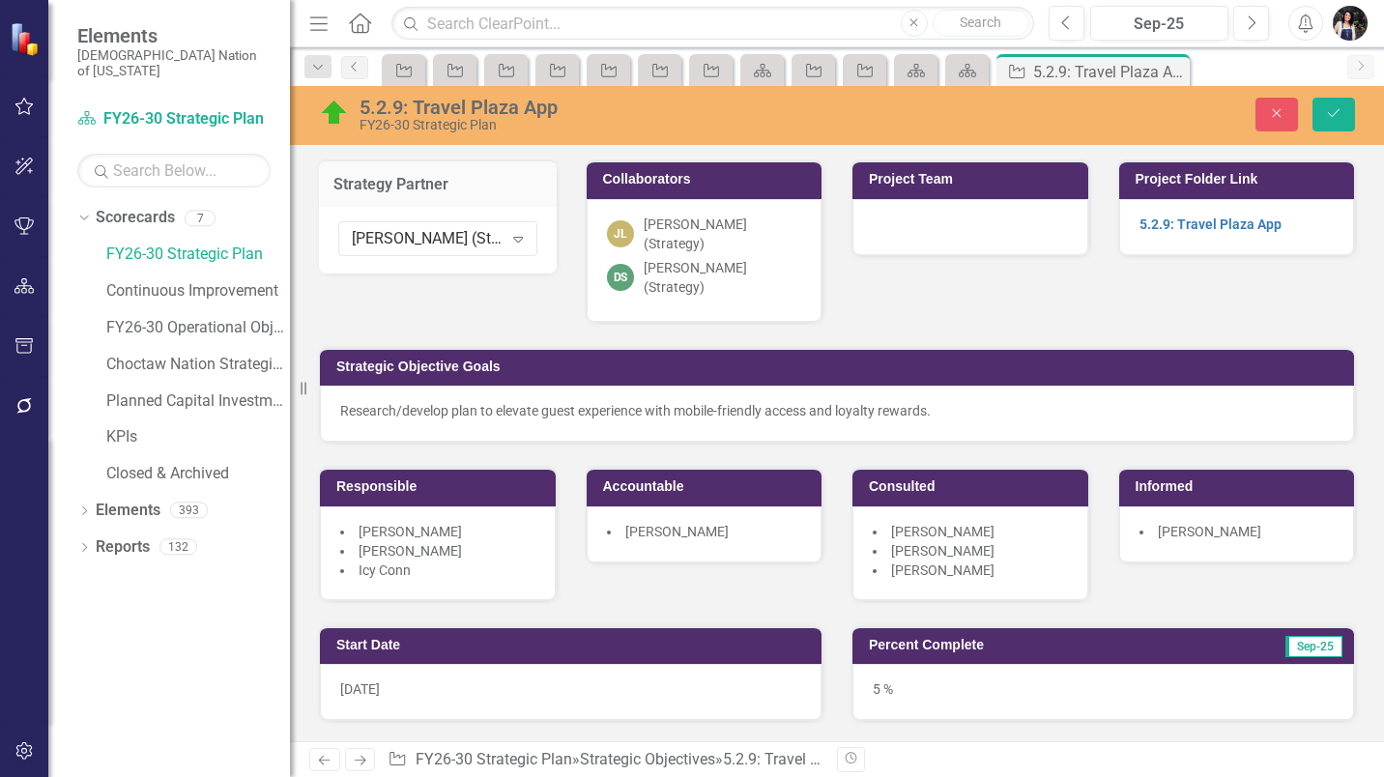
click at [731, 224] on div "[PERSON_NAME] (Strategy)" at bounding box center [723, 234] width 159 height 39
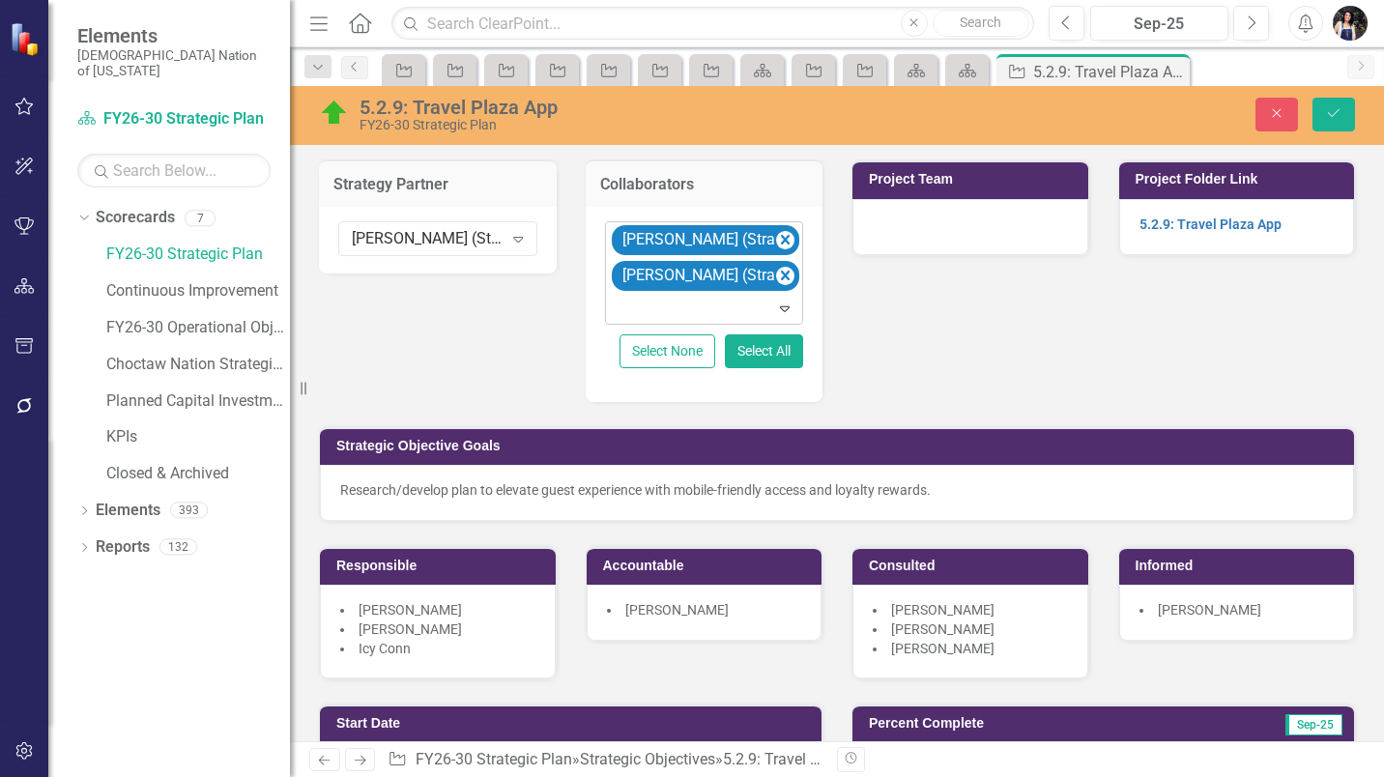
click at [778, 282] on icon "Remove David Spaugh (Strategy)" at bounding box center [785, 276] width 18 height 24
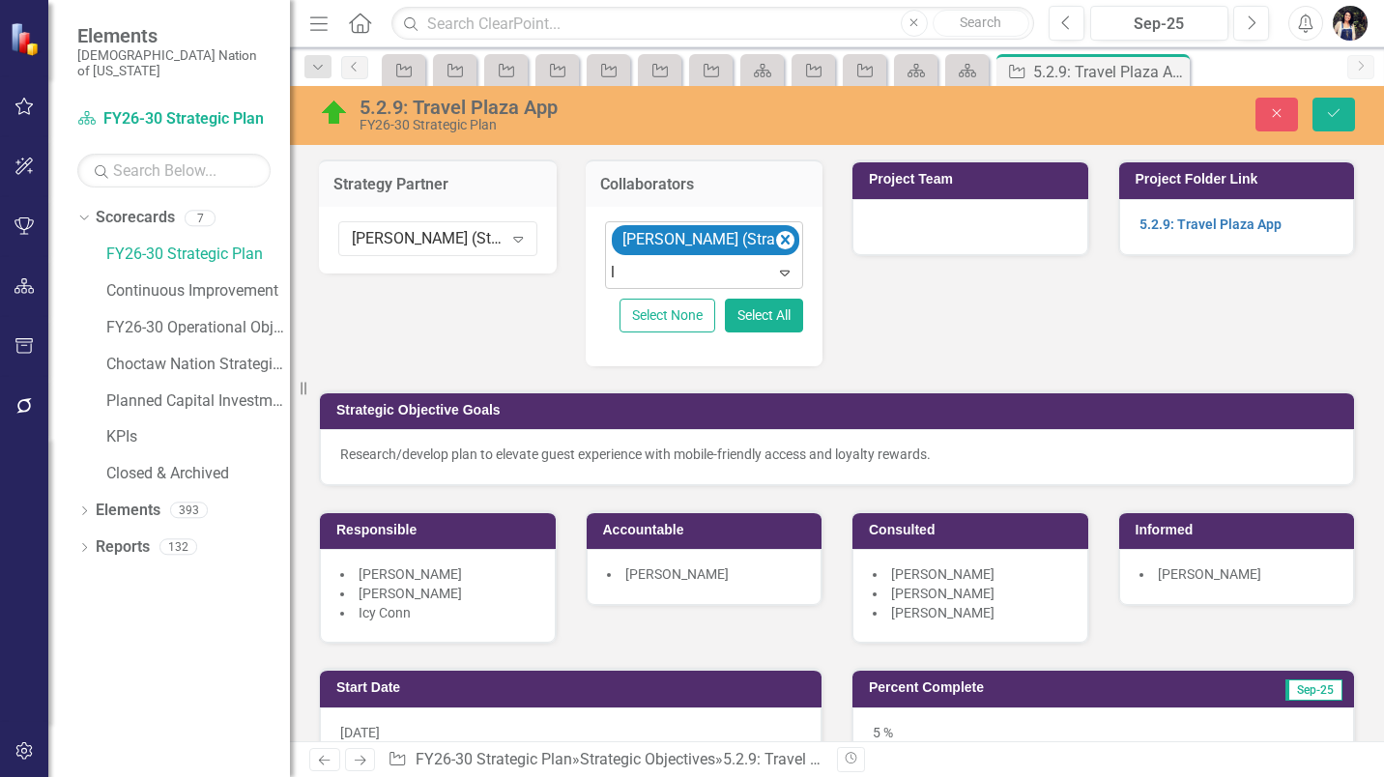
type input "lay"
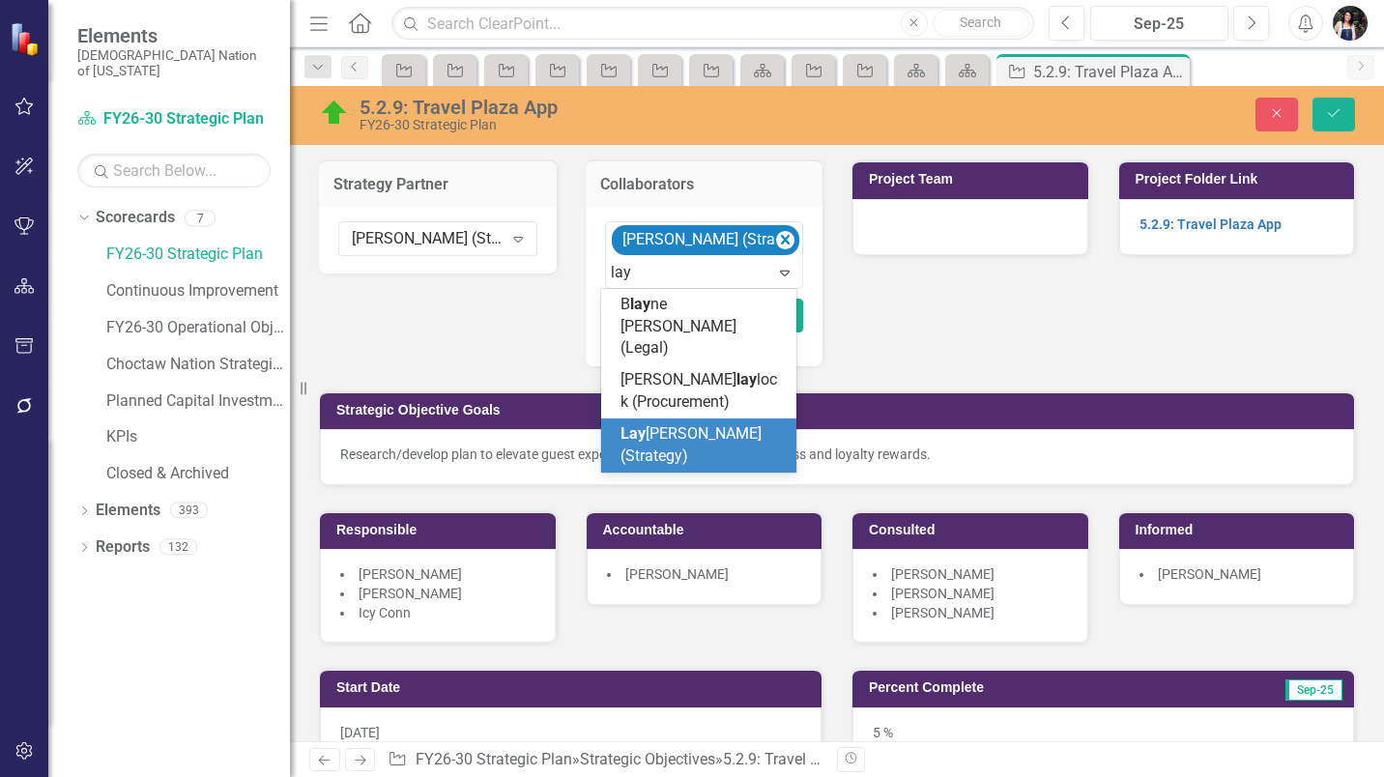
click at [690, 423] on div "Lay [PERSON_NAME] (Strategy)" at bounding box center [703, 445] width 164 height 44
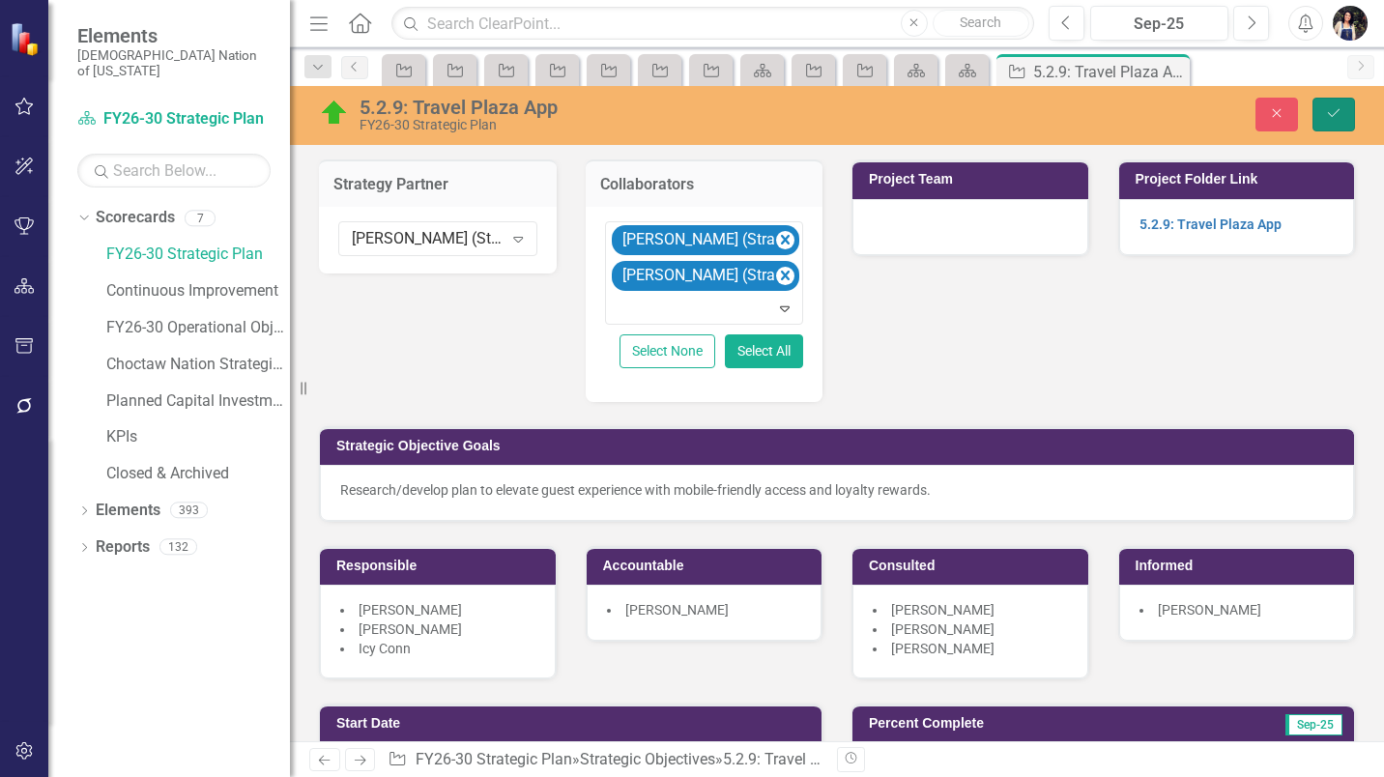
click at [1338, 110] on icon "Save" at bounding box center [1333, 113] width 17 height 14
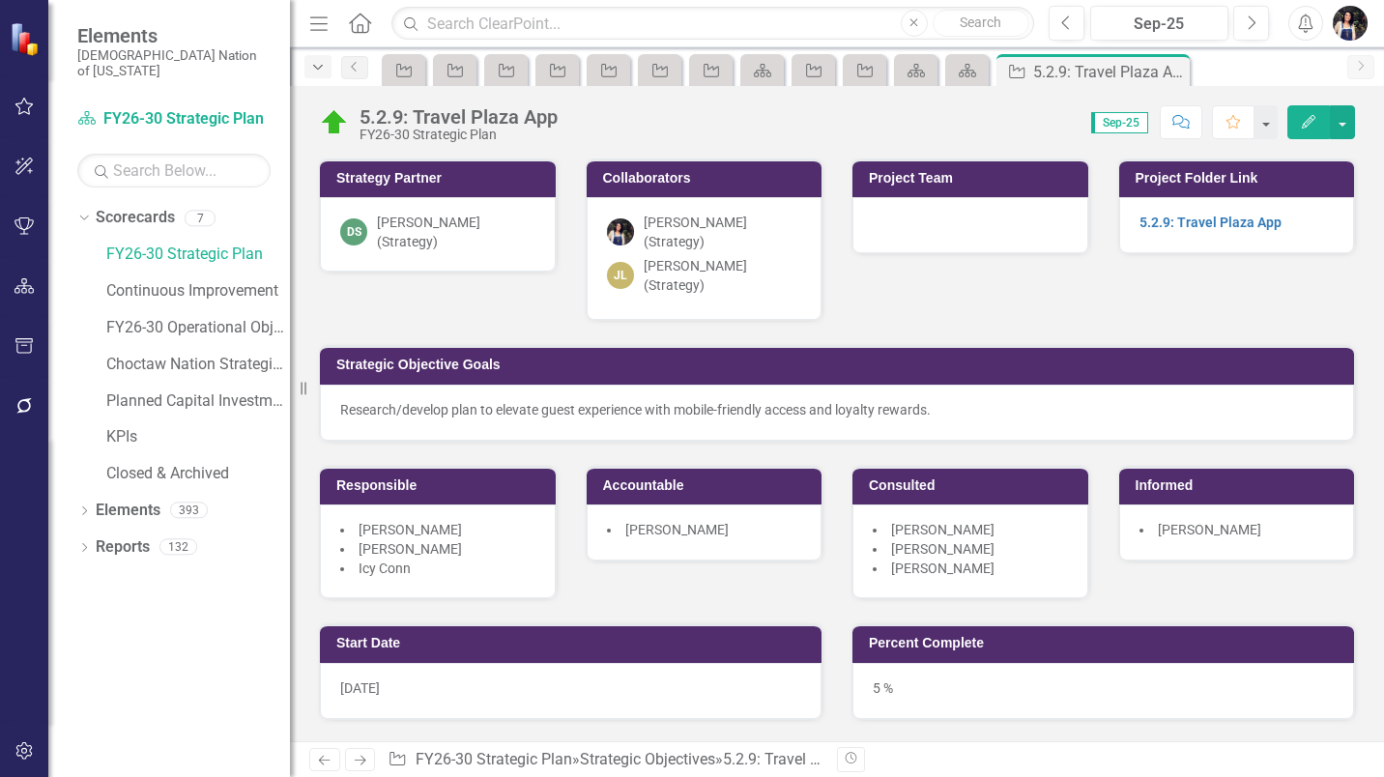
click at [316, 71] on icon "Dropdown" at bounding box center [317, 68] width 17 height 14
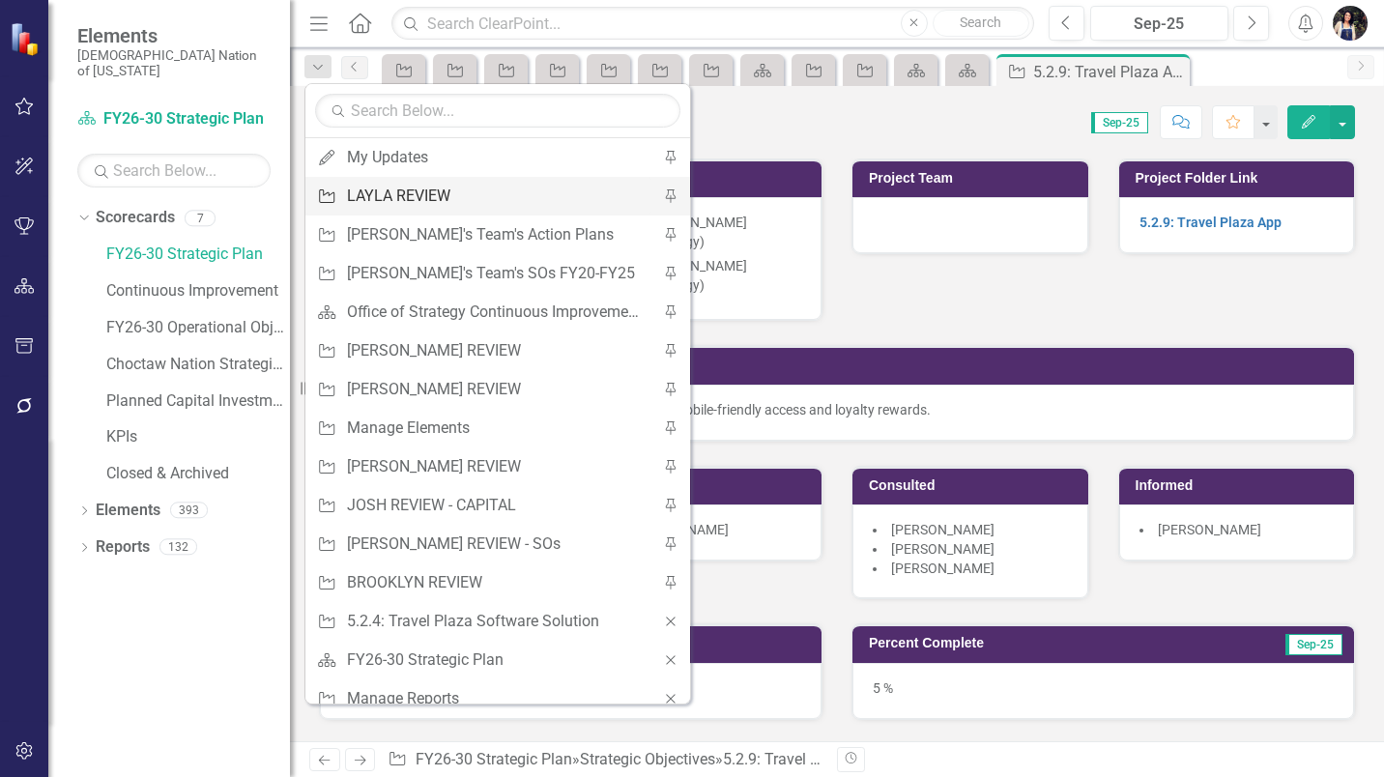
click at [375, 195] on div "LAYLA REVIEW" at bounding box center [494, 196] width 295 height 24
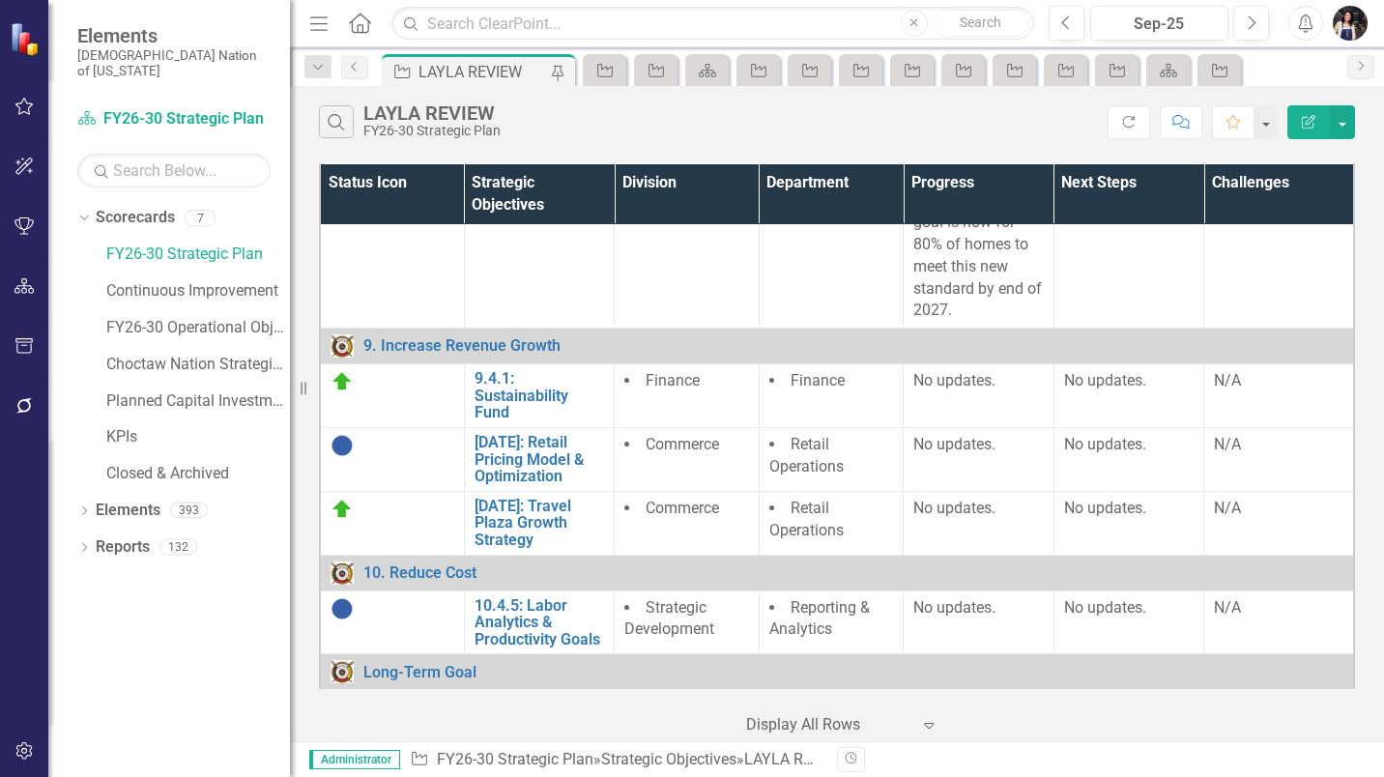
scroll to position [2223, 0]
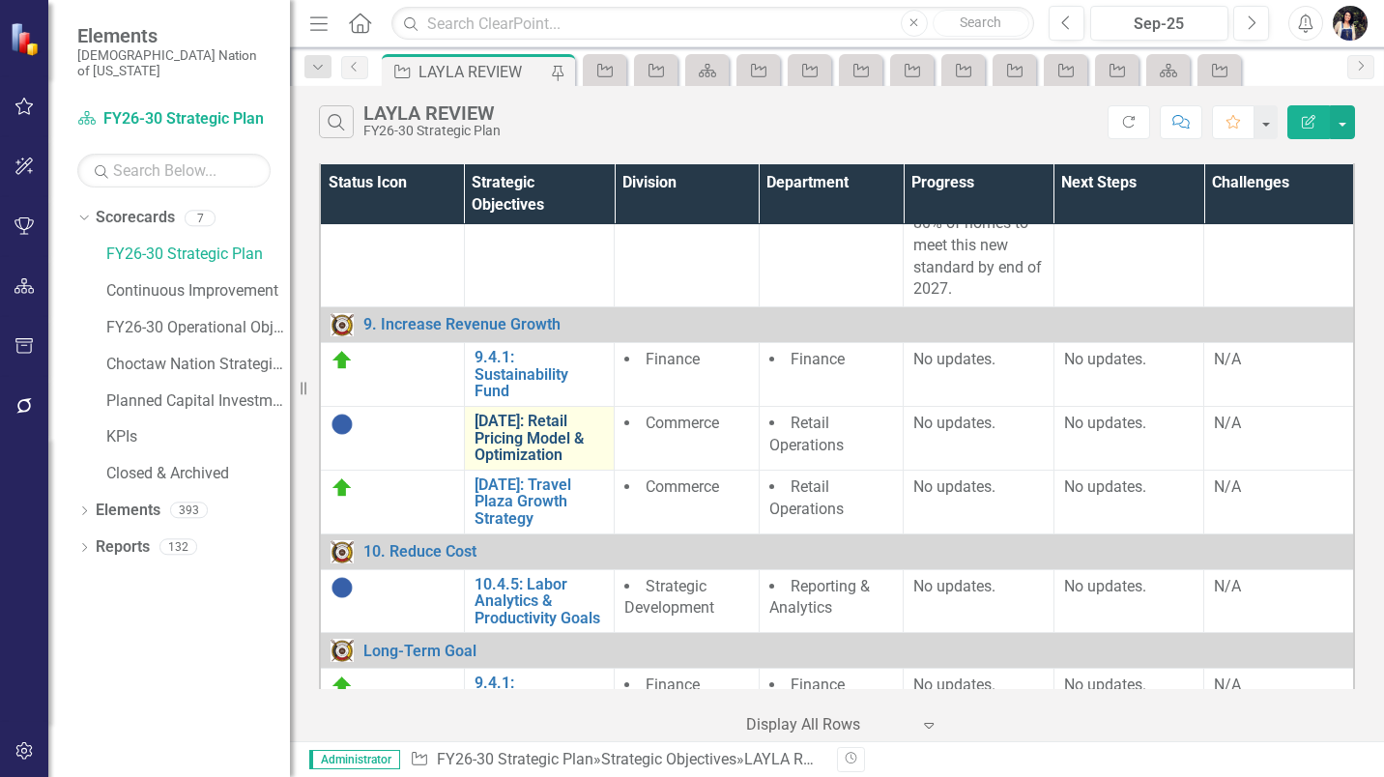
click at [530, 464] on link "[DATE]: Retail Pricing Model & Optimization" at bounding box center [540, 438] width 130 height 51
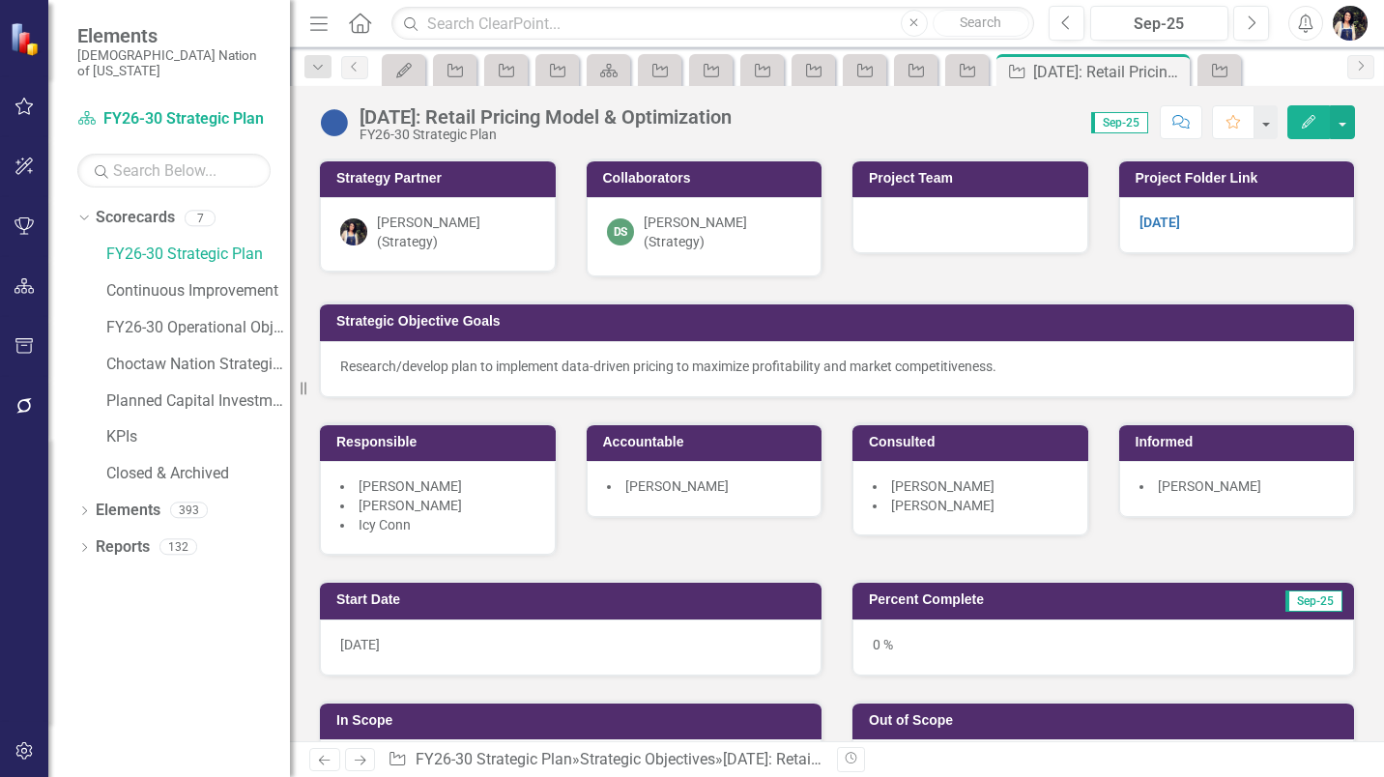
click at [515, 232] on div "[PERSON_NAME] (Strategy)" at bounding box center [456, 232] width 159 height 39
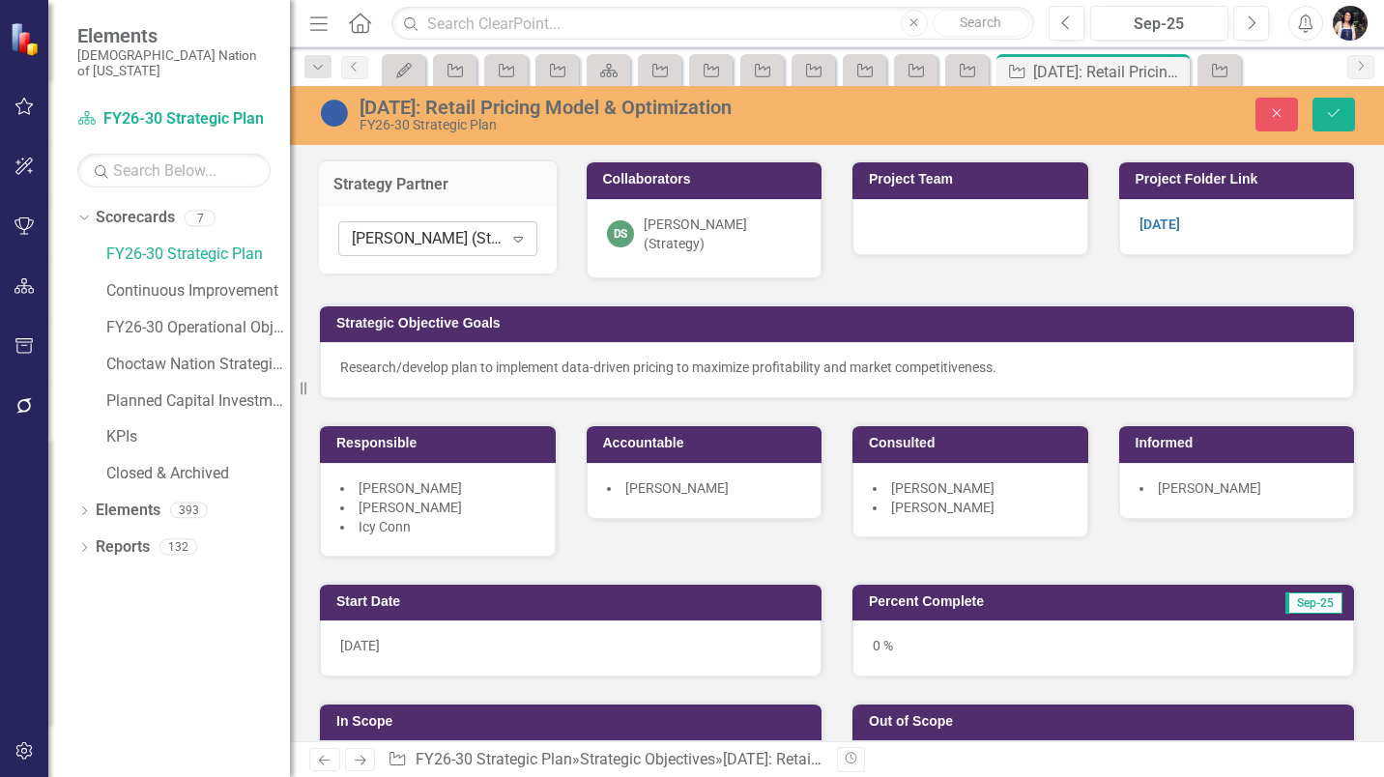
click at [485, 246] on div "[PERSON_NAME] (Strategy)" at bounding box center [427, 239] width 151 height 22
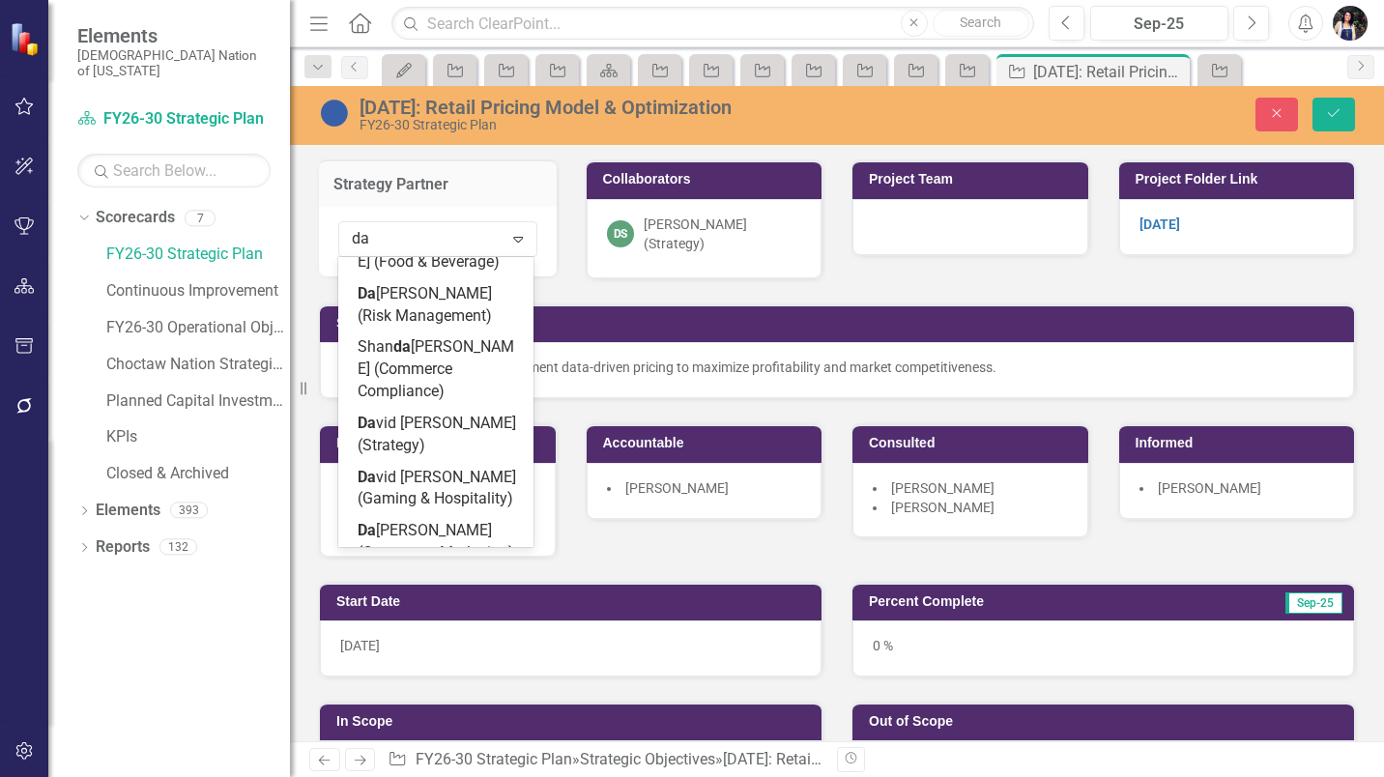
type input "dav"
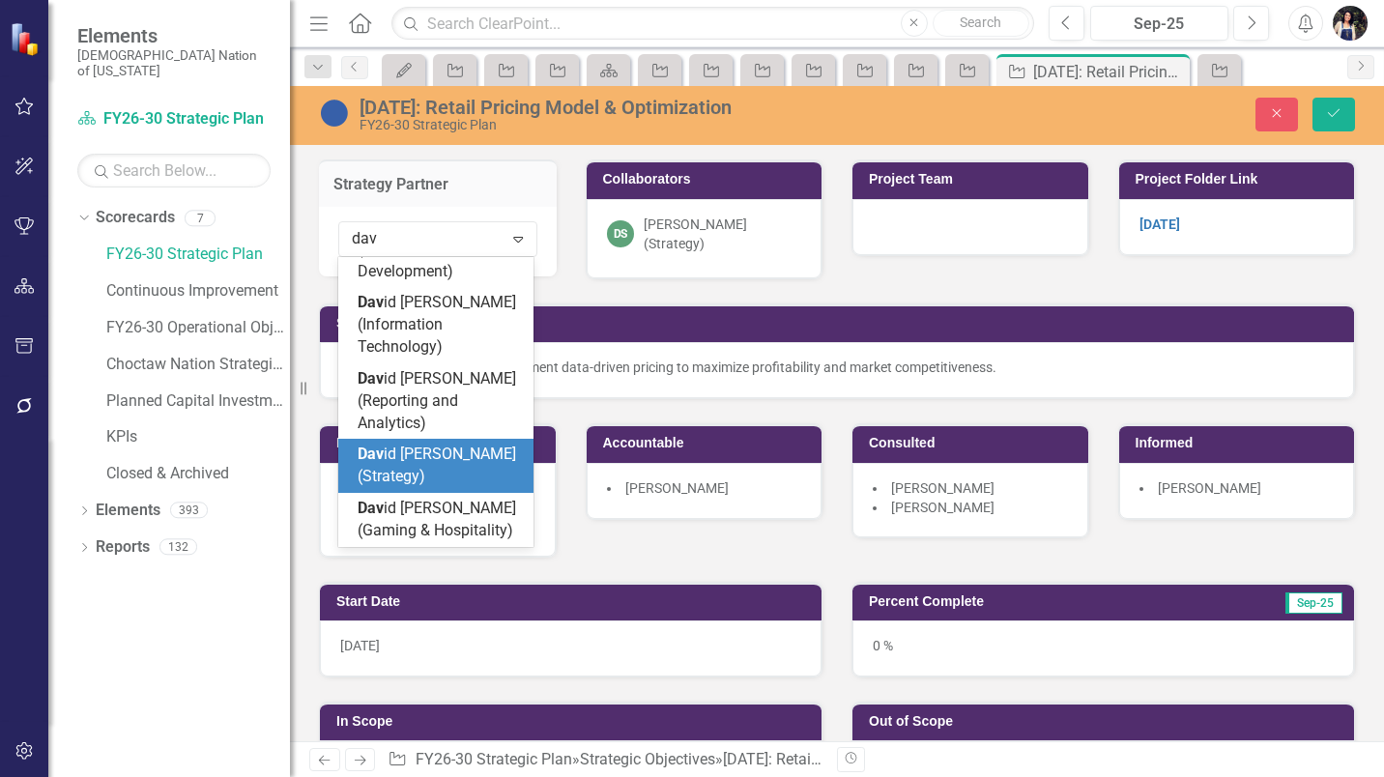
click at [434, 445] on span "Dav id Spaugh (Strategy)" at bounding box center [437, 465] width 159 height 41
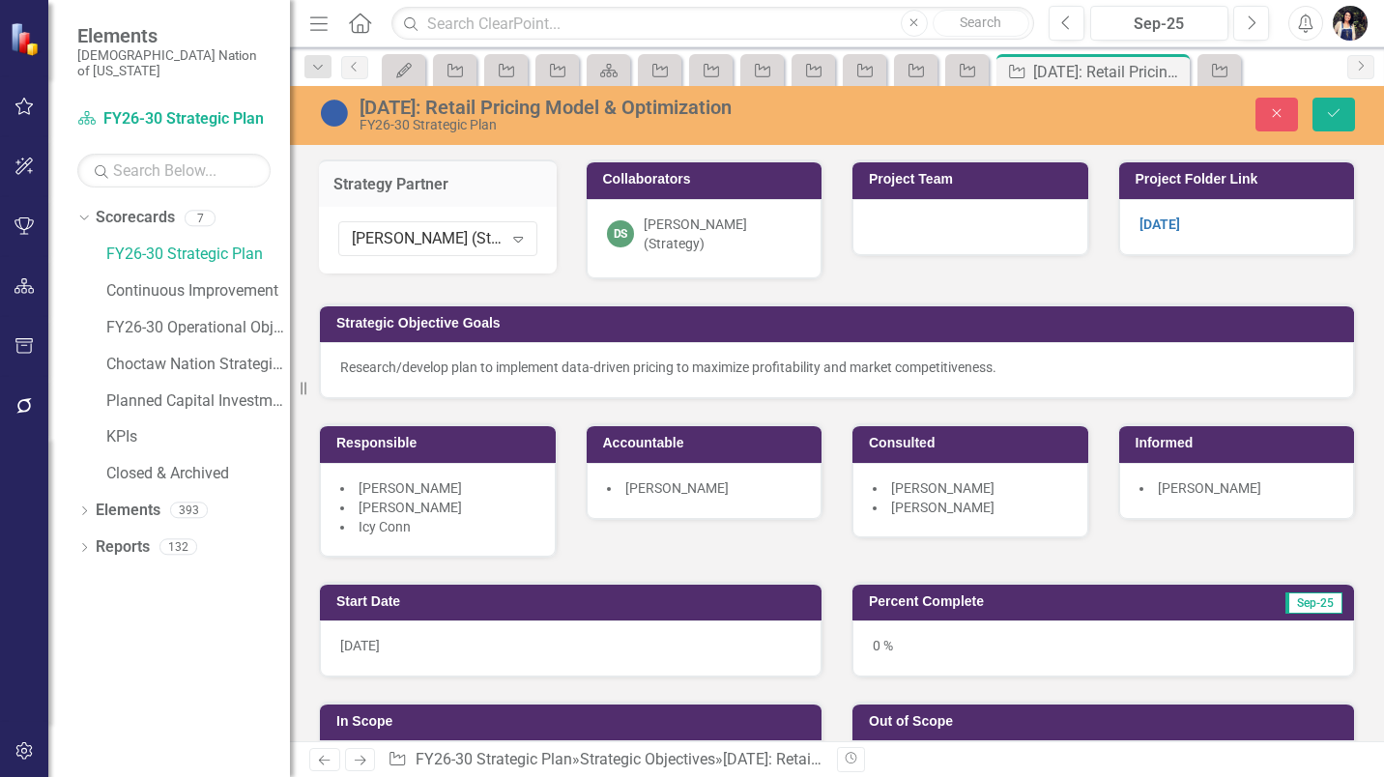
click at [733, 235] on div "[PERSON_NAME] (Strategy)" at bounding box center [723, 234] width 159 height 39
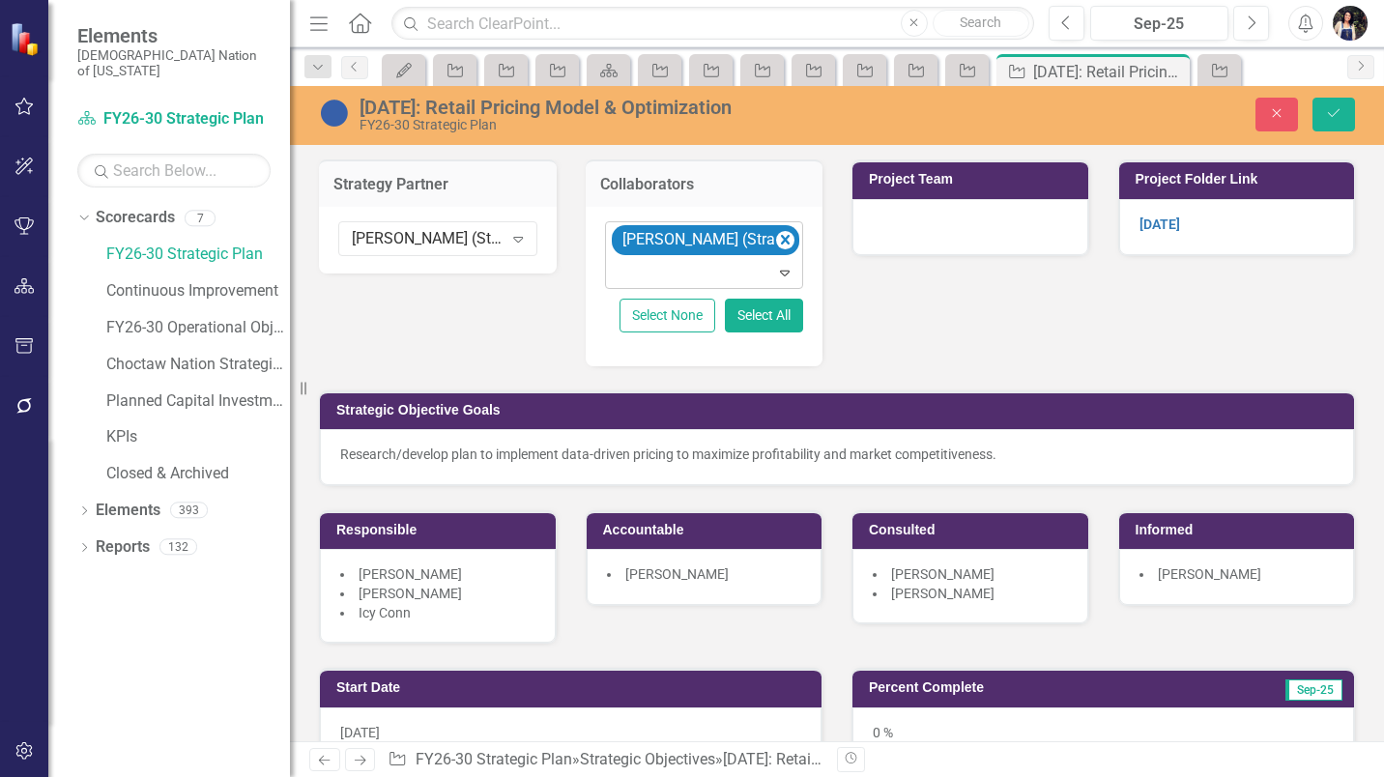
click at [710, 276] on div at bounding box center [706, 273] width 190 height 26
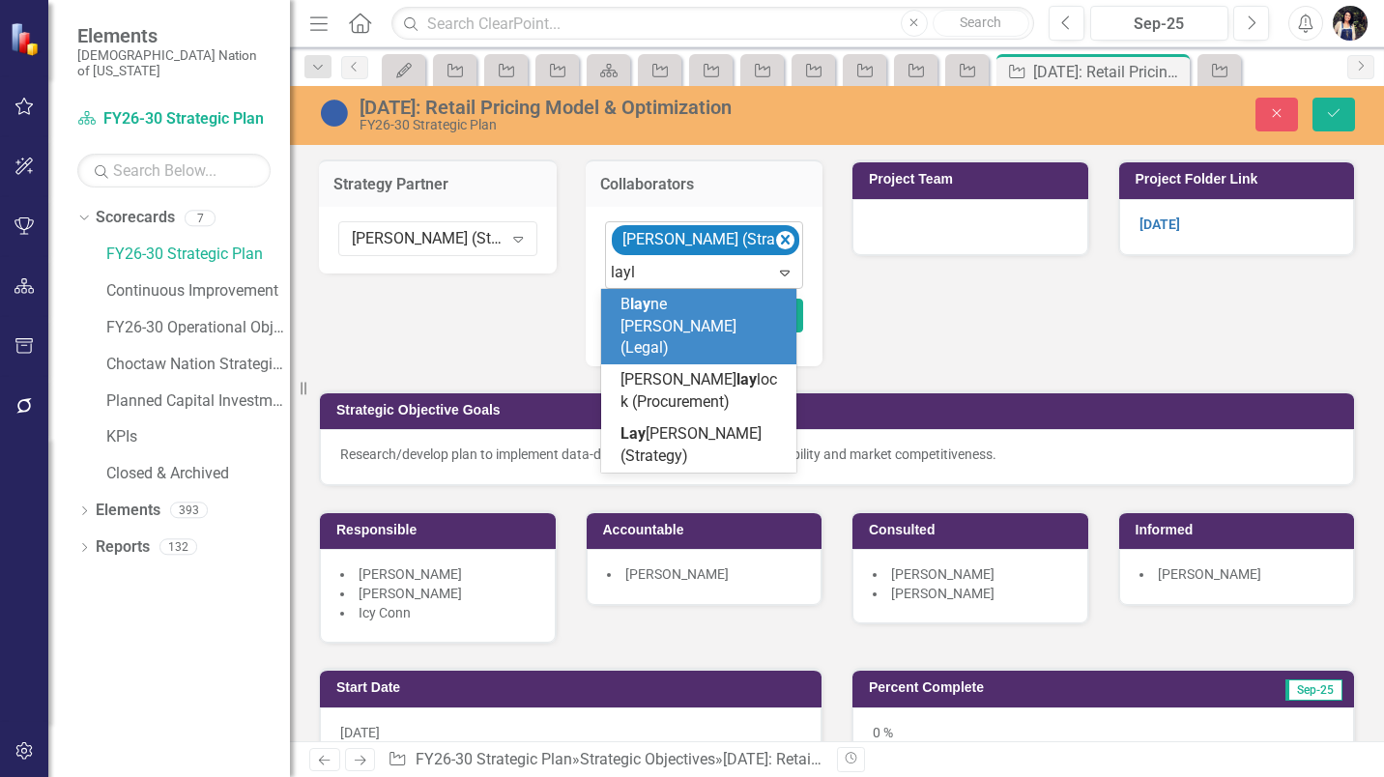
type input "layla"
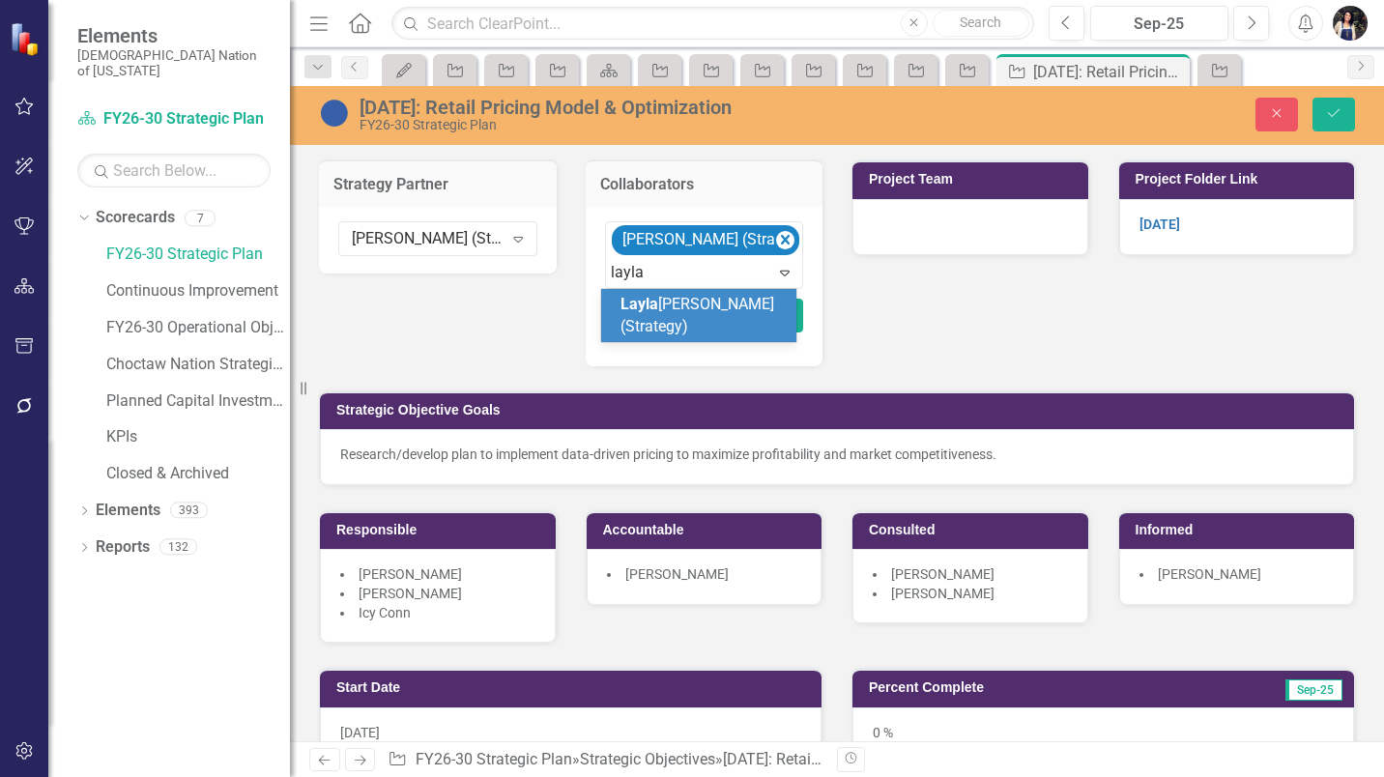
click at [664, 314] on div "Layla Freeman (Strategy)" at bounding box center [703, 316] width 164 height 44
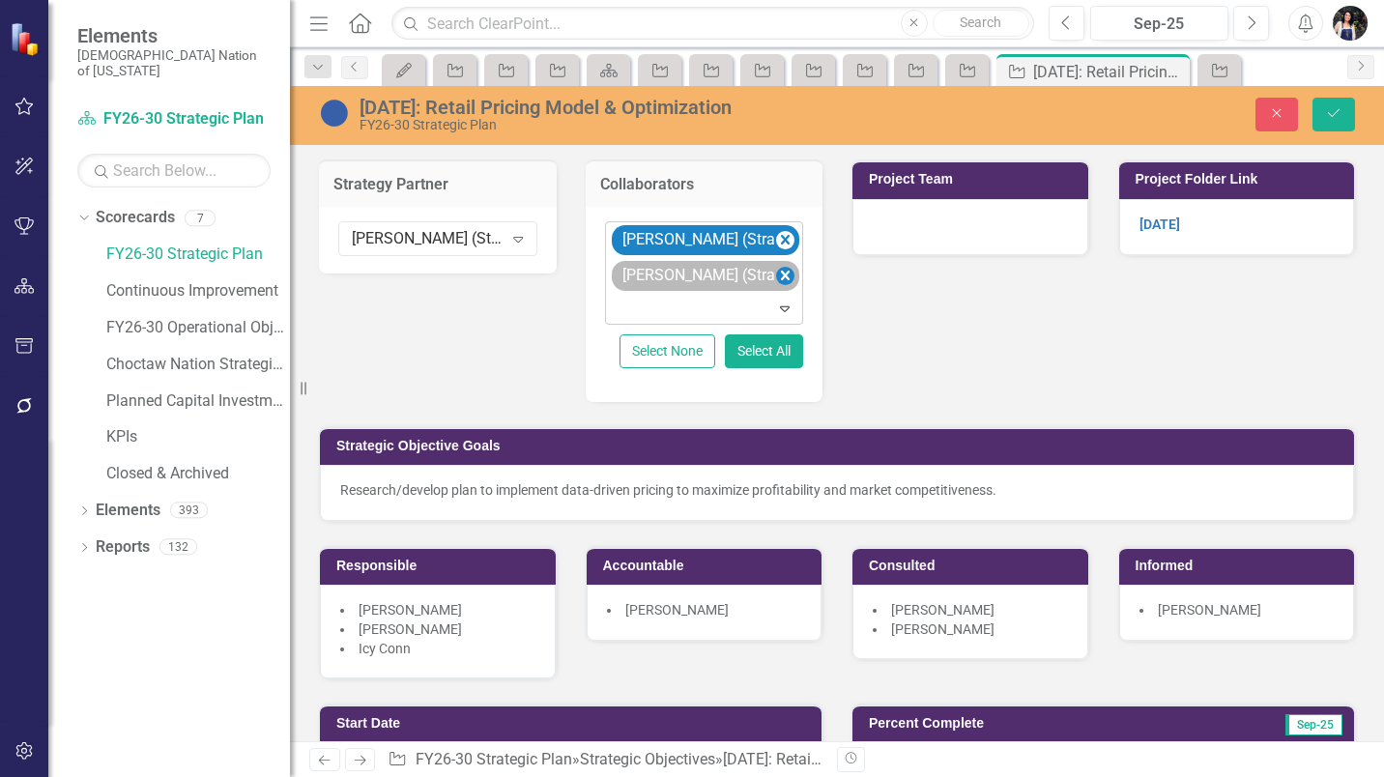
click at [781, 275] on icon "Remove David Spaugh (Strategy)" at bounding box center [785, 276] width 18 height 24
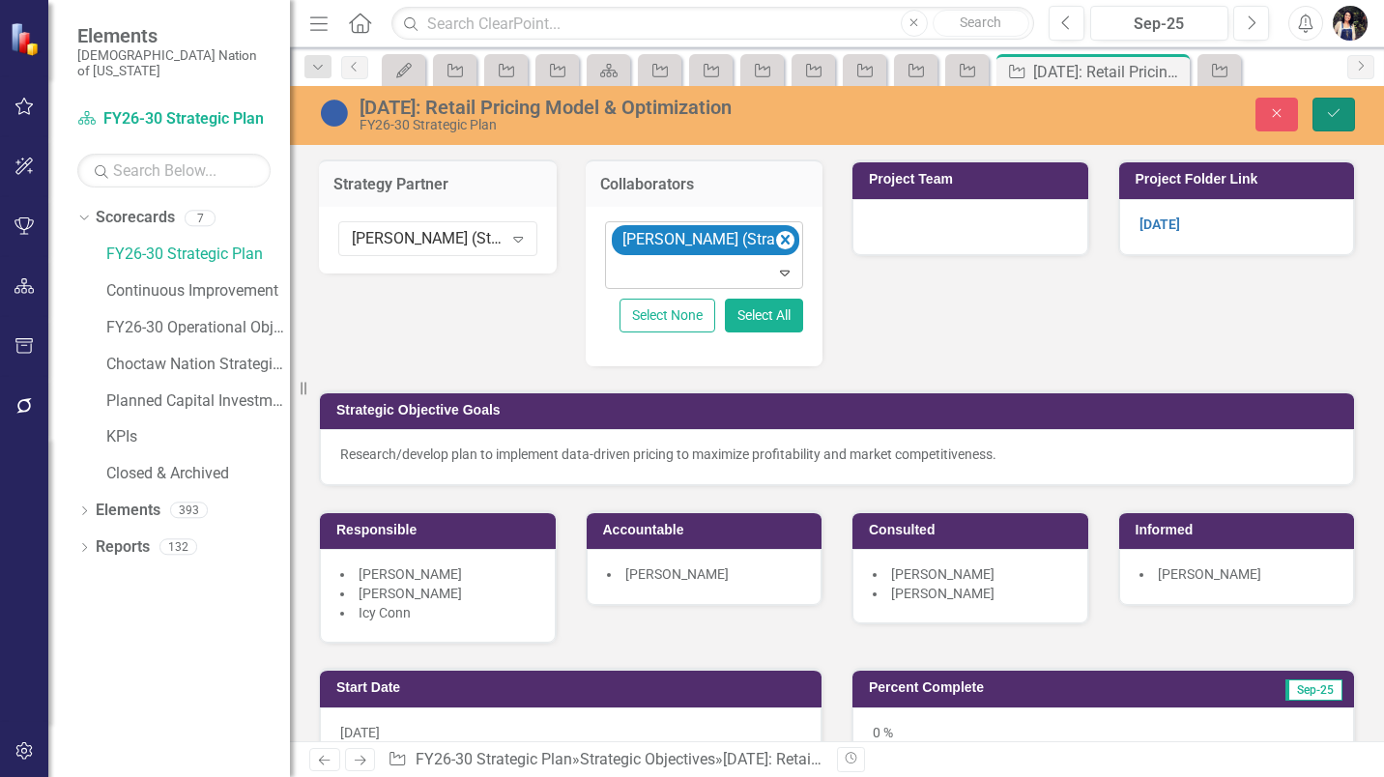
click at [1341, 112] on icon "Save" at bounding box center [1333, 113] width 17 height 14
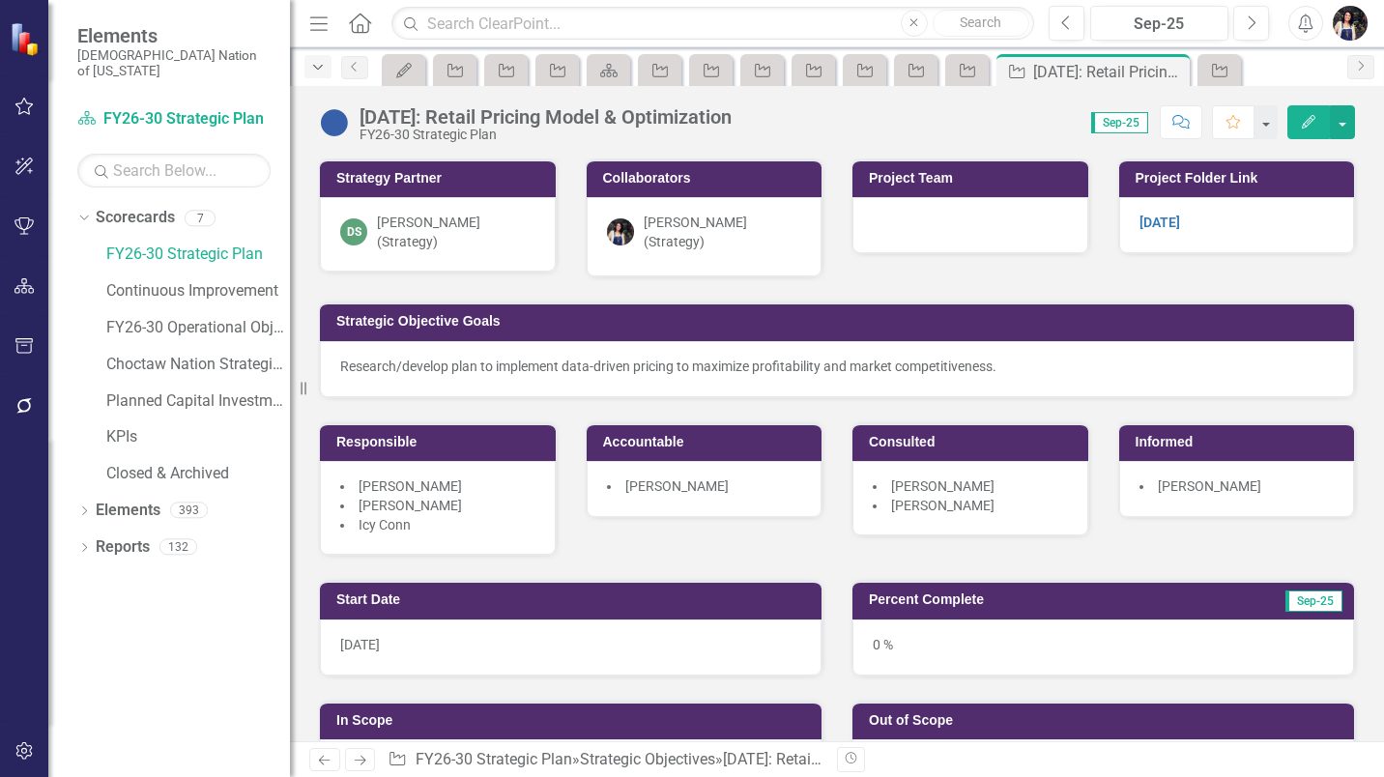
click at [318, 72] on icon "Dropdown" at bounding box center [317, 68] width 17 height 14
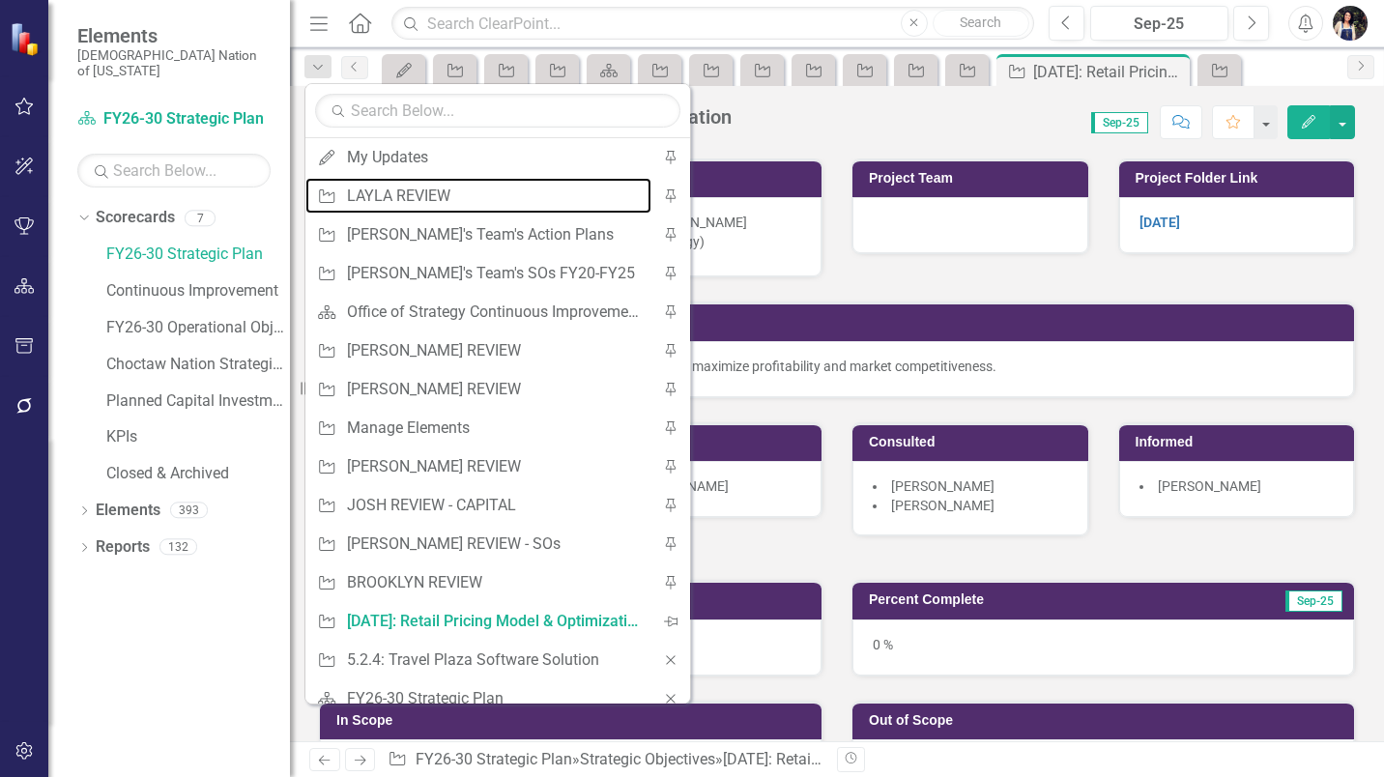
drag, startPoint x: 382, startPoint y: 197, endPoint x: 540, endPoint y: 355, distance: 223.5
click at [382, 197] on div "LAYLA REVIEW" at bounding box center [494, 196] width 295 height 24
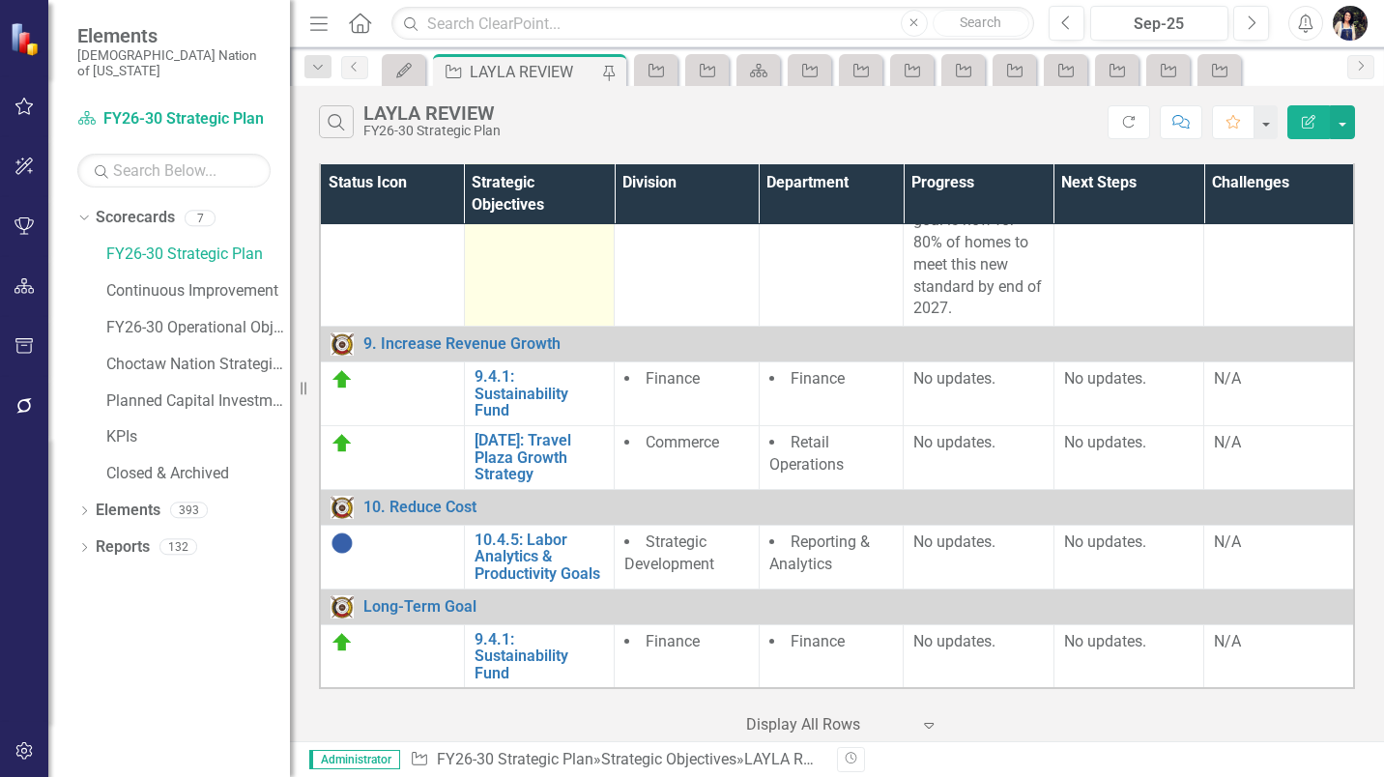
scroll to position [2223, 0]
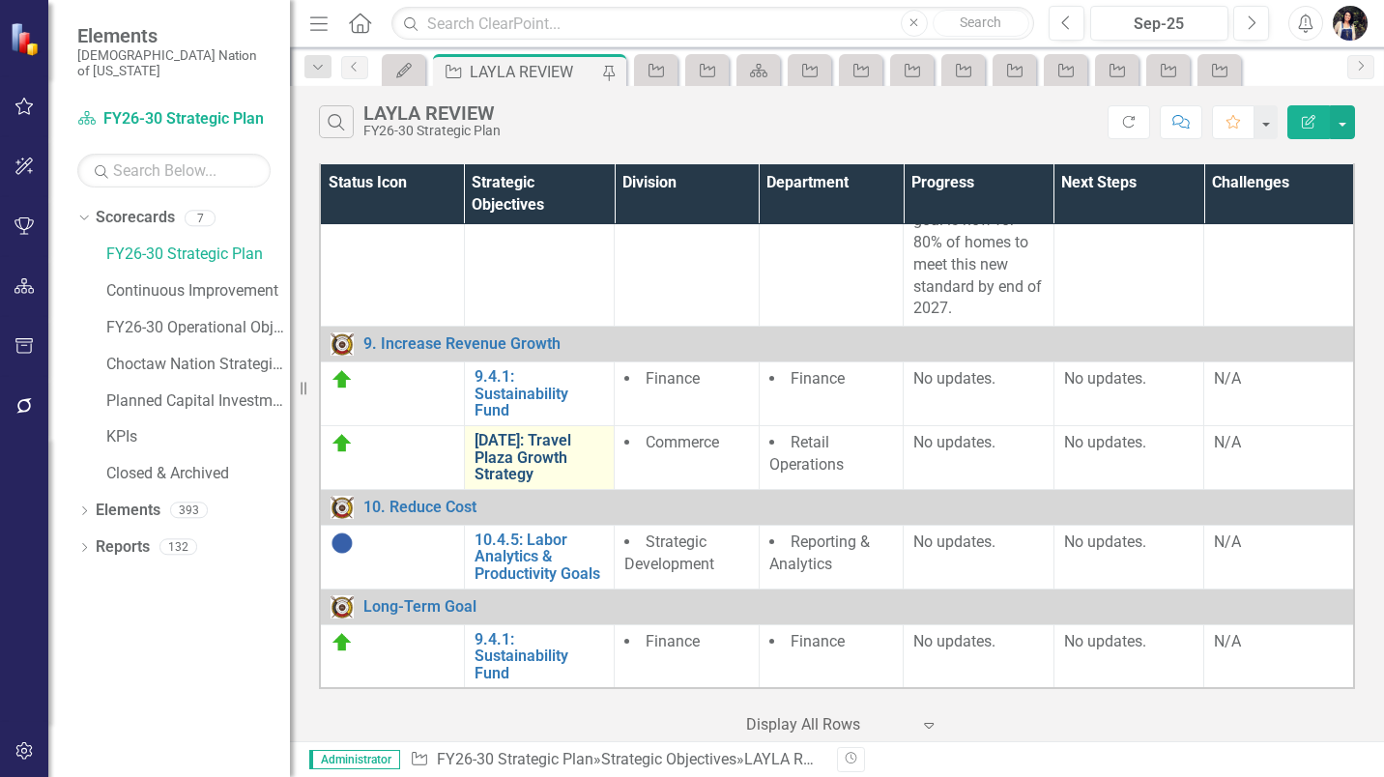
click at [524, 481] on link "[DATE]: Travel Plaza Growth Strategy" at bounding box center [540, 457] width 130 height 51
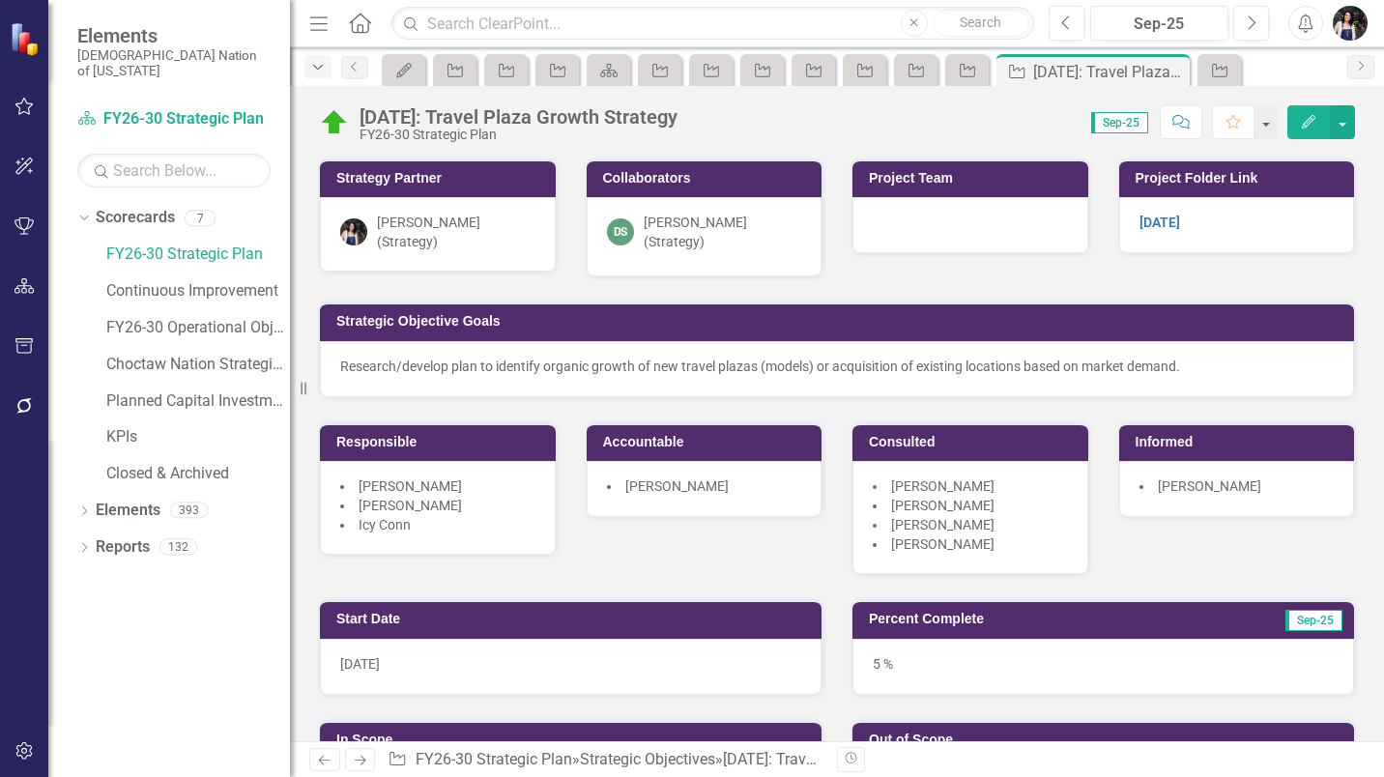
click at [319, 73] on icon "Dropdown" at bounding box center [317, 68] width 17 height 14
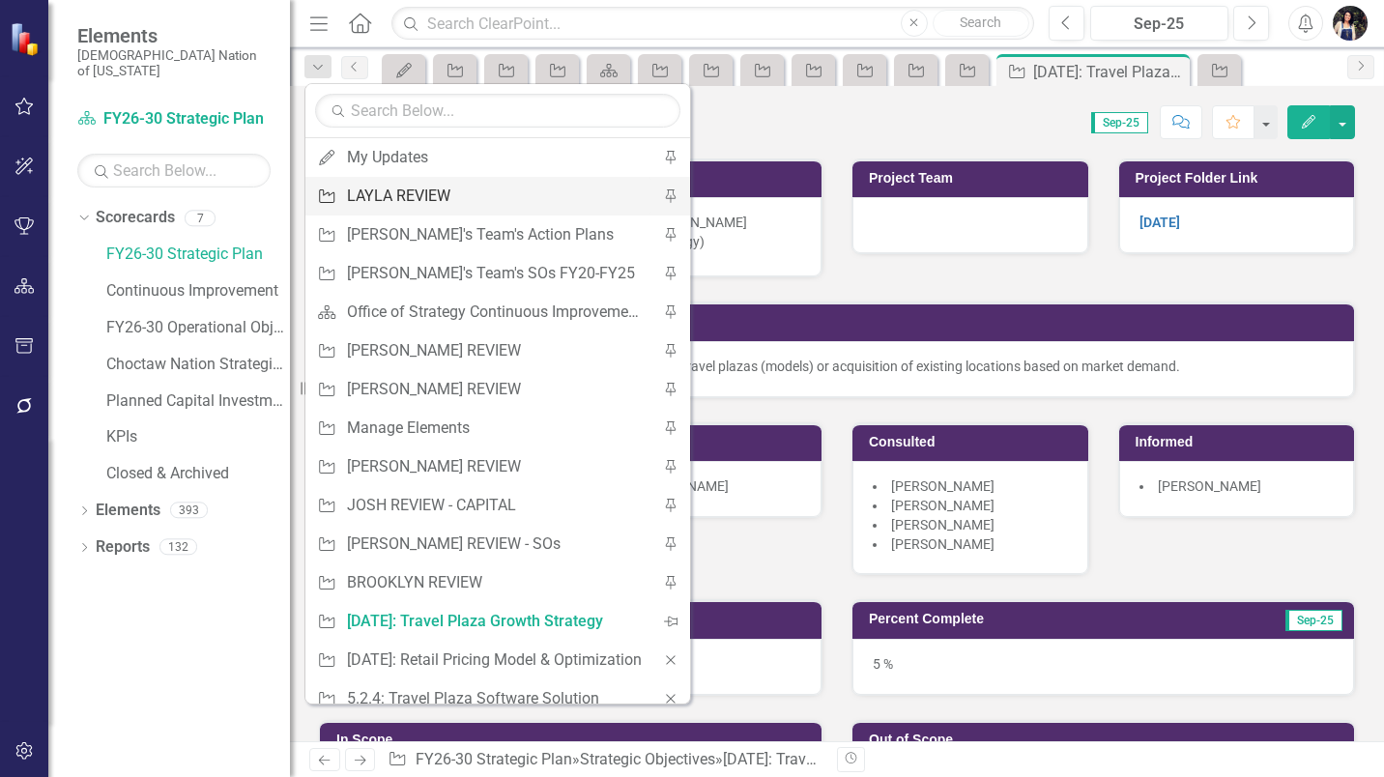
click at [392, 199] on div "LAYLA REVIEW" at bounding box center [494, 196] width 295 height 24
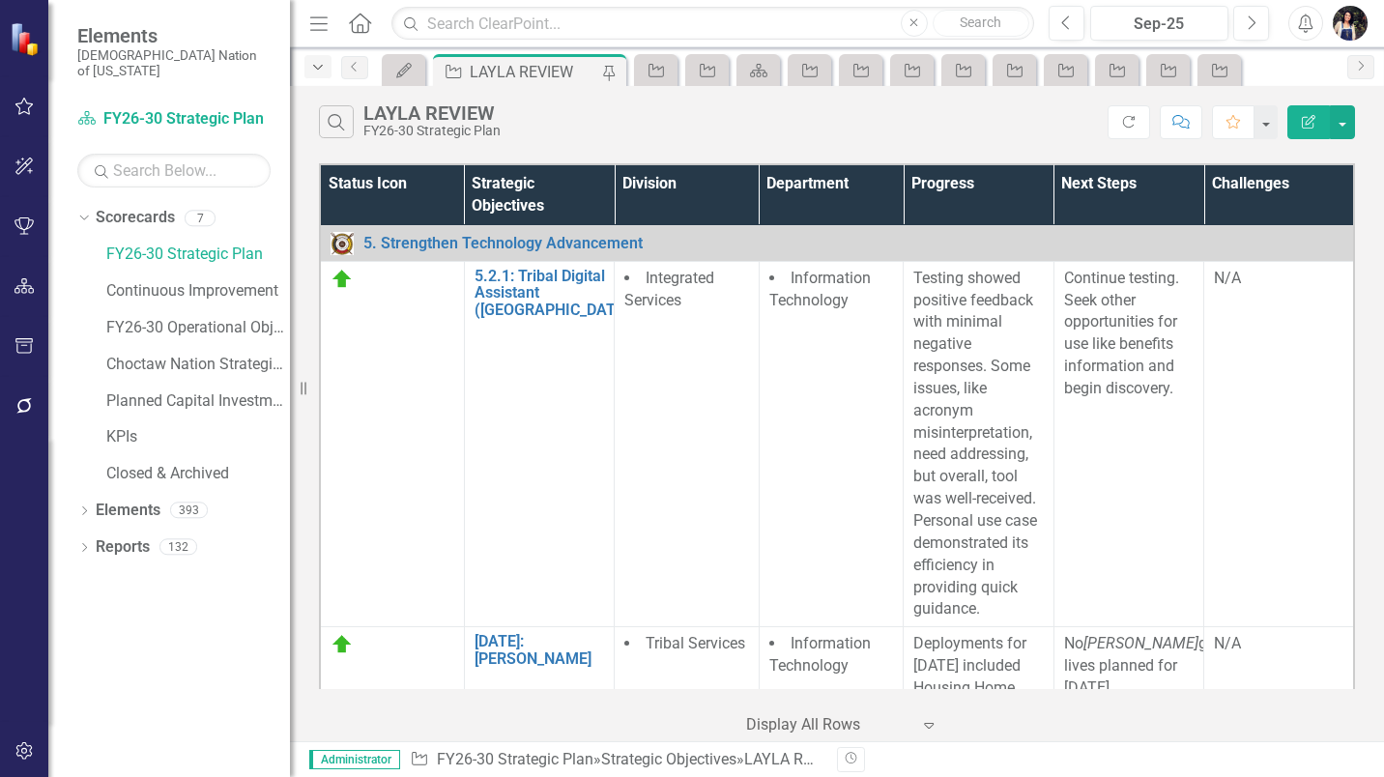
click at [315, 69] on icon "Dropdown" at bounding box center [317, 68] width 17 height 14
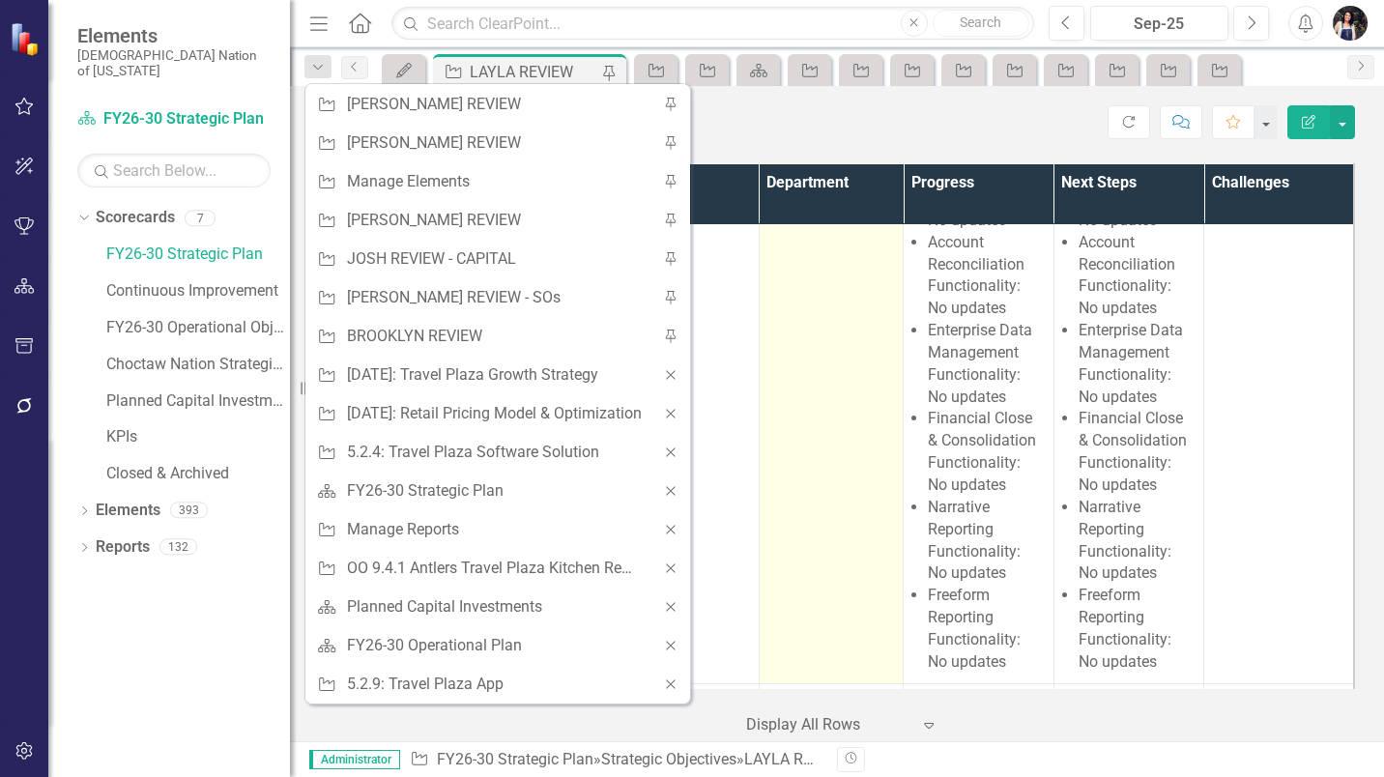
scroll to position [773, 0]
click at [851, 355] on td "Information Technology" at bounding box center [831, 329] width 144 height 705
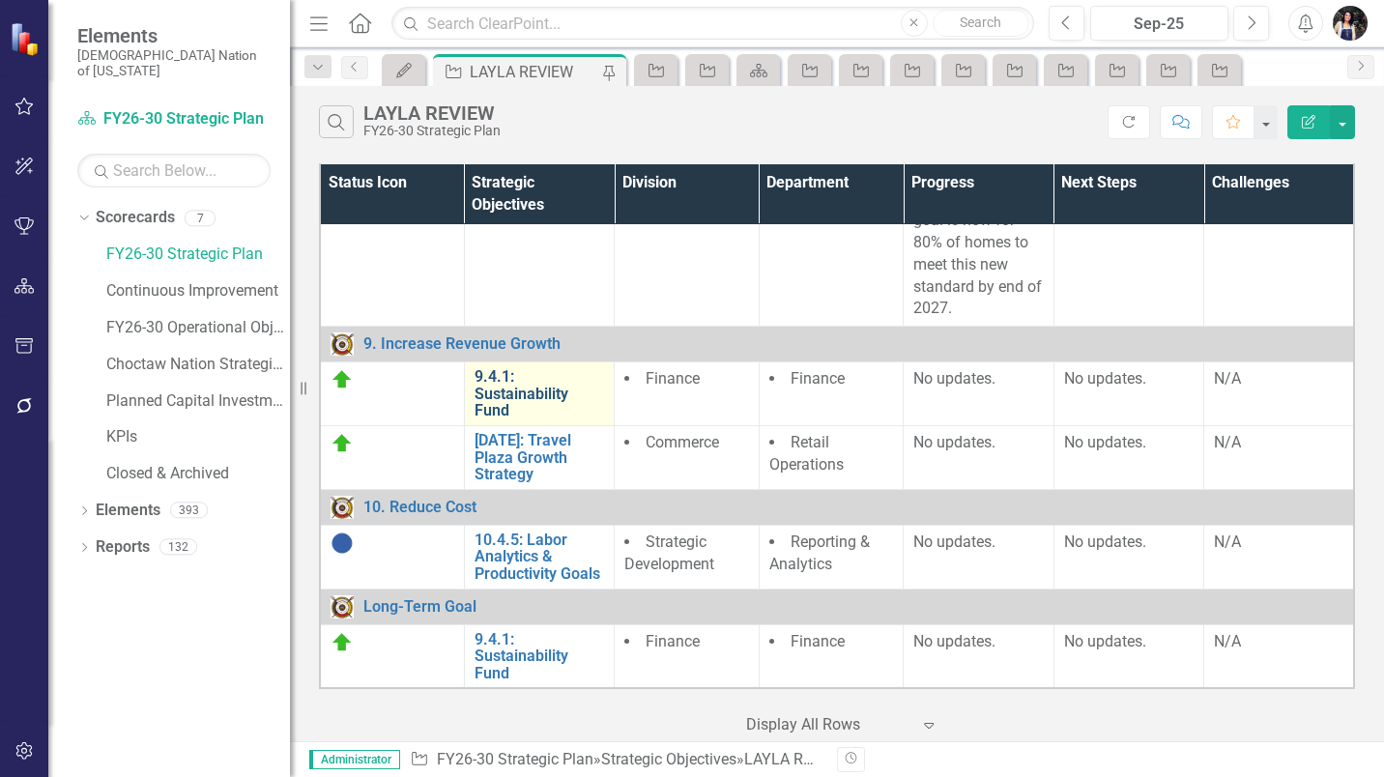
scroll to position [2249, 0]
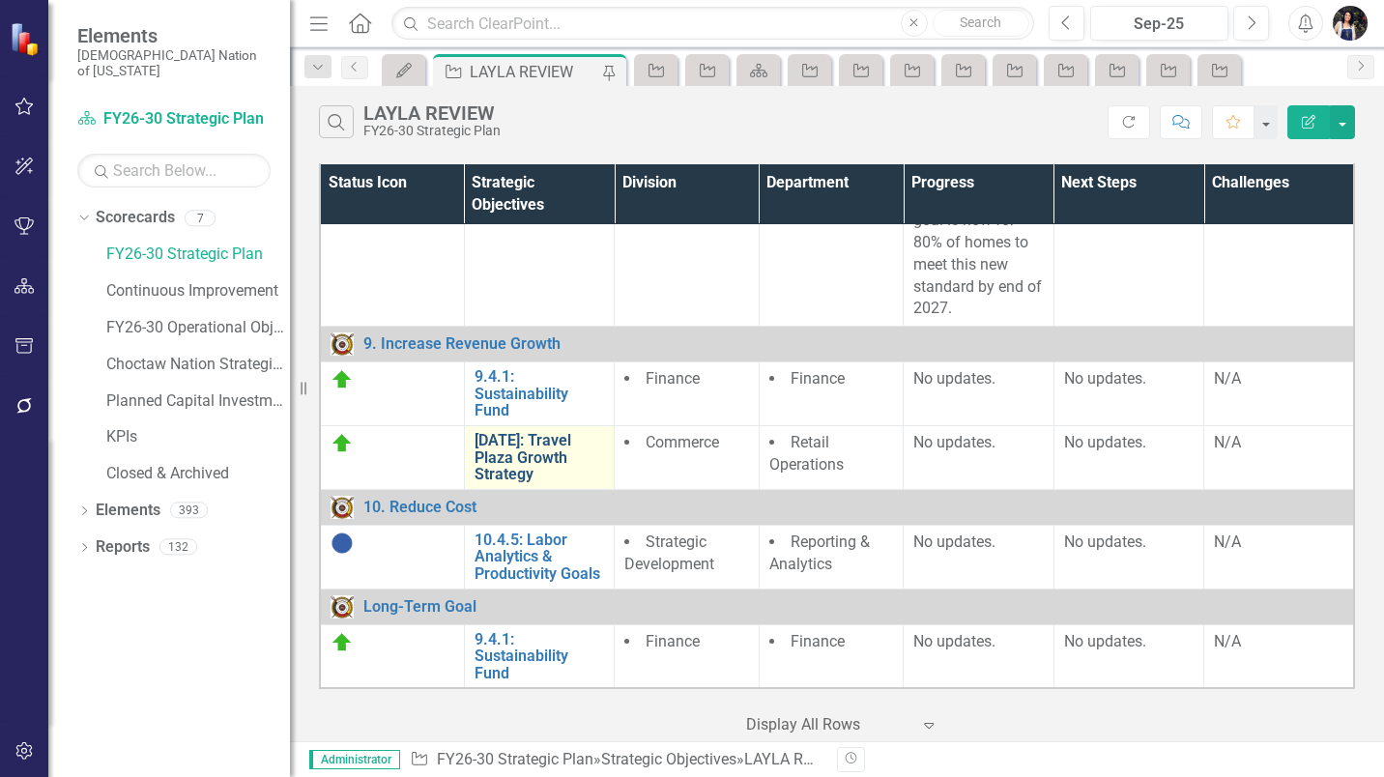
click at [538, 449] on link "[DATE]: Travel Plaza Growth Strategy" at bounding box center [540, 457] width 130 height 51
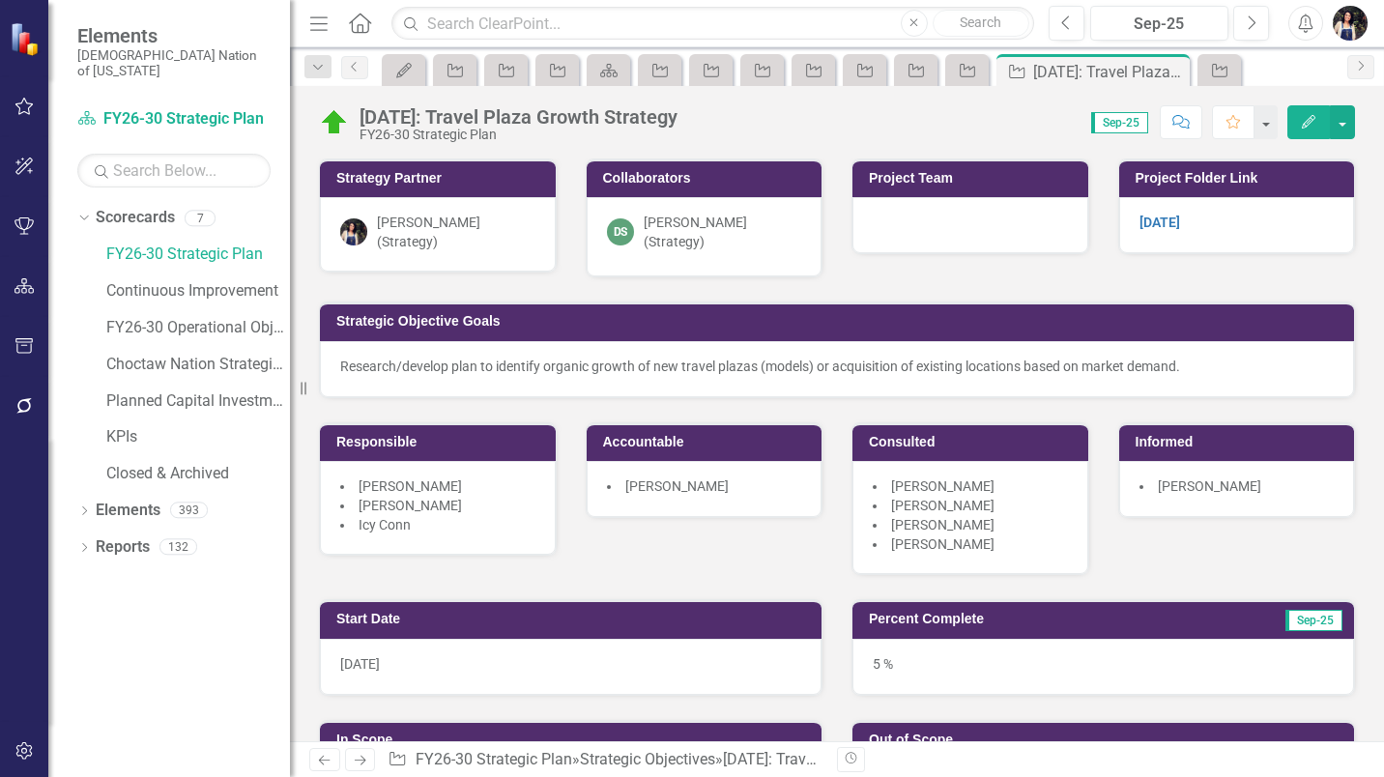
click at [509, 226] on div "[PERSON_NAME] (Strategy)" at bounding box center [456, 232] width 159 height 39
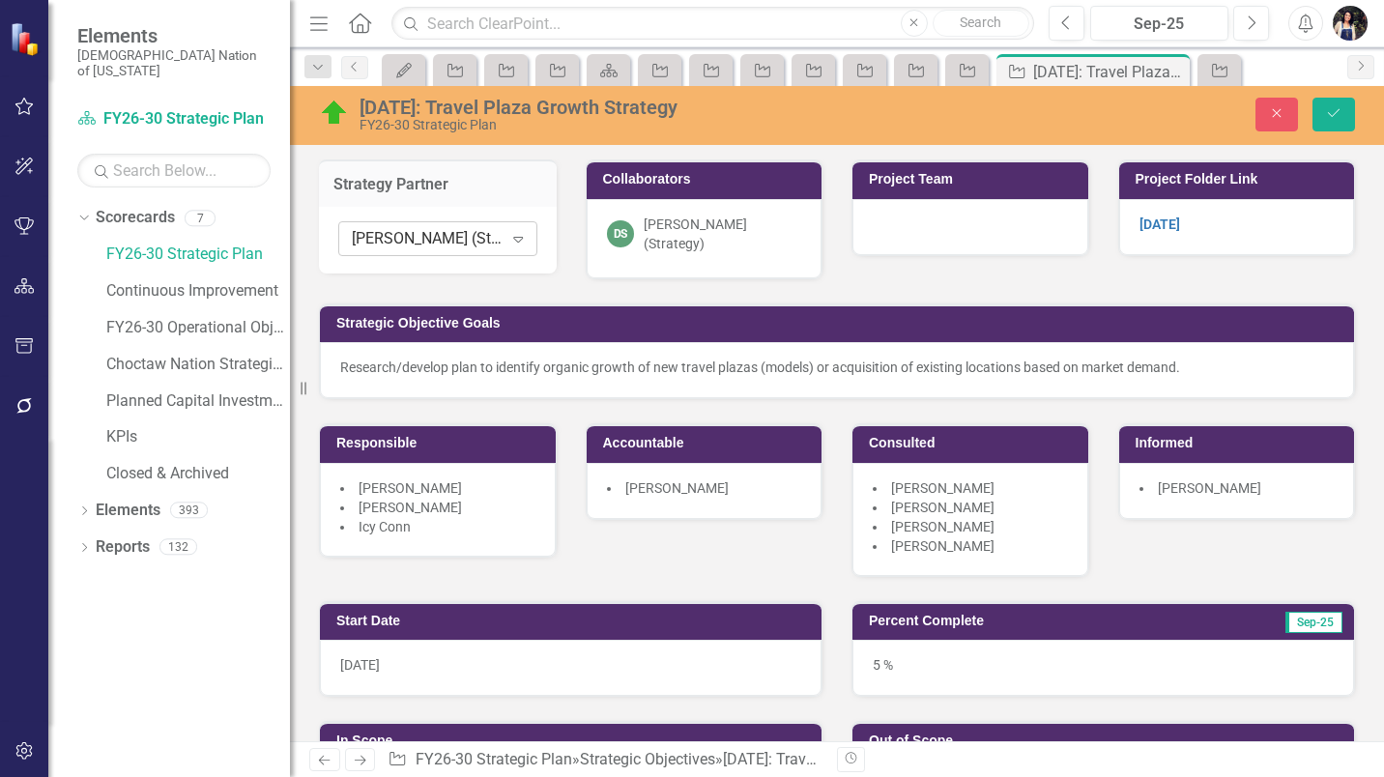
click at [496, 244] on div "[PERSON_NAME] (Strategy)" at bounding box center [427, 239] width 151 height 22
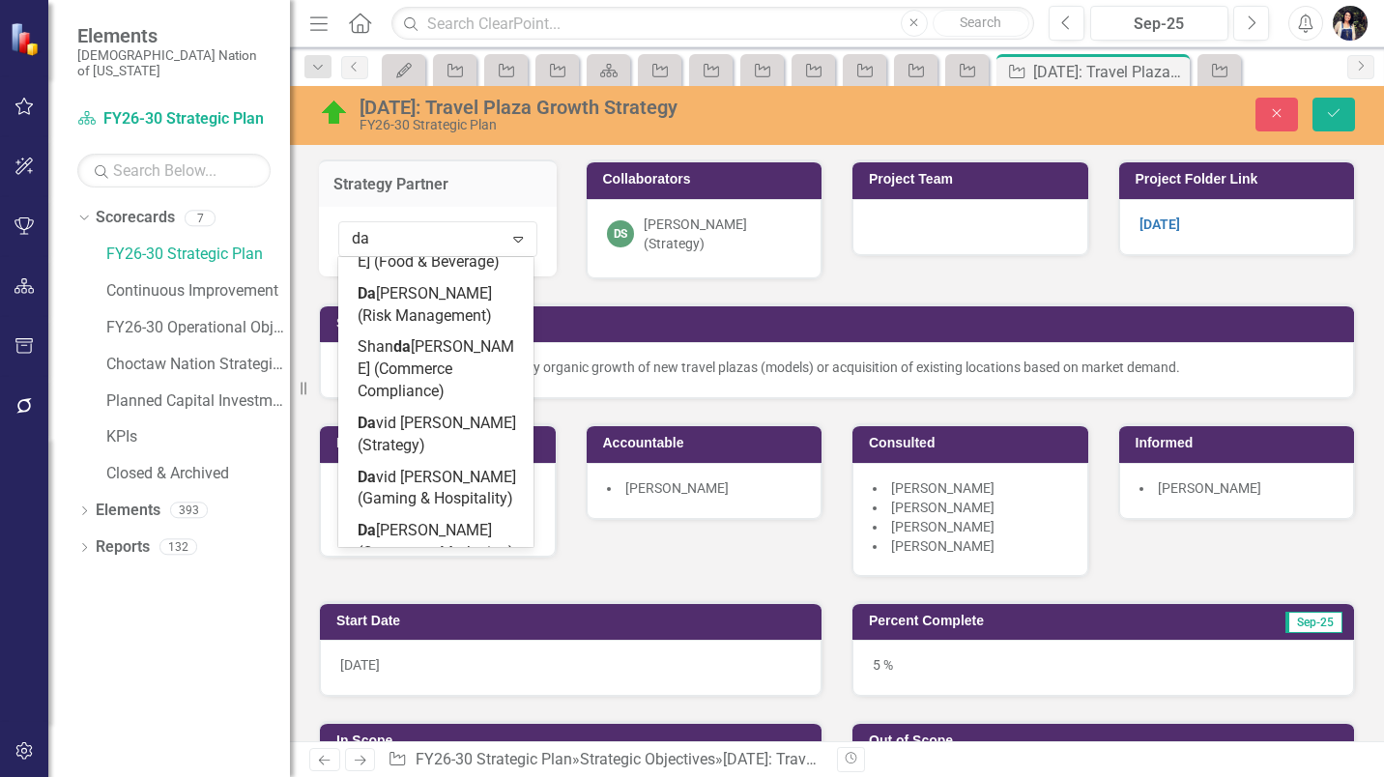
type input "dav"
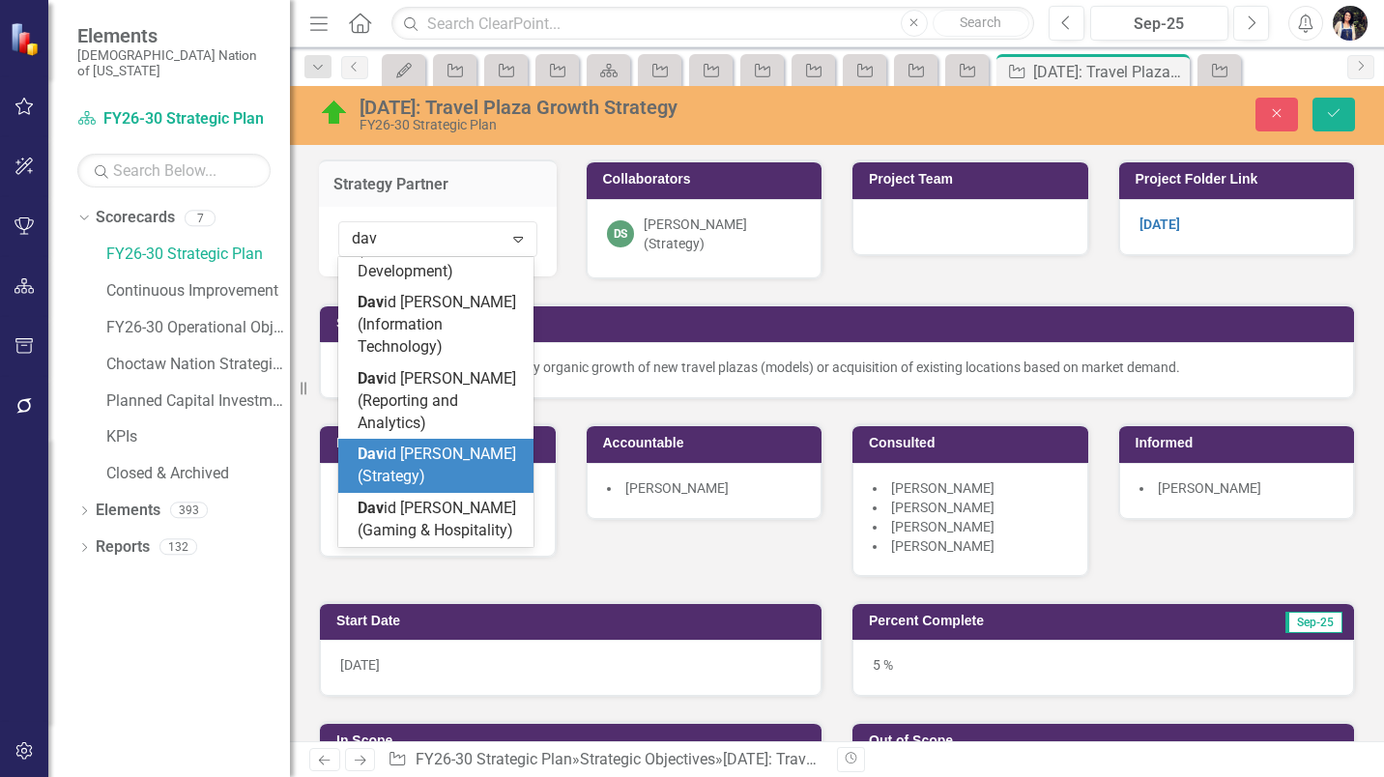
click at [451, 446] on div "Dav id Spaugh (Strategy)" at bounding box center [440, 466] width 164 height 44
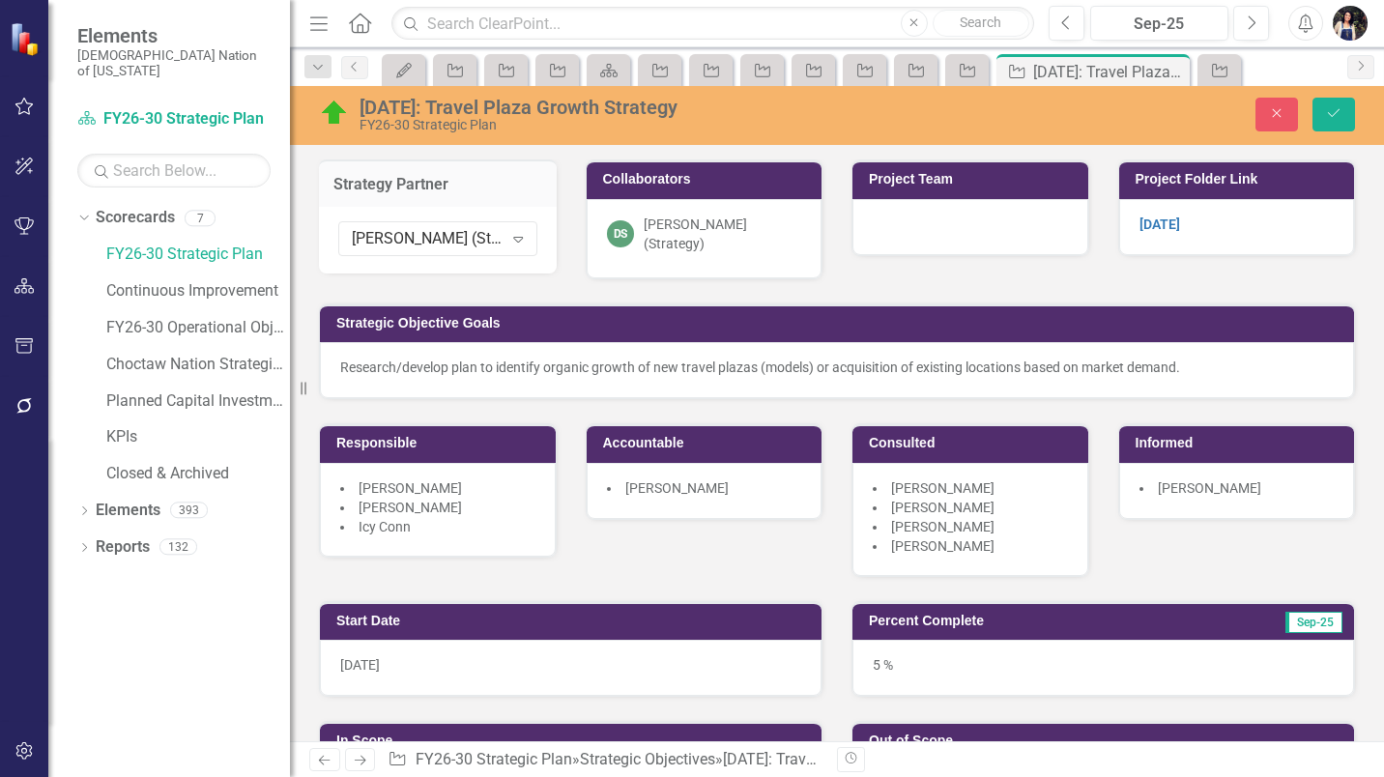
click at [735, 224] on div "[PERSON_NAME] (Strategy)" at bounding box center [723, 234] width 159 height 39
click at [735, 223] on div "[PERSON_NAME] (Strategy)" at bounding box center [723, 234] width 159 height 39
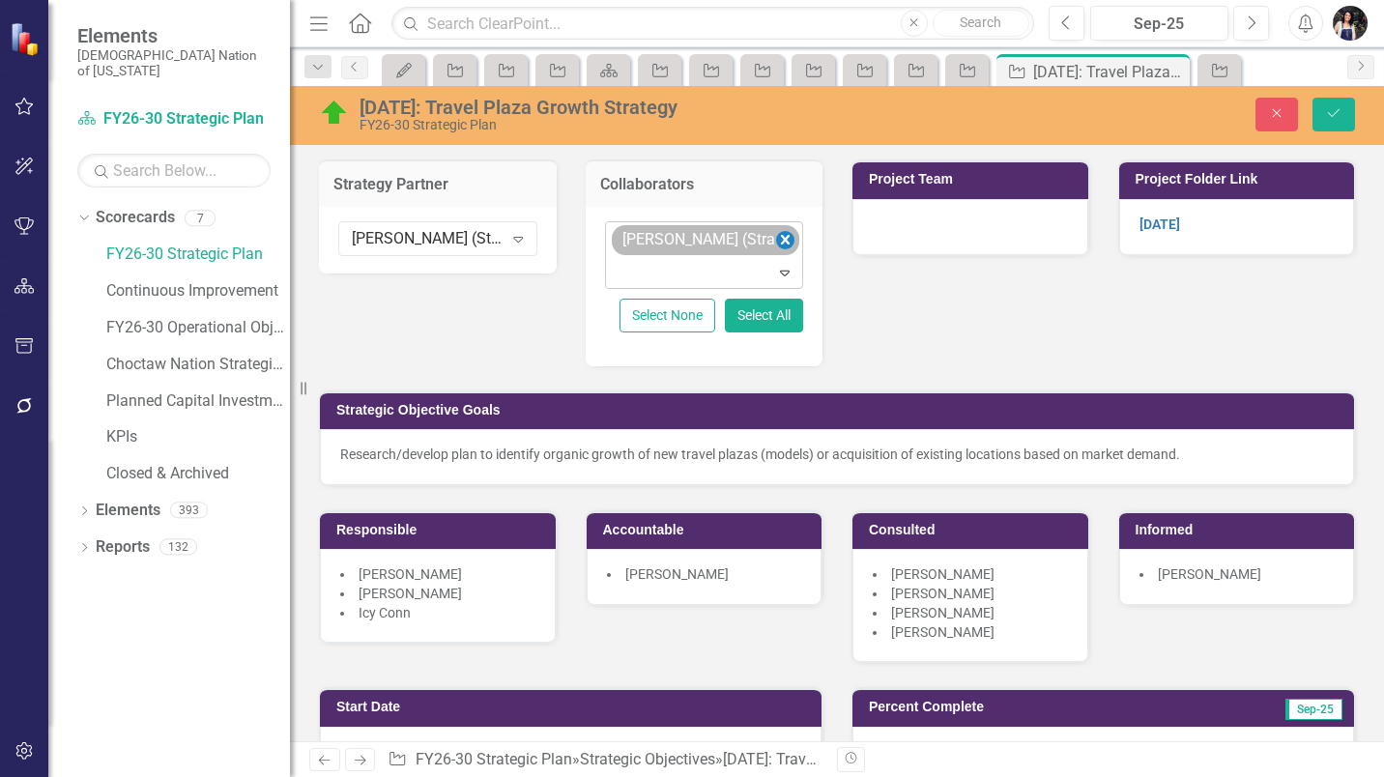
click at [781, 242] on icon "Remove David Spaugh (Strategy)" at bounding box center [785, 240] width 9 height 10
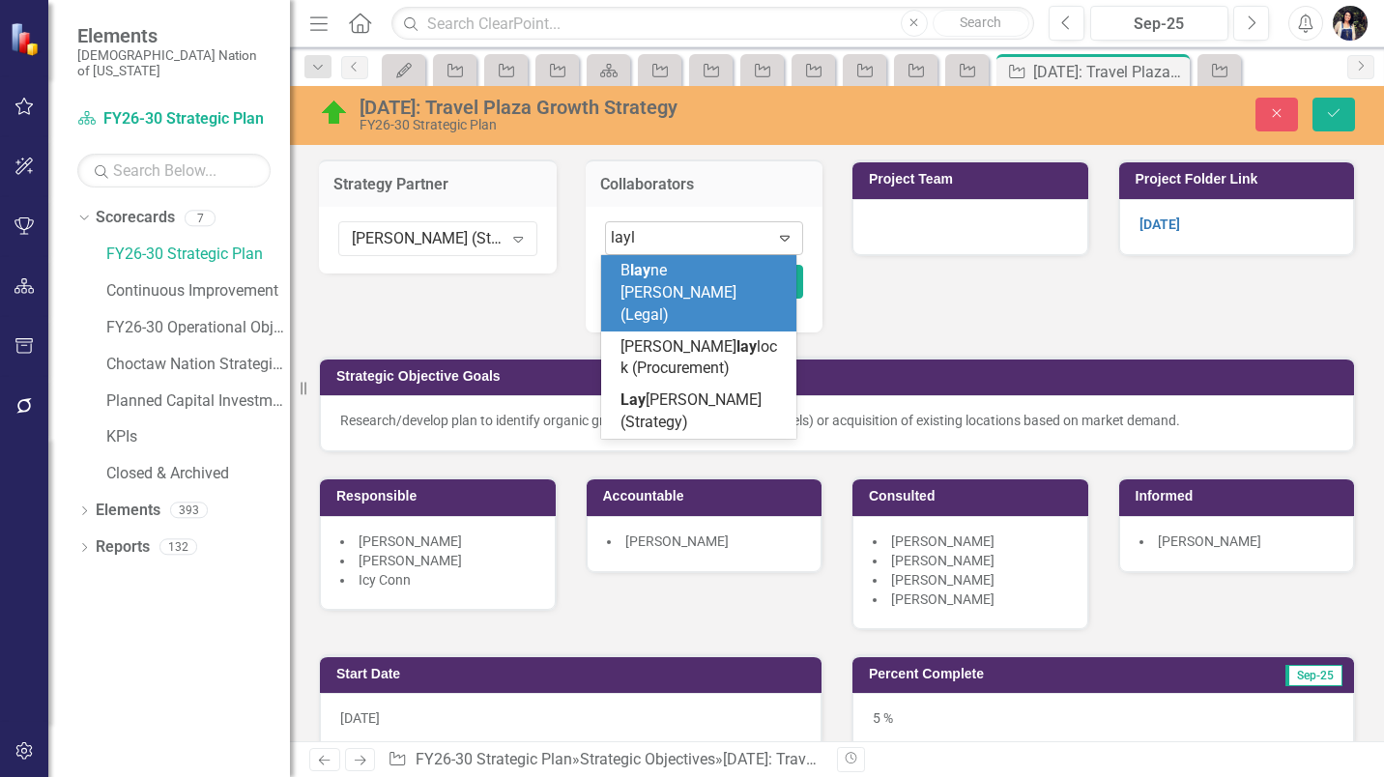
type input "layla"
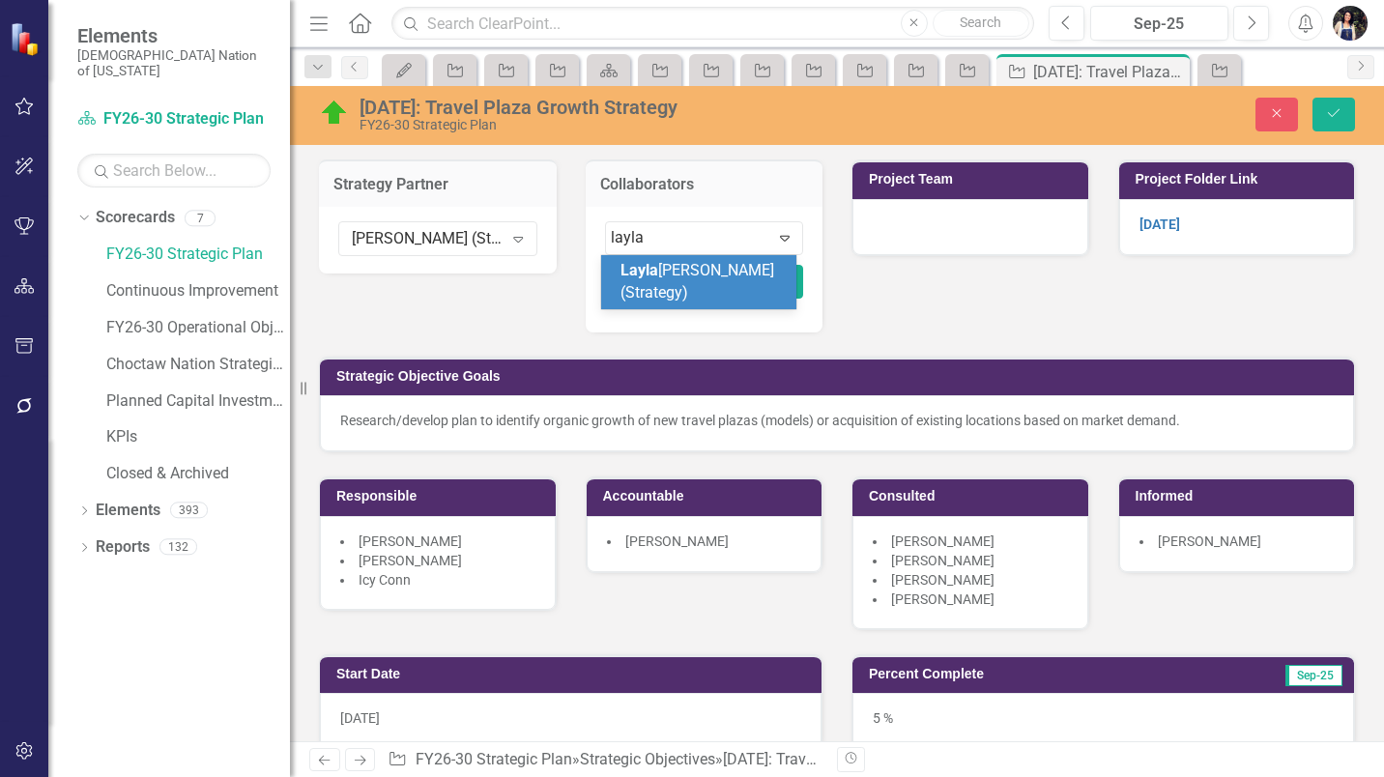
click at [742, 290] on div "Layla Freeman (Strategy)" at bounding box center [703, 282] width 164 height 44
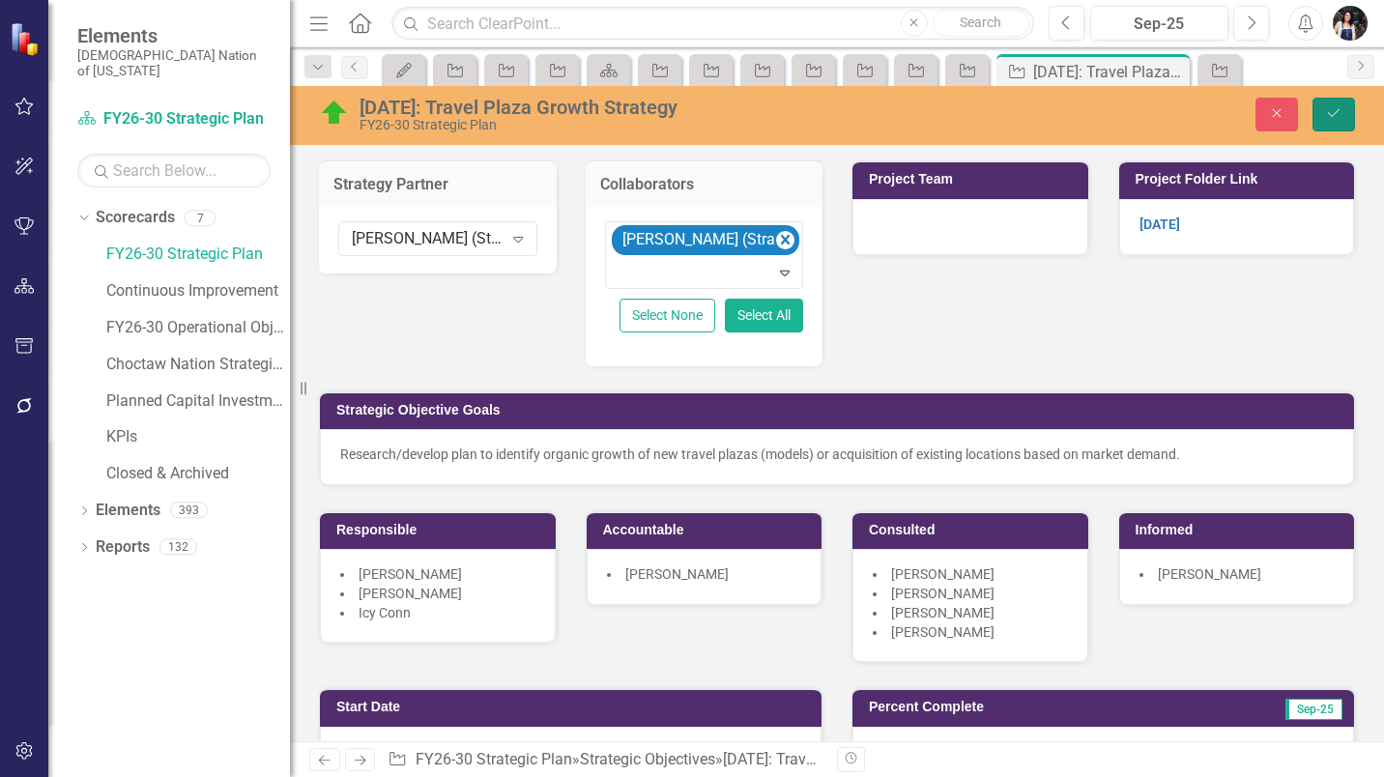
click at [1344, 122] on button "Save" at bounding box center [1334, 115] width 43 height 34
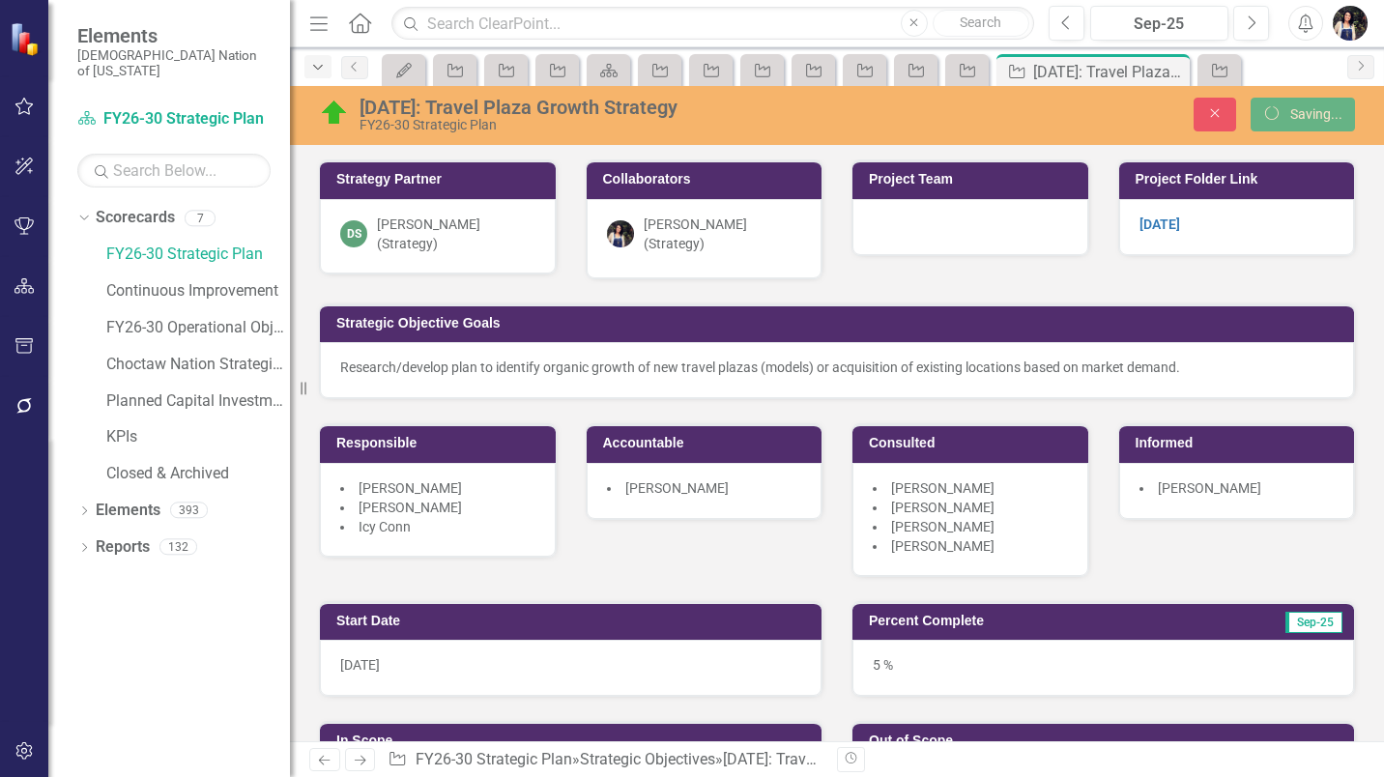
click at [321, 71] on icon "Dropdown" at bounding box center [317, 68] width 17 height 14
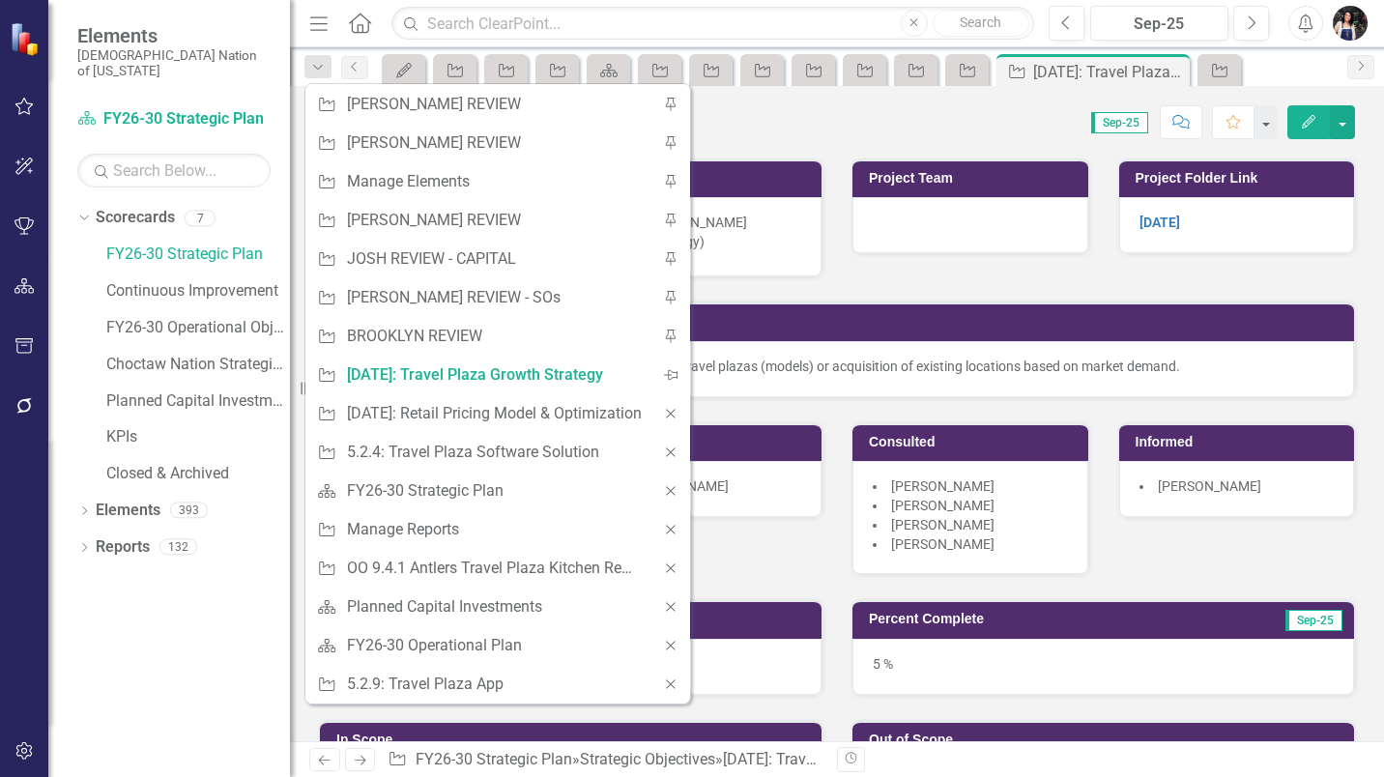
scroll to position [0, 0]
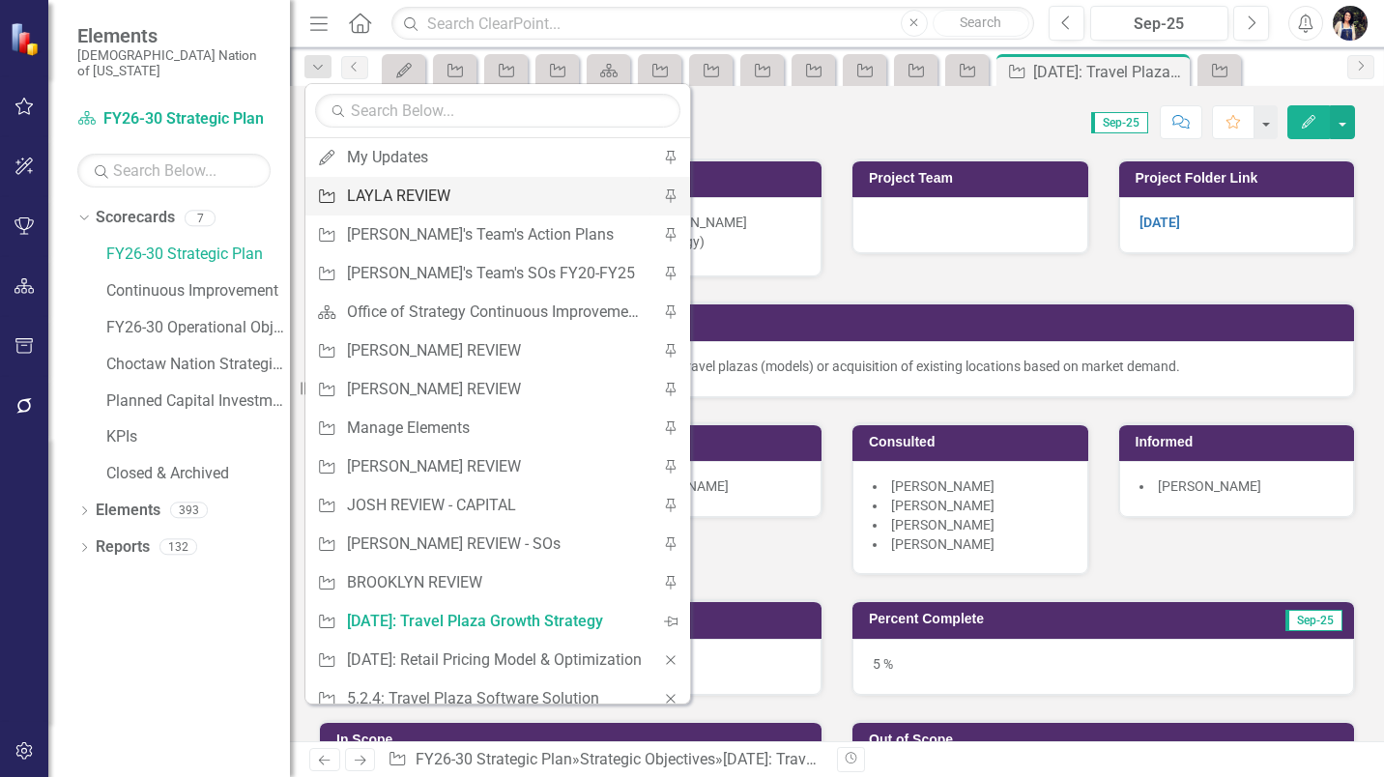
click at [460, 188] on div "LAYLA REVIEW" at bounding box center [494, 196] width 295 height 24
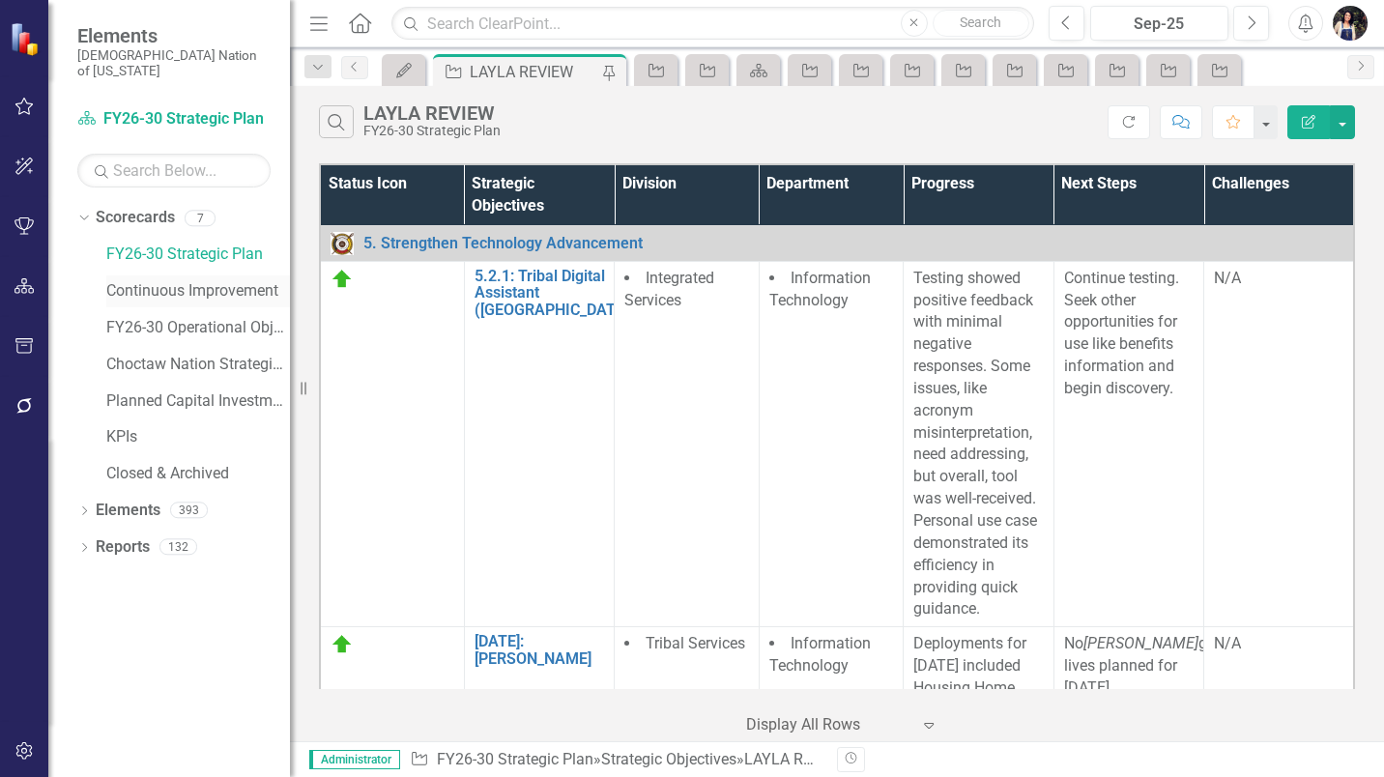
click at [237, 280] on link "Continuous Improvement" at bounding box center [198, 291] width 184 height 22
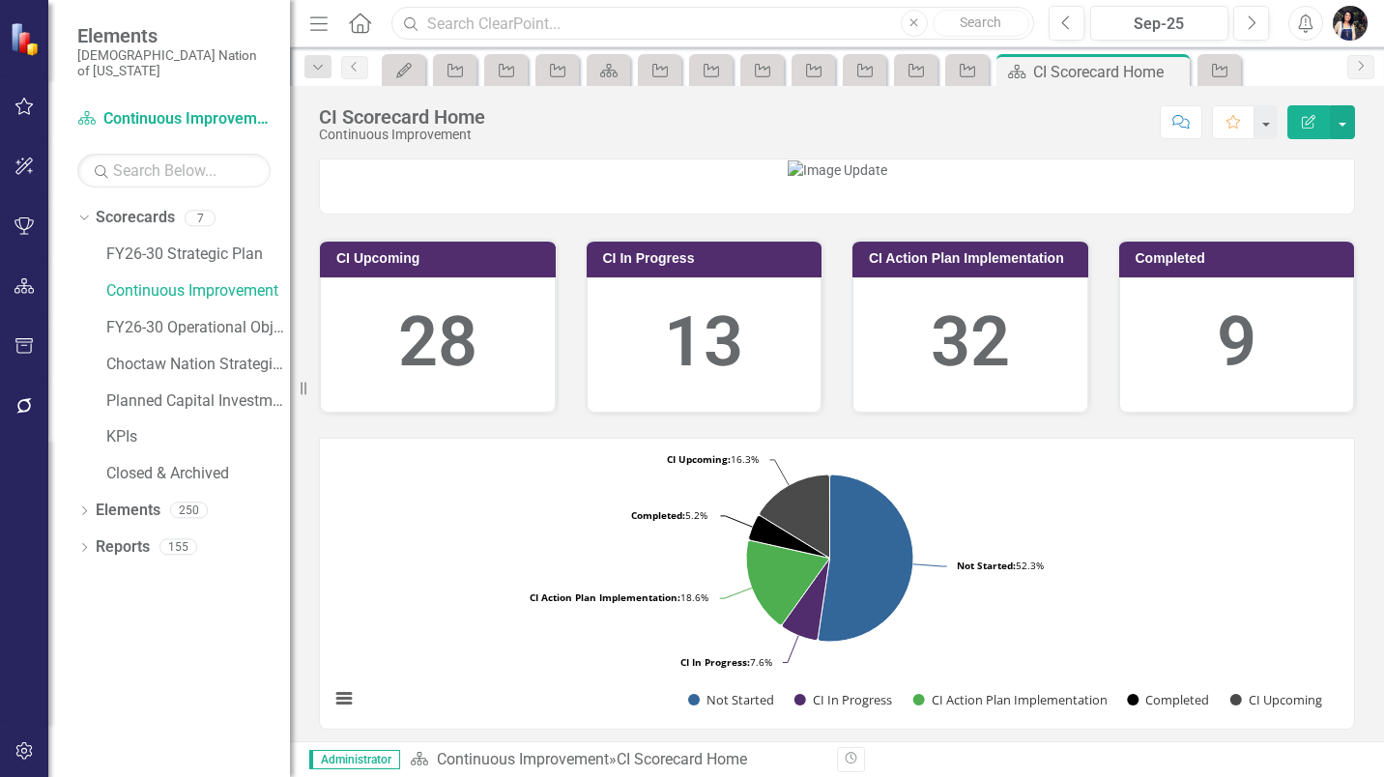
click at [501, 26] on input "text" at bounding box center [712, 24] width 643 height 34
click at [128, 500] on link "Elements" at bounding box center [128, 511] width 65 height 22
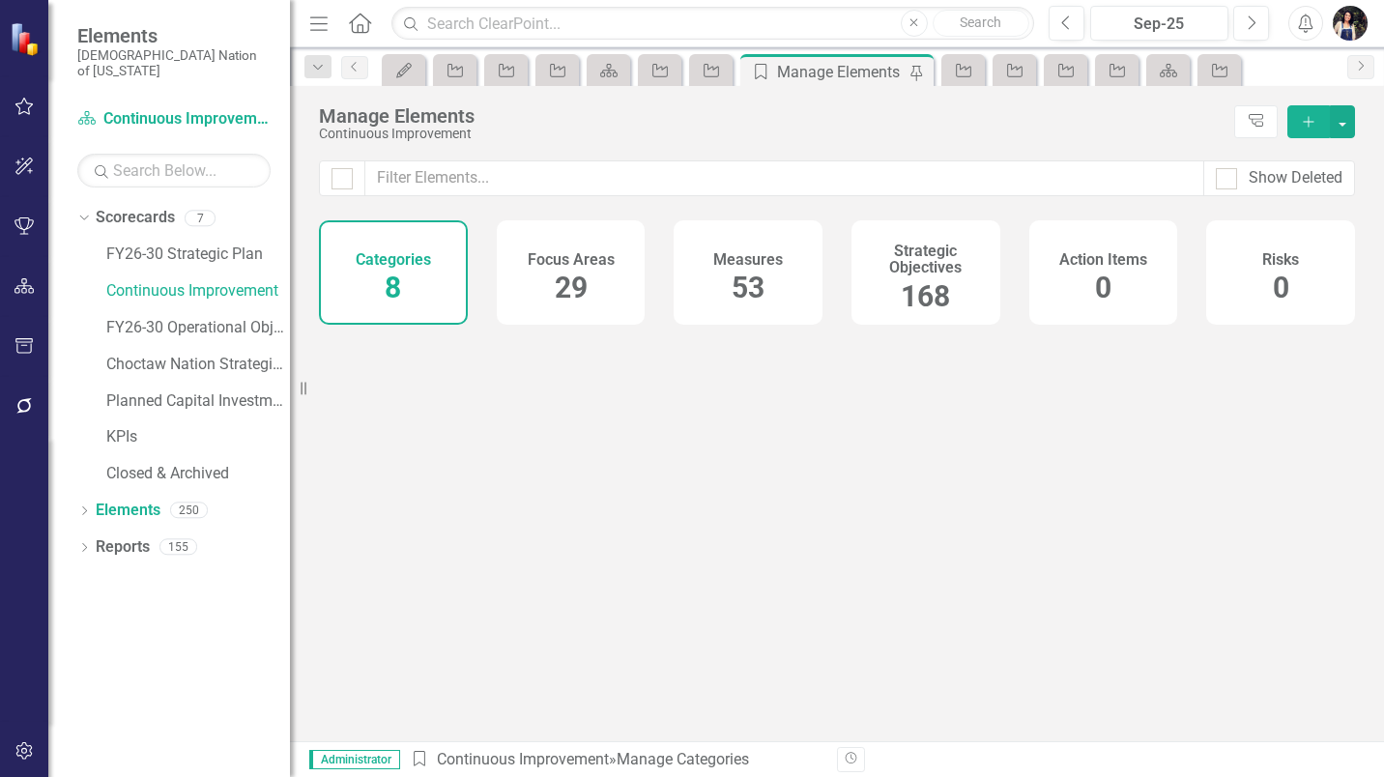
click at [890, 271] on h4 "Strategic Objectives" at bounding box center [926, 260] width 126 height 34
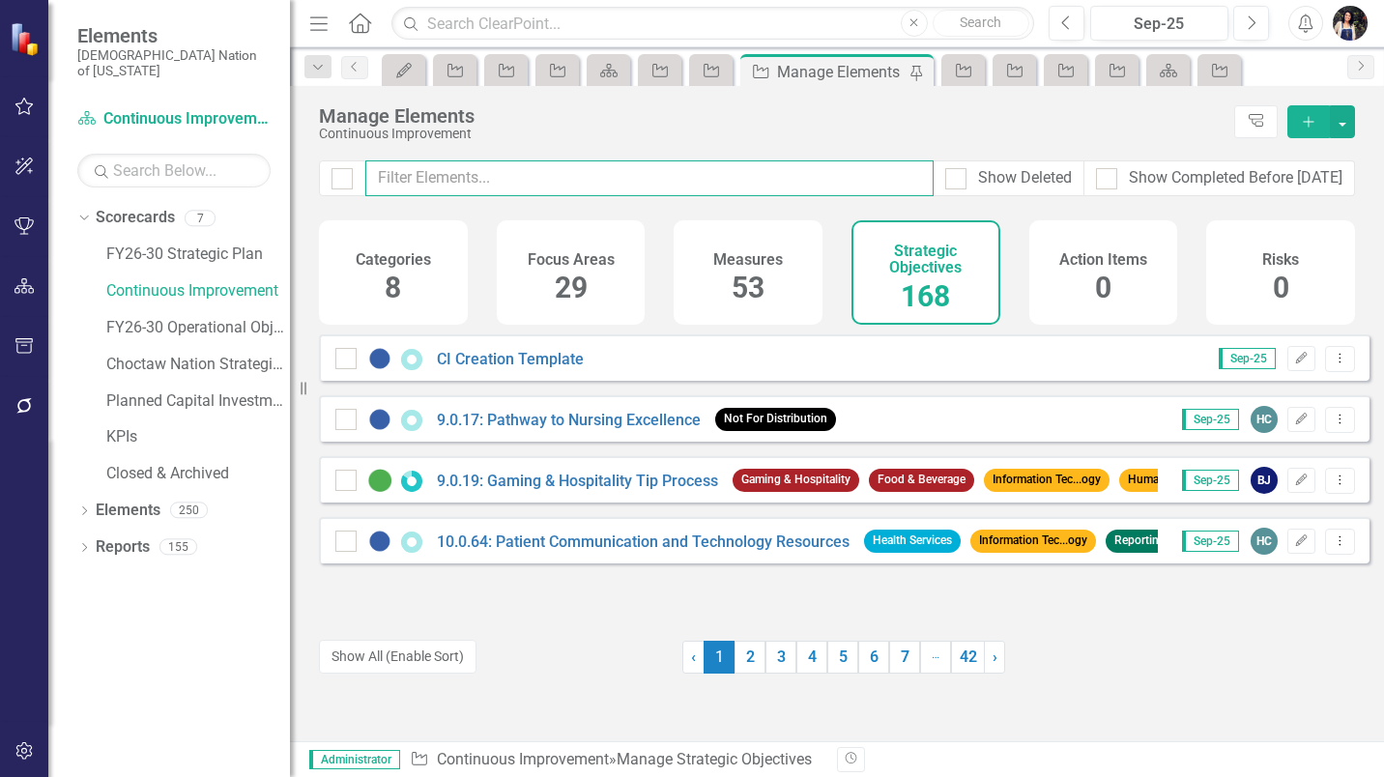
click at [693, 184] on input "text" at bounding box center [649, 178] width 568 height 36
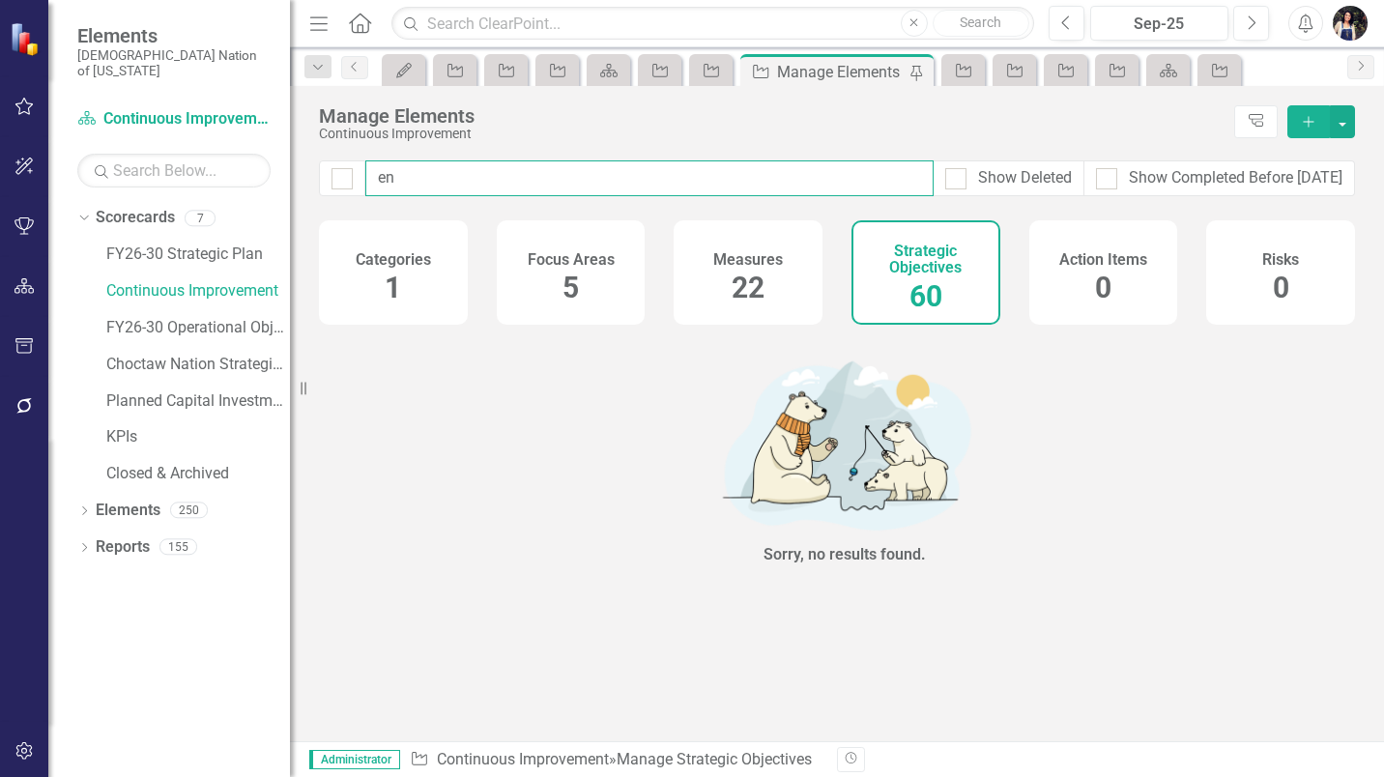
type input "e"
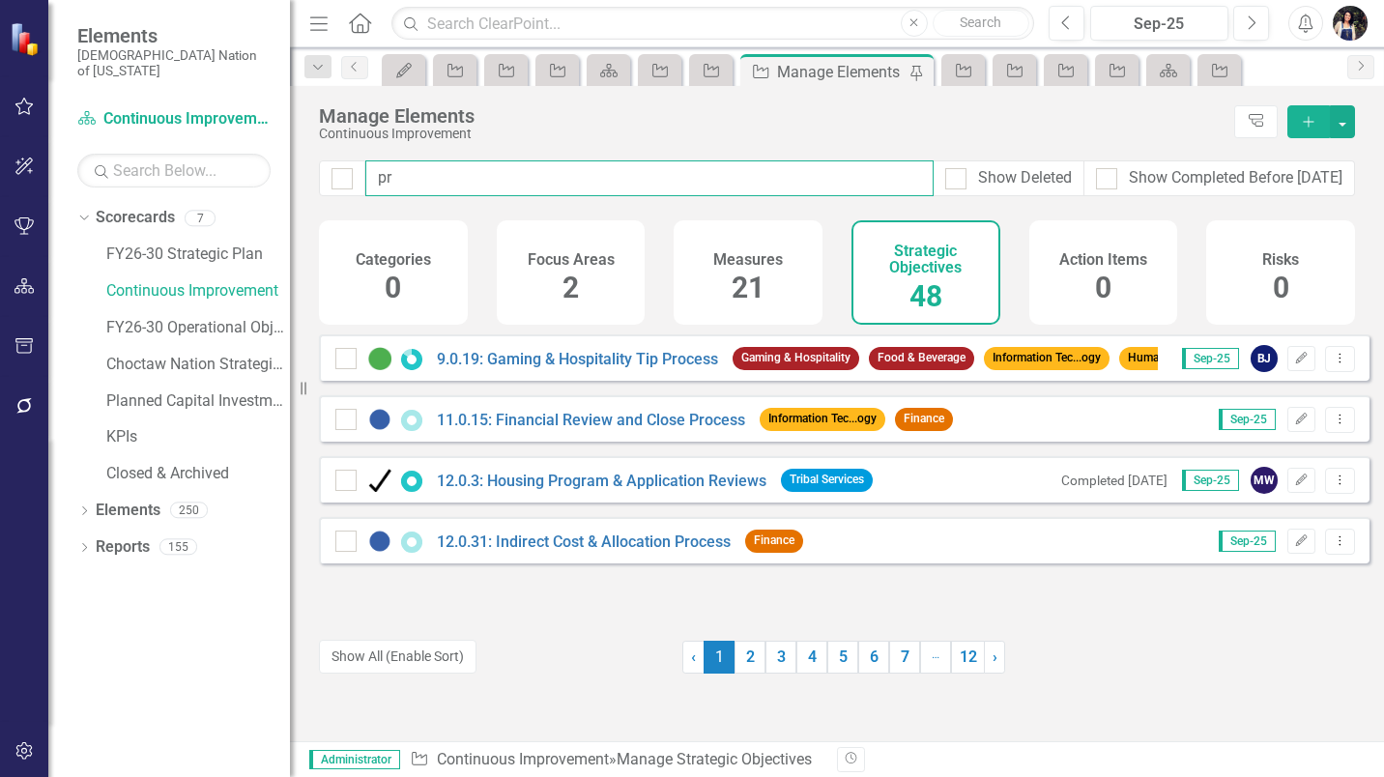
type input "p"
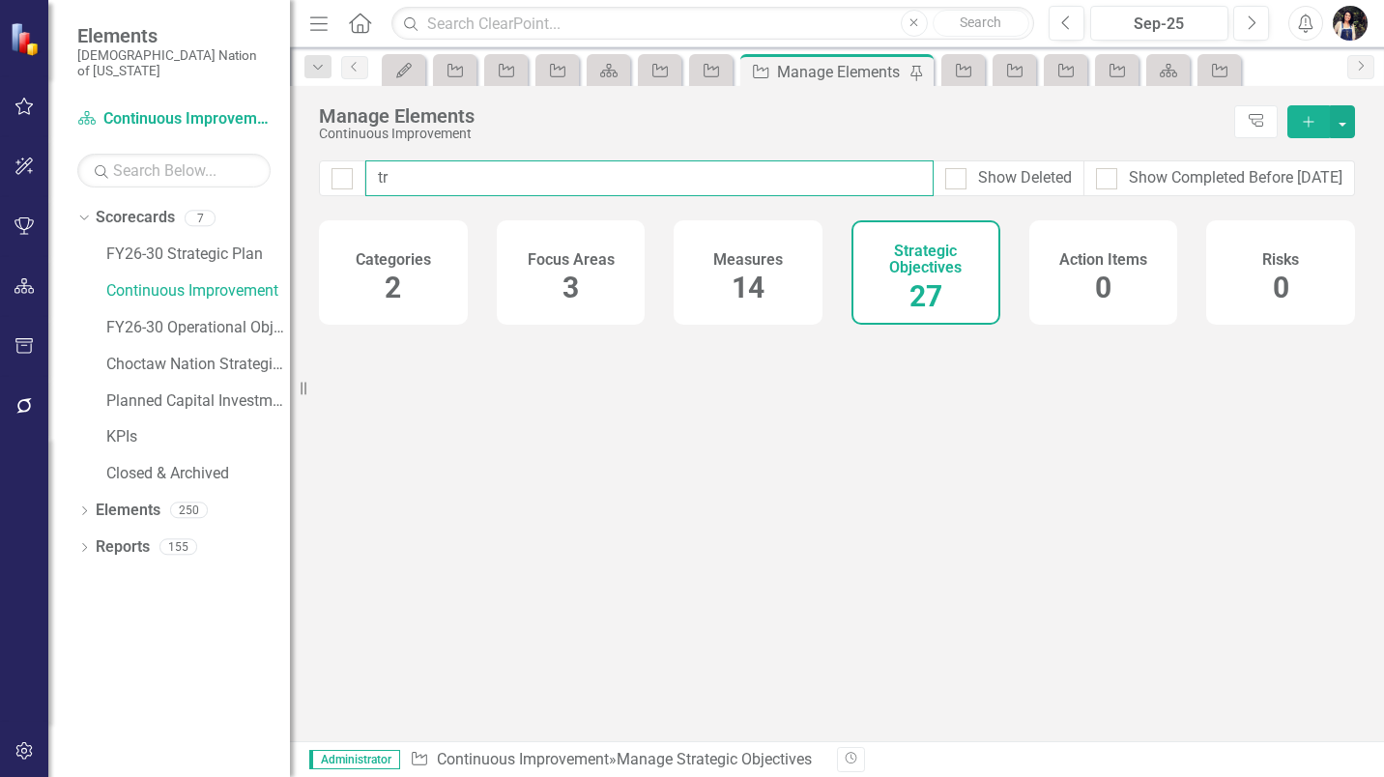
type input "t"
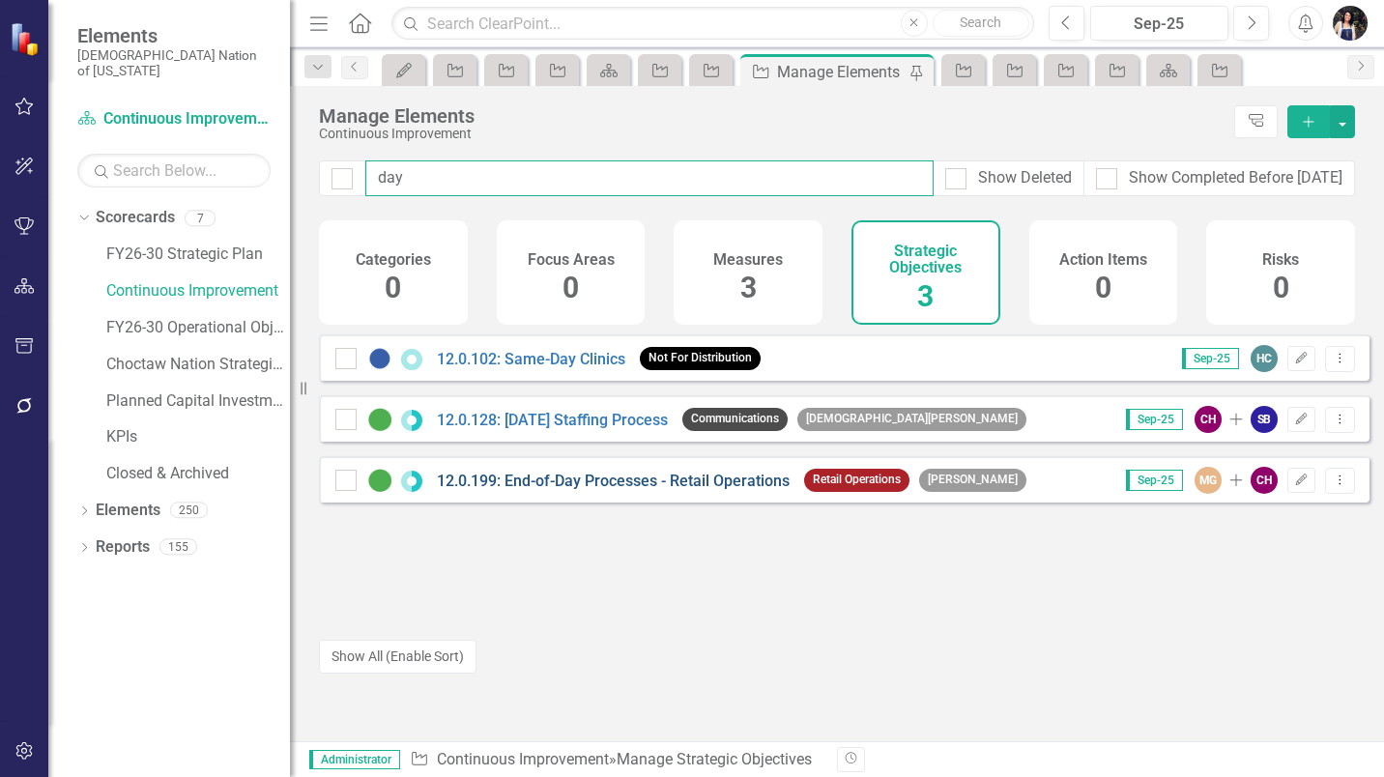
type input "day"
click at [580, 490] on link "12.0.199: End-of-Day Processes - Retail Operations" at bounding box center [613, 481] width 353 height 18
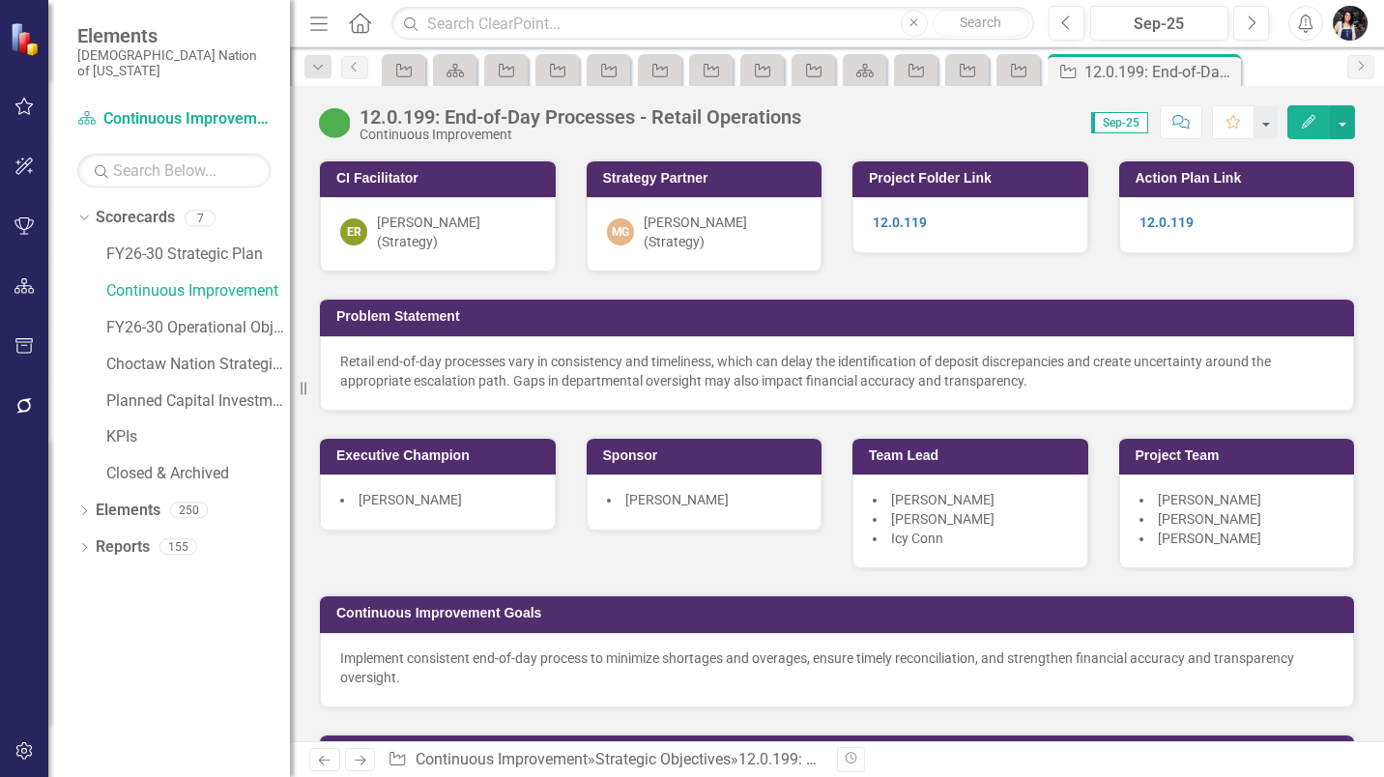
click at [315, 26] on icon "Menu" at bounding box center [318, 23] width 25 height 20
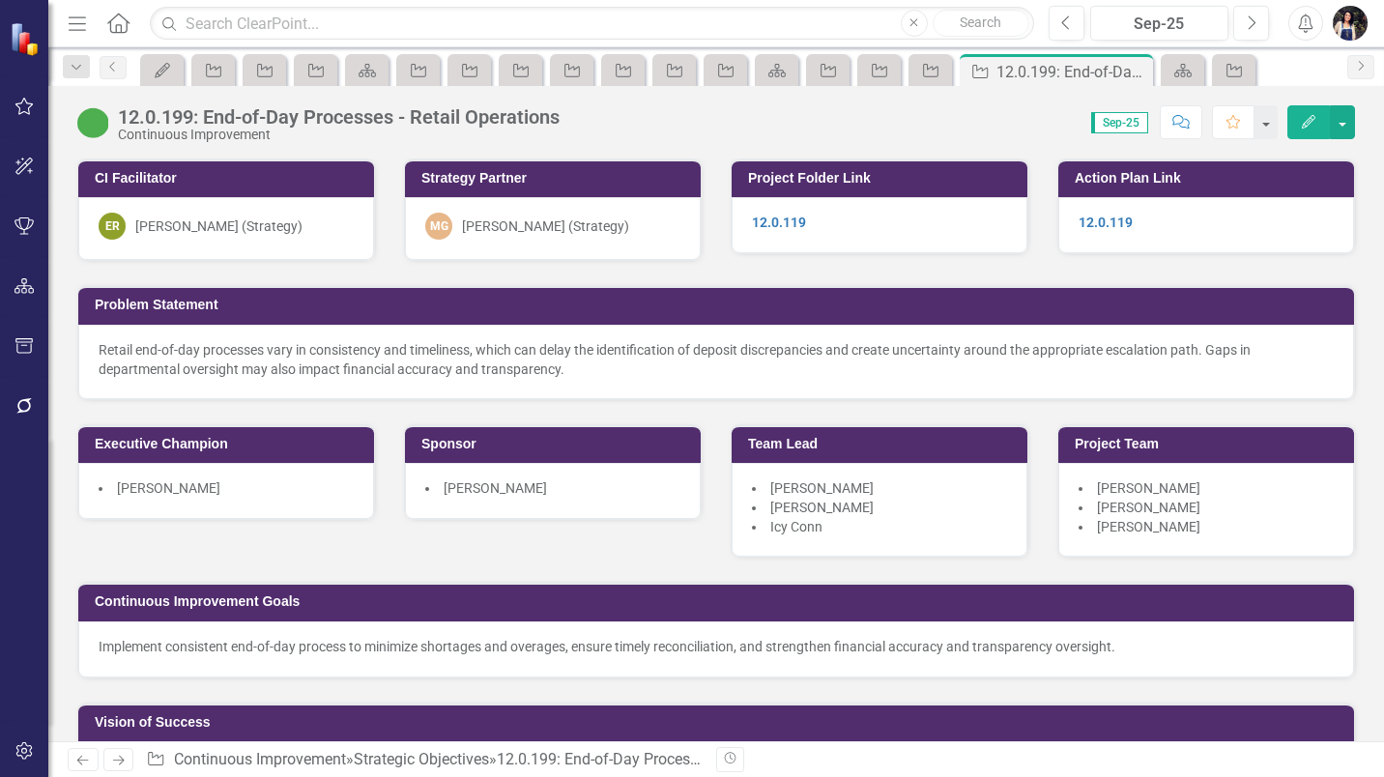
click at [98, 130] on img at bounding box center [92, 122] width 31 height 31
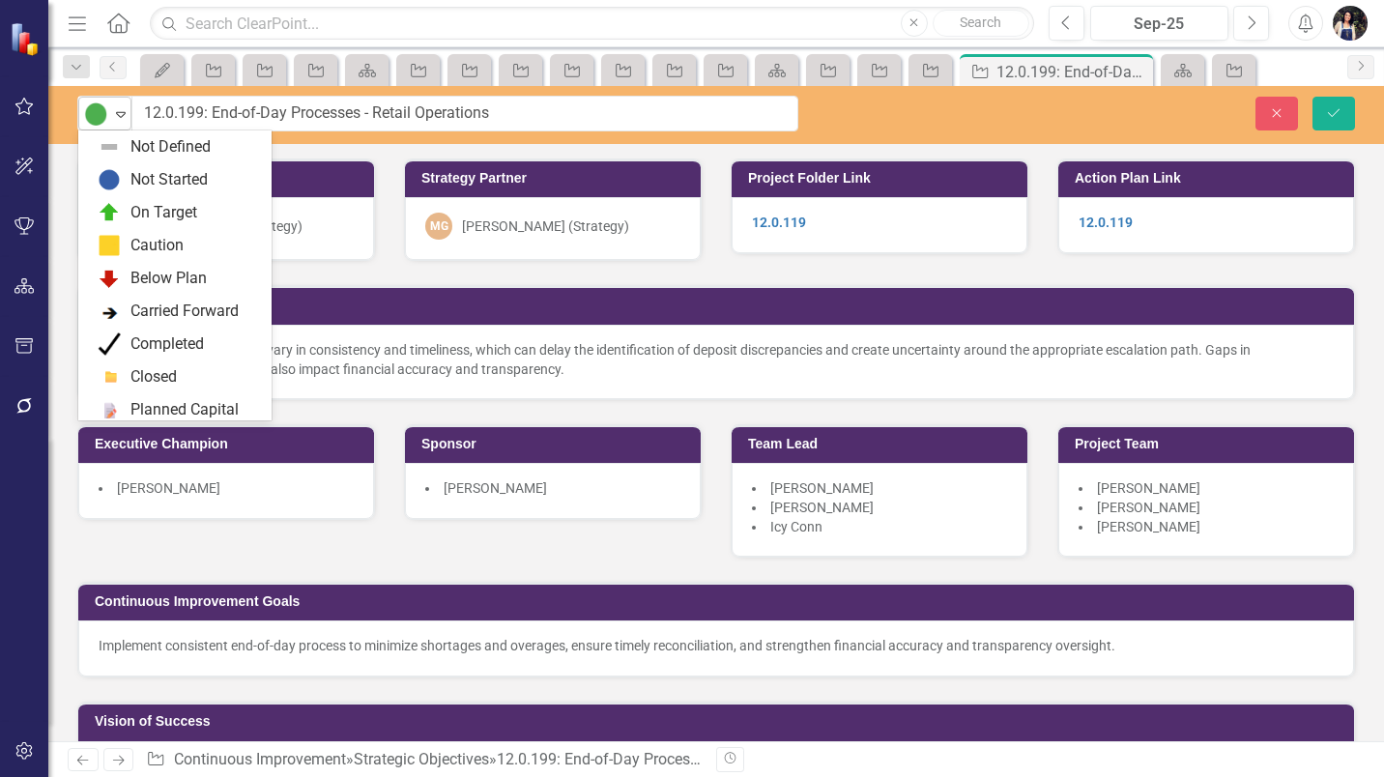
click at [123, 117] on icon "Expand" at bounding box center [120, 113] width 19 height 15
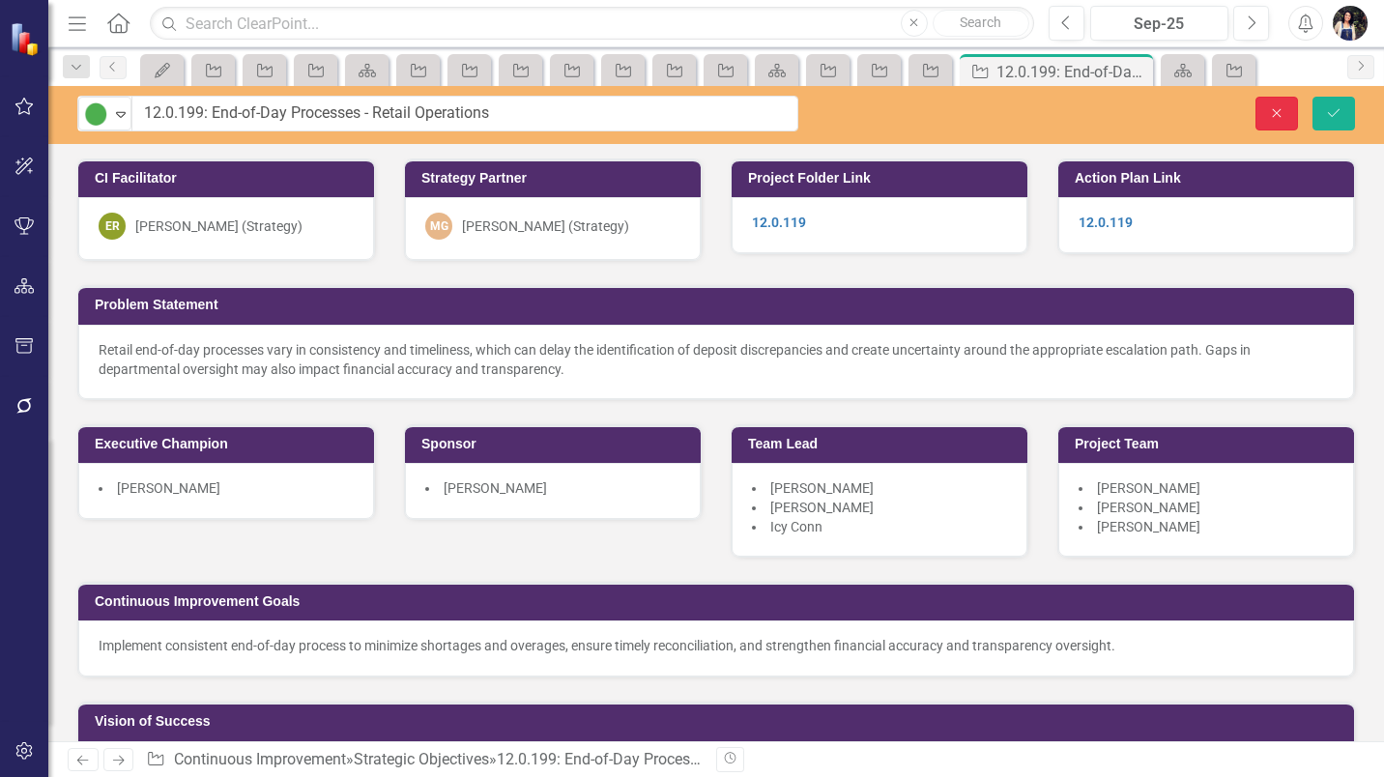
click at [1273, 111] on icon "Close" at bounding box center [1276, 113] width 17 height 14
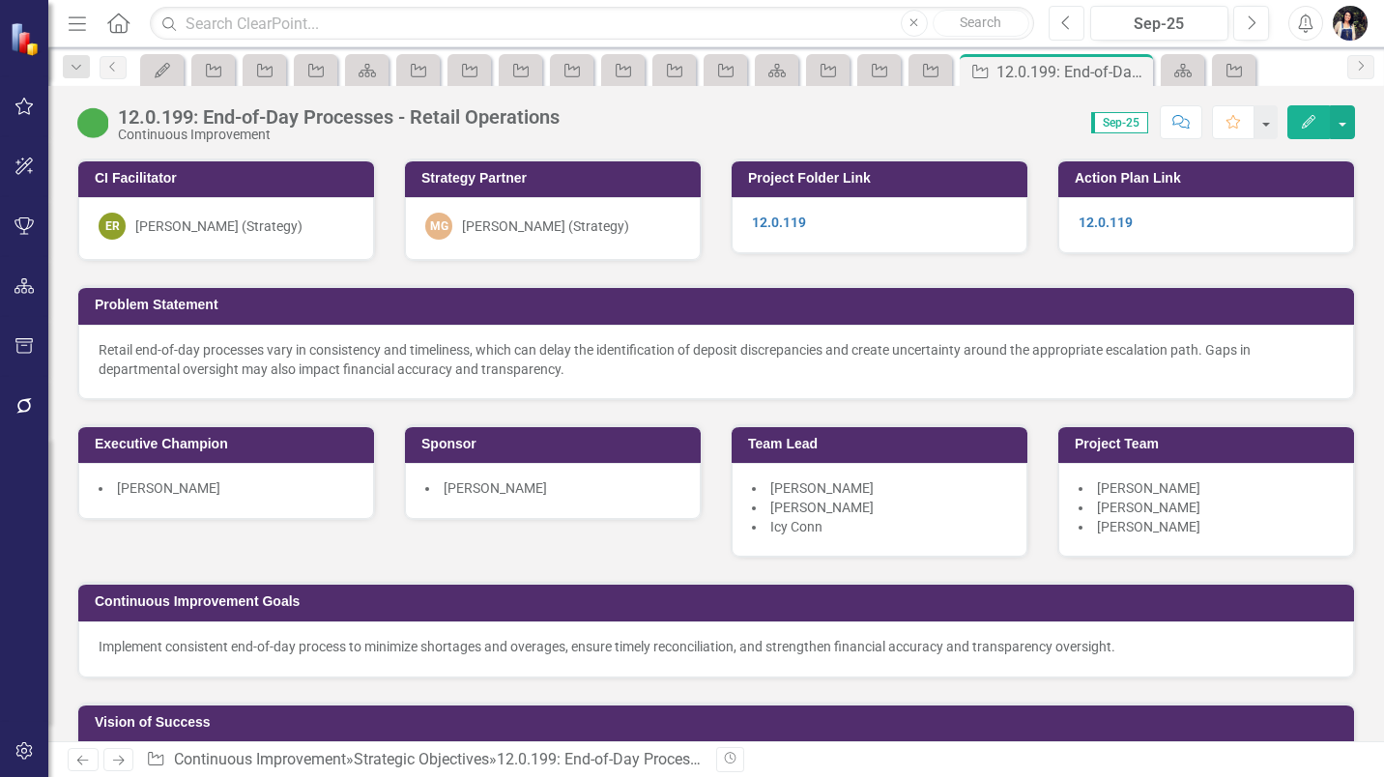
click at [1067, 21] on icon "Previous" at bounding box center [1066, 22] width 11 height 17
click at [1250, 22] on icon "Next" at bounding box center [1251, 22] width 11 height 17
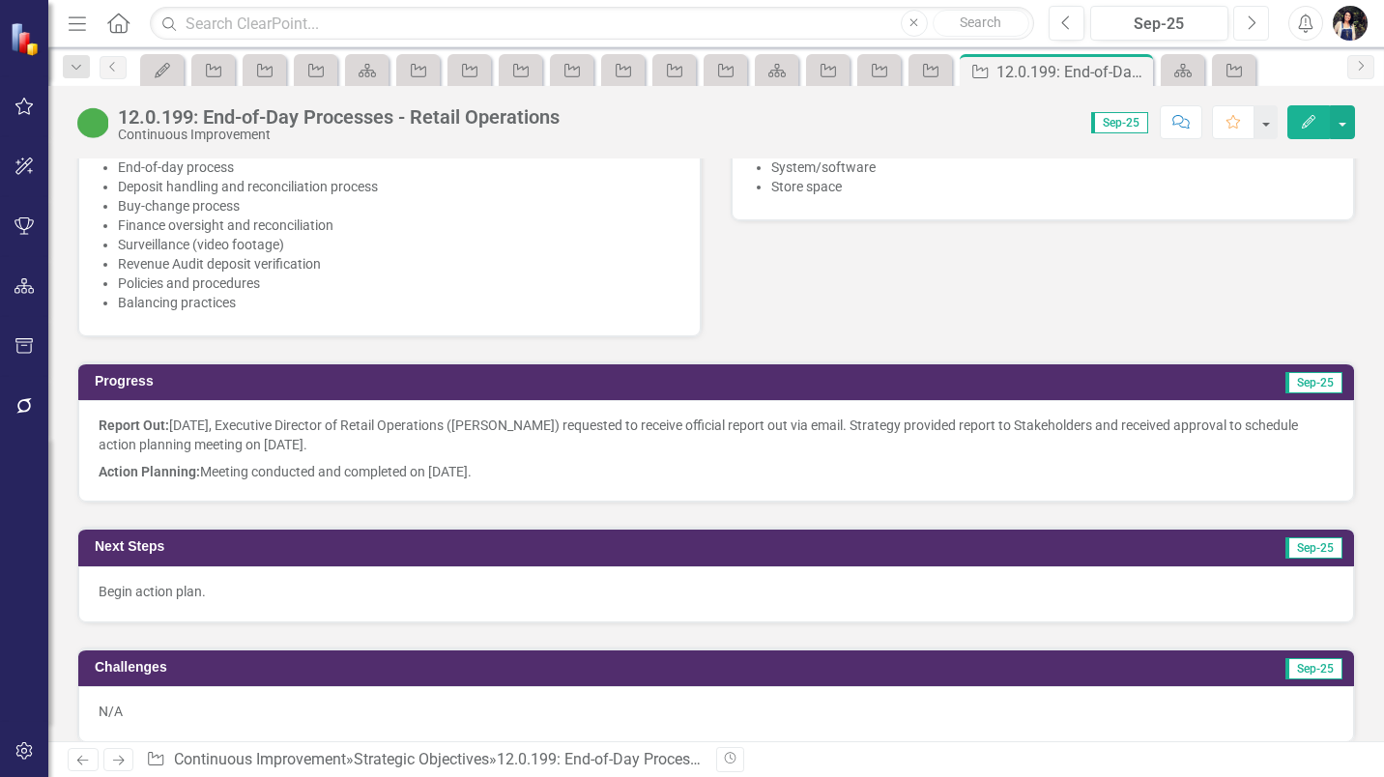
scroll to position [967, 0]
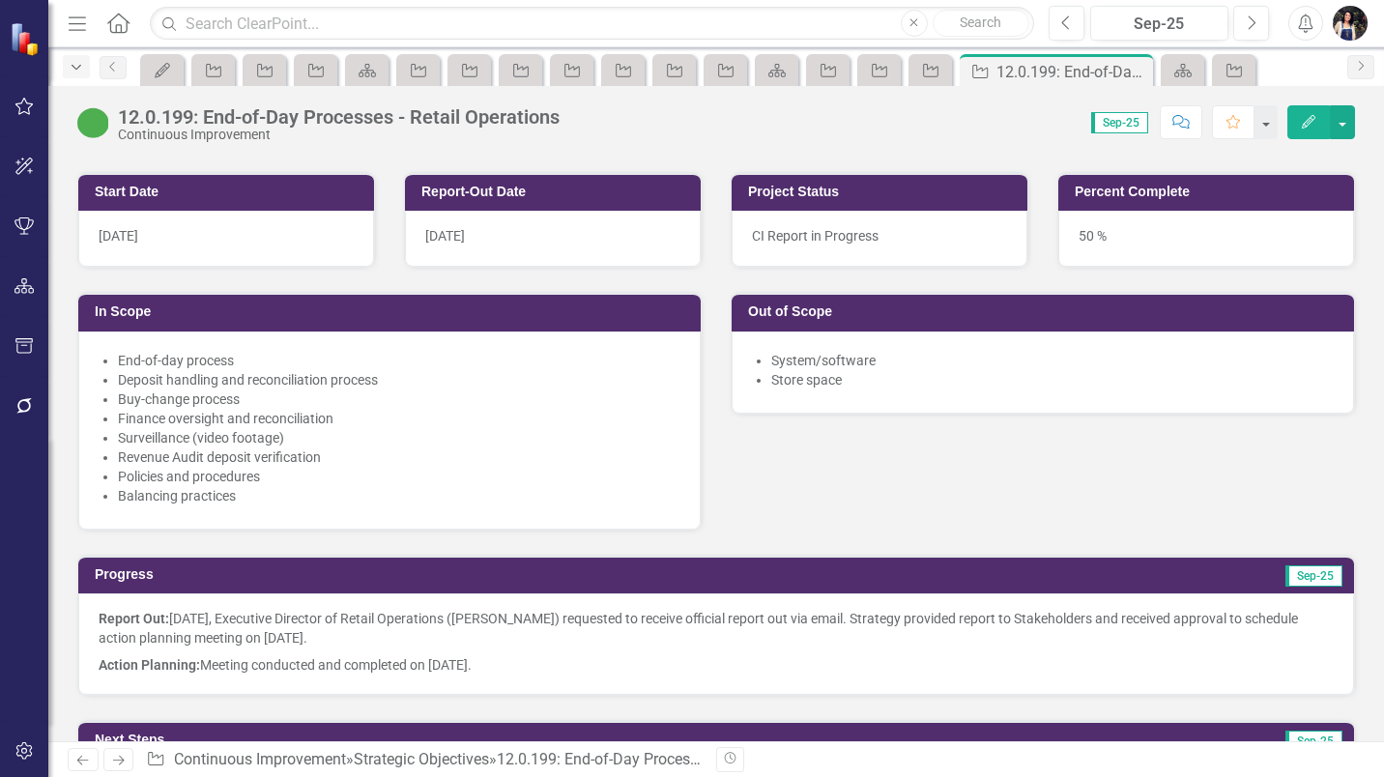
click at [75, 69] on icon "button" at bounding box center [77, 67] width 10 height 5
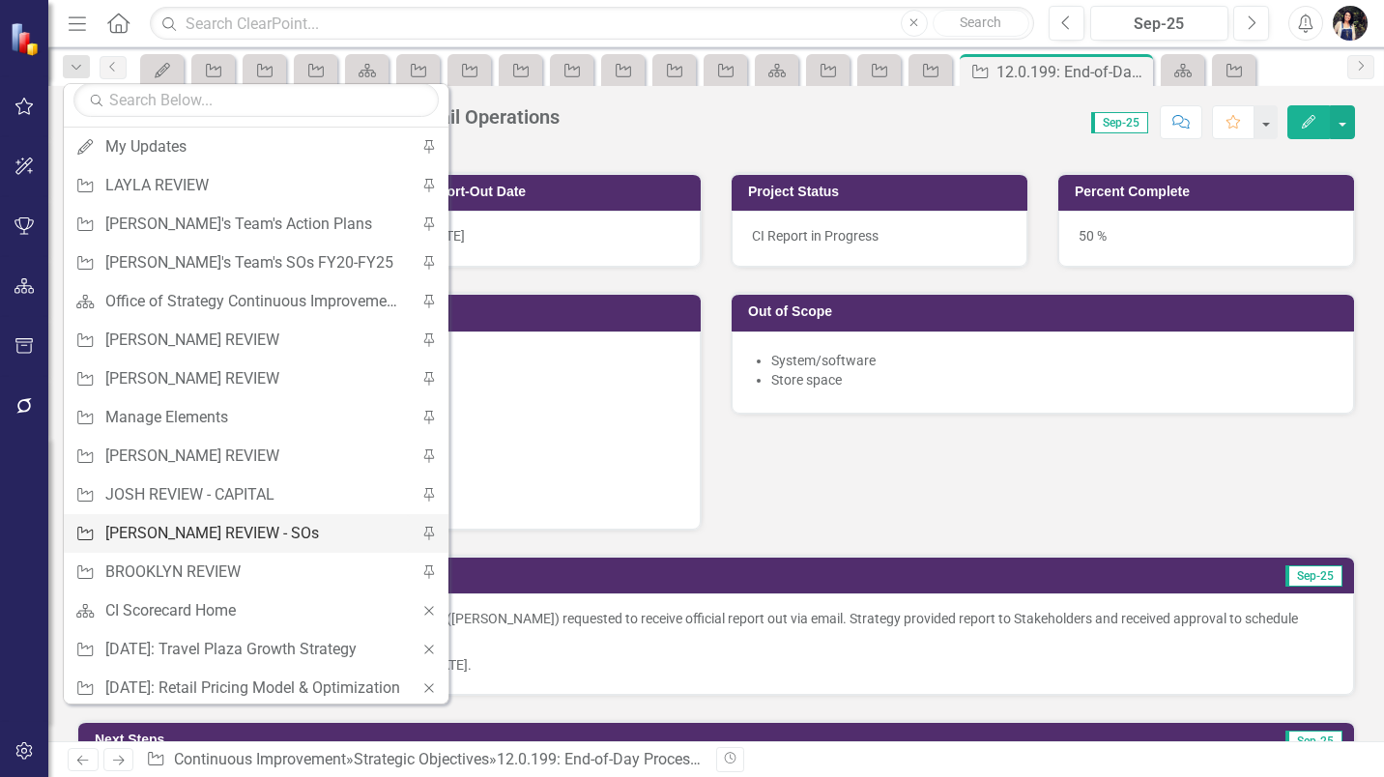
scroll to position [0, 0]
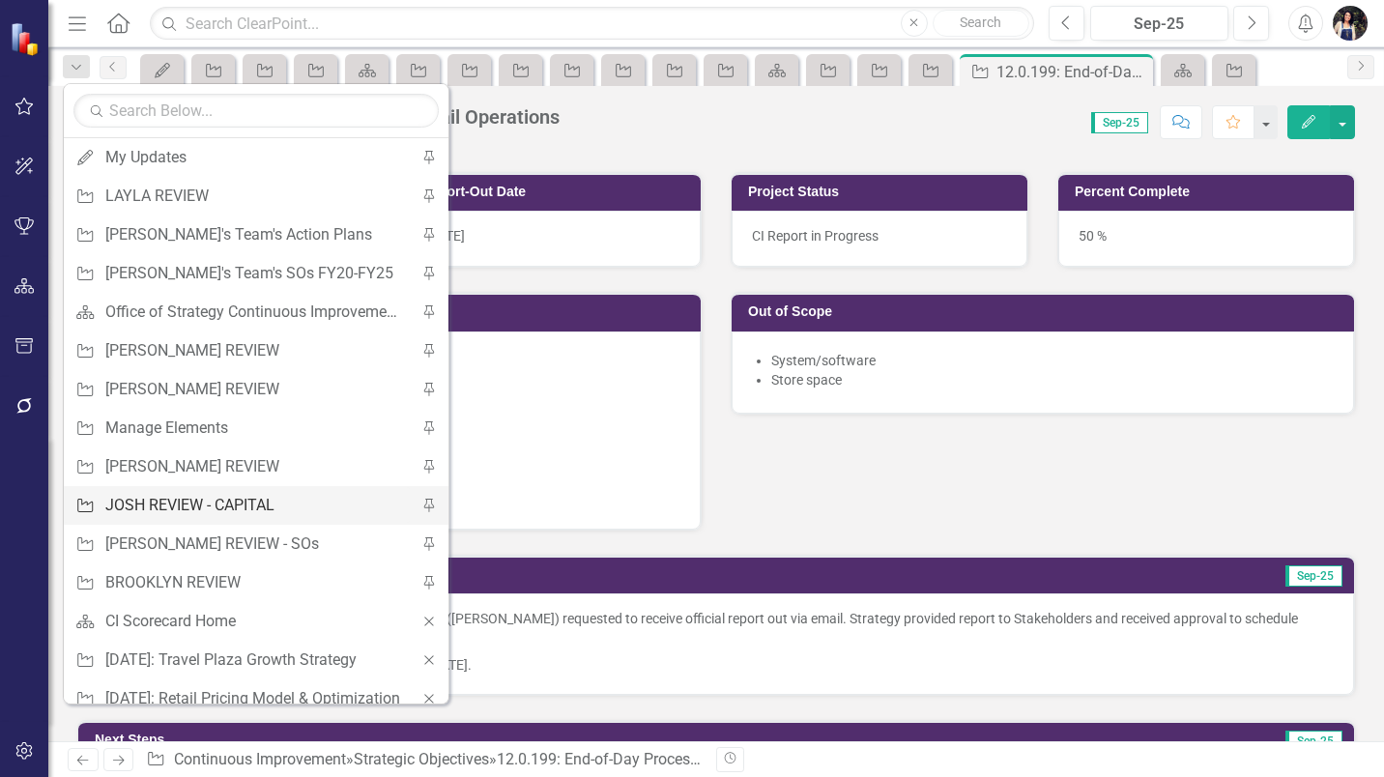
click at [249, 504] on div "JOSH REVIEW - CAPITAL" at bounding box center [252, 505] width 295 height 24
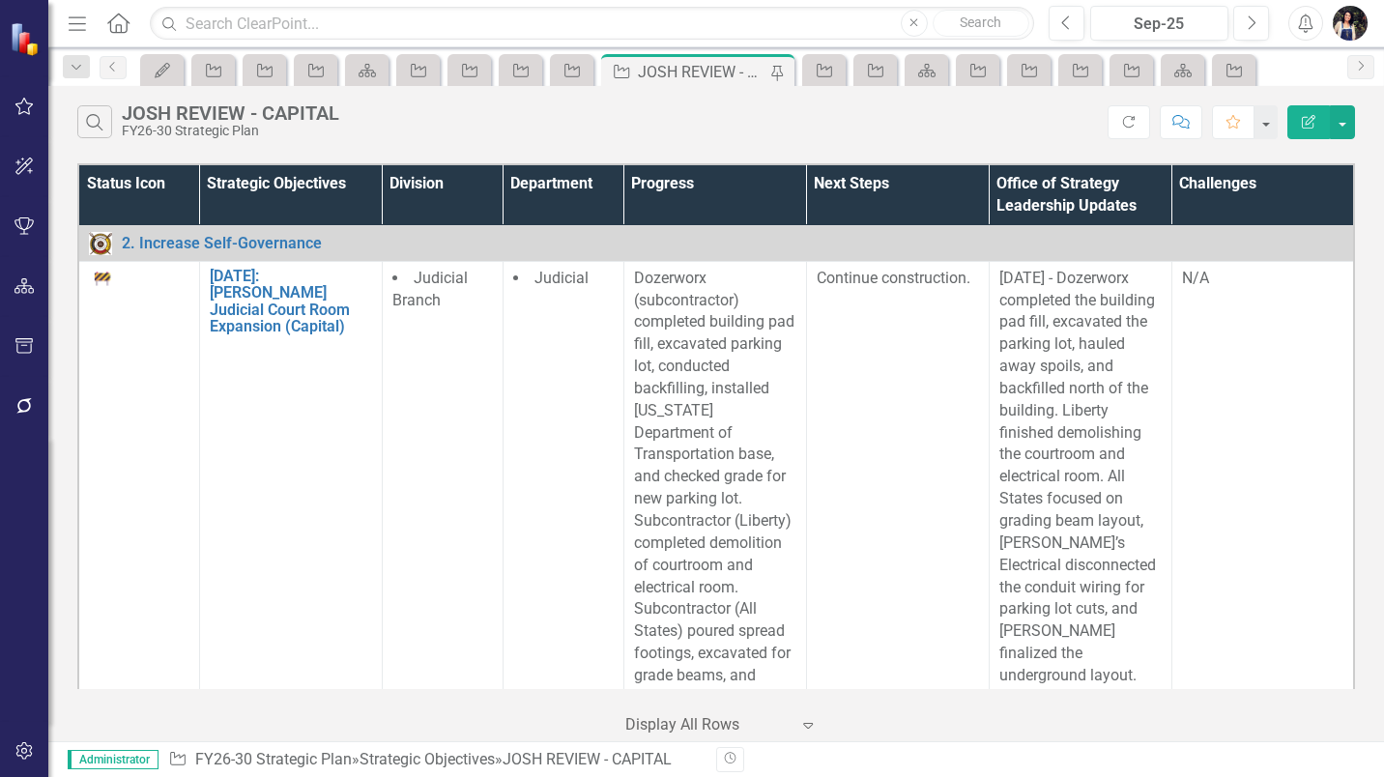
click at [73, 20] on icon "Menu" at bounding box center [77, 23] width 25 height 20
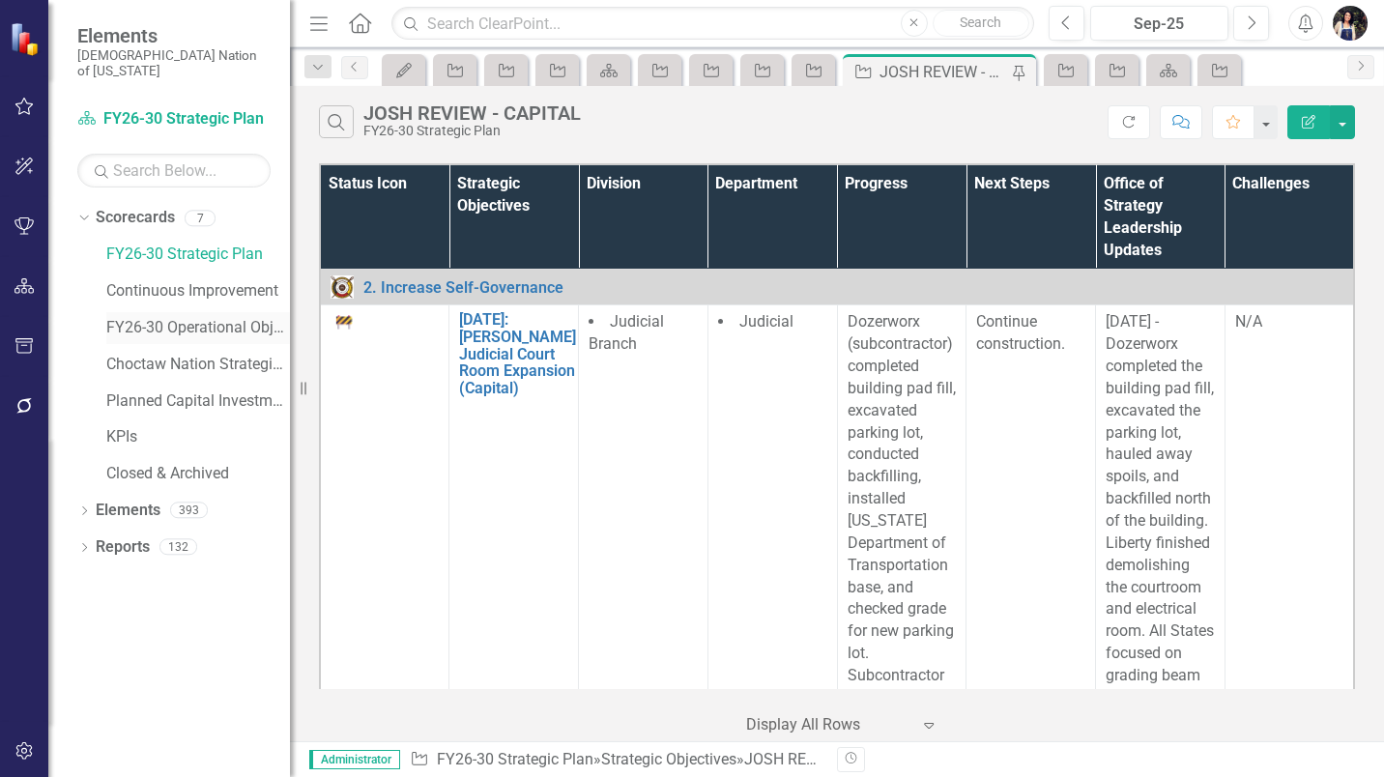
click at [209, 317] on link "FY26-30 Operational Objectives" at bounding box center [198, 328] width 184 height 22
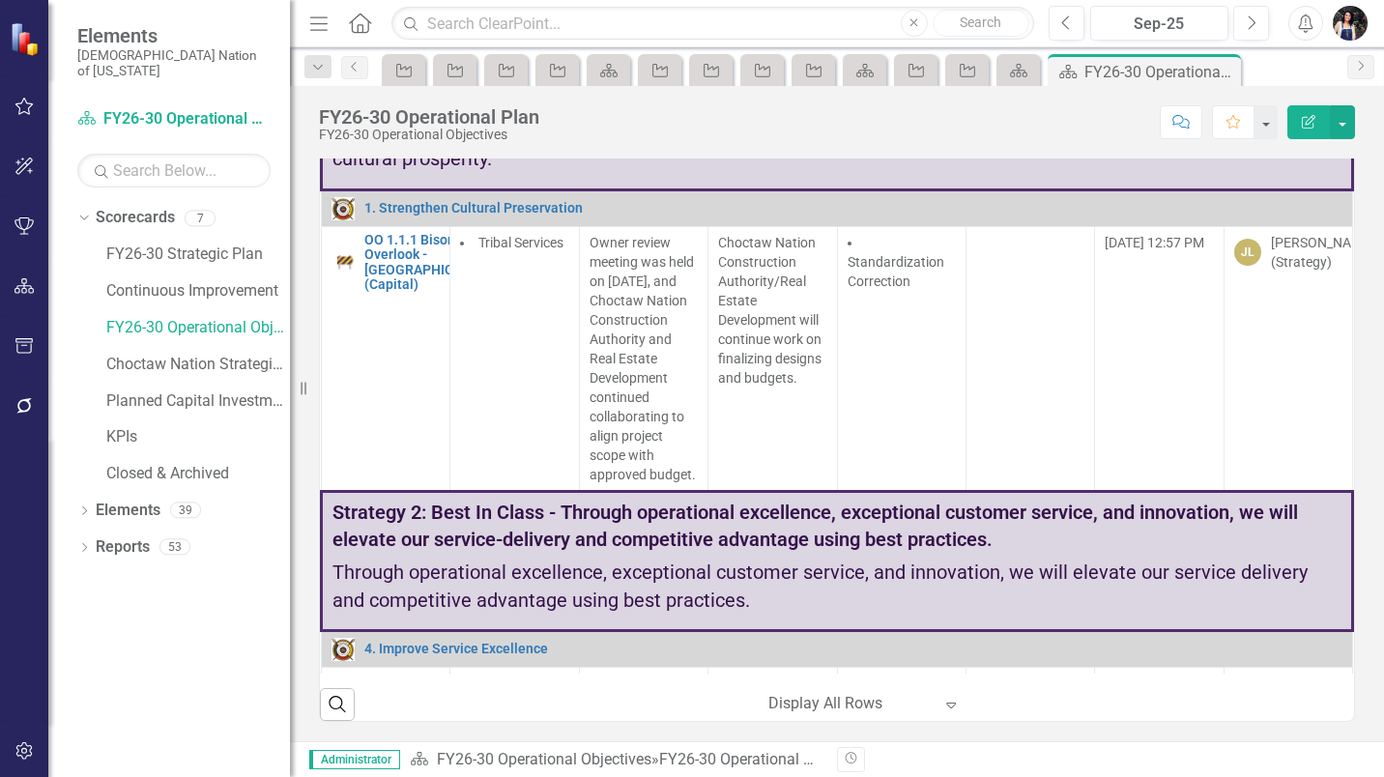
scroll to position [97, 0]
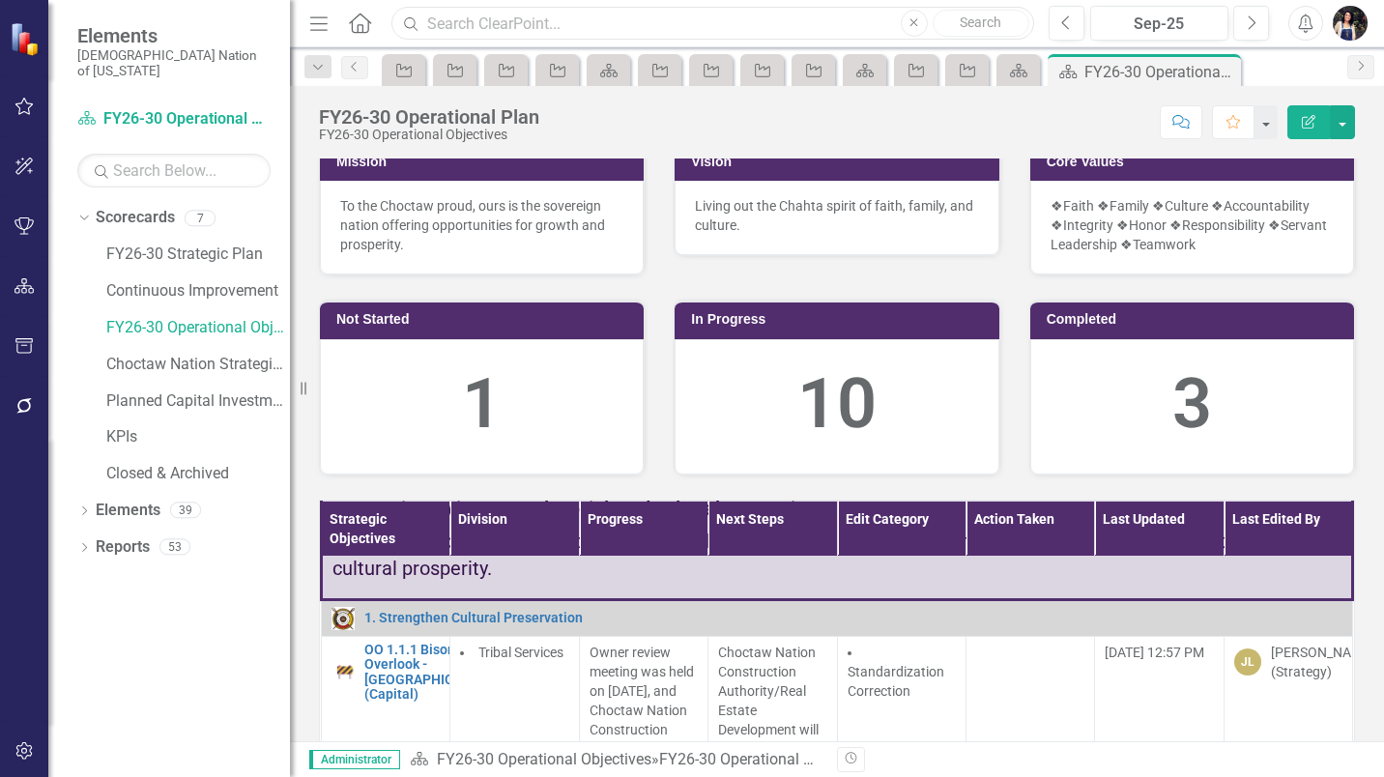
click at [553, 22] on input "text" at bounding box center [712, 24] width 643 height 34
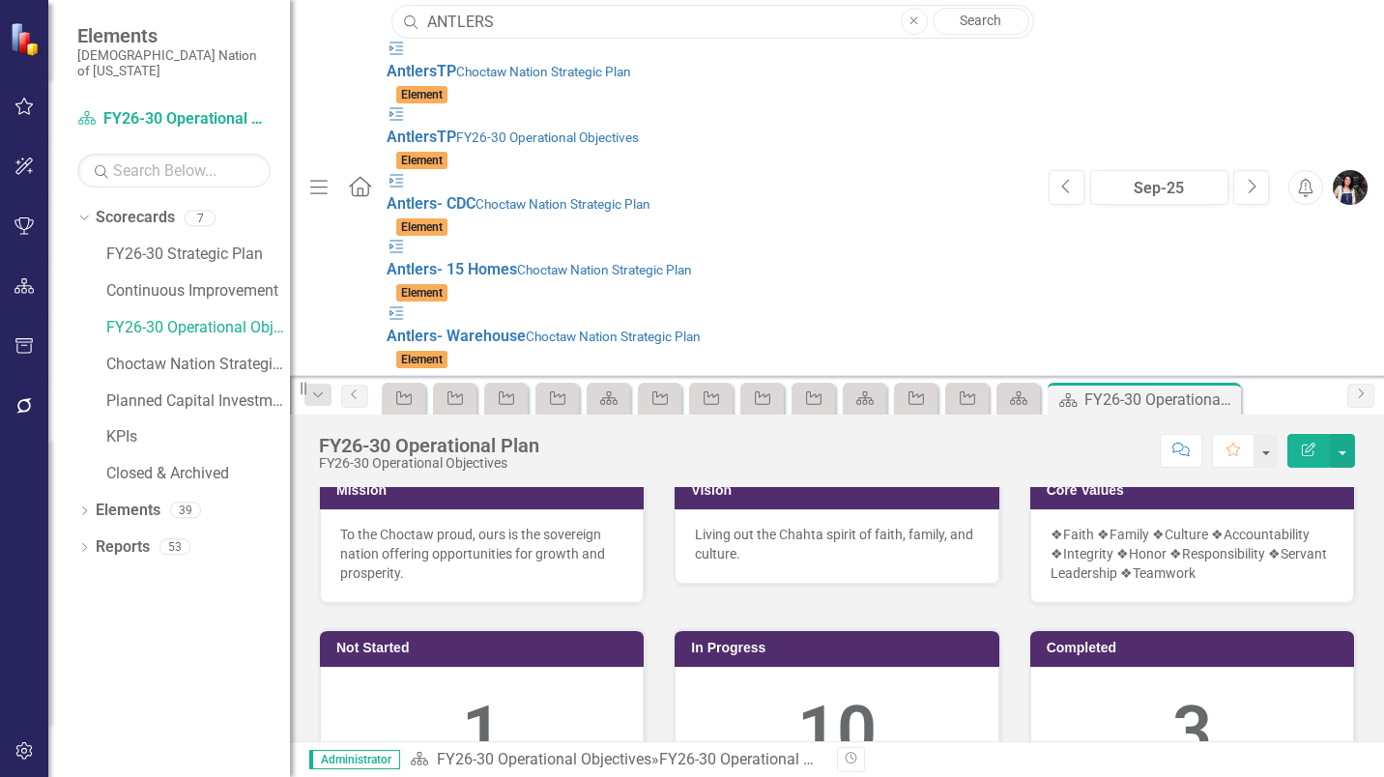
type input "ANTLERS"
click at [364, 391] on div at bounding box center [837, 402] width 1036 height 22
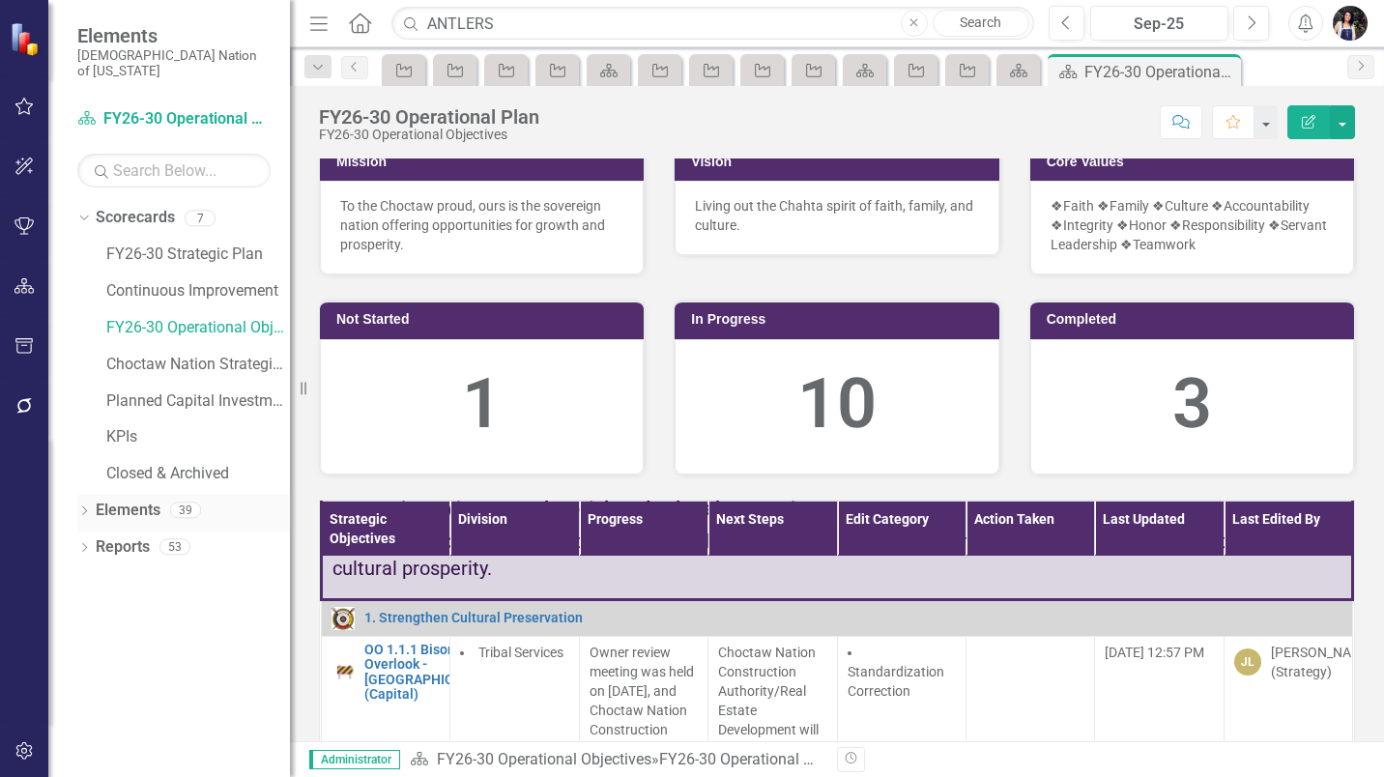
click at [143, 500] on link "Elements" at bounding box center [128, 511] width 65 height 22
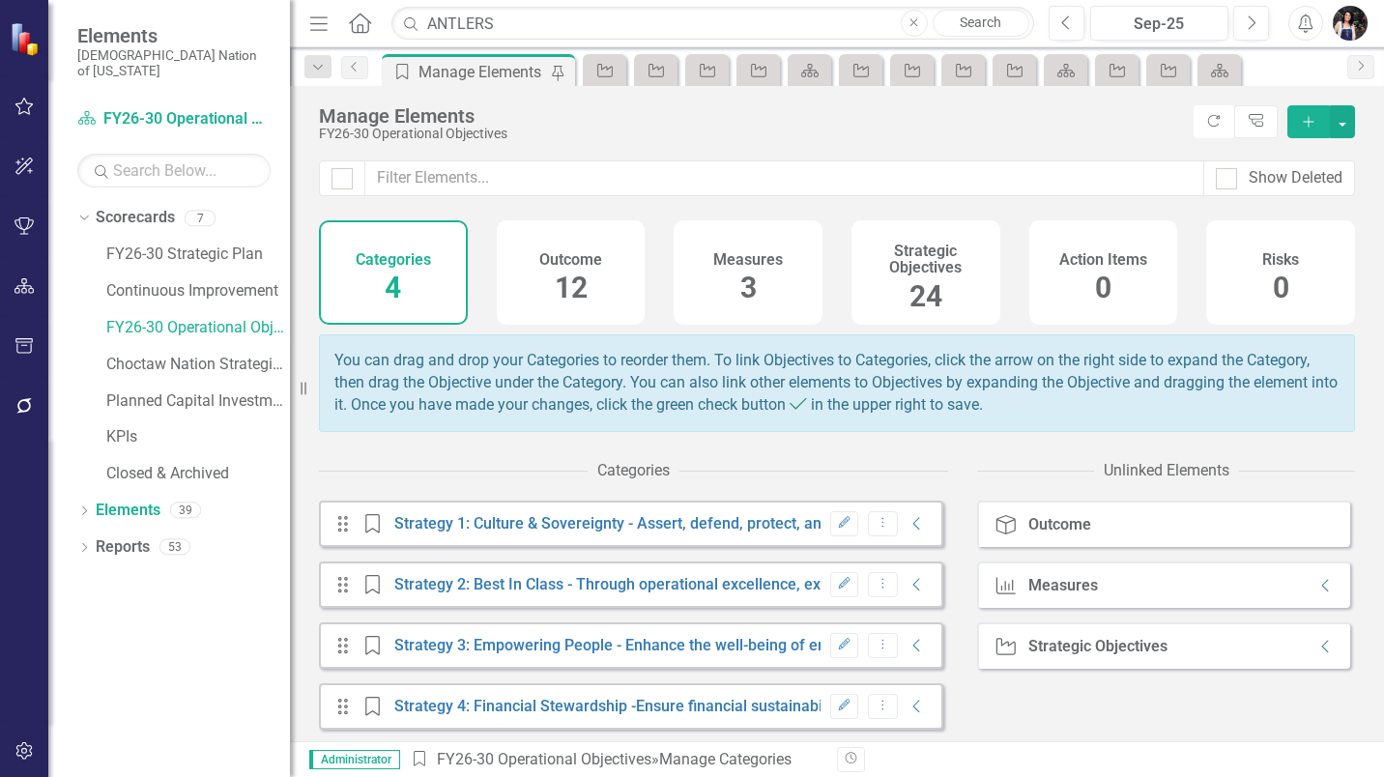
click at [885, 259] on h4 "Strategic Objectives" at bounding box center [926, 260] width 126 height 34
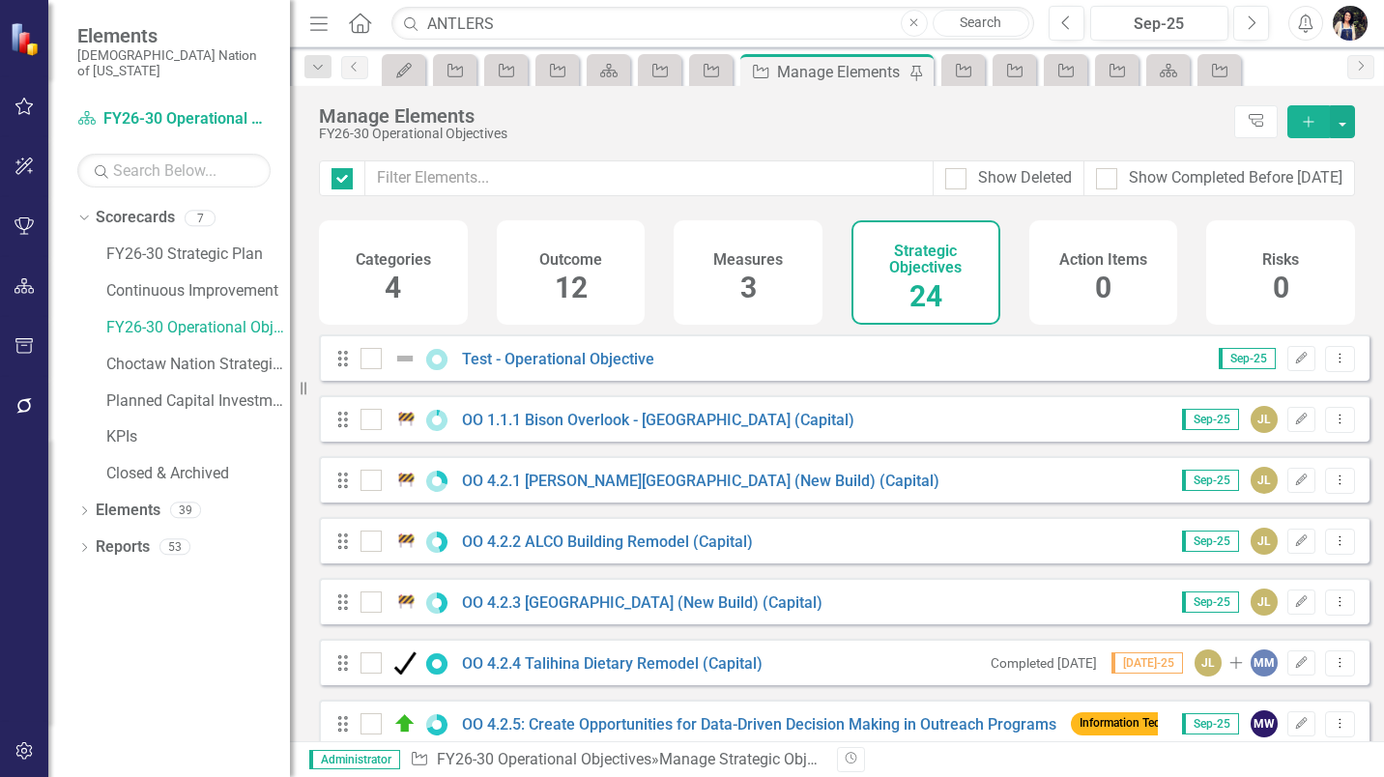
checkbox input "false"
click at [695, 186] on input "text" at bounding box center [649, 178] width 568 height 36
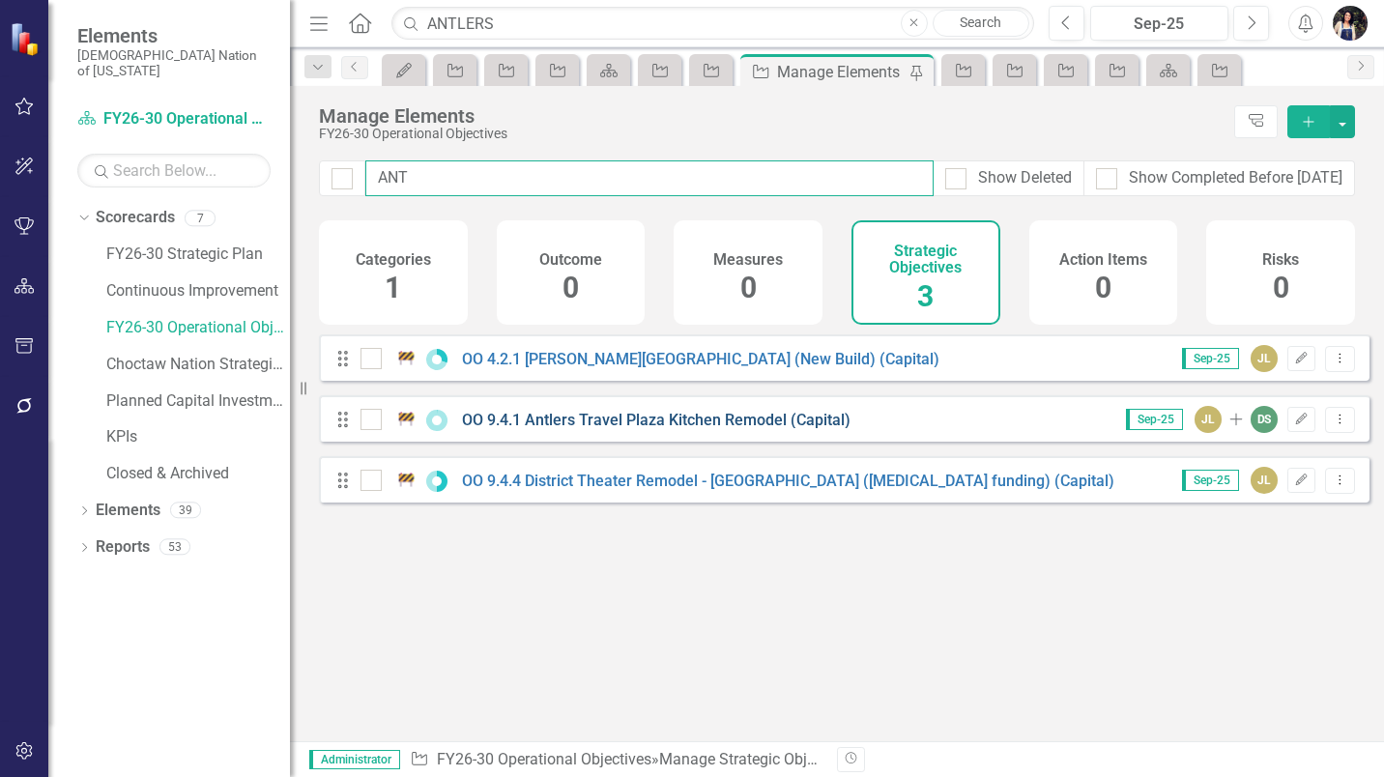
type input "ANT"
click at [721, 429] on link "OO 9.4.1 Antlers Travel Plaza Kitchen Remodel (Capital)" at bounding box center [656, 420] width 389 height 18
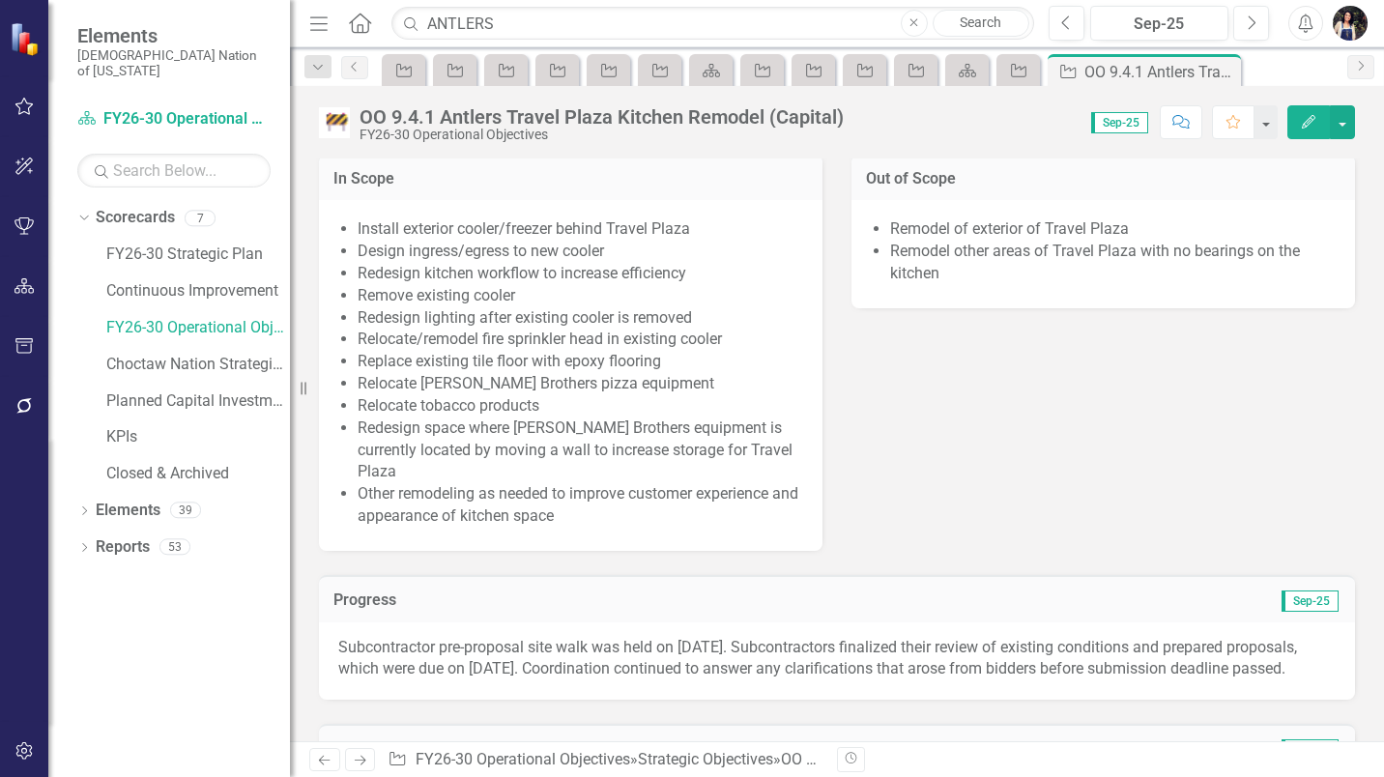
scroll to position [580, 0]
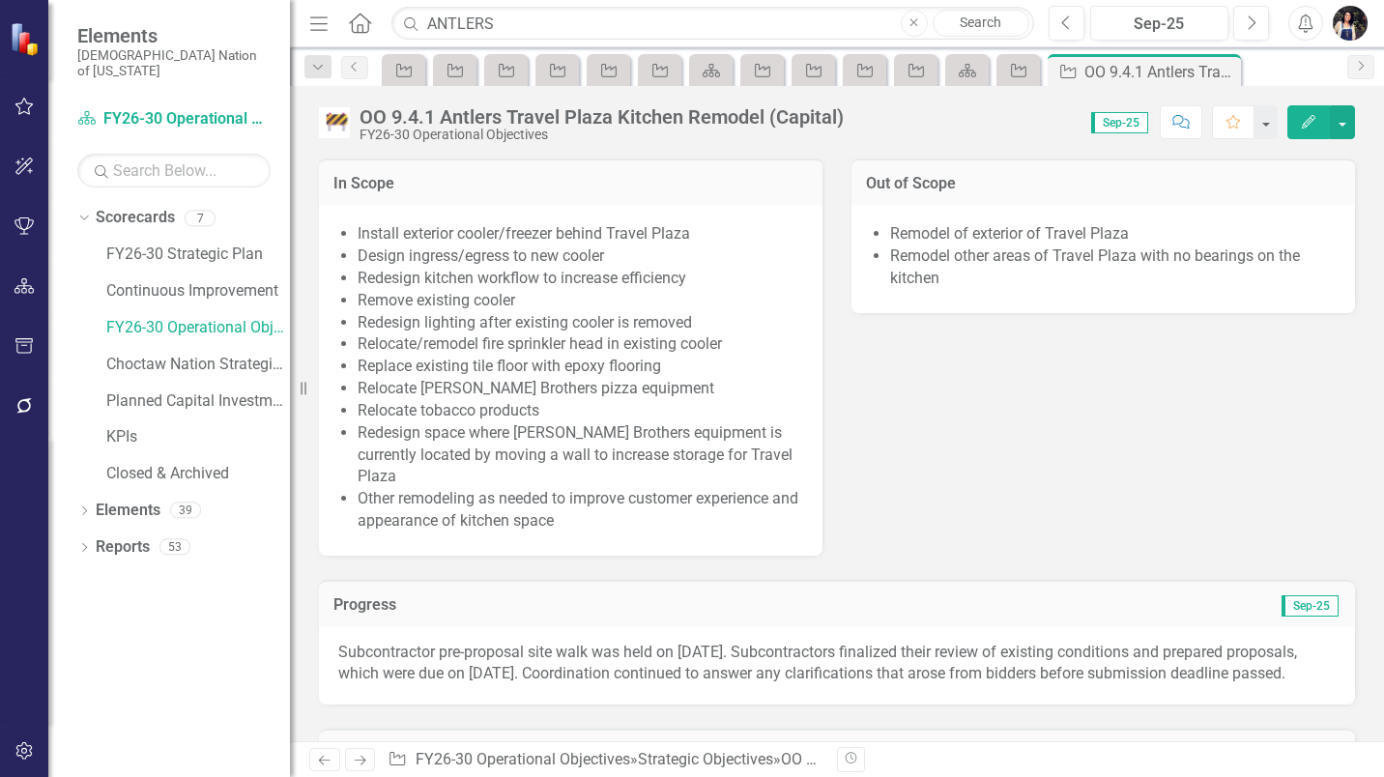
click at [1299, 136] on button "Edit" at bounding box center [1309, 122] width 43 height 34
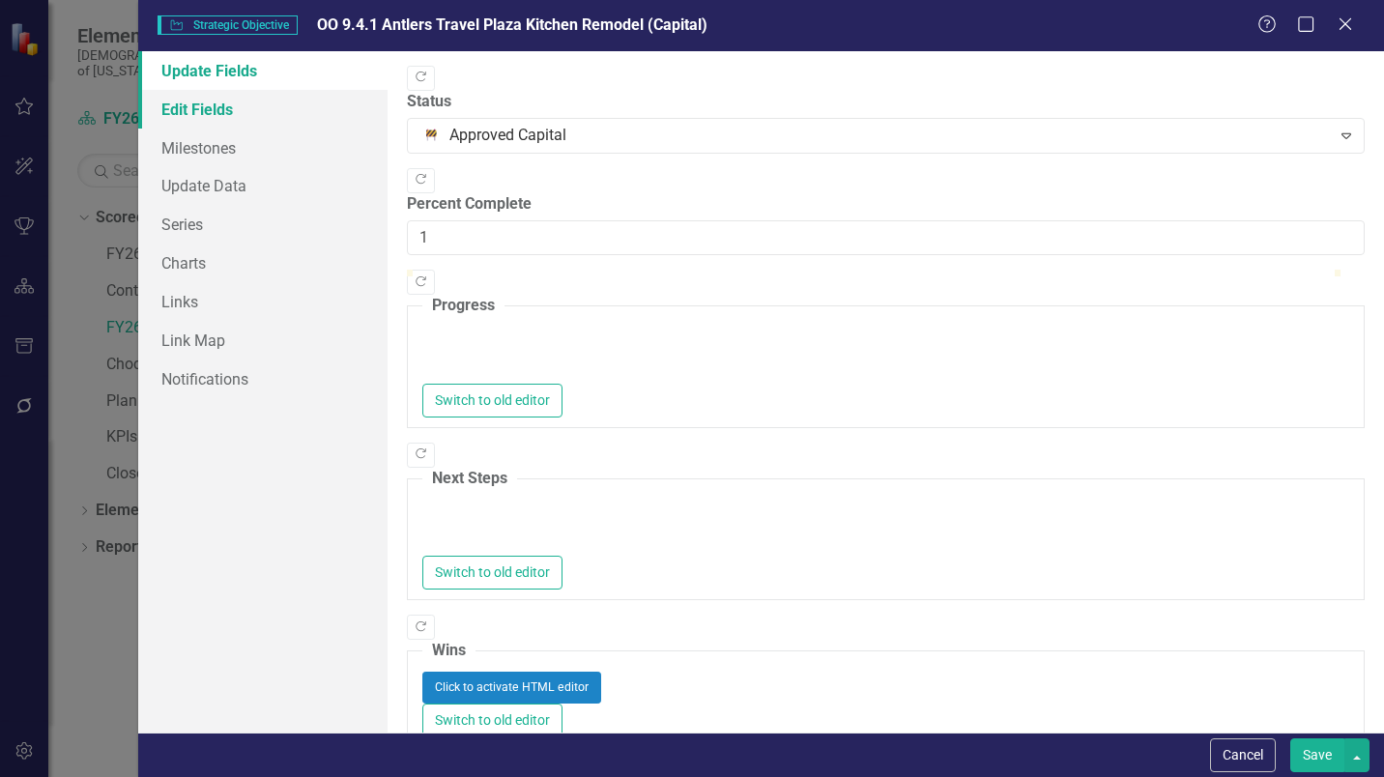
click at [237, 108] on link "Edit Fields" at bounding box center [262, 109] width 249 height 39
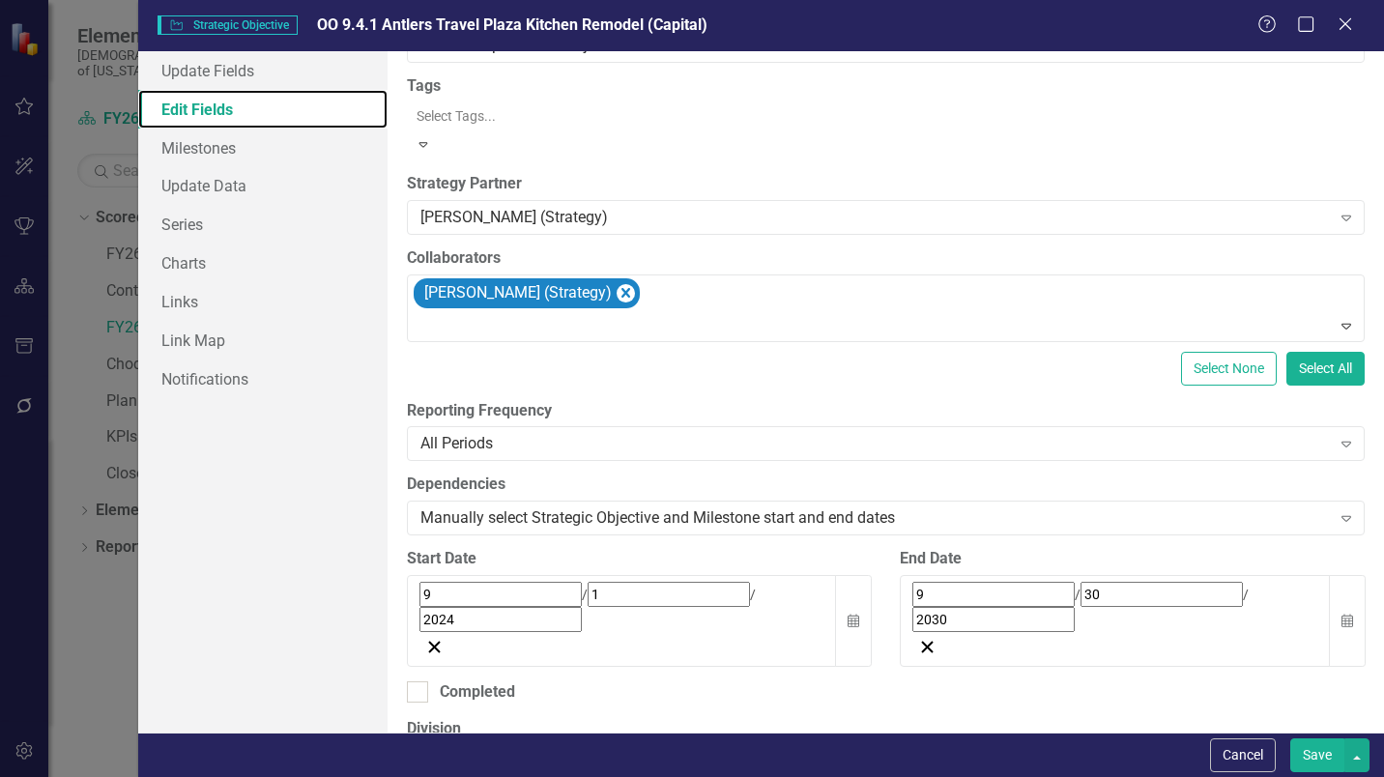
scroll to position [290, 0]
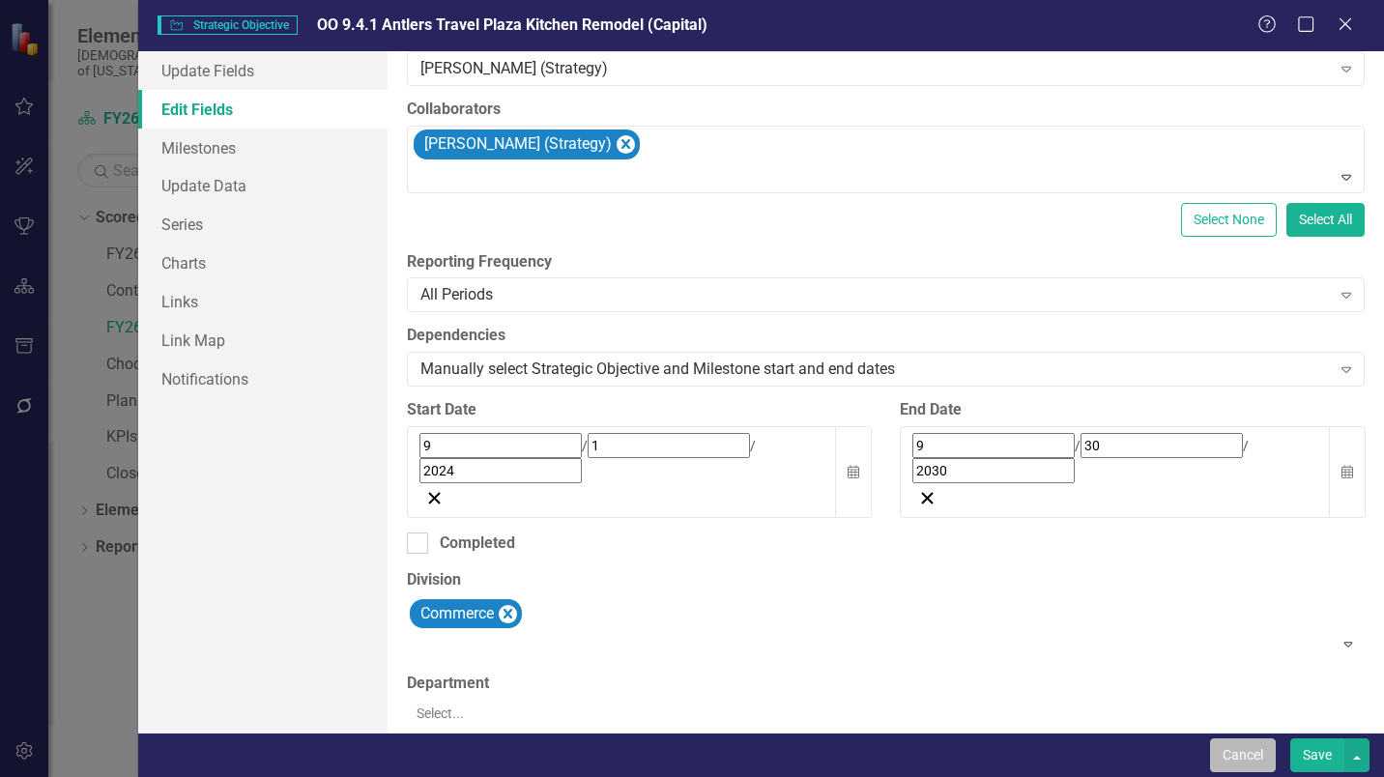
click at [1238, 758] on button "Cancel" at bounding box center [1243, 756] width 66 height 34
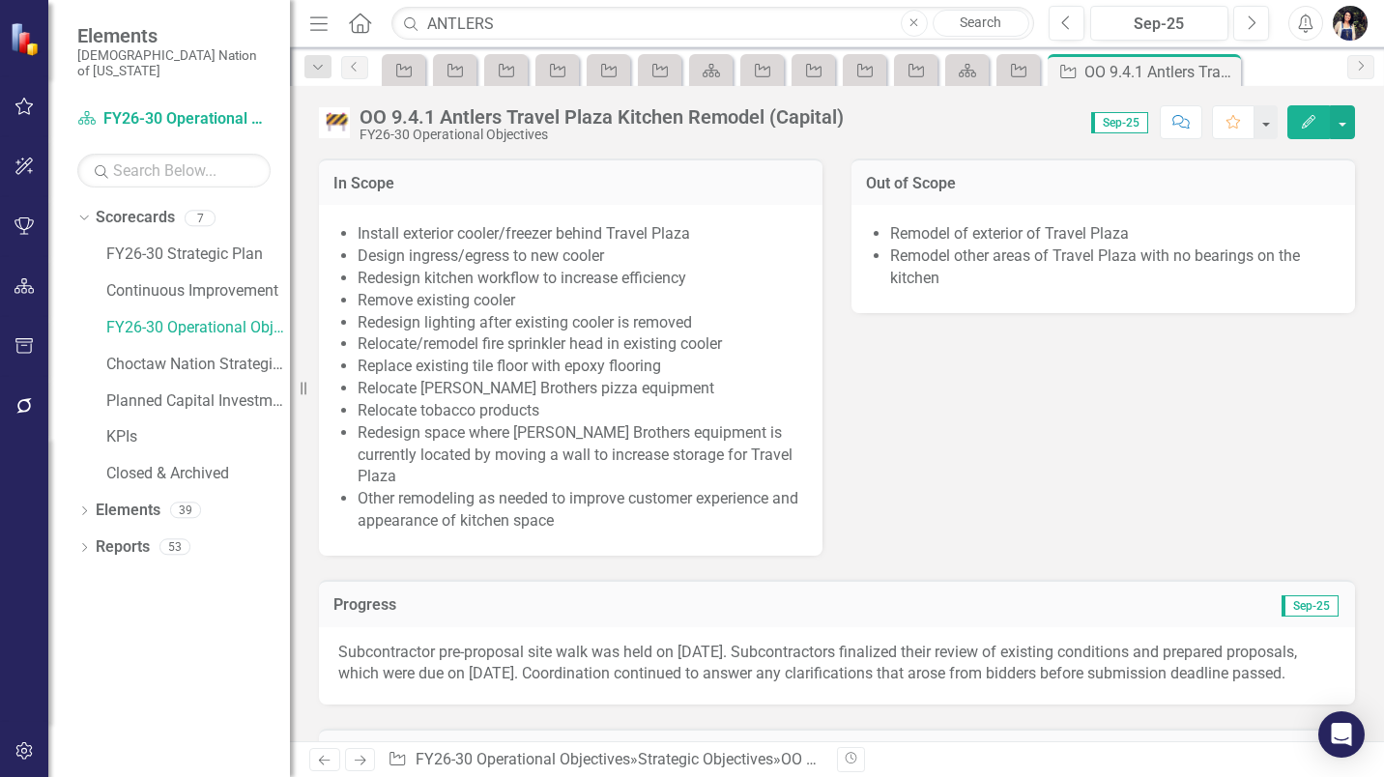
click at [1184, 127] on icon "Comment" at bounding box center [1181, 122] width 17 height 14
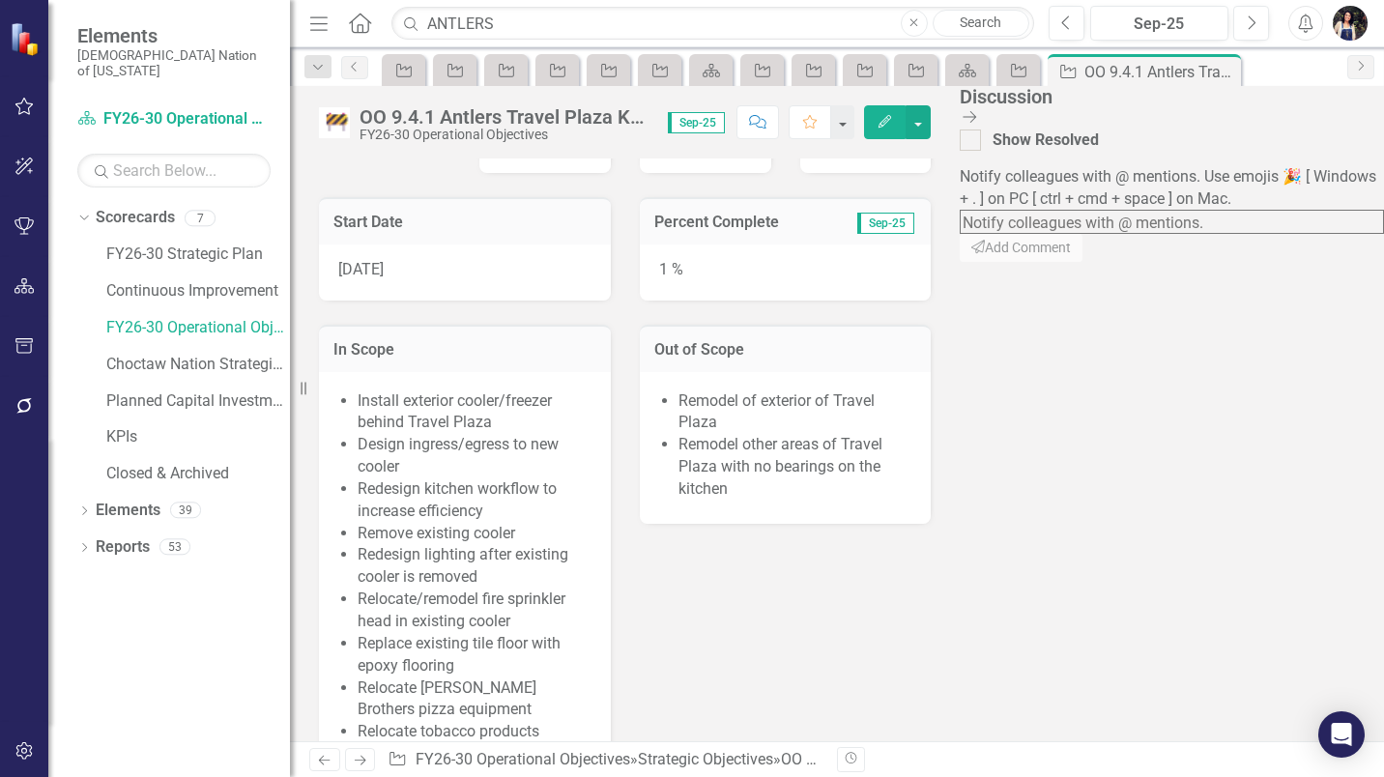
scroll to position [646, 0]
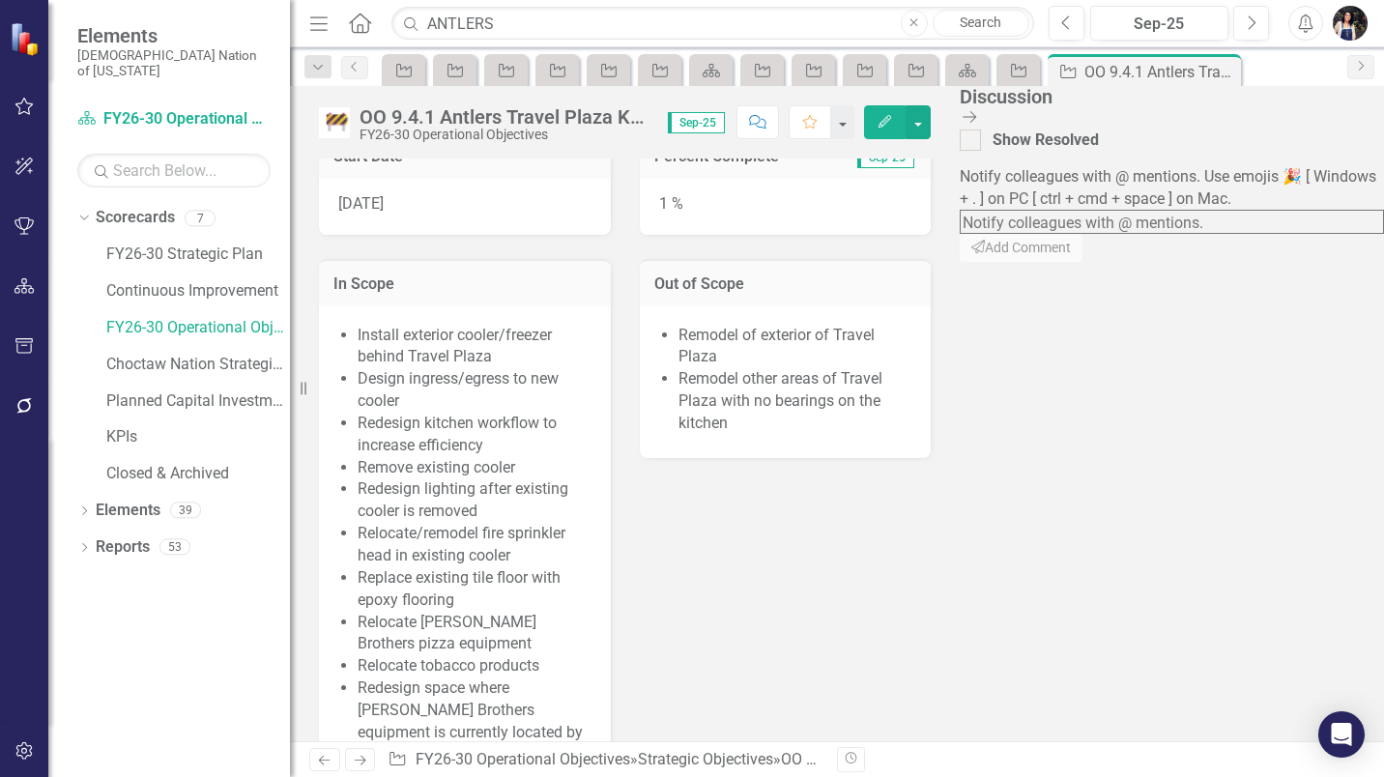
click at [1214, 210] on textarea at bounding box center [1172, 222] width 424 height 24
click at [326, 776] on span "[PERSON_NAME] ua [PERSON_NAME] (Strategy)" at bounding box center [163, 787] width 326 height 18
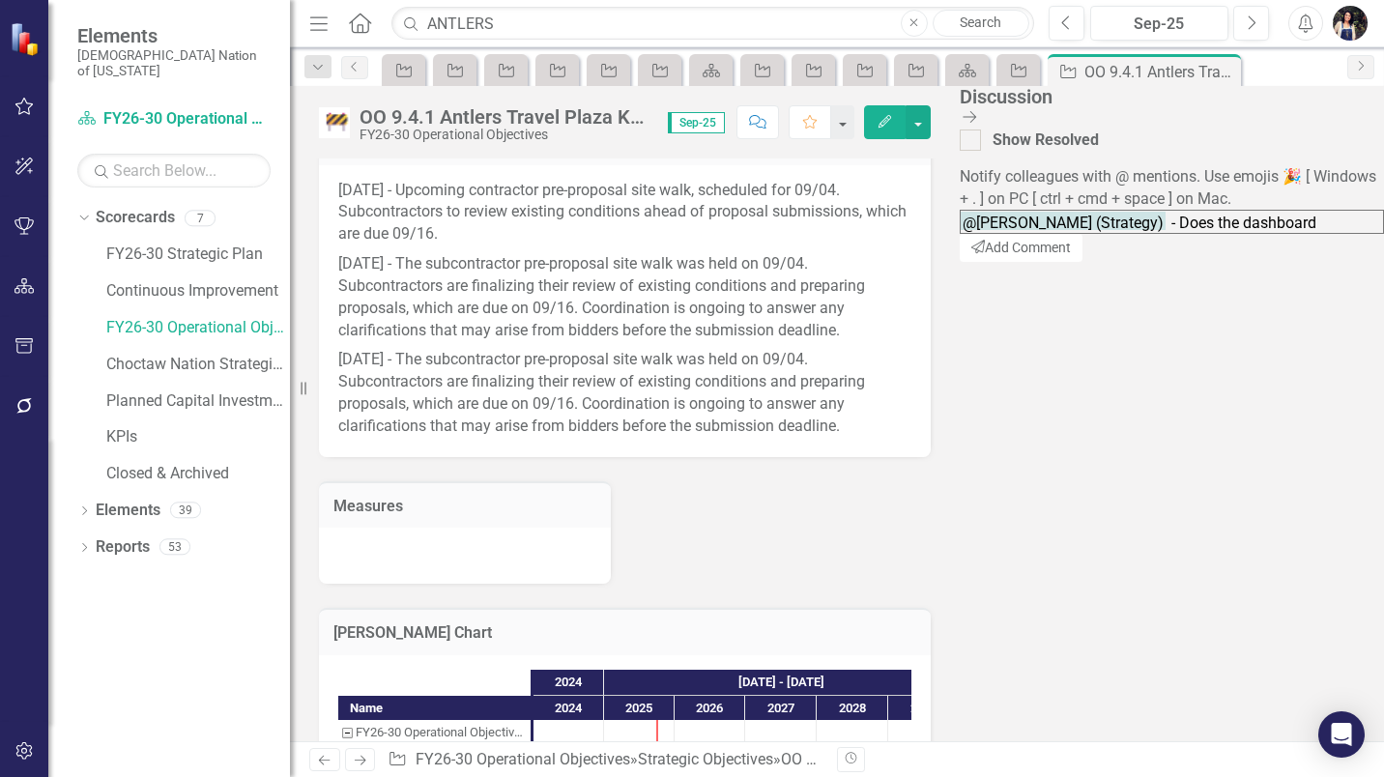
scroll to position [1974, 0]
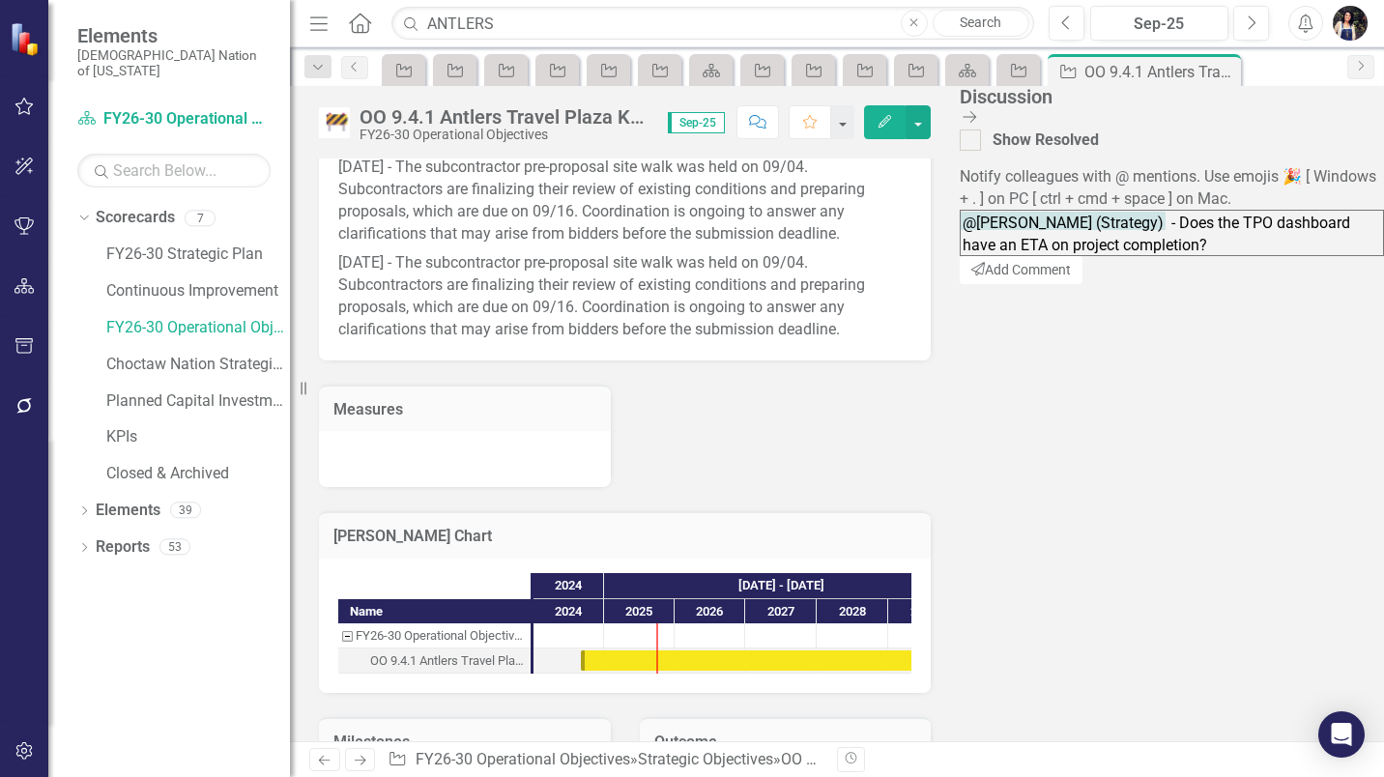
type textarea "@[PERSON_NAME] (Strategy) - Does the TPO dashboard have an ETA on project compl…"
